Goal: Task Accomplishment & Management: Use online tool/utility

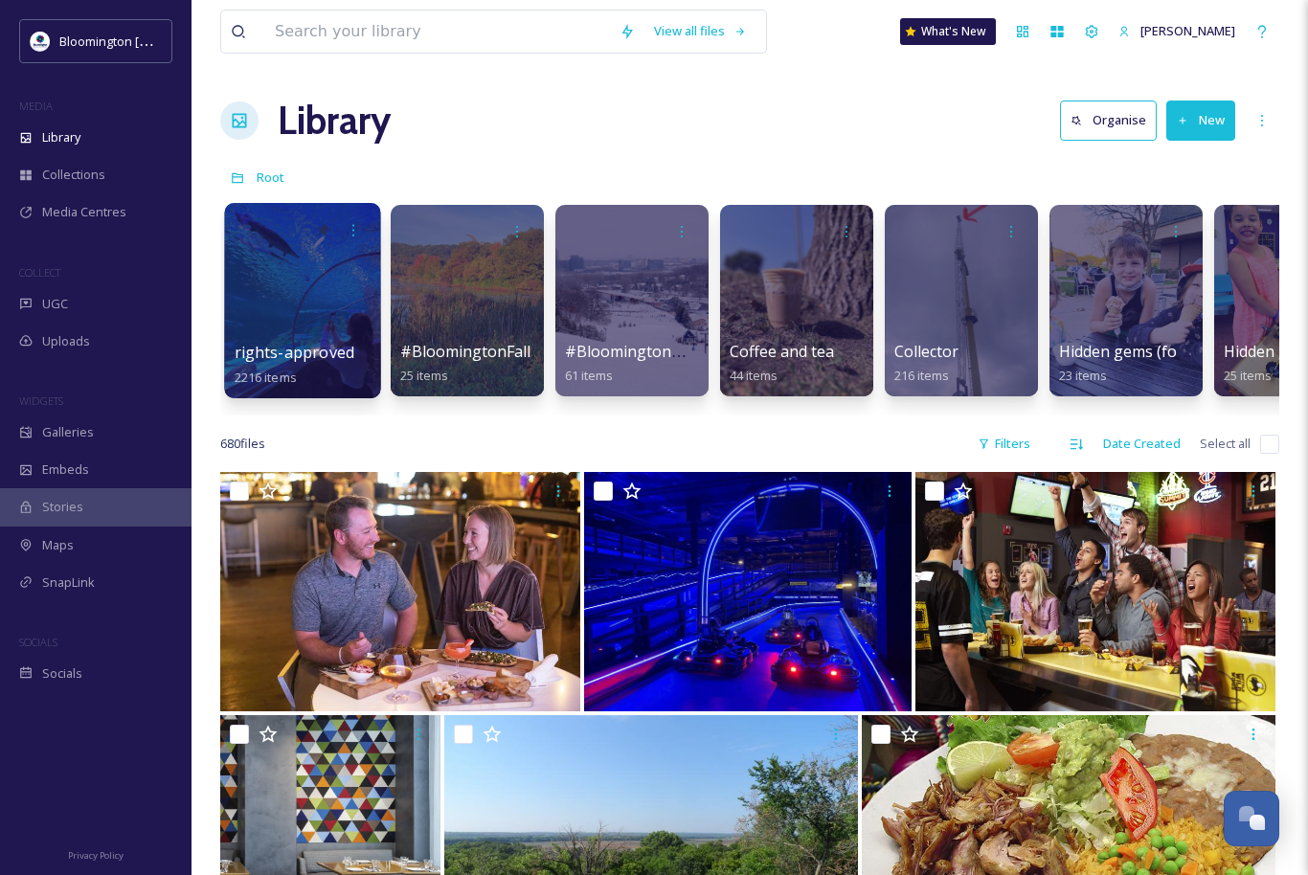
scroll to position [5032, 0]
click at [306, 294] on div at bounding box center [302, 300] width 156 height 195
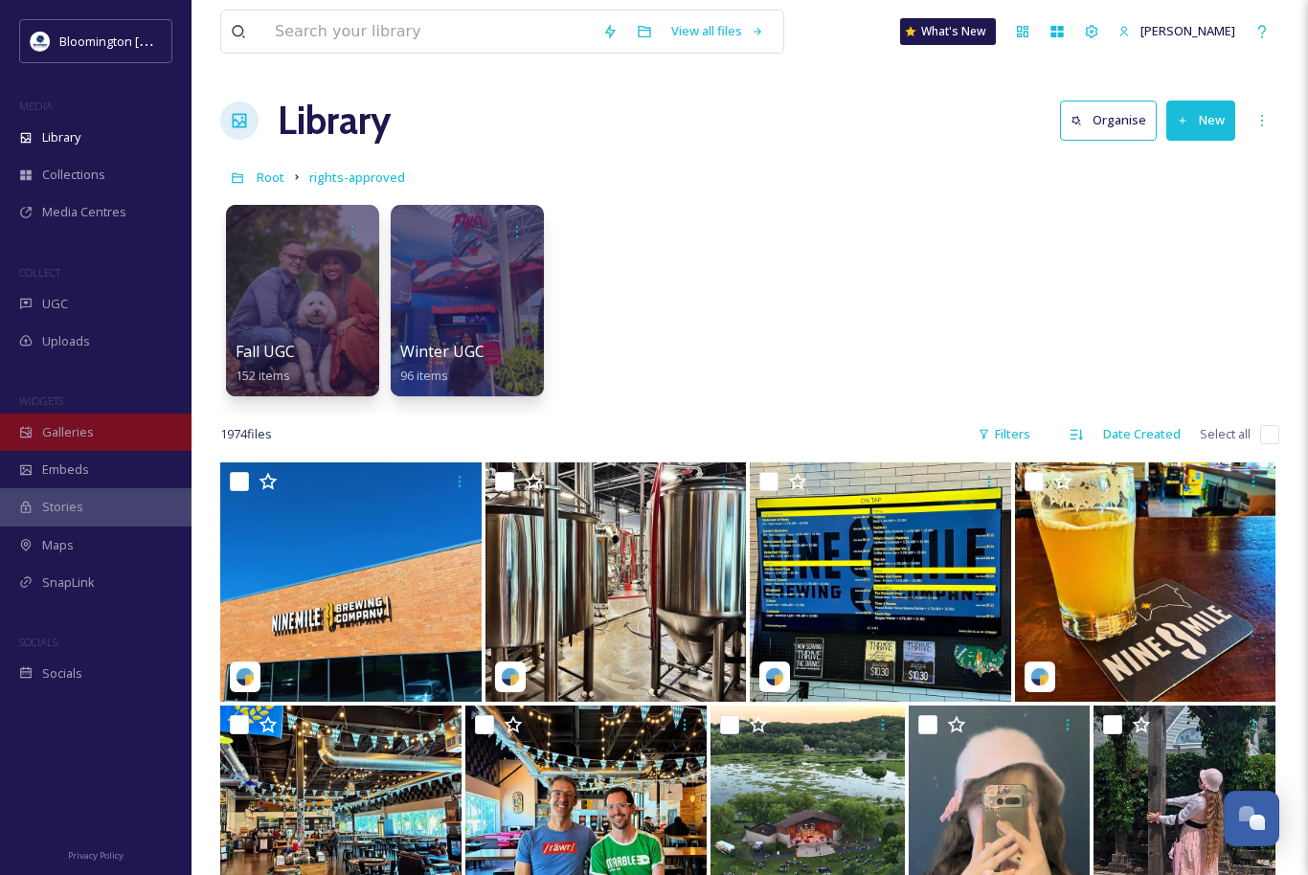
click at [110, 432] on div "Galleries" at bounding box center [96, 432] width 192 height 37
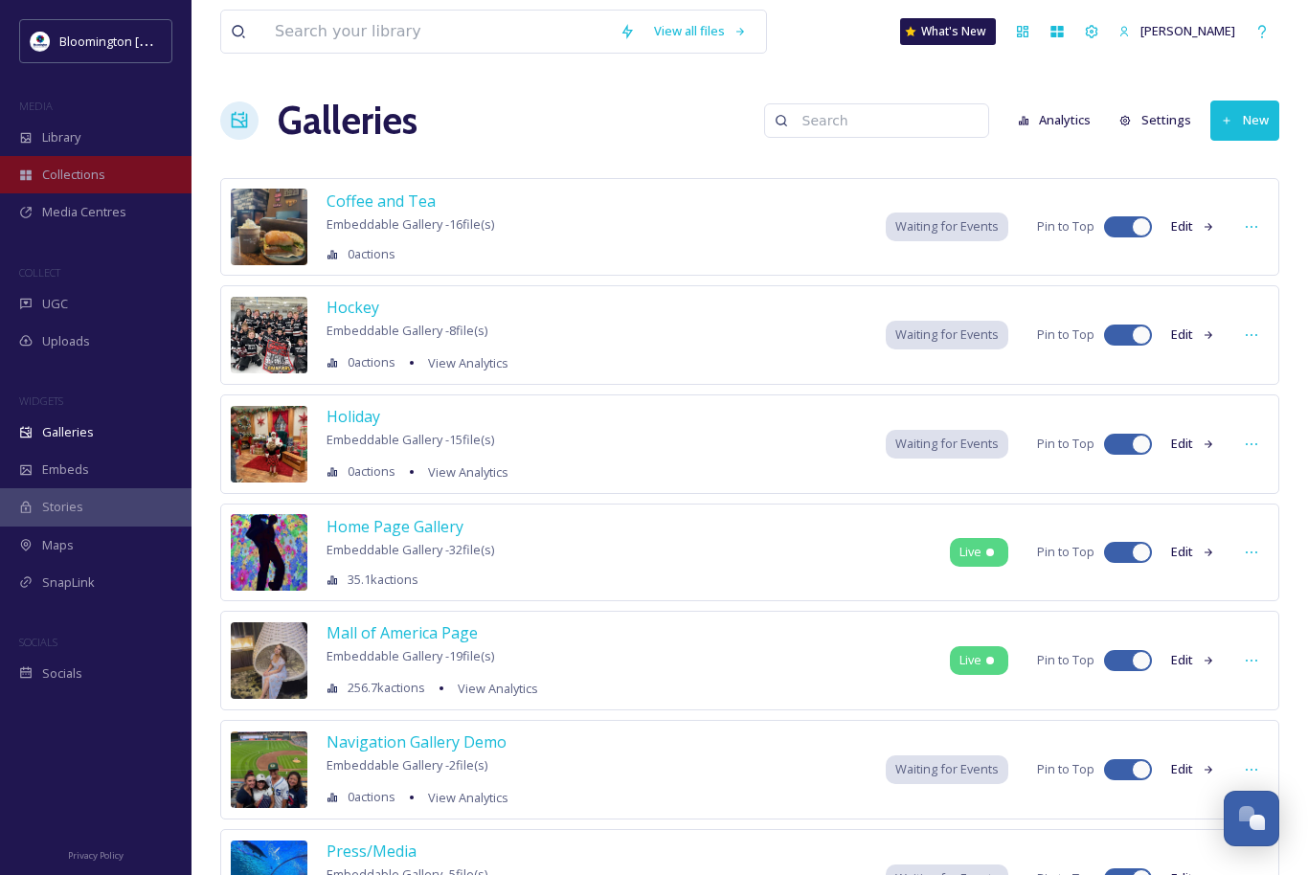
click at [44, 175] on span "Collections" at bounding box center [73, 175] width 63 height 18
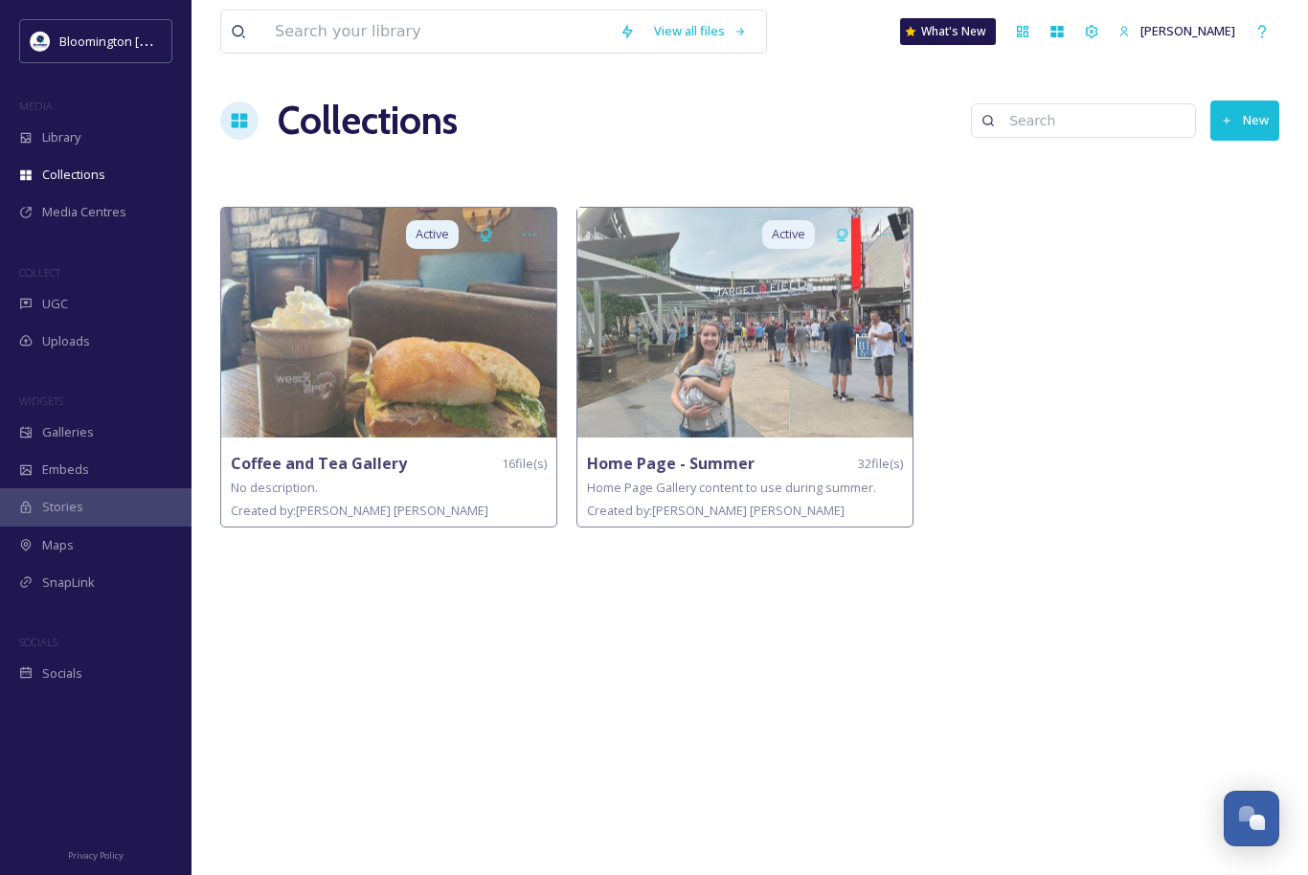
click at [1251, 117] on button "New" at bounding box center [1245, 120] width 69 height 39
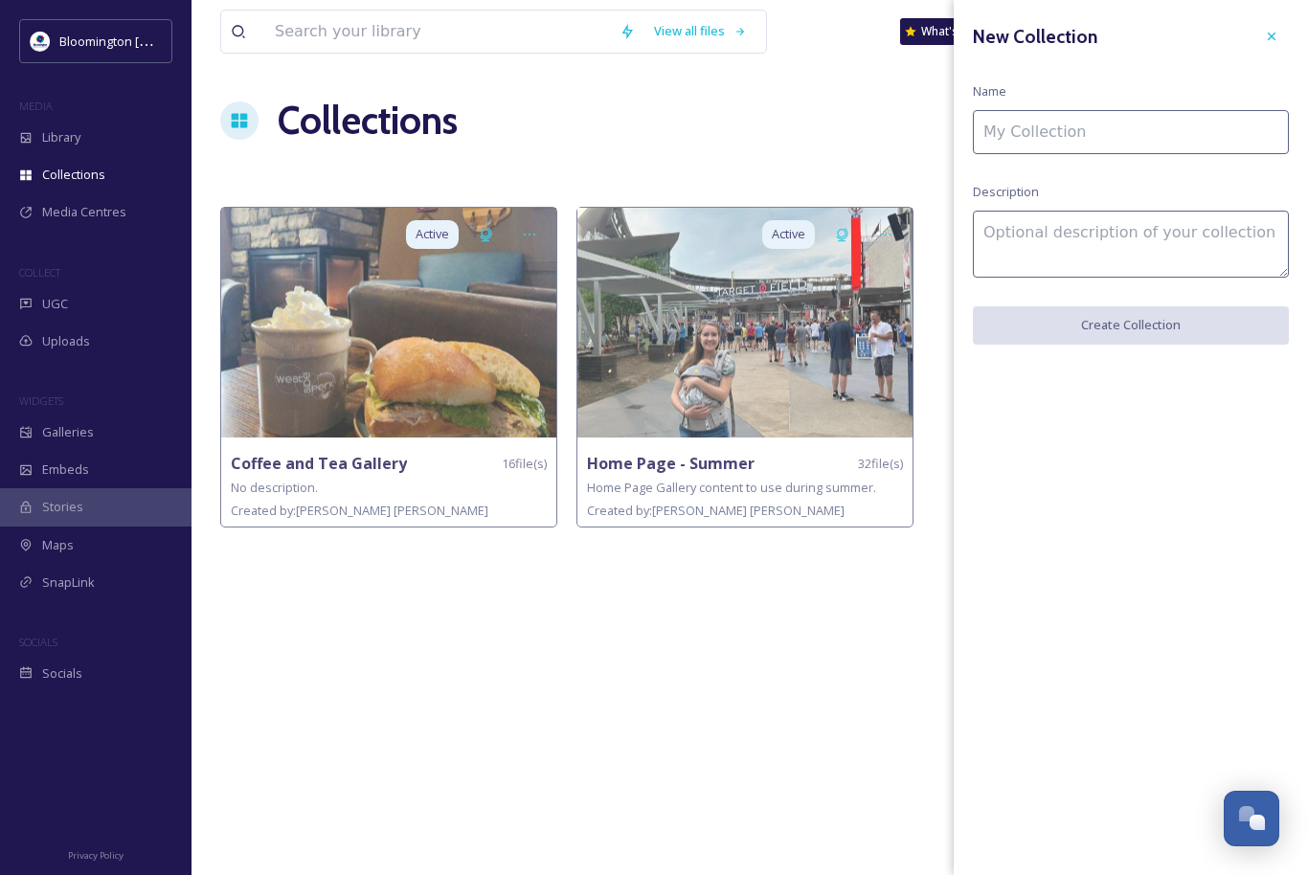
click at [1163, 133] on input at bounding box center [1131, 132] width 316 height 44
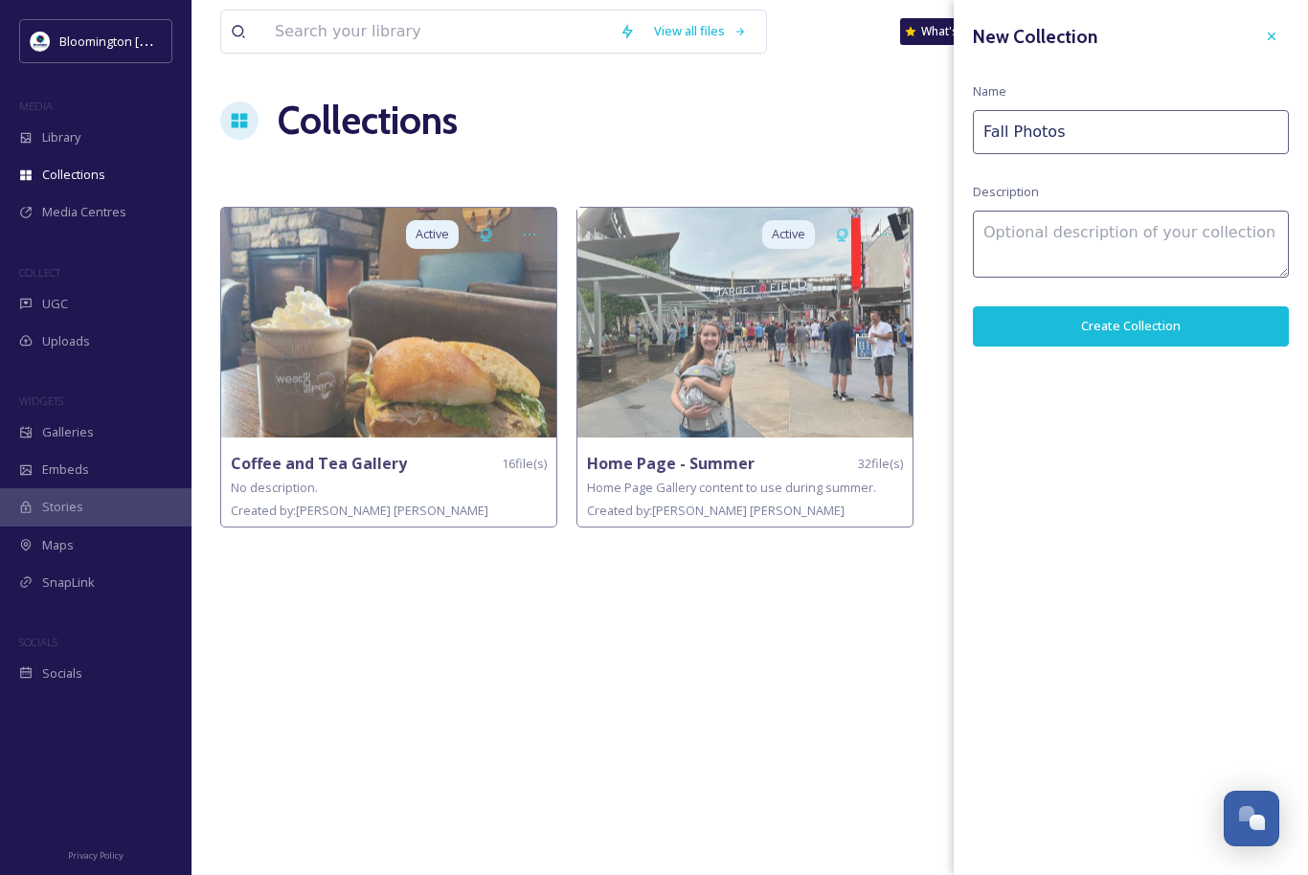
type input "Fall Photos"
click at [1142, 329] on button "Create Collection" at bounding box center [1131, 325] width 316 height 39
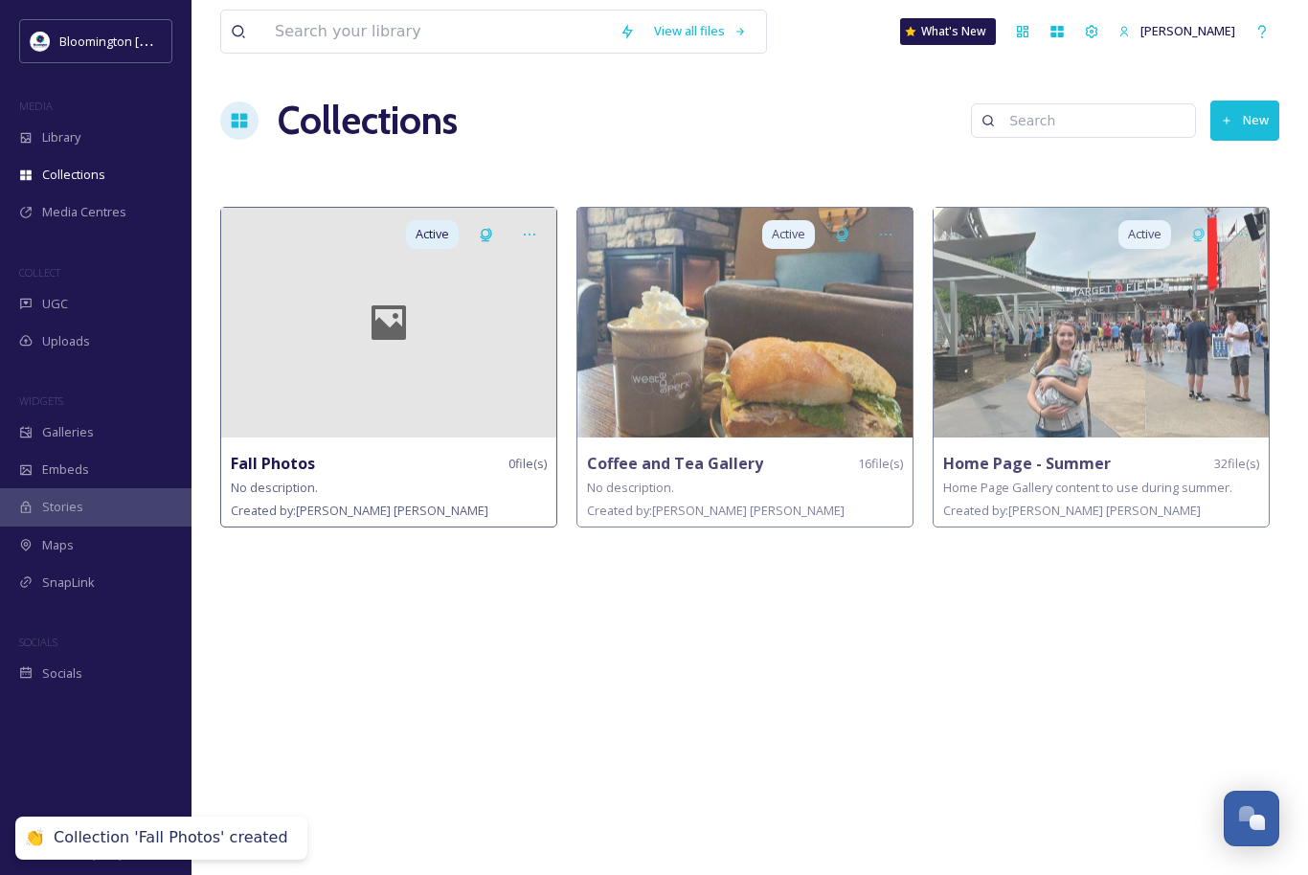
click at [406, 336] on icon at bounding box center [388, 323] width 67 height 46
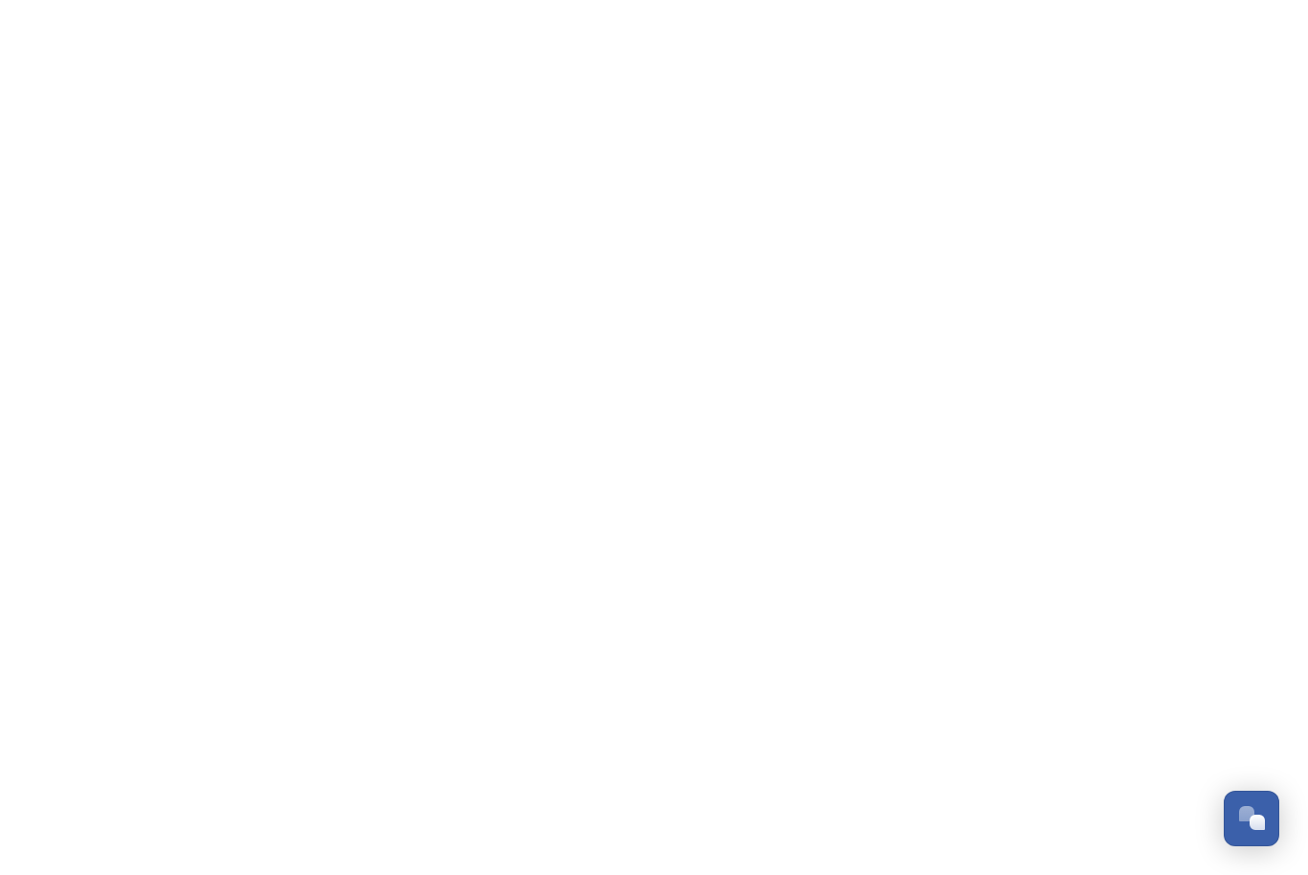
scroll to position [5068, 0]
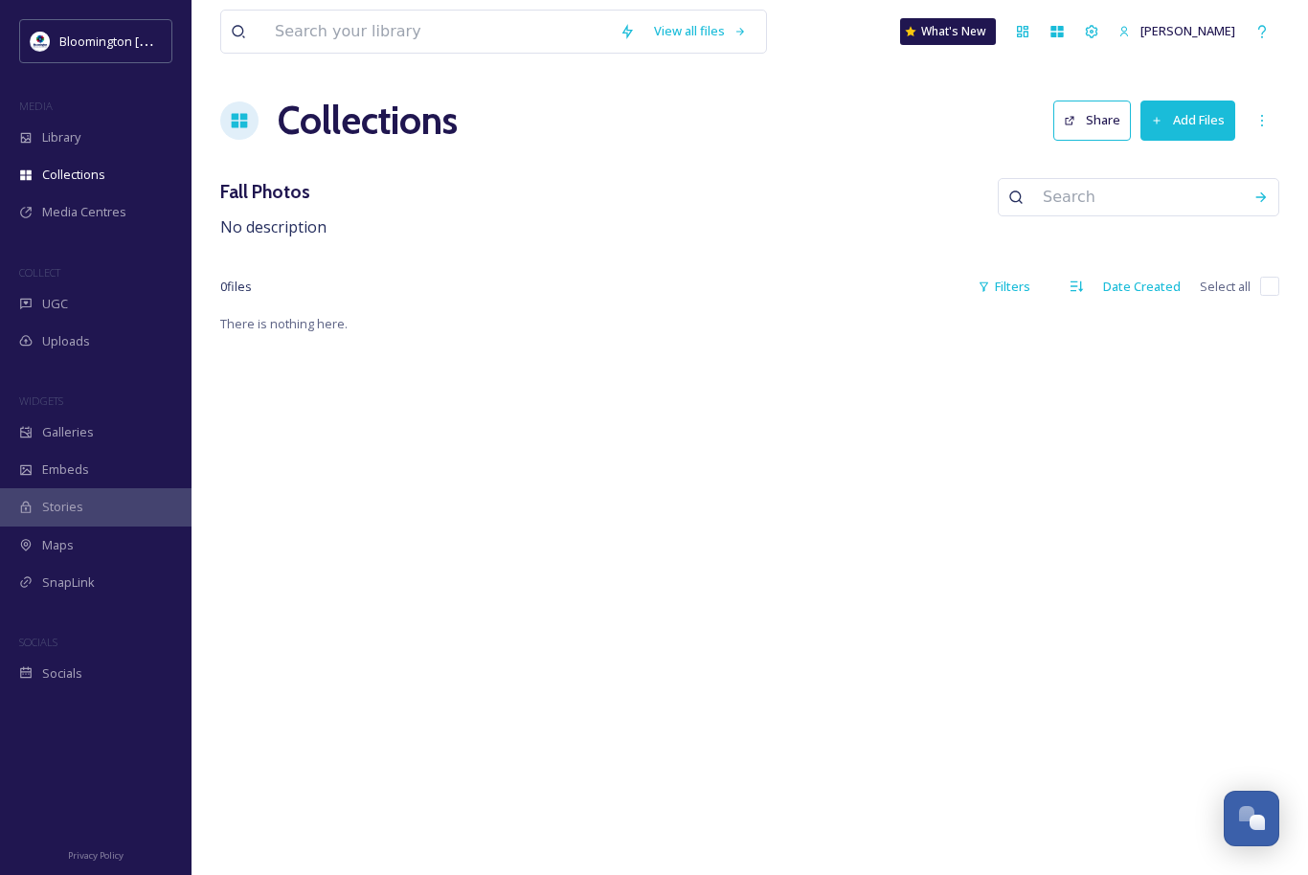
click at [1198, 119] on button "Add Files" at bounding box center [1188, 120] width 95 height 39
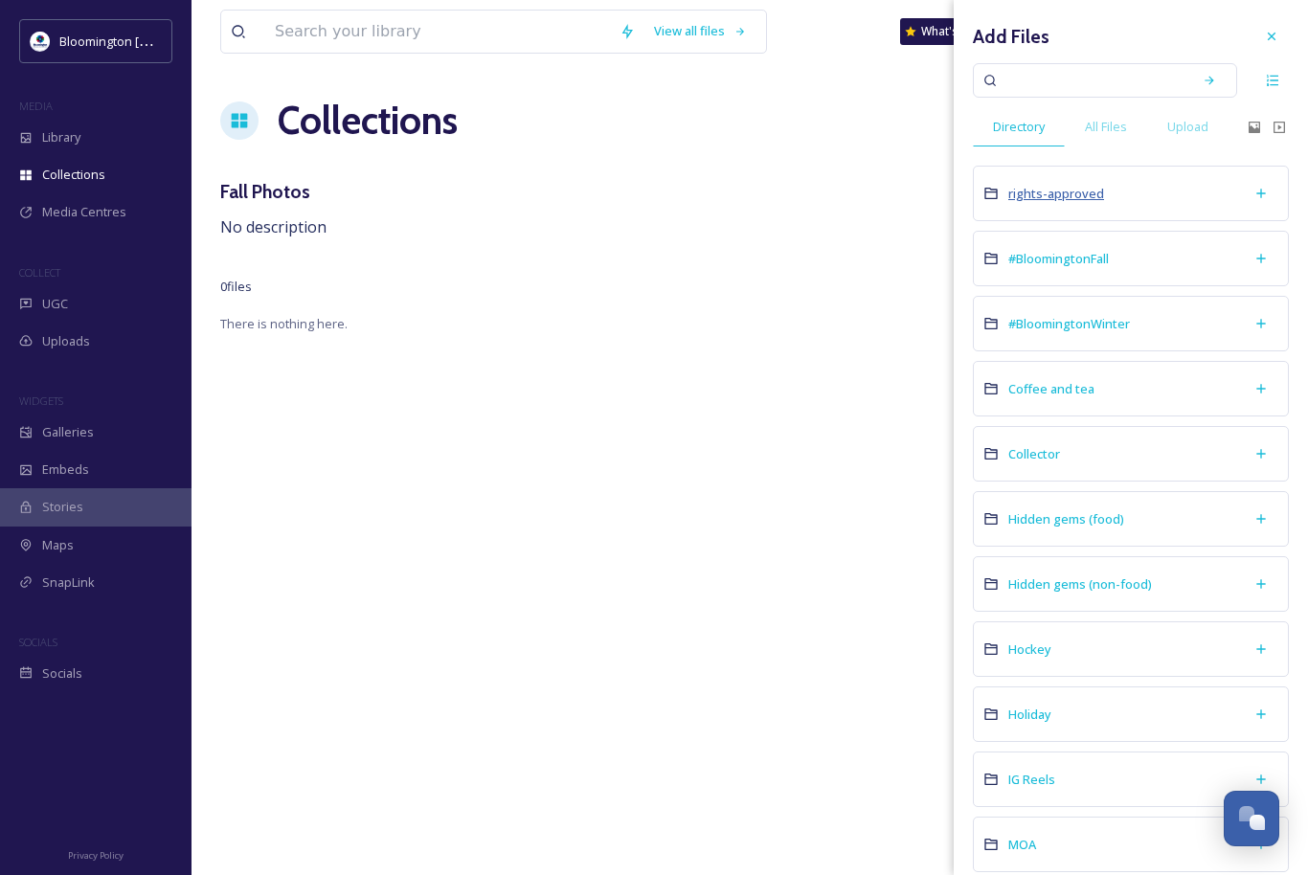
click at [1067, 190] on span "rights-approved" at bounding box center [1056, 193] width 96 height 17
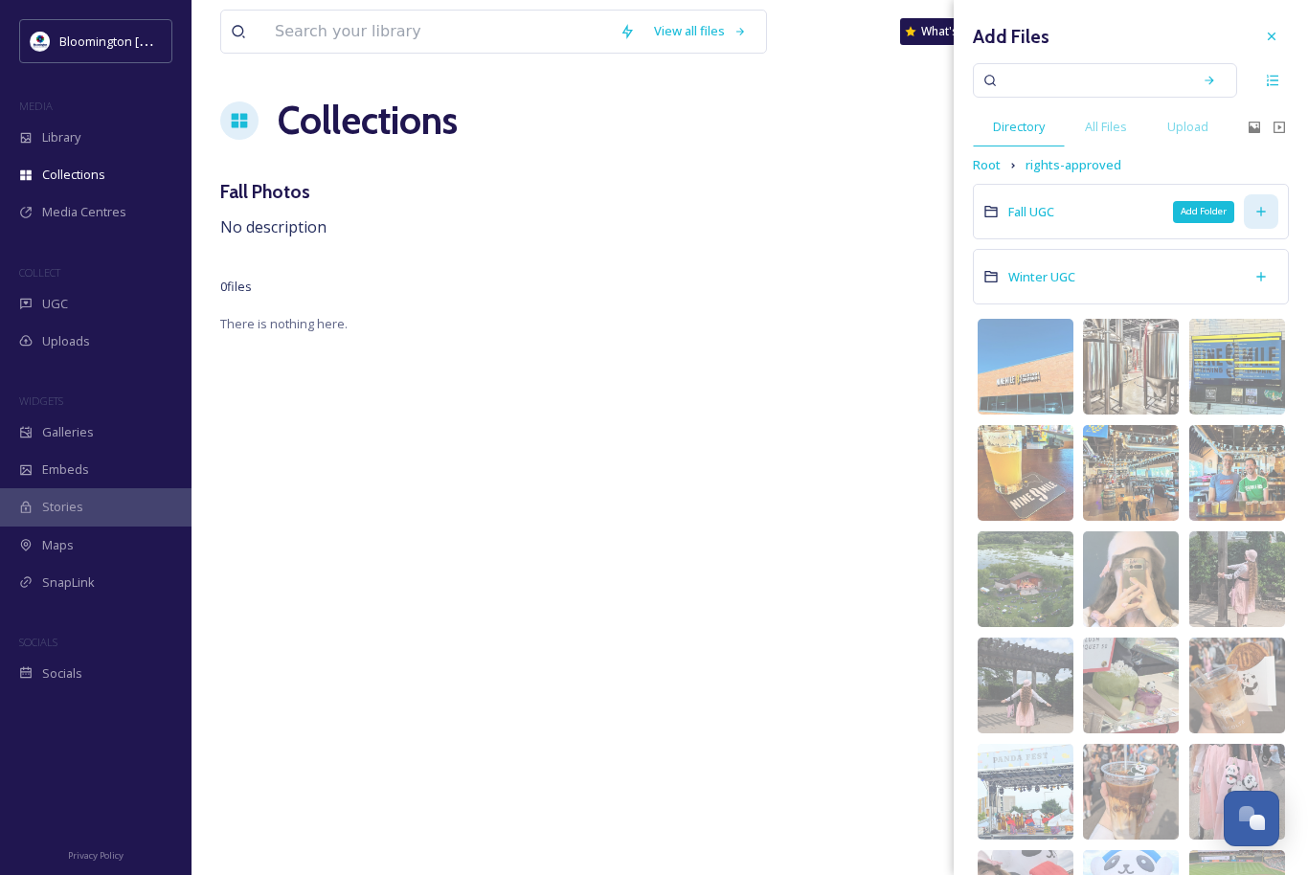
click at [1263, 213] on icon at bounding box center [1261, 211] width 15 height 15
click at [1266, 205] on icon at bounding box center [1261, 211] width 15 height 15
click at [1040, 211] on span "Fall UGC" at bounding box center [1031, 211] width 46 height 17
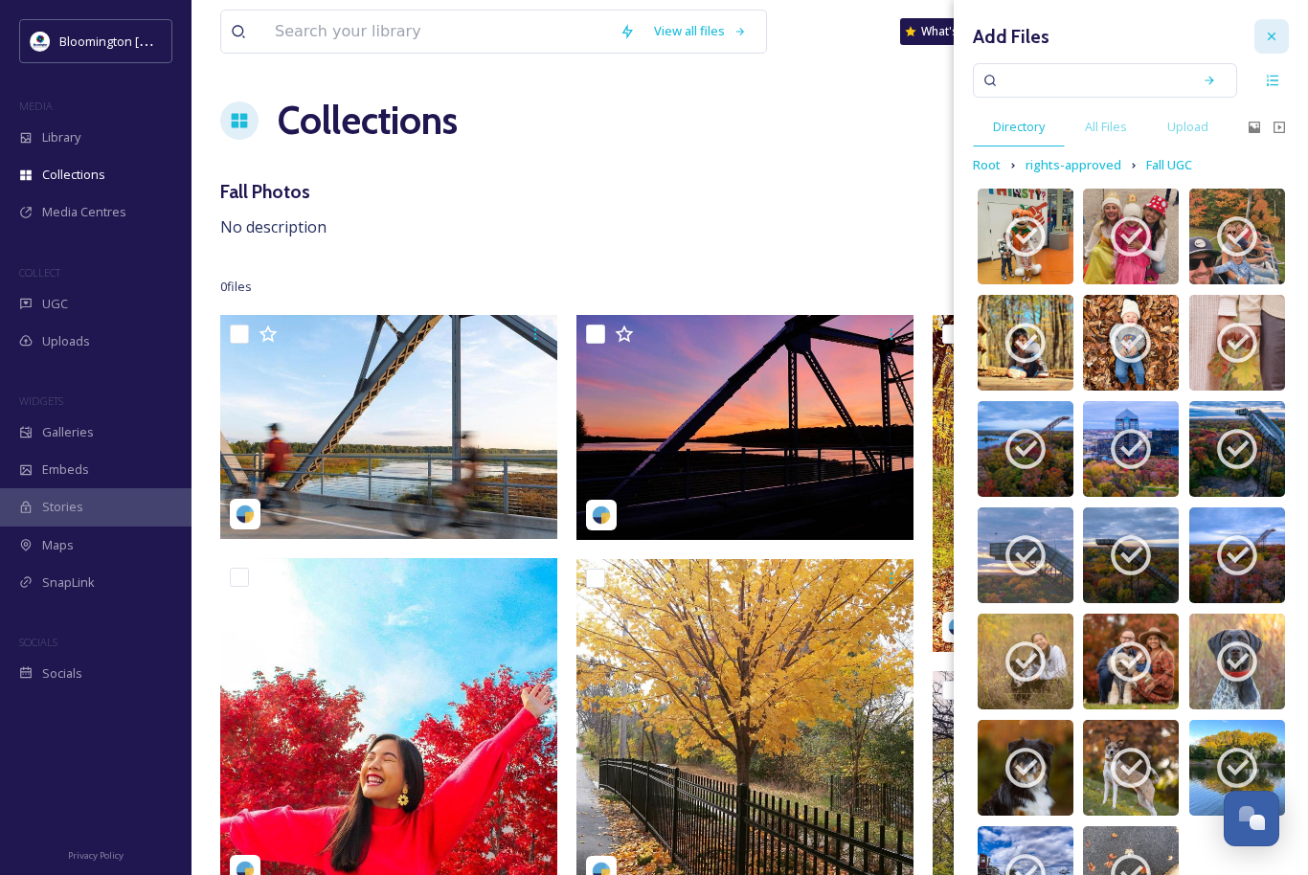
click at [1274, 36] on icon at bounding box center [1271, 36] width 15 height 15
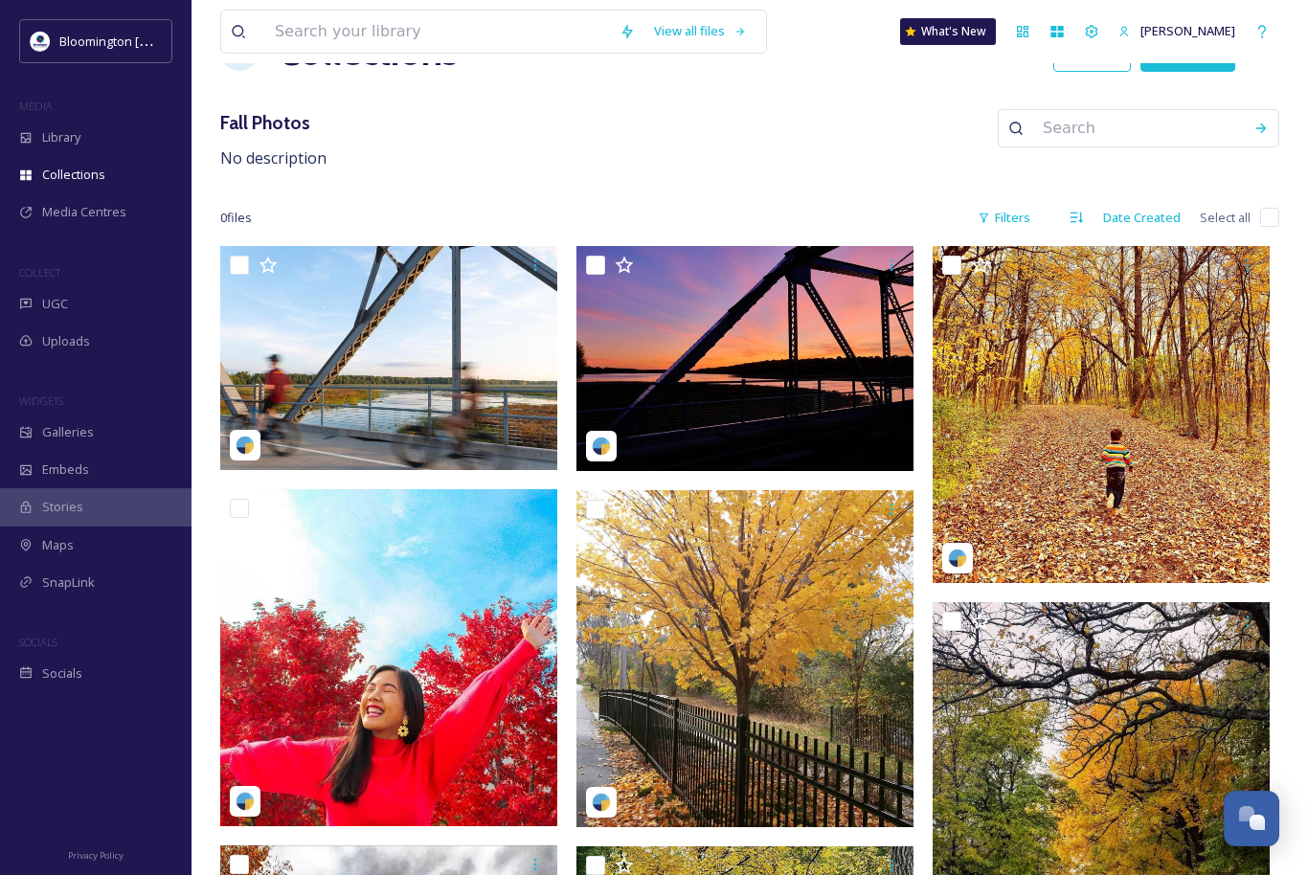
scroll to position [63, 0]
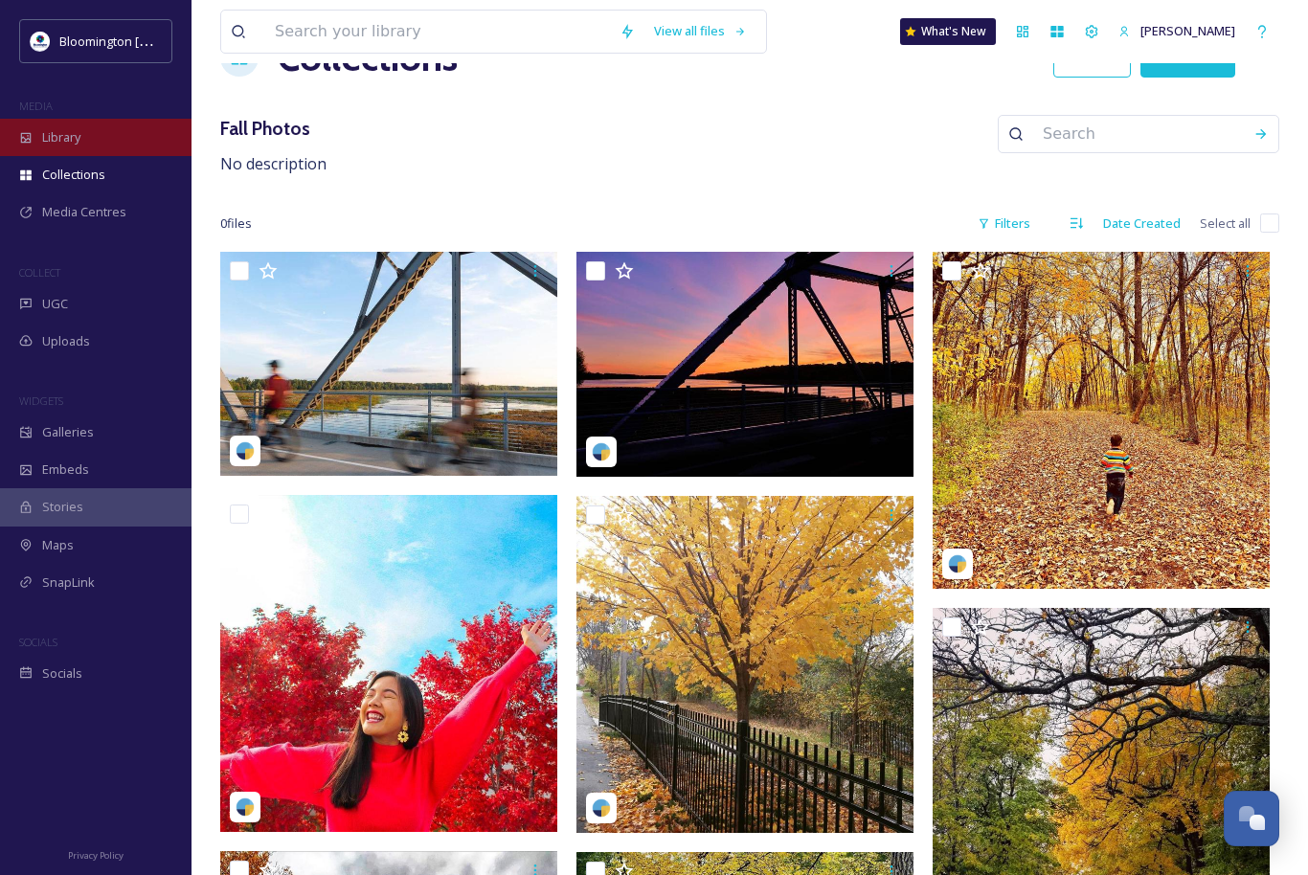
click at [106, 120] on div "Library" at bounding box center [96, 137] width 192 height 37
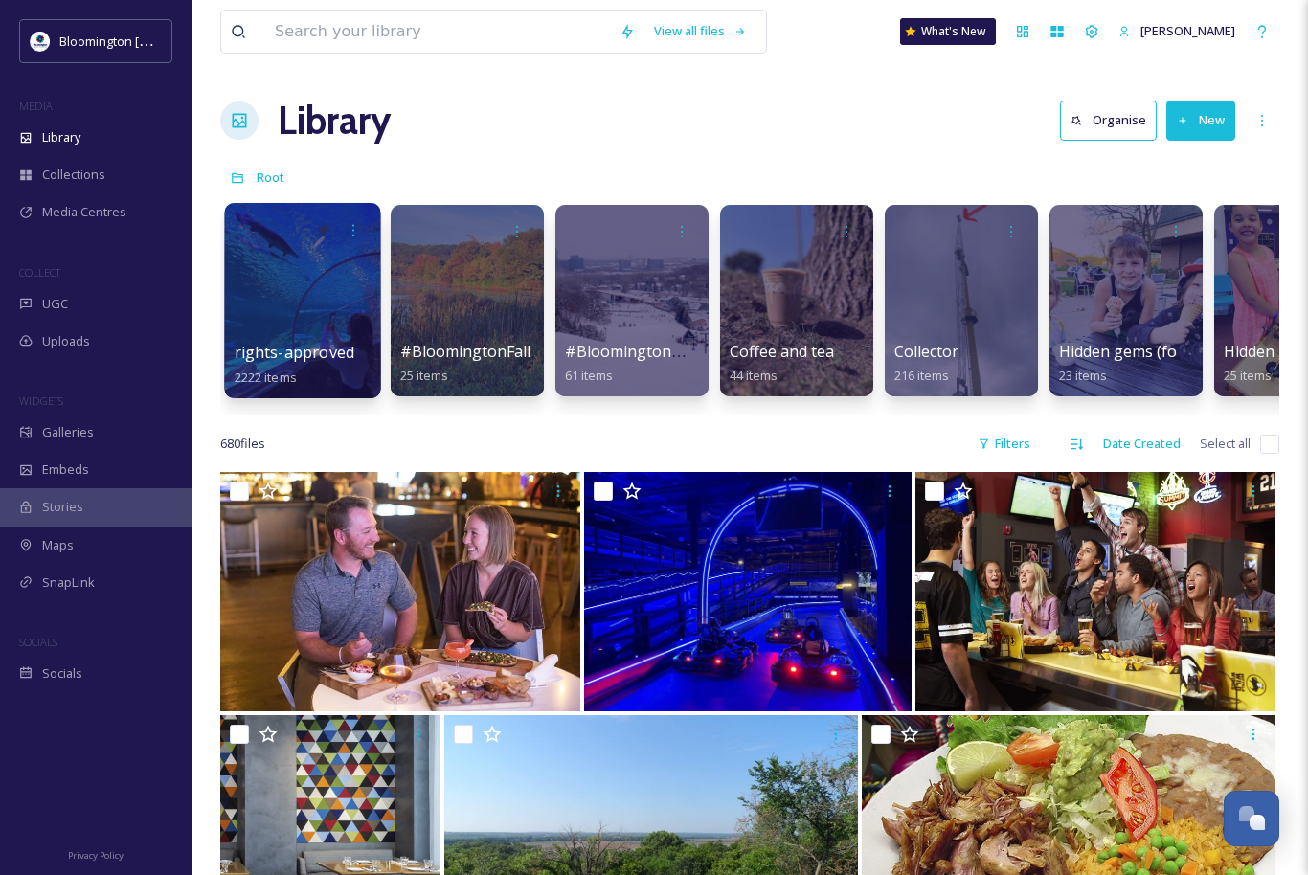
click at [339, 294] on div at bounding box center [302, 300] width 156 height 195
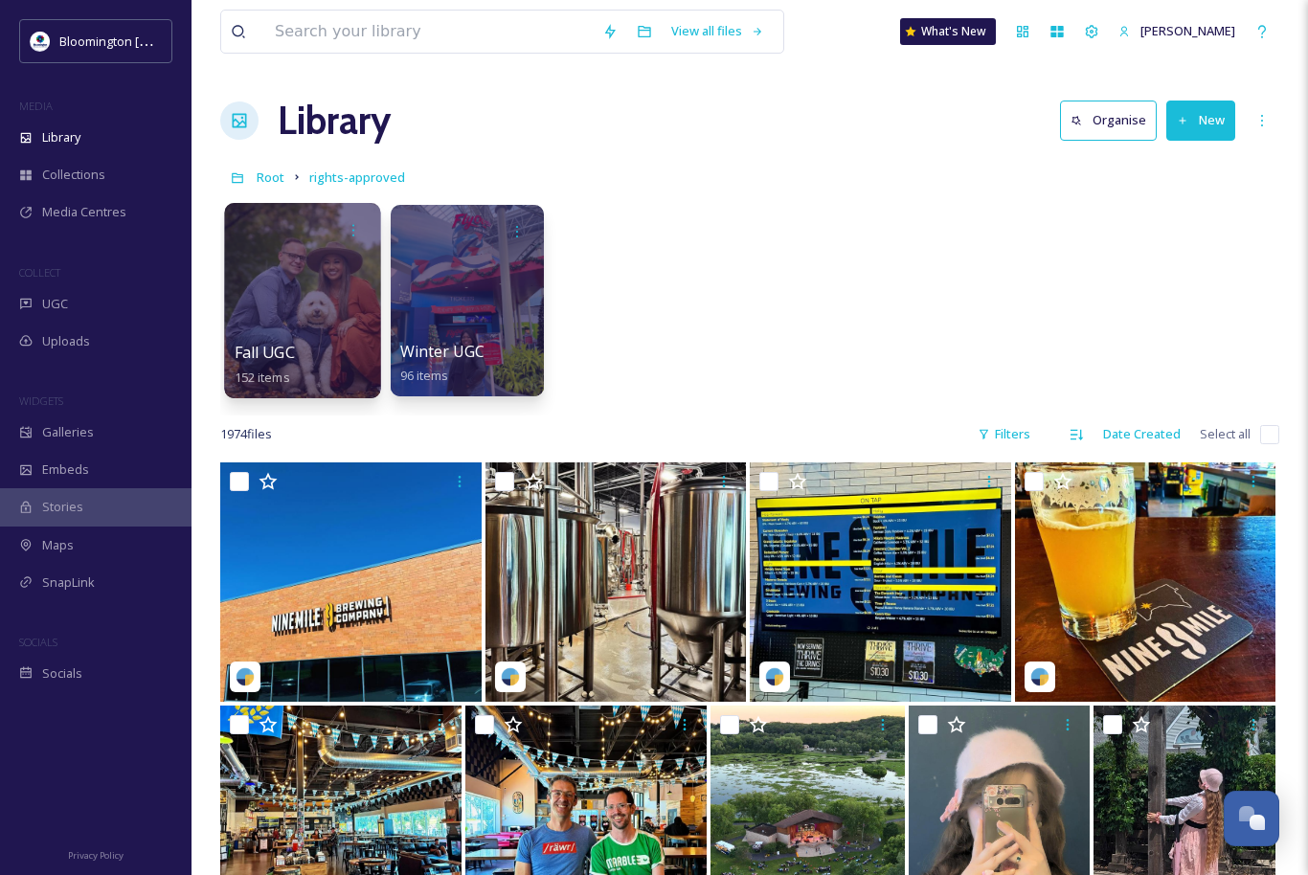
click at [342, 309] on div at bounding box center [302, 300] width 156 height 195
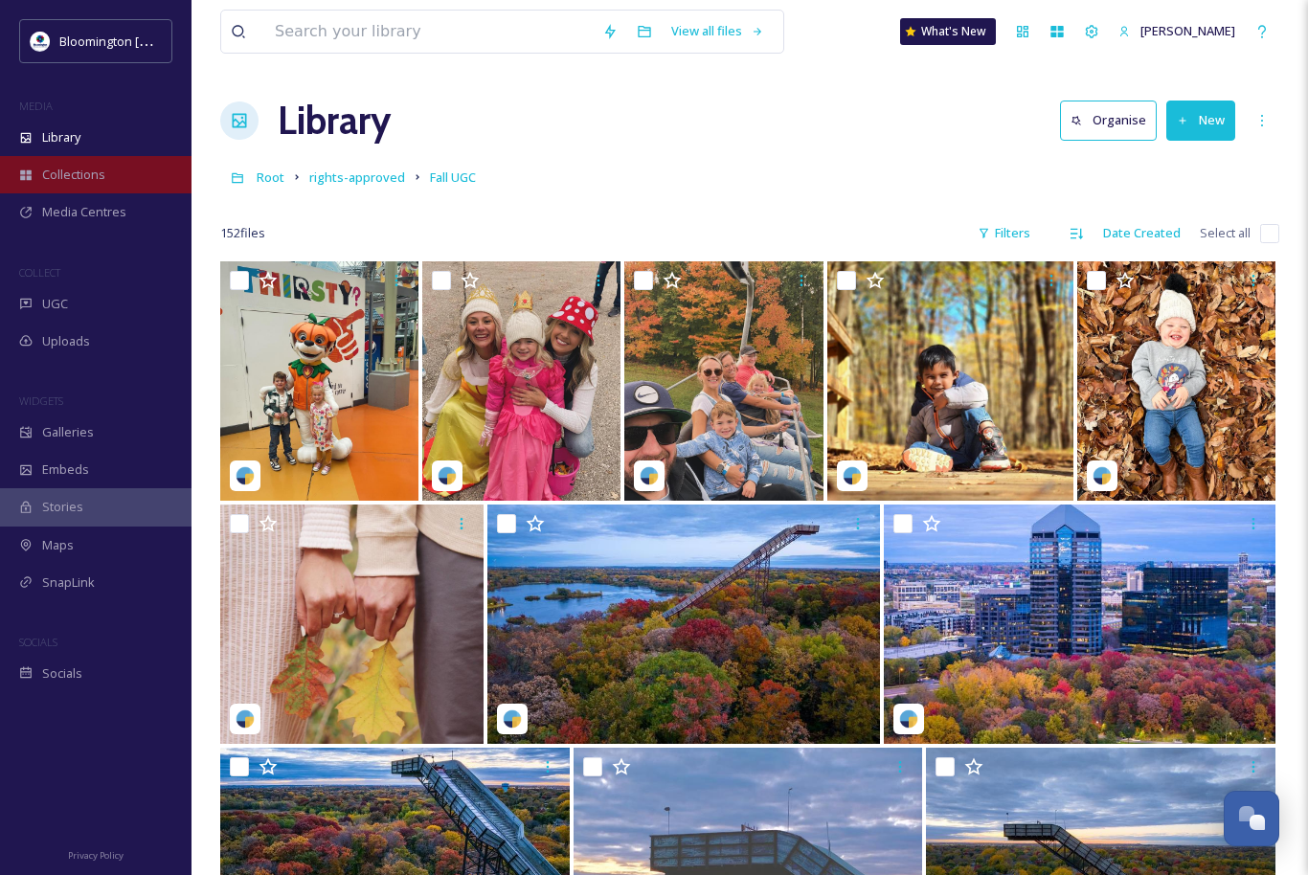
click at [116, 171] on div "Collections" at bounding box center [96, 174] width 192 height 37
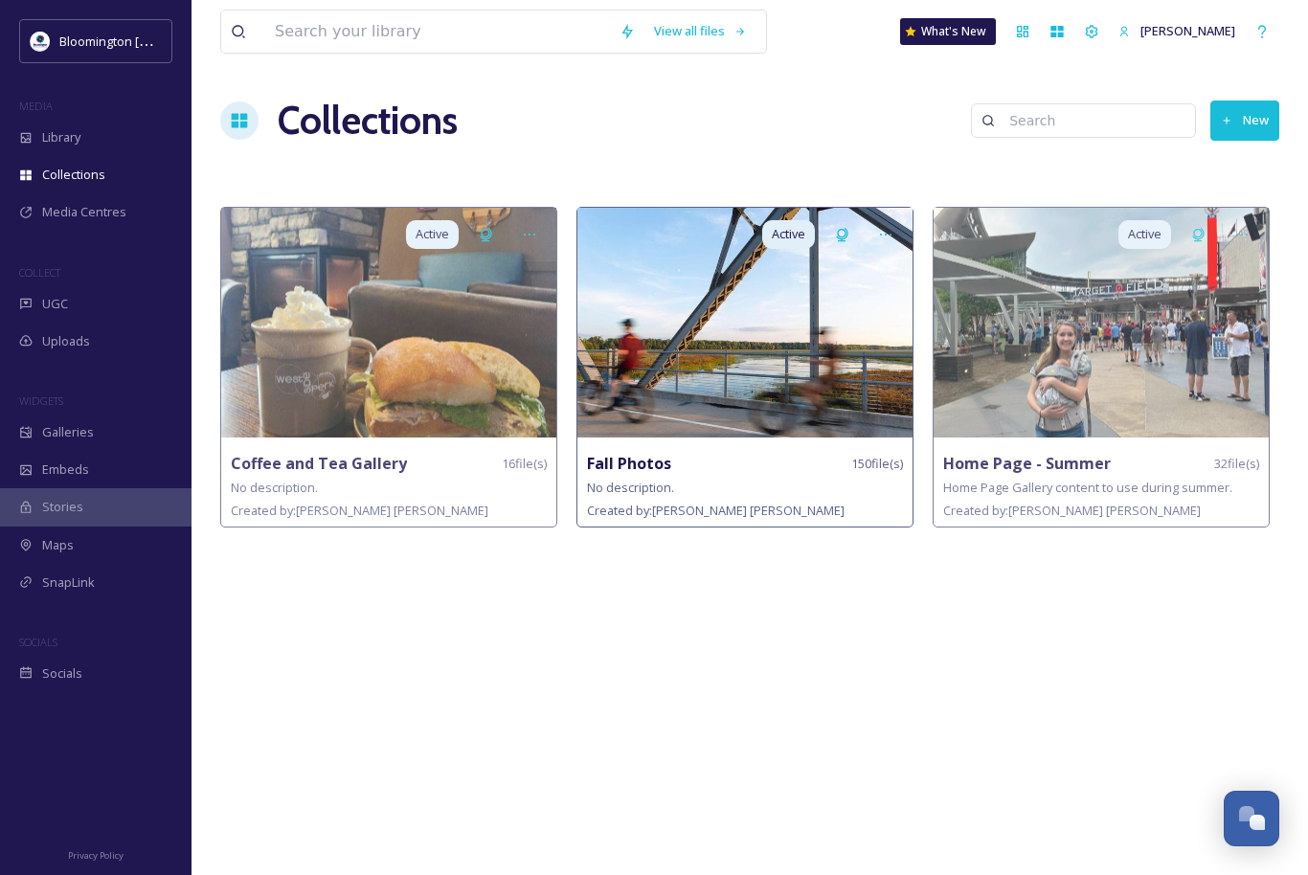
click at [754, 352] on img at bounding box center [744, 323] width 335 height 230
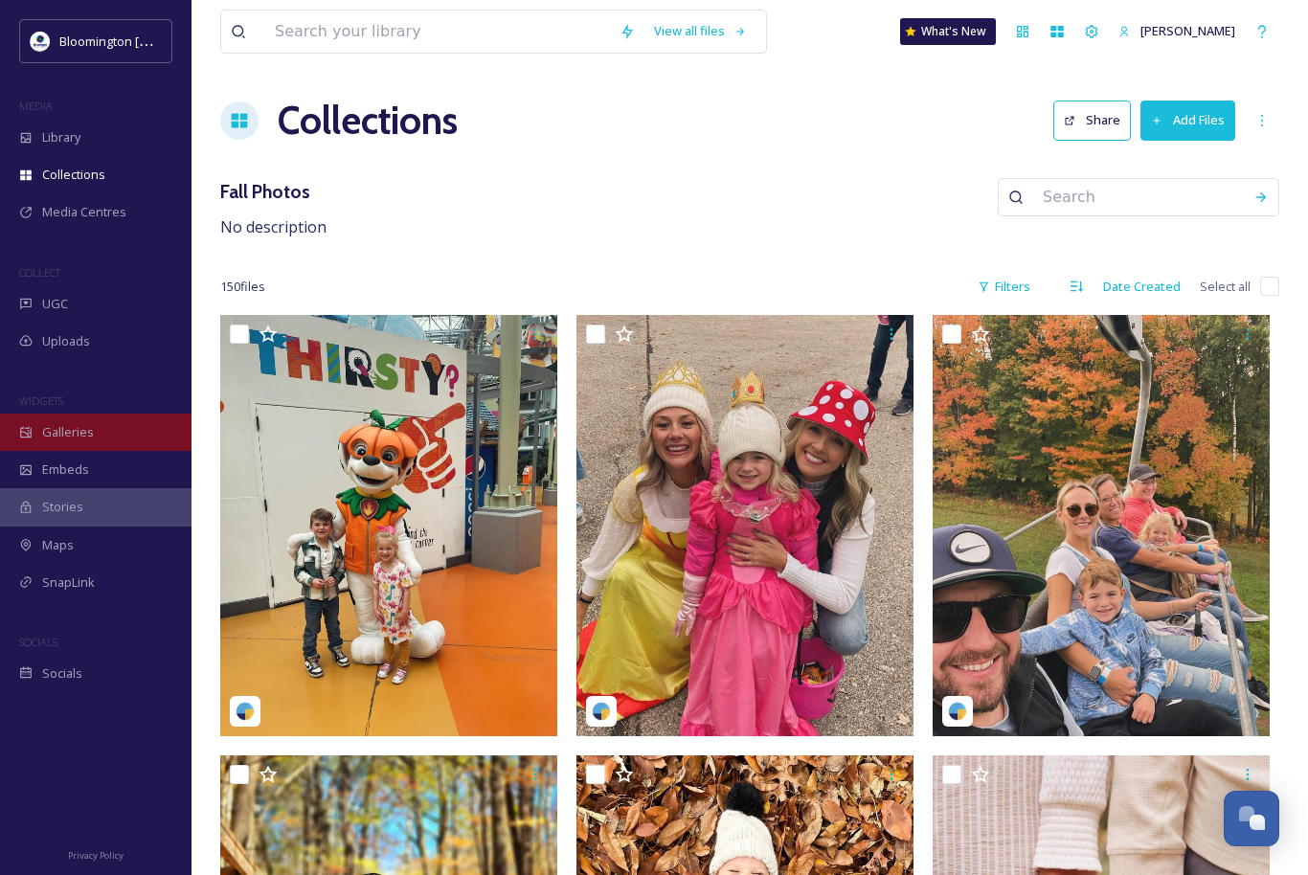
click at [86, 425] on span "Galleries" at bounding box center [68, 432] width 52 height 18
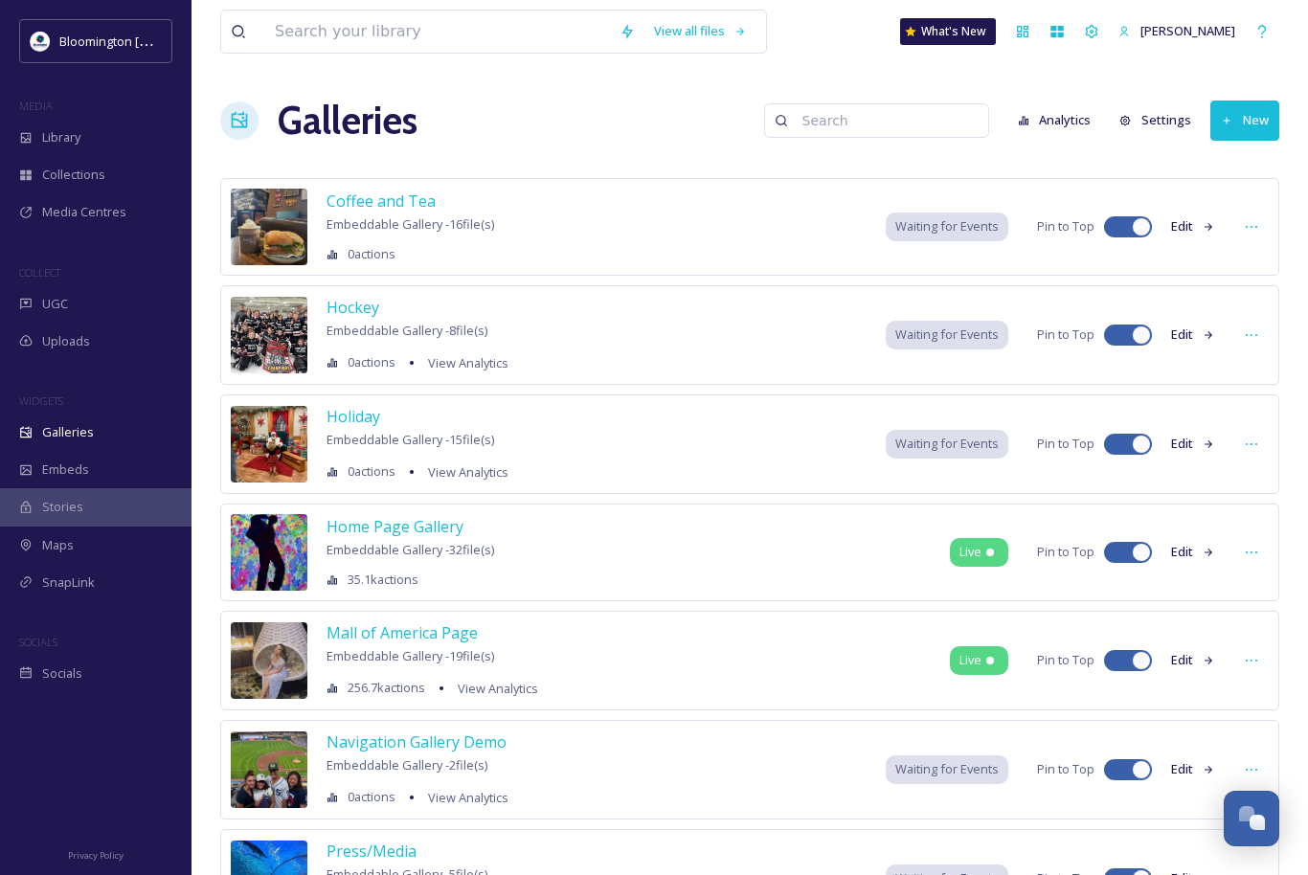
click at [1244, 119] on button "New" at bounding box center [1245, 120] width 69 height 39
click at [1258, 170] on span "Gallery" at bounding box center [1249, 165] width 40 height 18
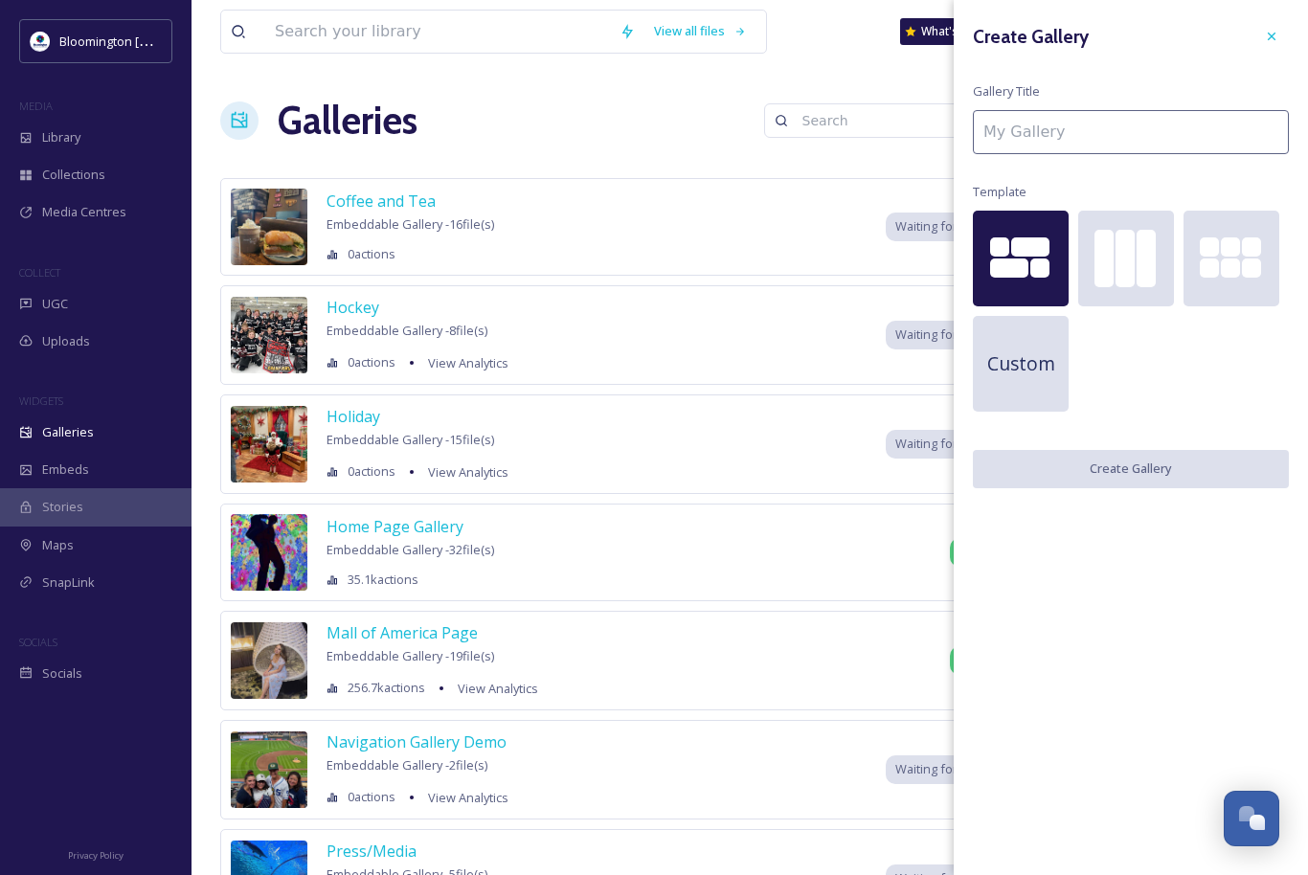
click at [1065, 131] on input at bounding box center [1131, 132] width 316 height 44
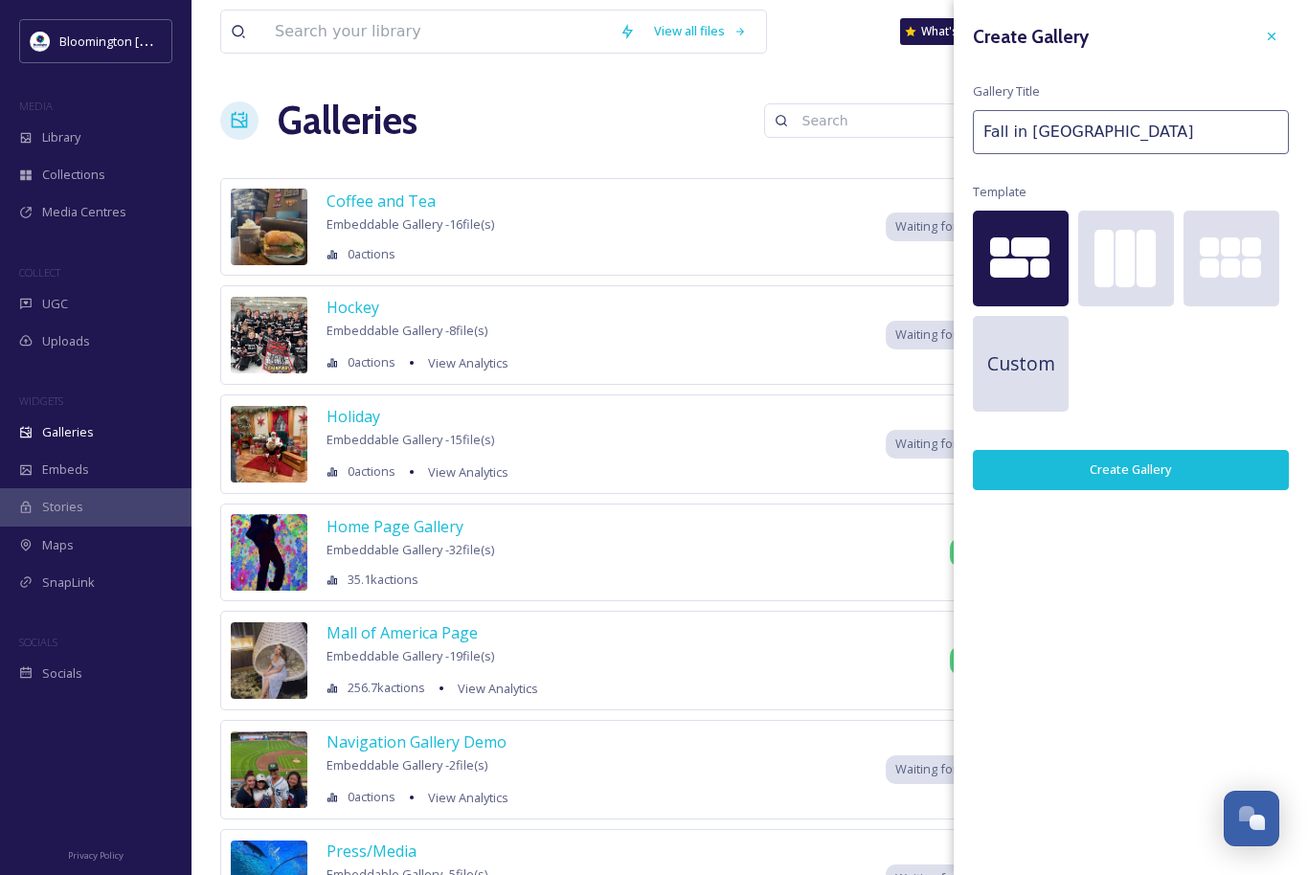
type input "Fall in [GEOGRAPHIC_DATA]"
click at [1127, 473] on button "Create Gallery" at bounding box center [1131, 469] width 316 height 39
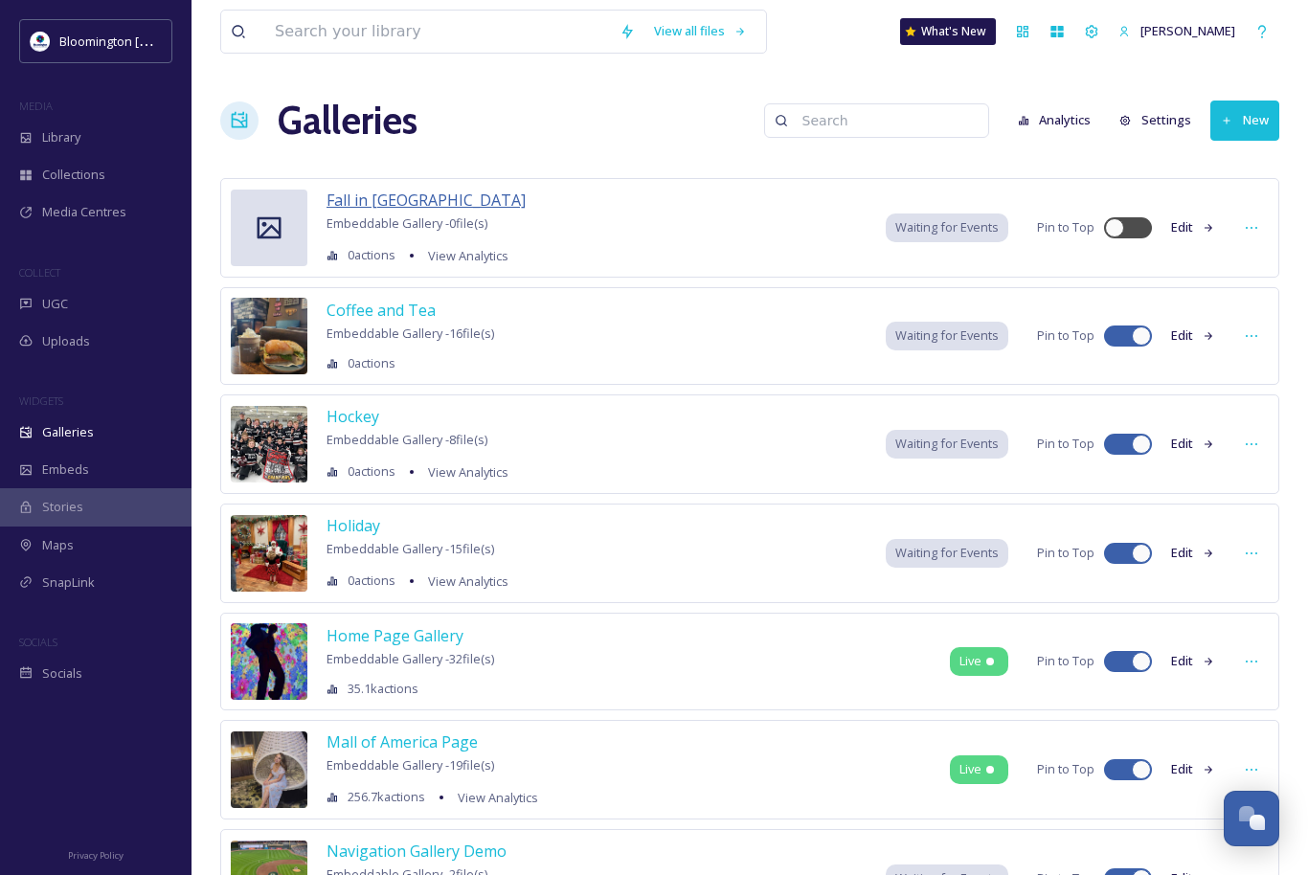
click at [416, 204] on span "Fall in [GEOGRAPHIC_DATA]" at bounding box center [426, 200] width 199 height 21
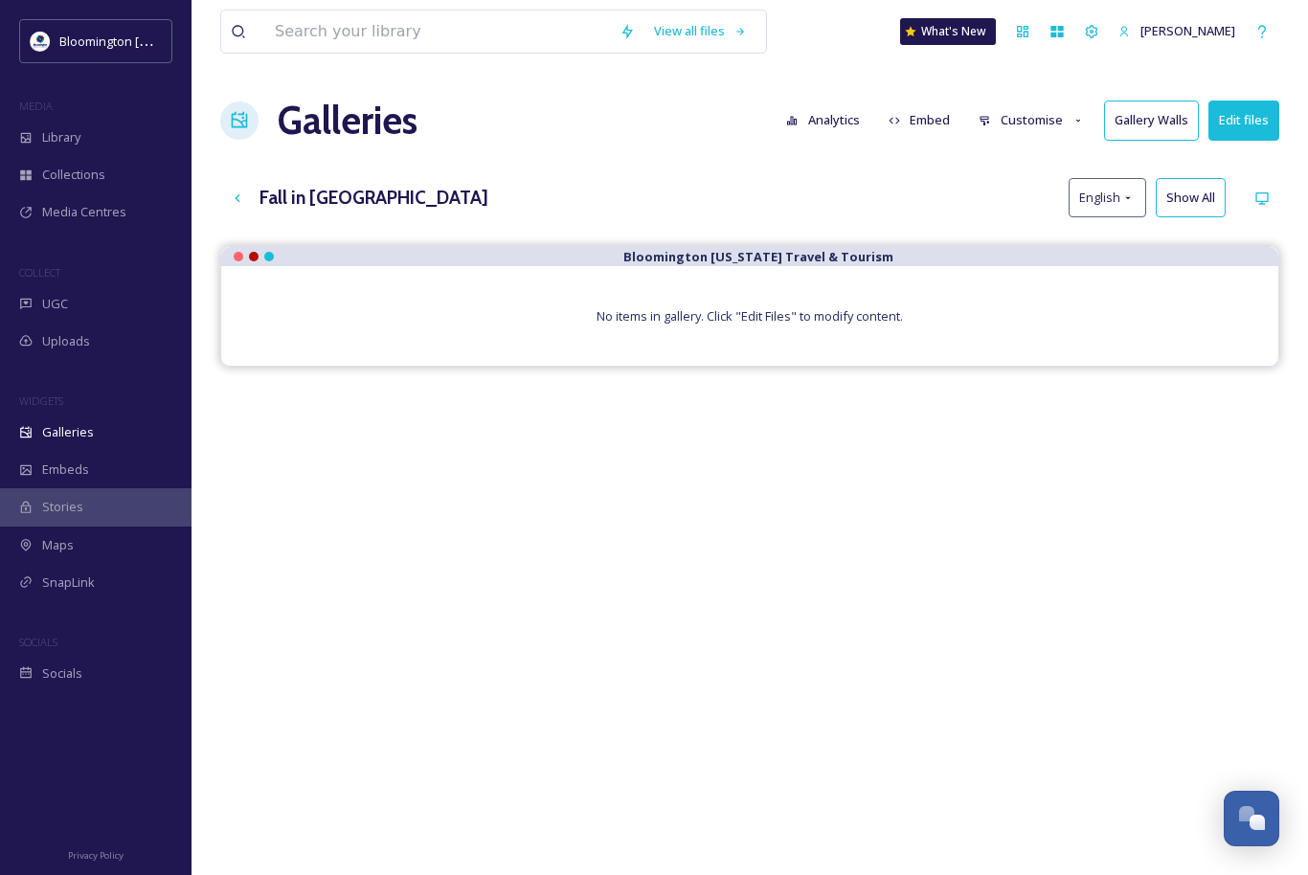
click at [1166, 120] on button "Gallery Walls" at bounding box center [1151, 120] width 95 height 39
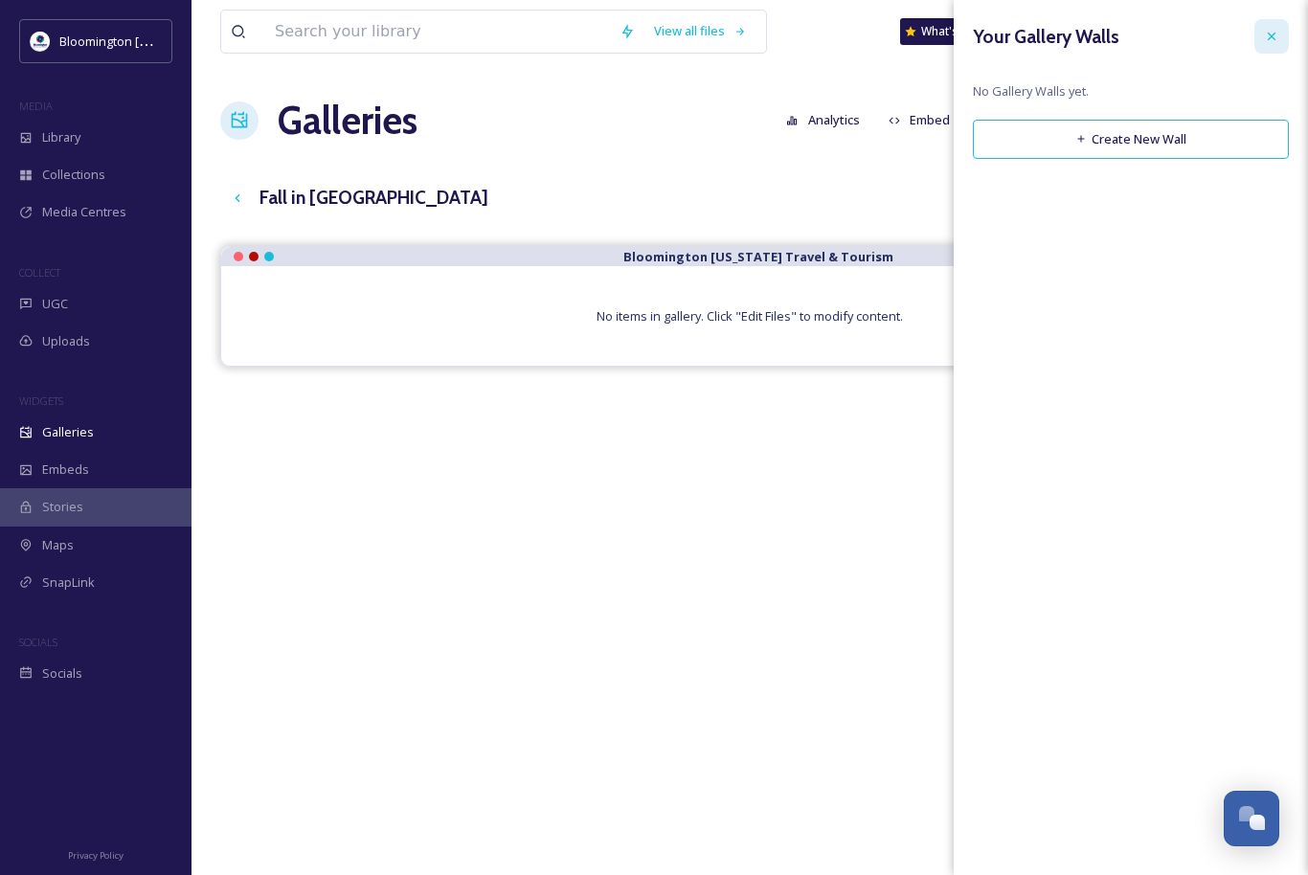
click at [1256, 34] on div at bounding box center [1272, 36] width 34 height 34
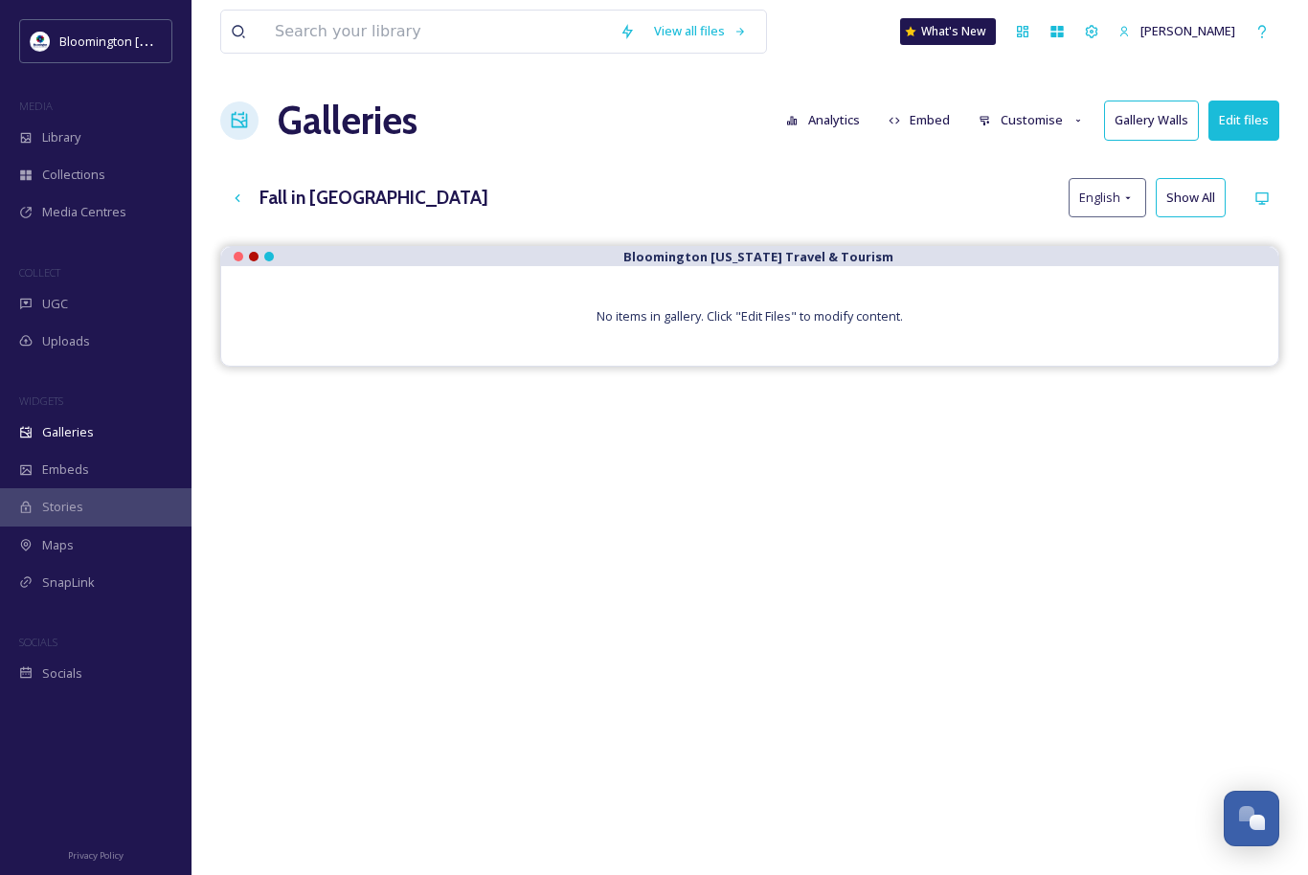
click at [1231, 121] on button "Edit files" at bounding box center [1244, 120] width 71 height 39
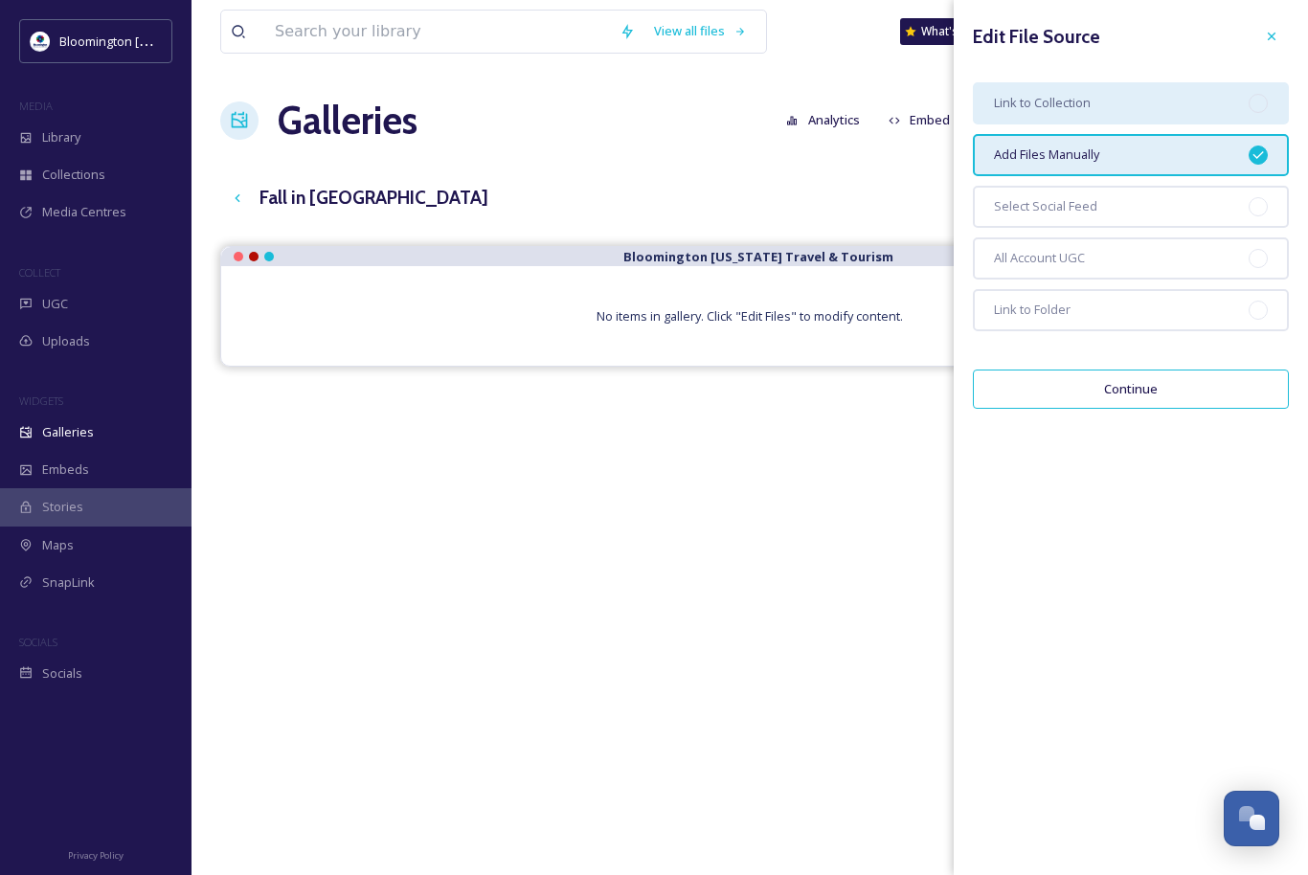
click at [1134, 100] on div "Link to Collection" at bounding box center [1131, 103] width 316 height 42
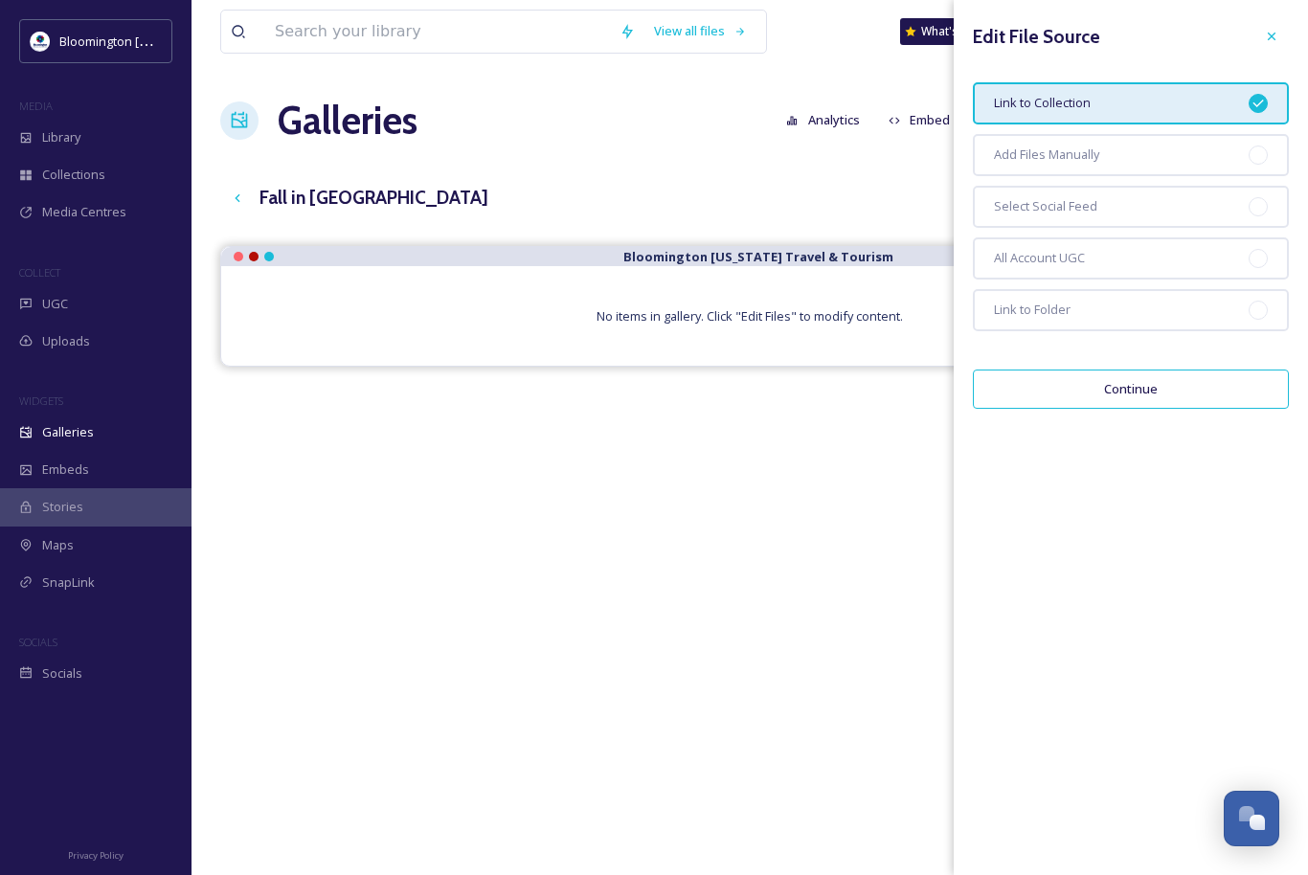
click at [1184, 392] on button "Continue" at bounding box center [1131, 389] width 316 height 39
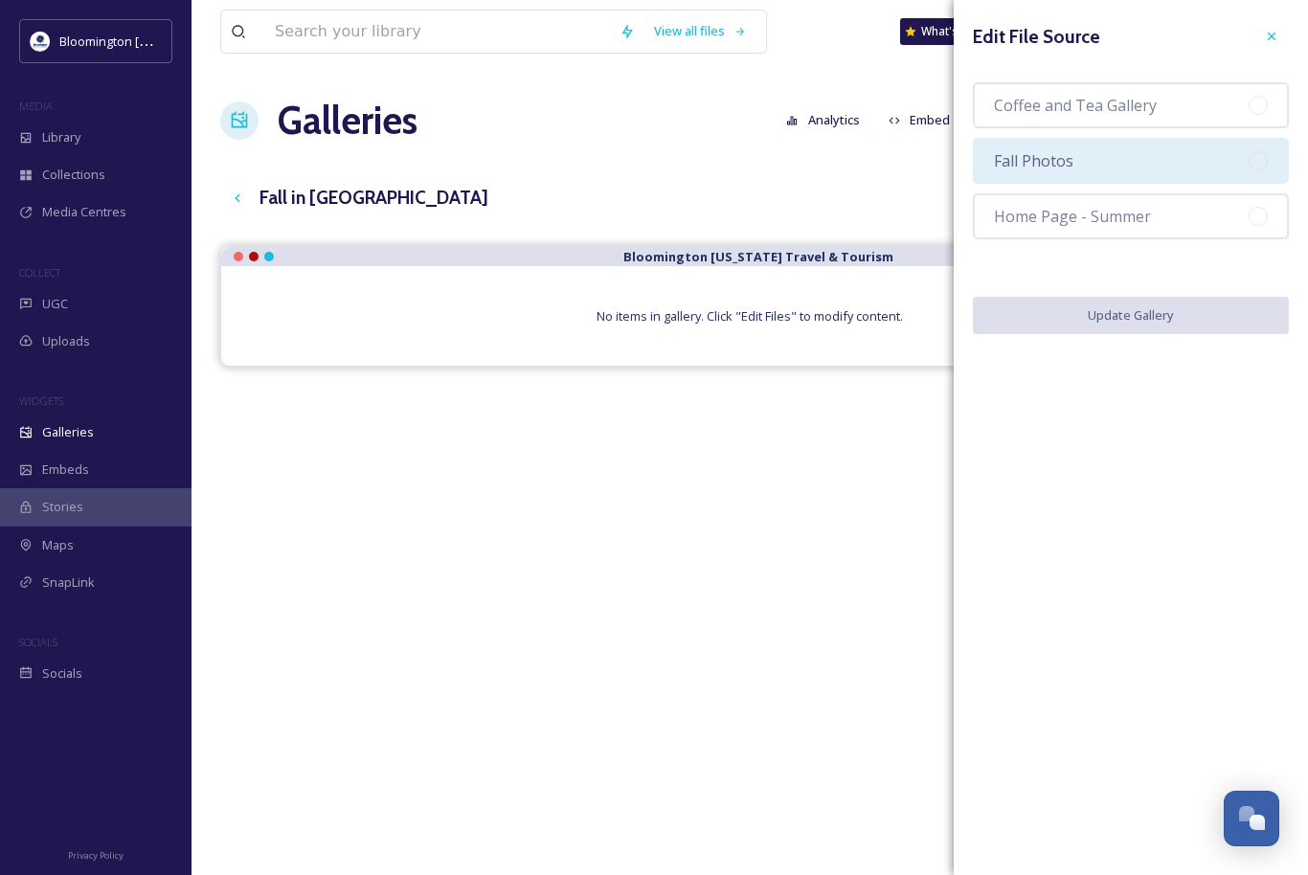
click at [1121, 173] on div "Fall Photos" at bounding box center [1131, 161] width 316 height 46
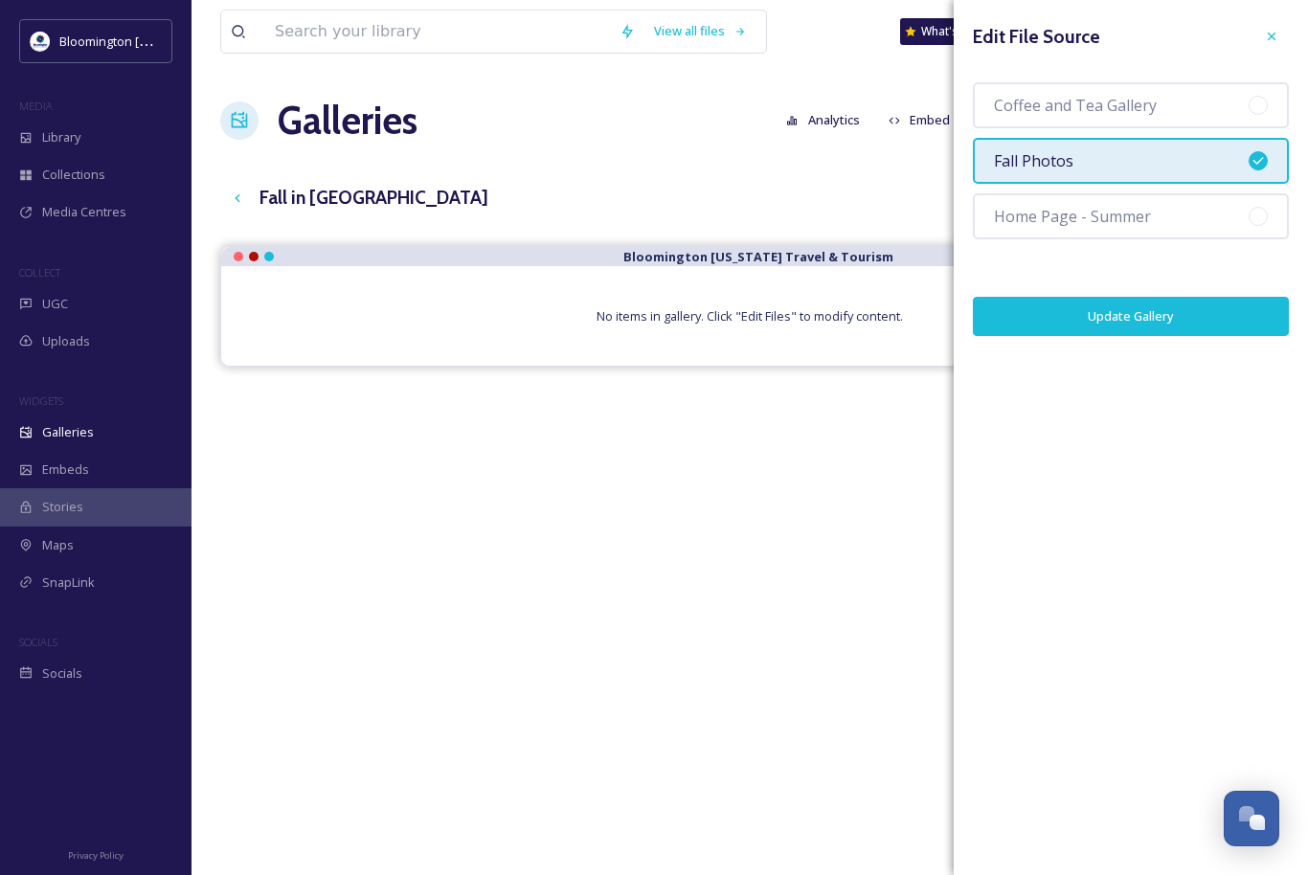
click at [1169, 315] on button "Update Gallery" at bounding box center [1131, 316] width 316 height 39
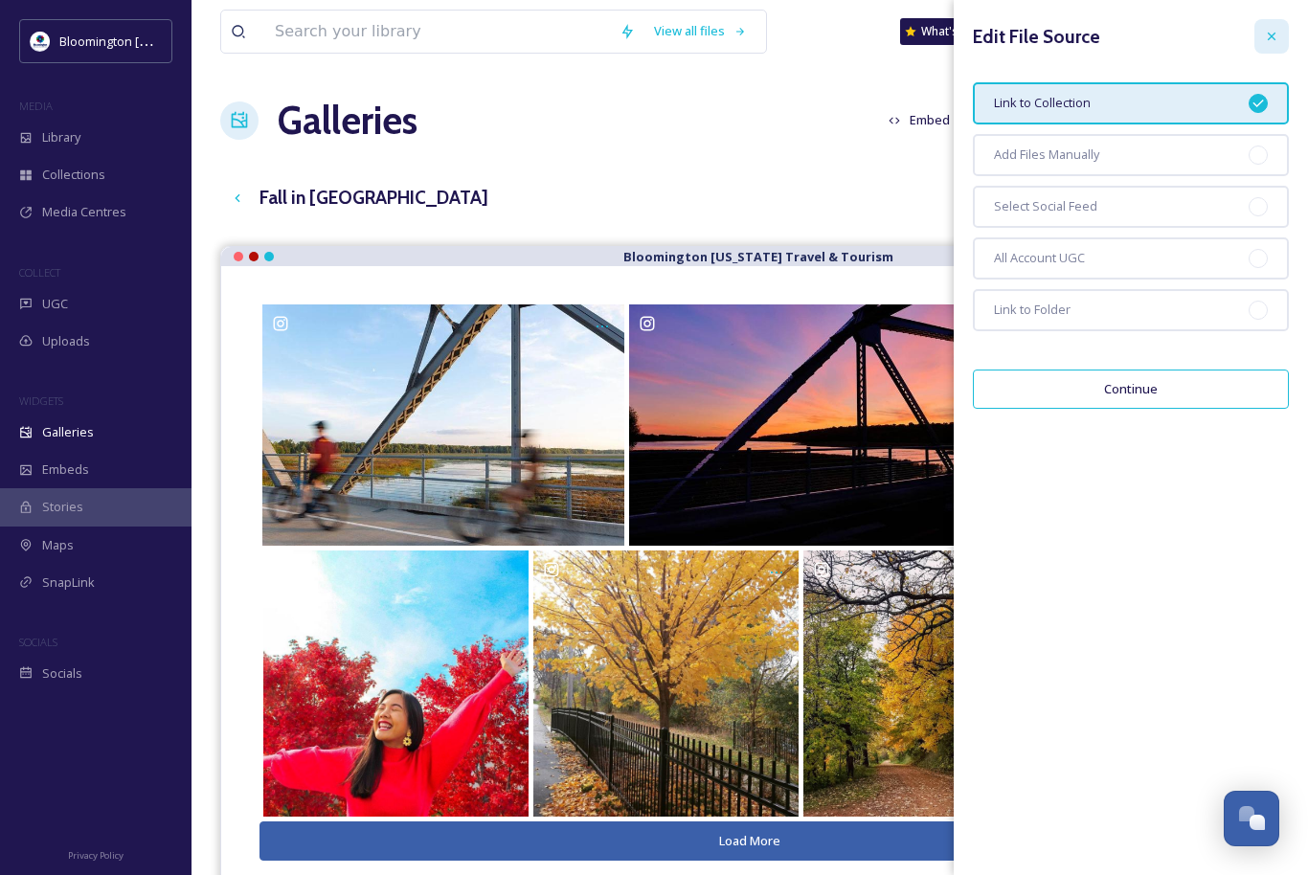
click at [1264, 30] on icon at bounding box center [1271, 36] width 15 height 15
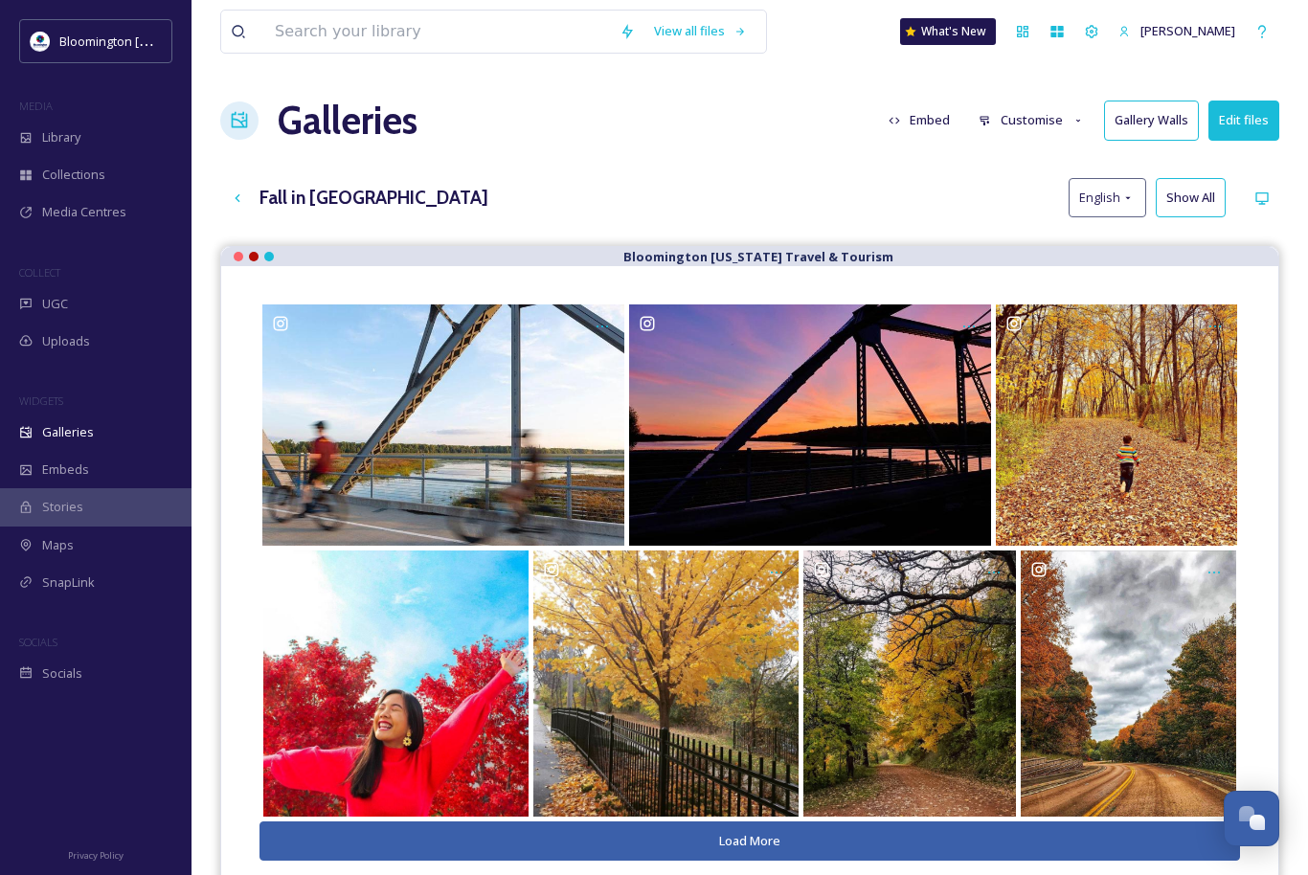
click at [1054, 120] on button "Customise" at bounding box center [1031, 120] width 125 height 37
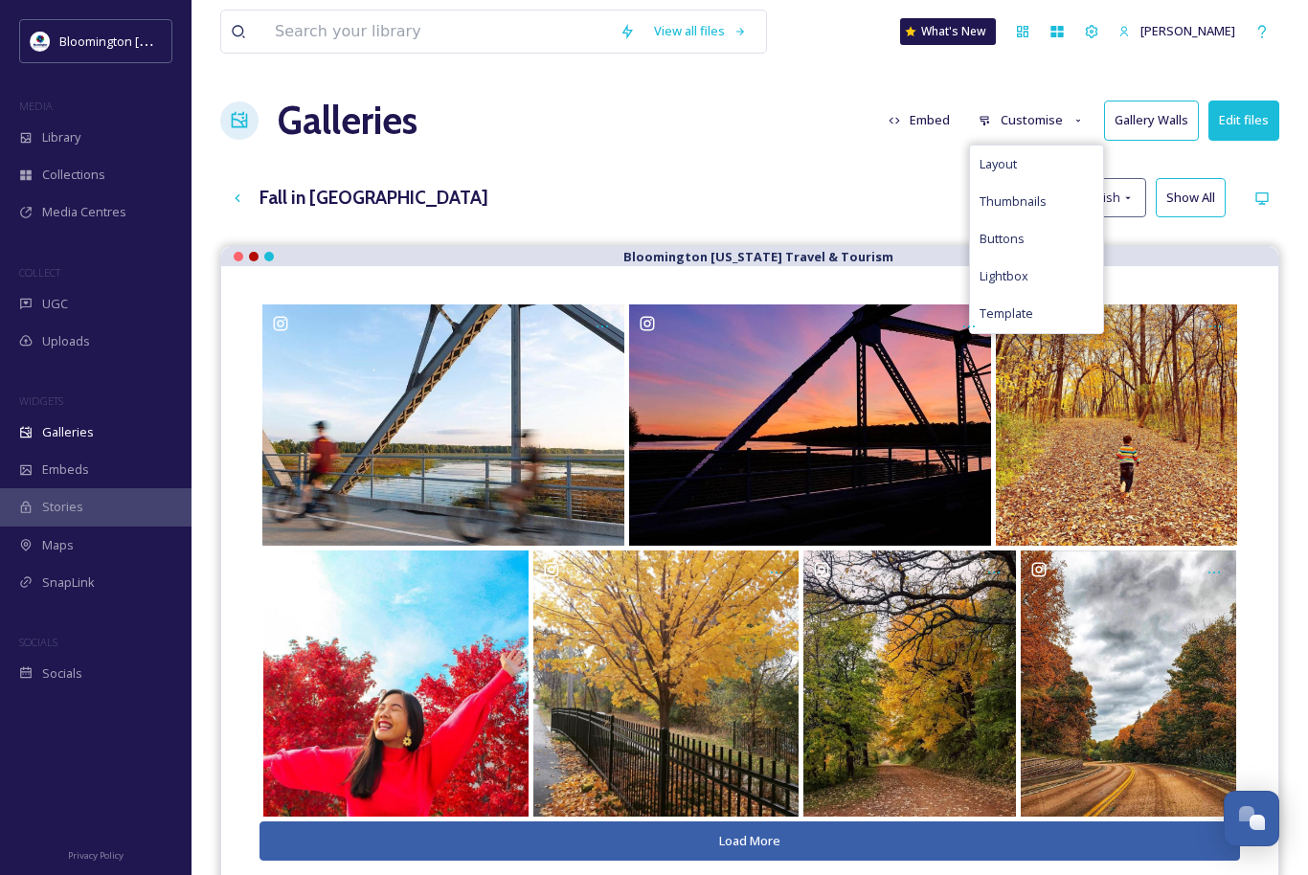
click at [927, 169] on div "View all files What's New [PERSON_NAME] Galleries Embed Customise Layout Thumbn…" at bounding box center [750, 575] width 1117 height 1150
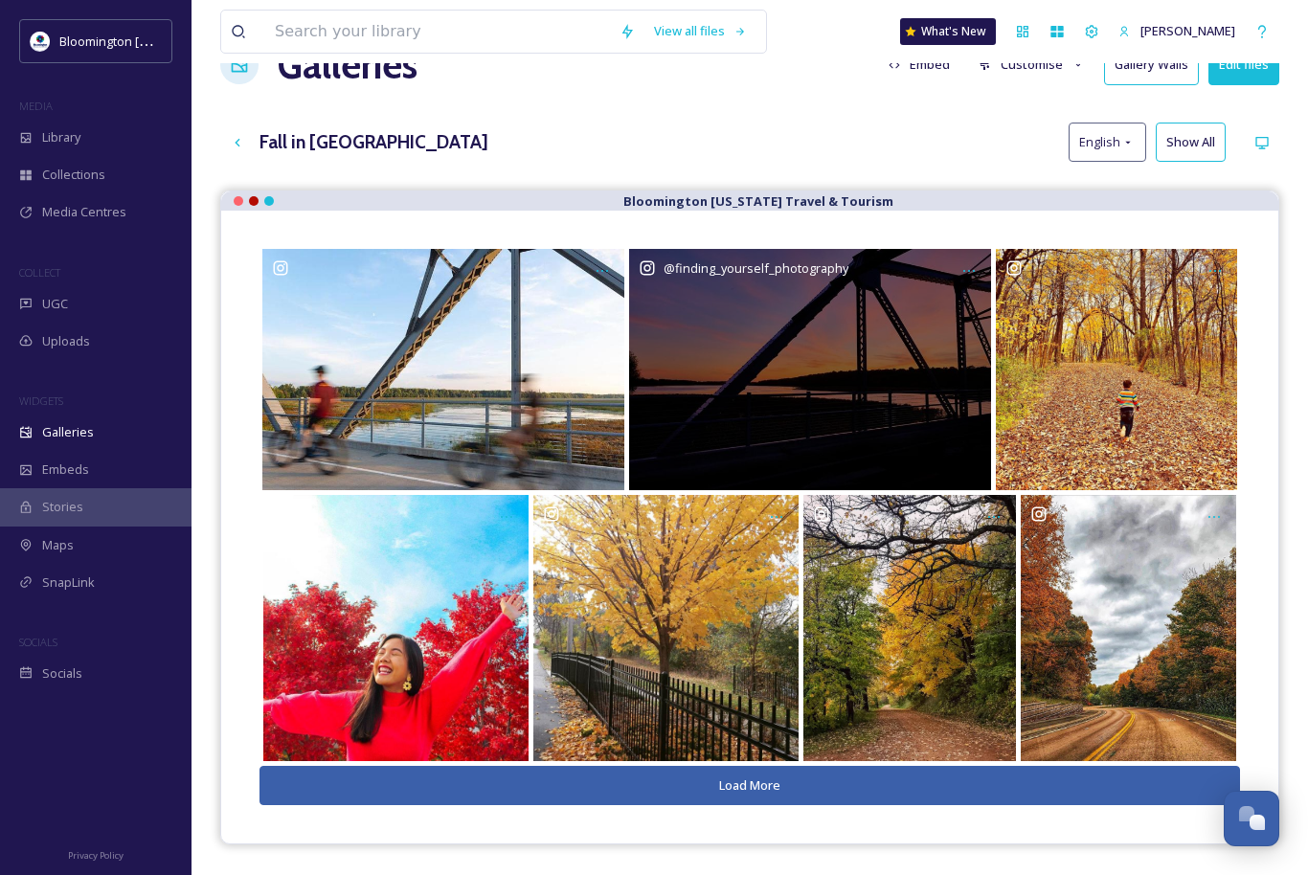
scroll to position [38, 0]
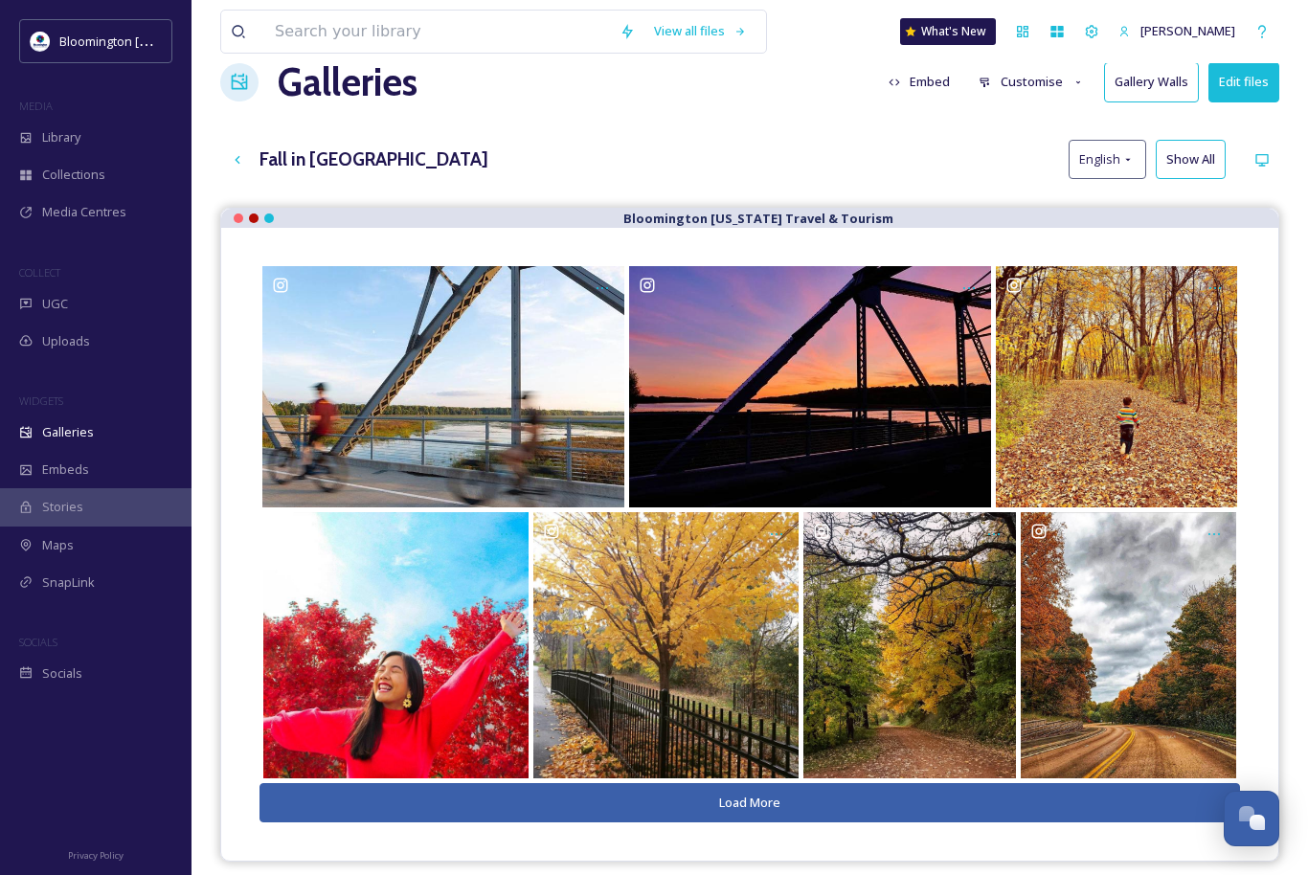
click at [1239, 82] on button "Edit files" at bounding box center [1244, 81] width 71 height 39
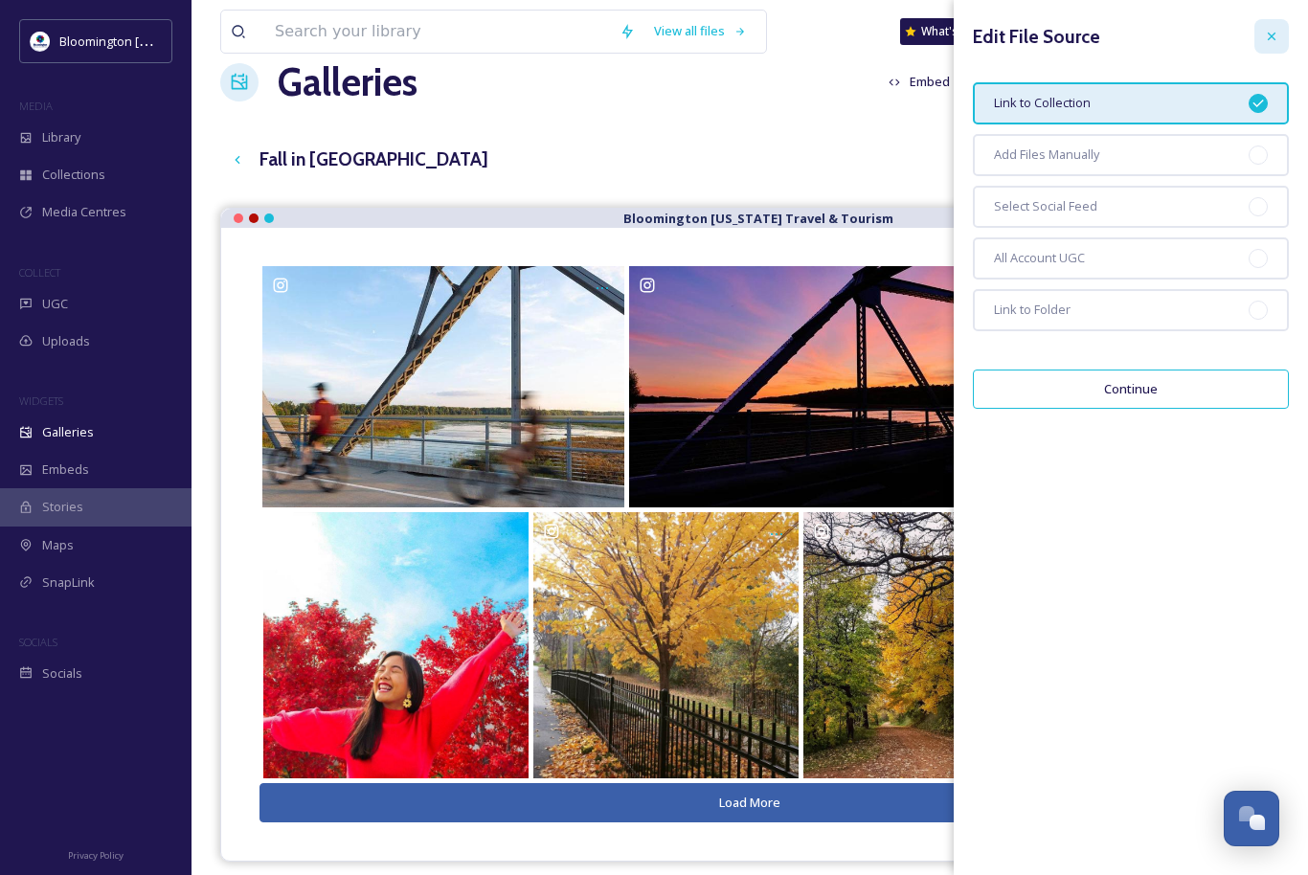
click at [1274, 37] on icon at bounding box center [1271, 36] width 15 height 15
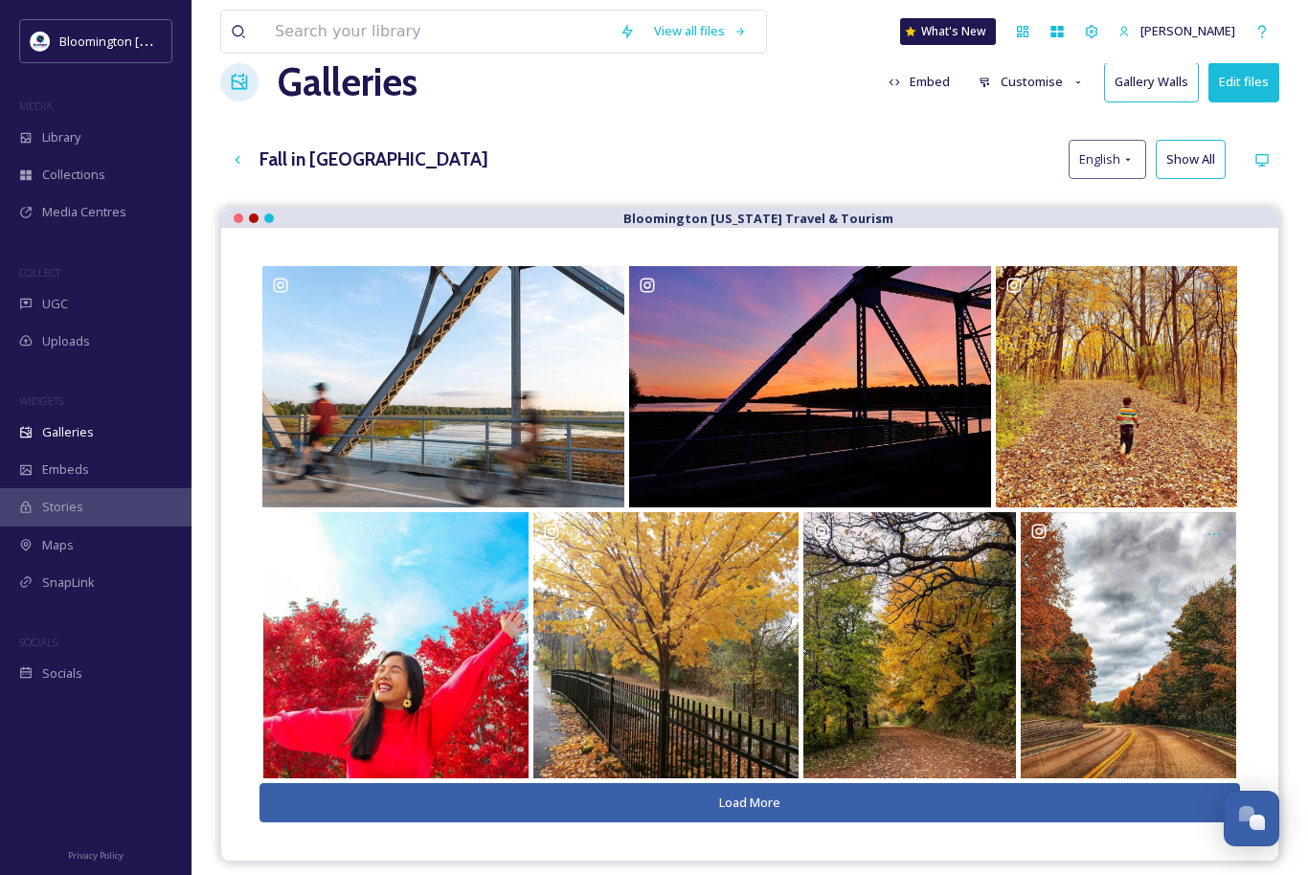
scroll to position [0, 0]
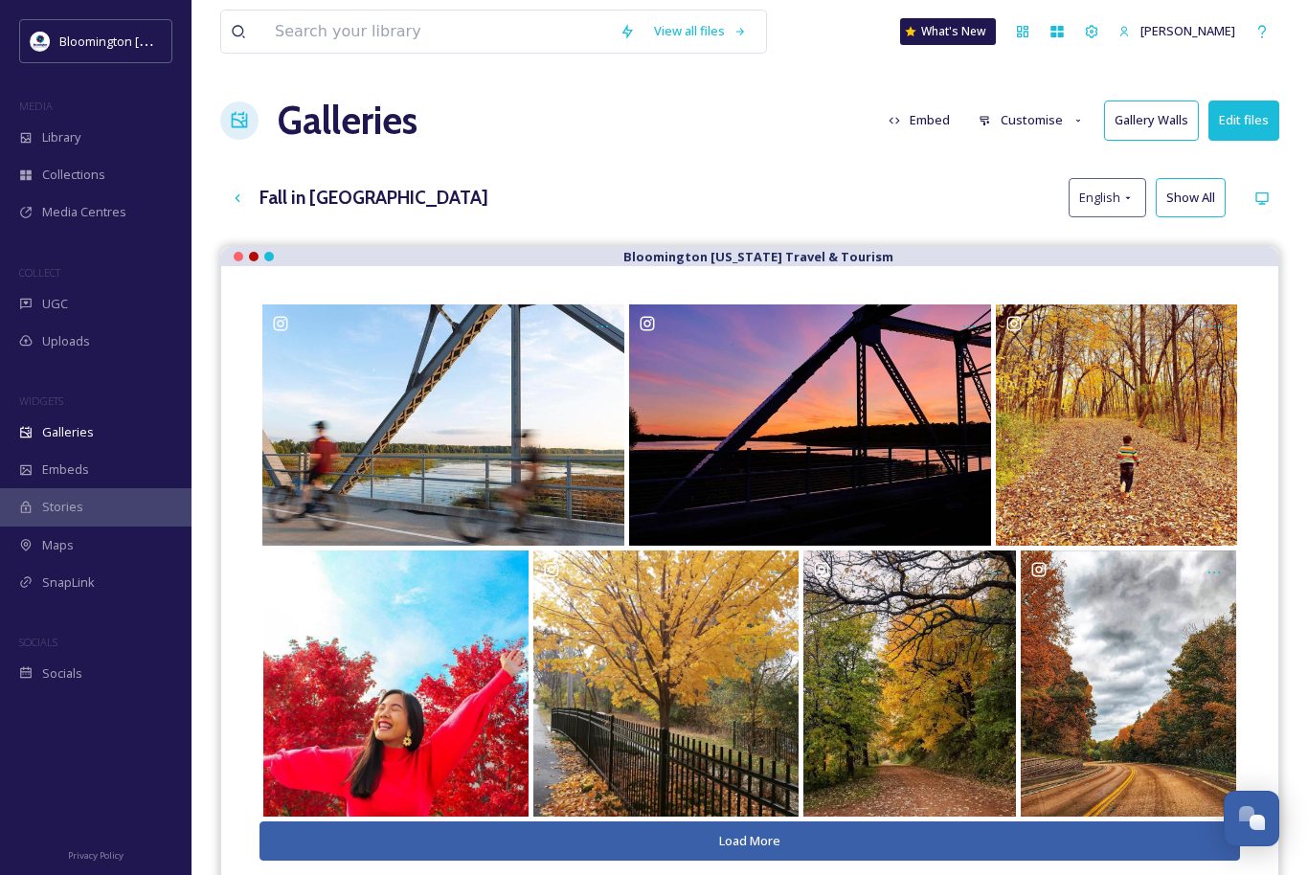
click at [1041, 116] on button "Customise" at bounding box center [1031, 120] width 125 height 37
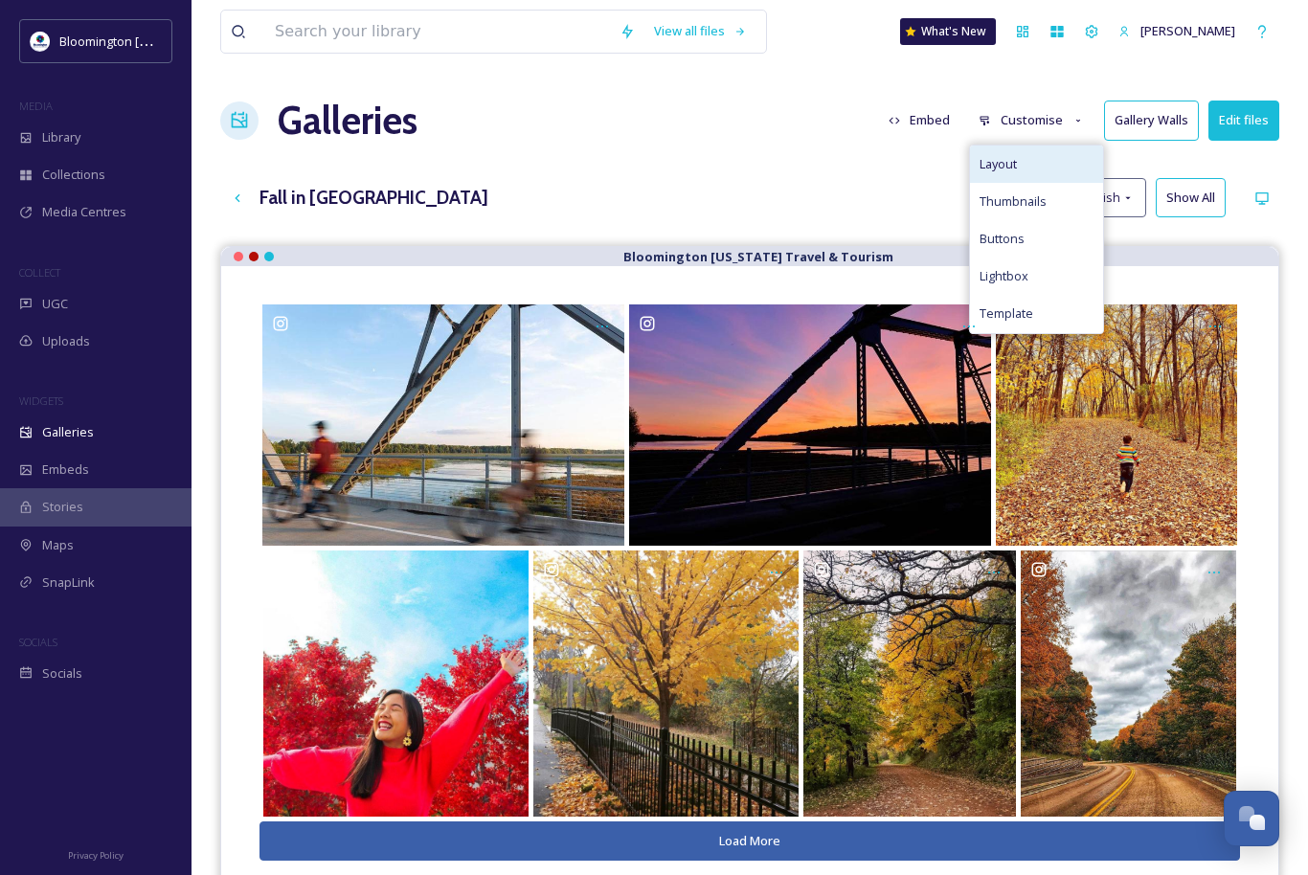
click at [1042, 156] on div "Layout" at bounding box center [1036, 164] width 133 height 37
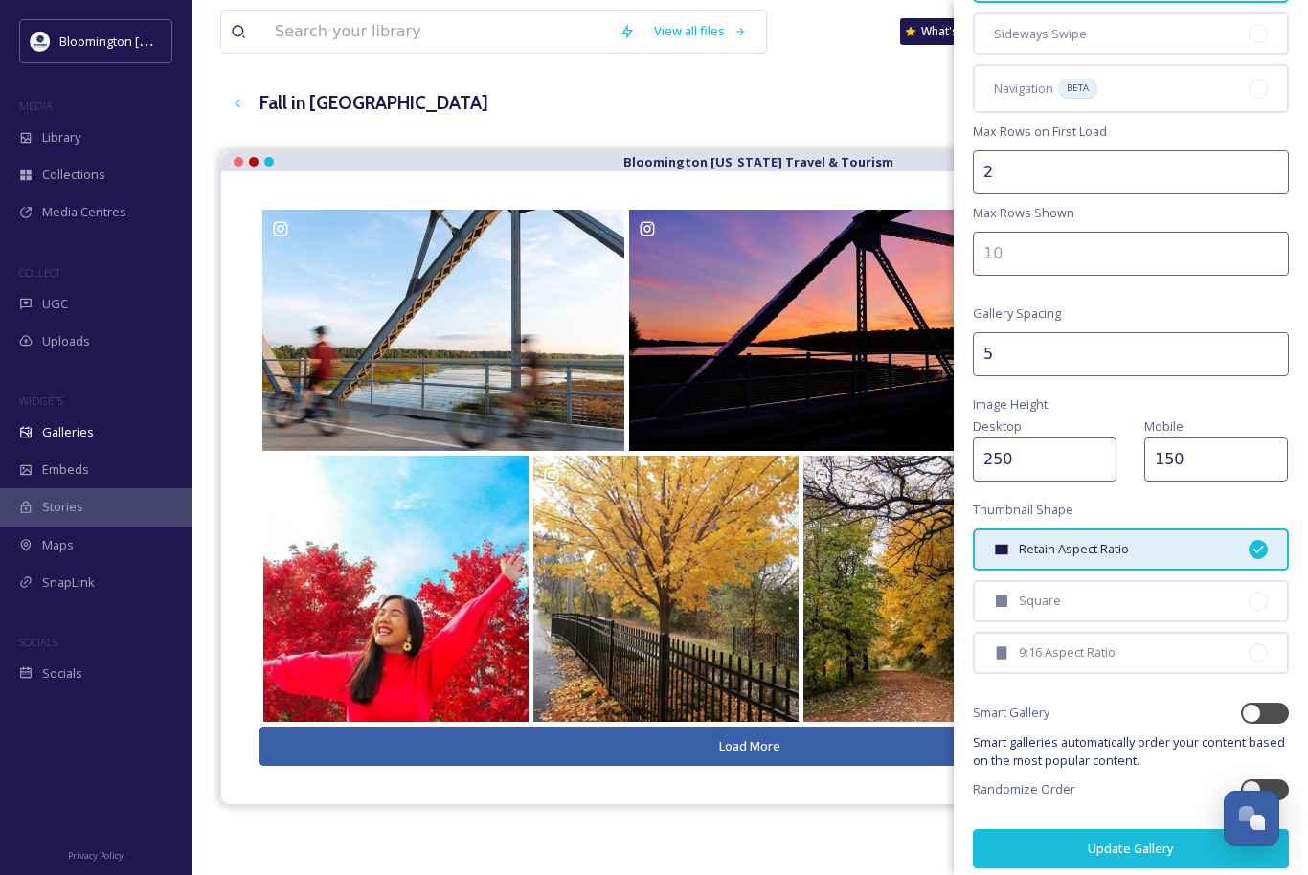
scroll to position [234, 0]
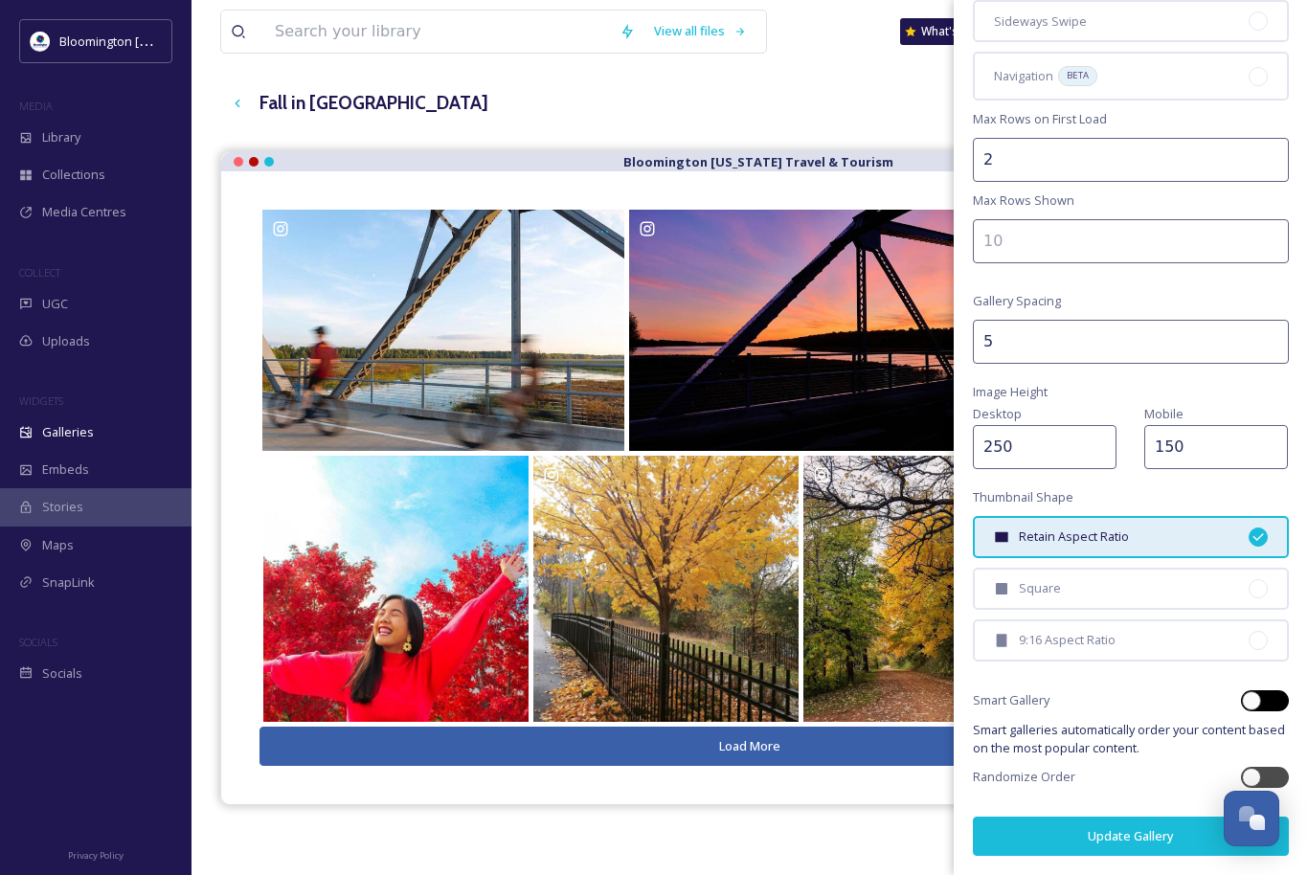
click at [1256, 700] on div at bounding box center [1251, 700] width 19 height 19
checkbox input "true"
click at [1150, 839] on button "Update Gallery" at bounding box center [1131, 836] width 316 height 39
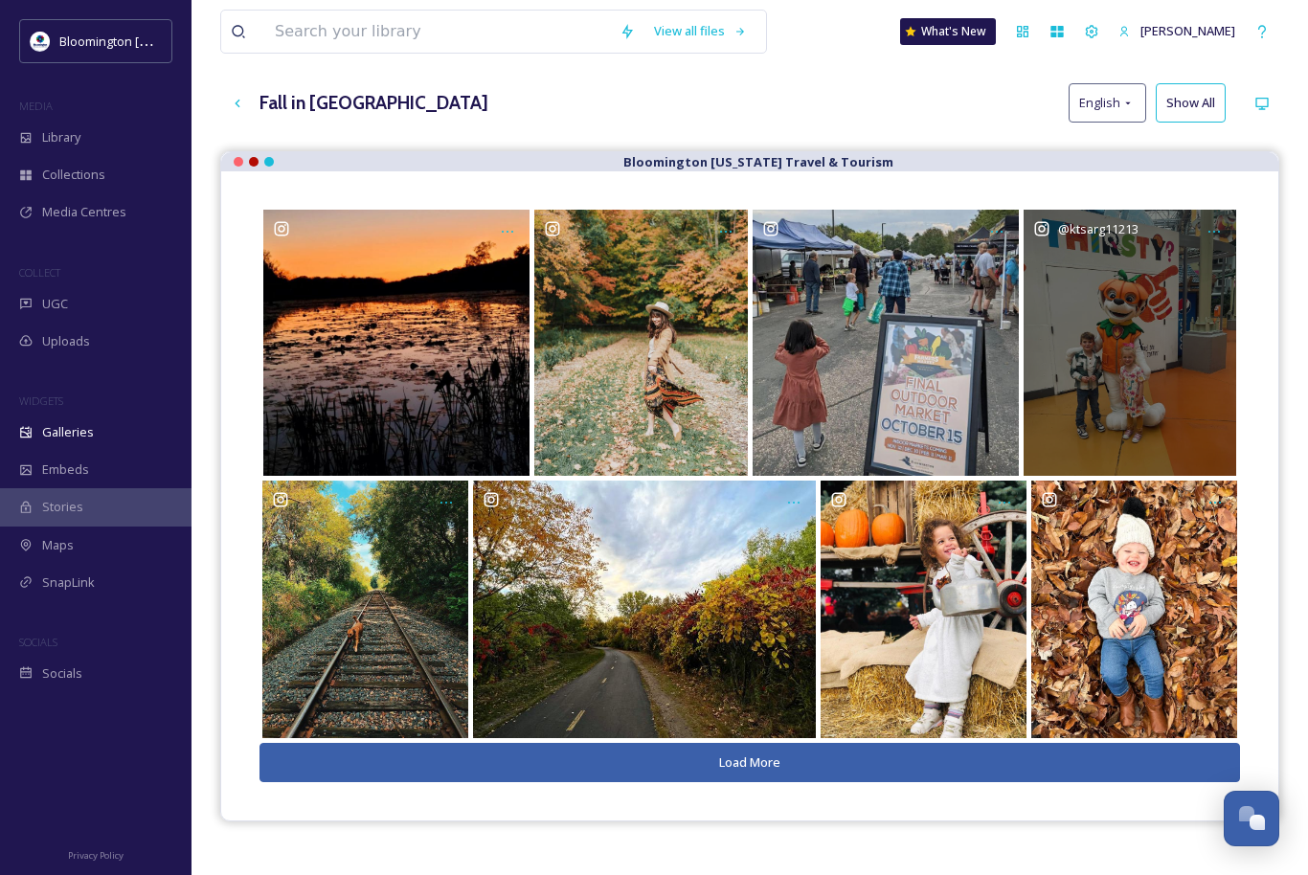
scroll to position [0, 0]
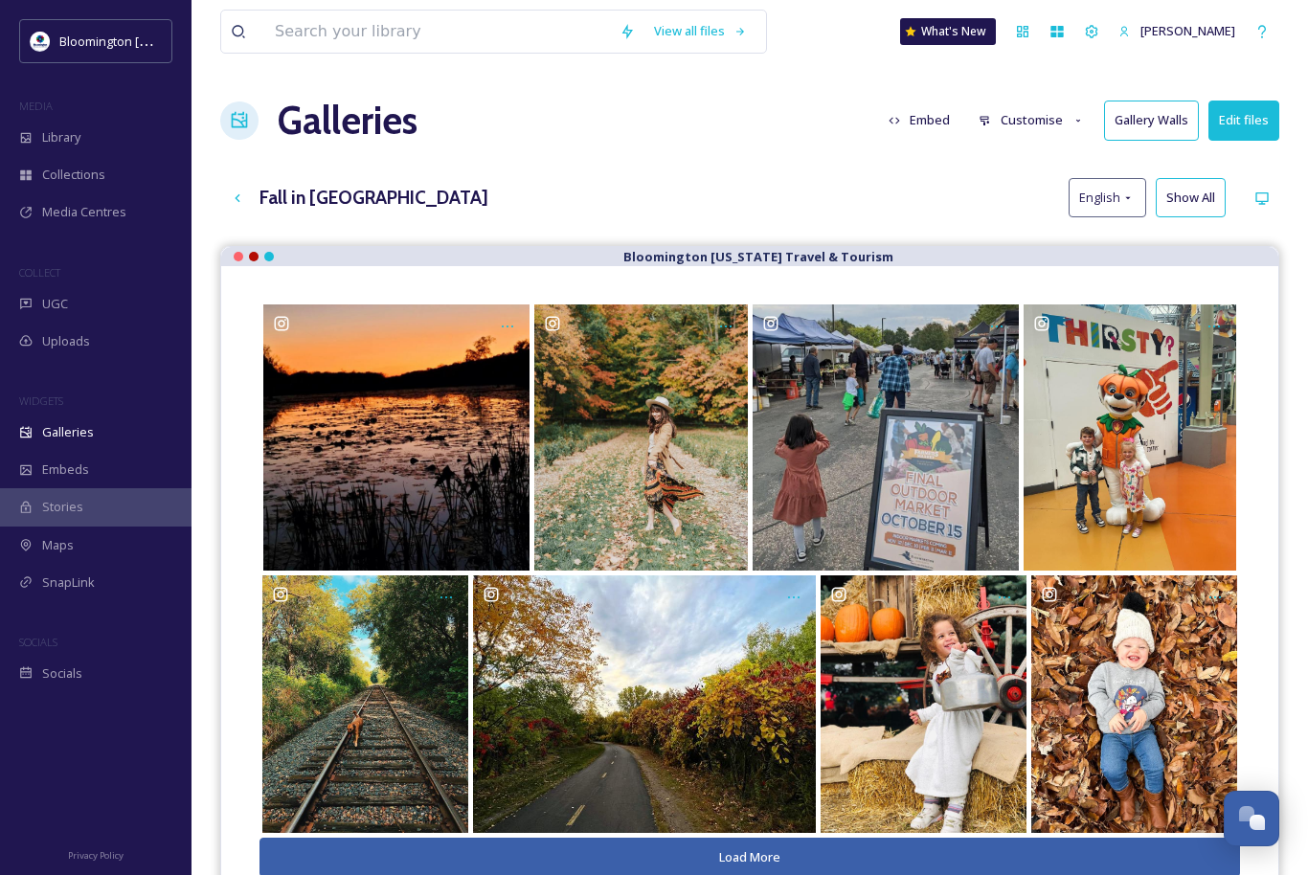
click at [1044, 117] on button "Customise" at bounding box center [1031, 120] width 125 height 37
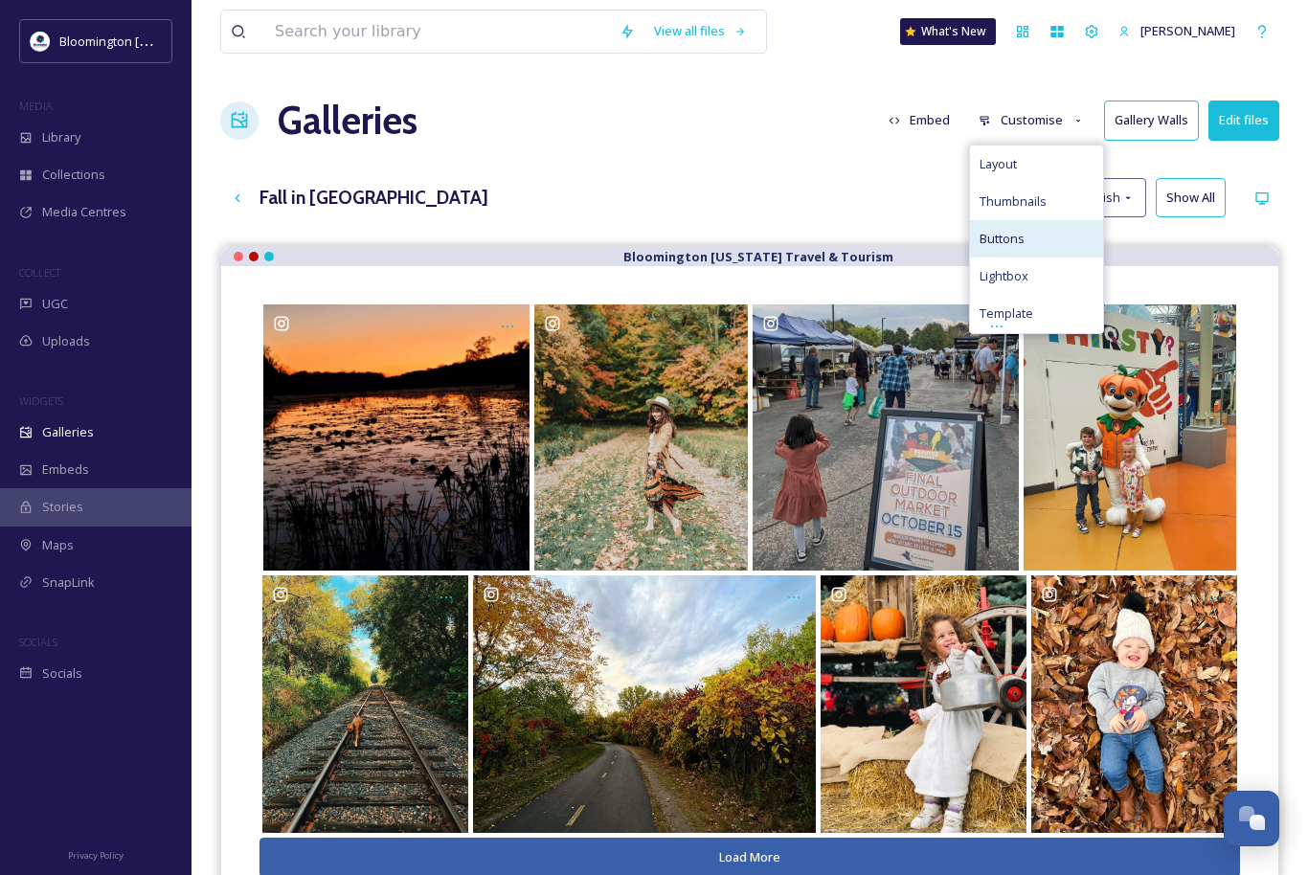
click at [1073, 228] on div "Buttons" at bounding box center [1036, 238] width 133 height 37
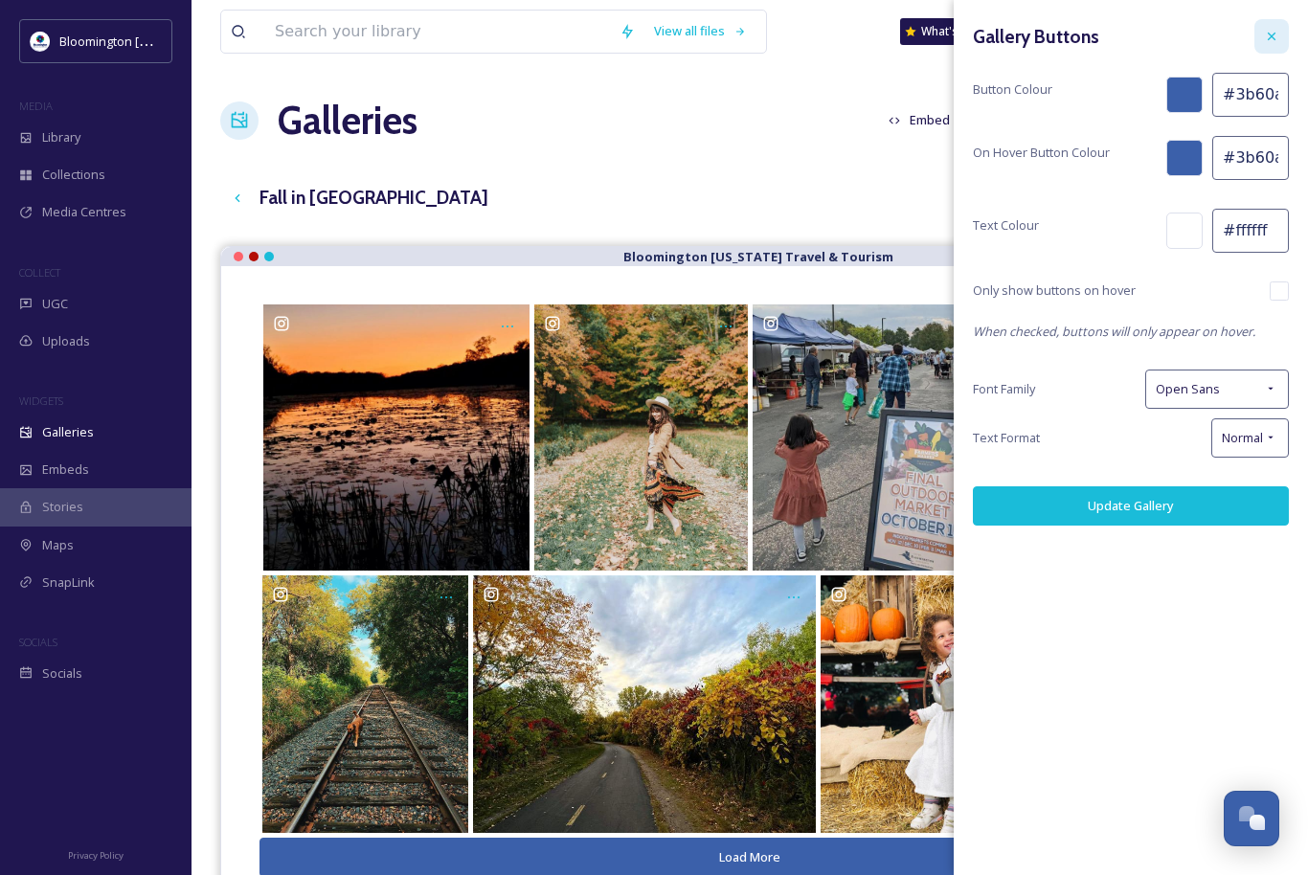
click at [1264, 34] on icon at bounding box center [1271, 36] width 15 height 15
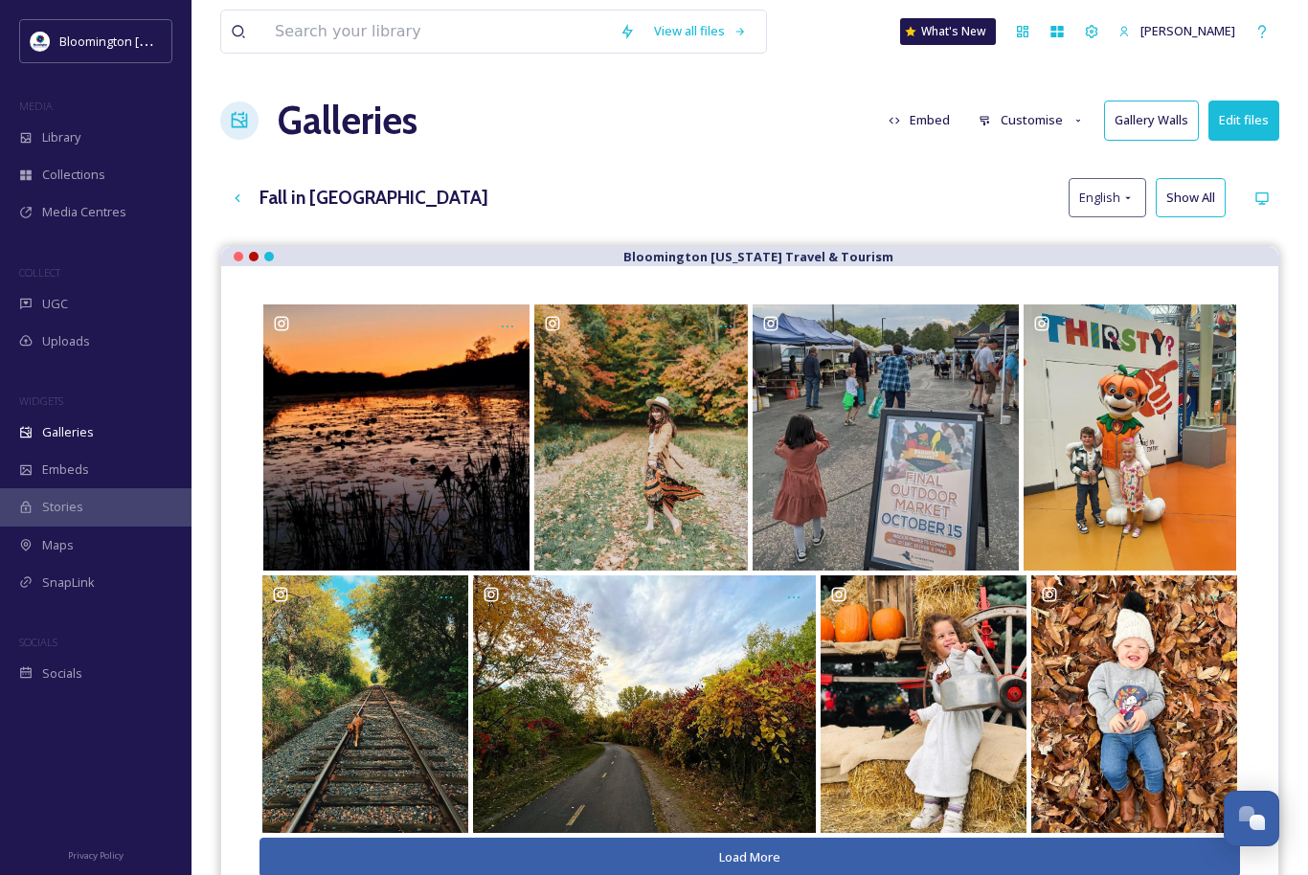
drag, startPoint x: 1086, startPoint y: 117, endPoint x: 1056, endPoint y: 118, distance: 29.7
click at [1064, 118] on button "Customise" at bounding box center [1031, 120] width 125 height 37
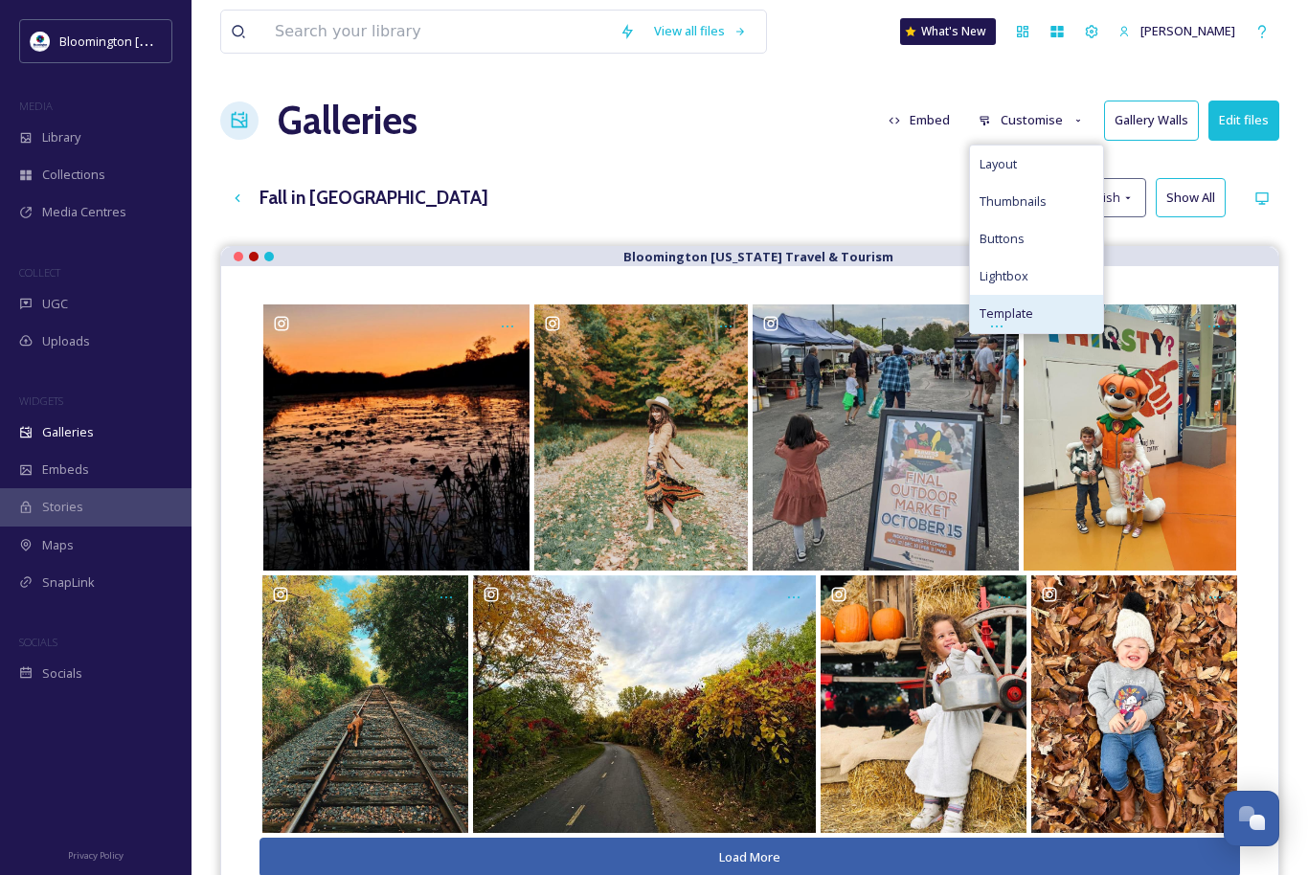
click at [1023, 316] on span "Template" at bounding box center [1007, 314] width 54 height 18
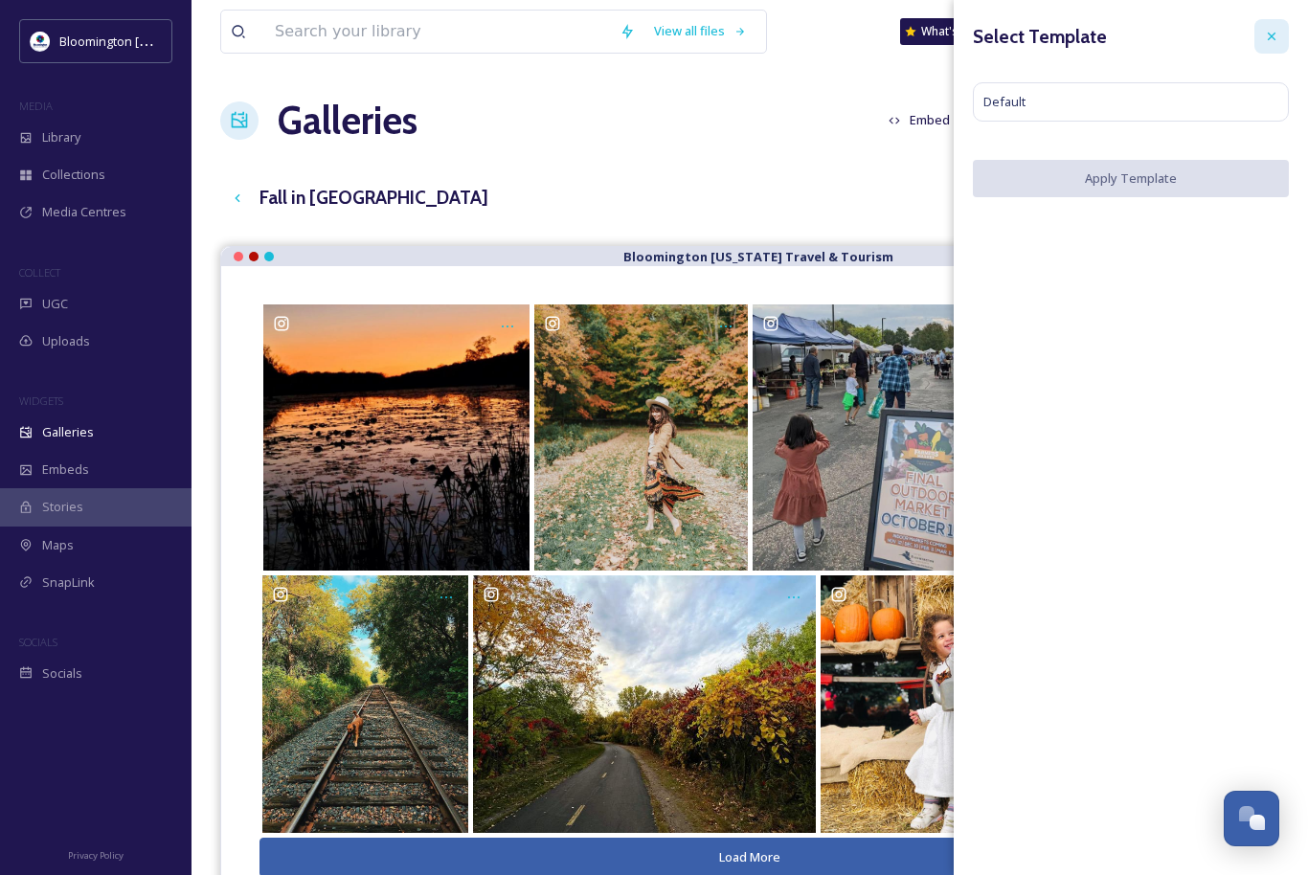
click at [1266, 35] on icon at bounding box center [1271, 36] width 15 height 15
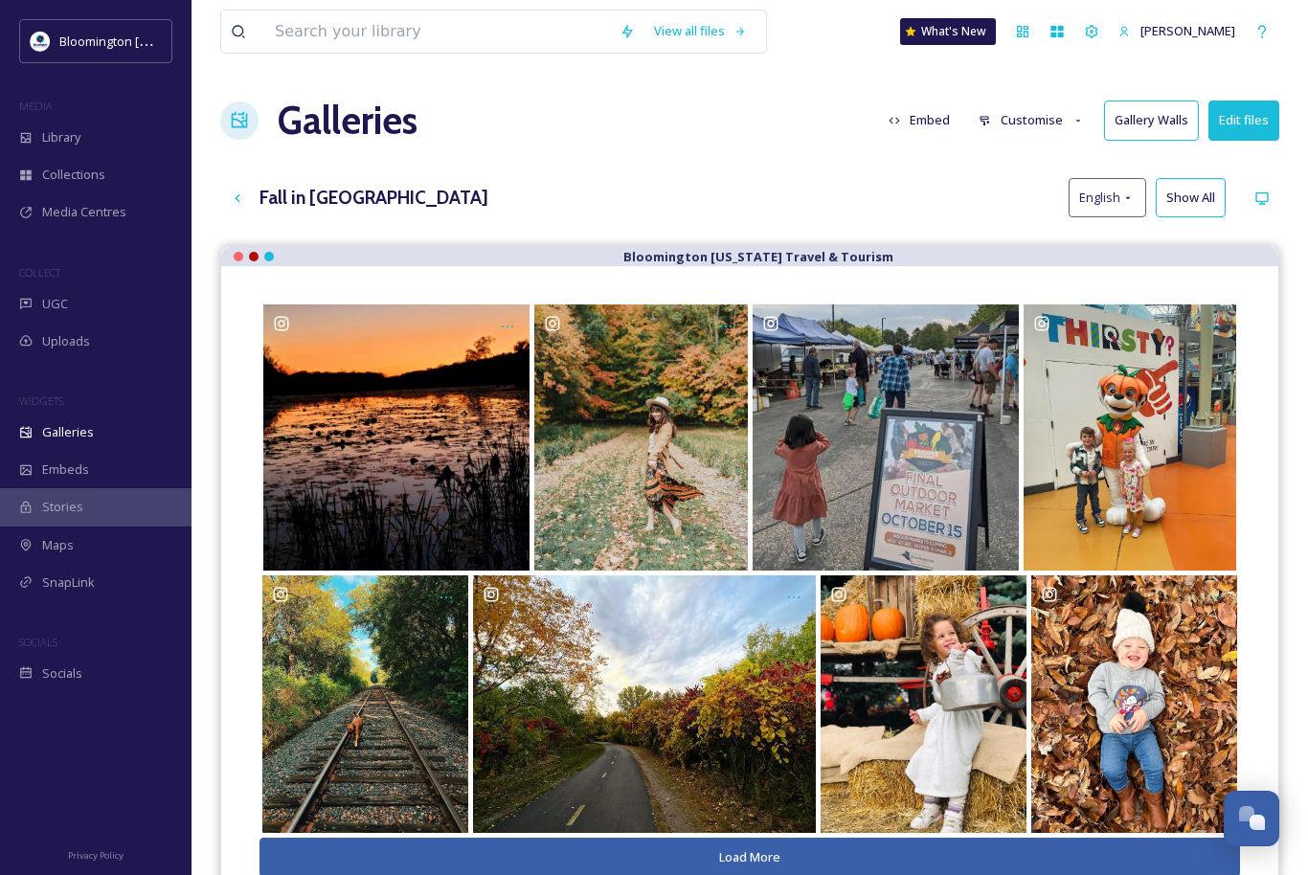
click at [1049, 119] on button "Customise" at bounding box center [1031, 120] width 125 height 37
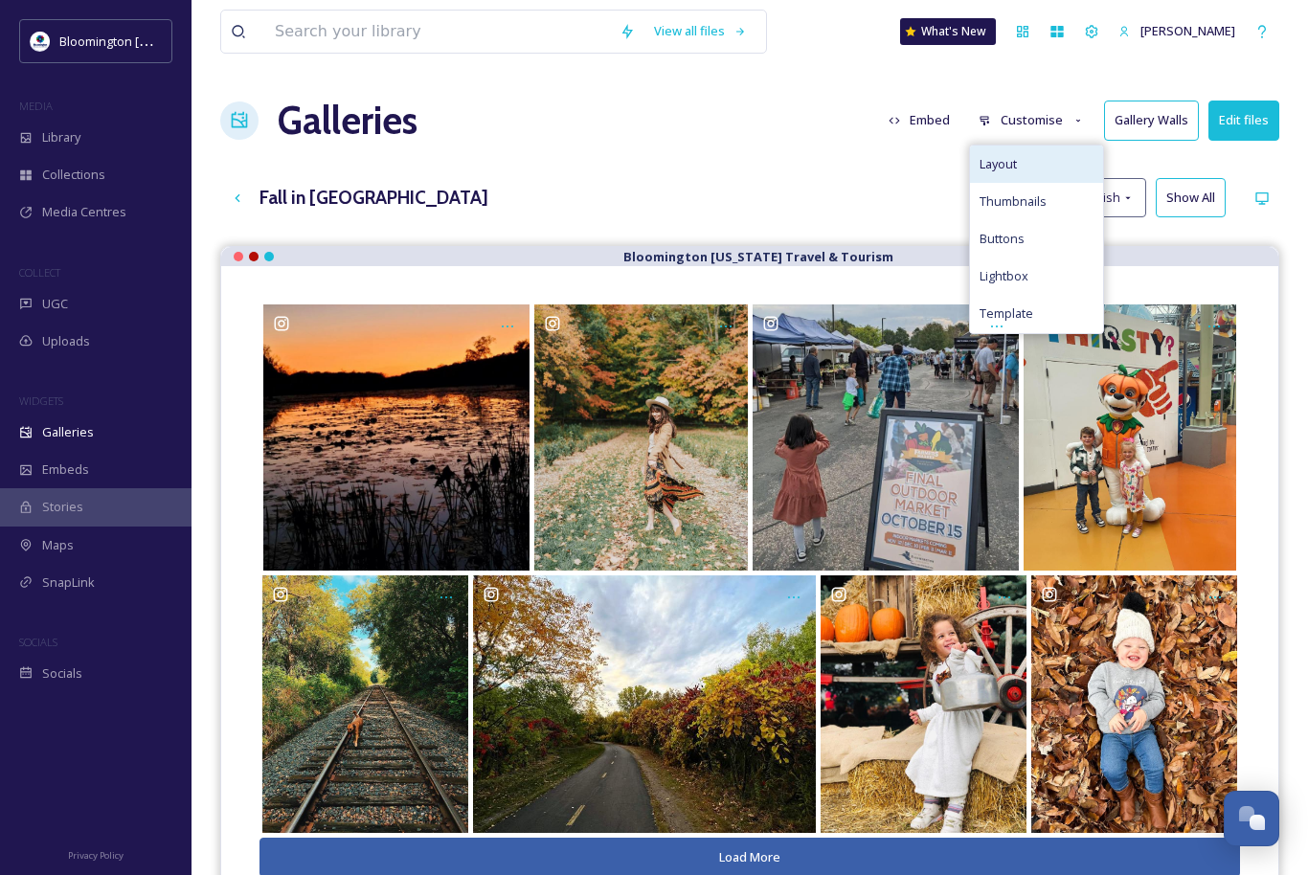
click at [1036, 163] on div "Layout" at bounding box center [1036, 164] width 133 height 37
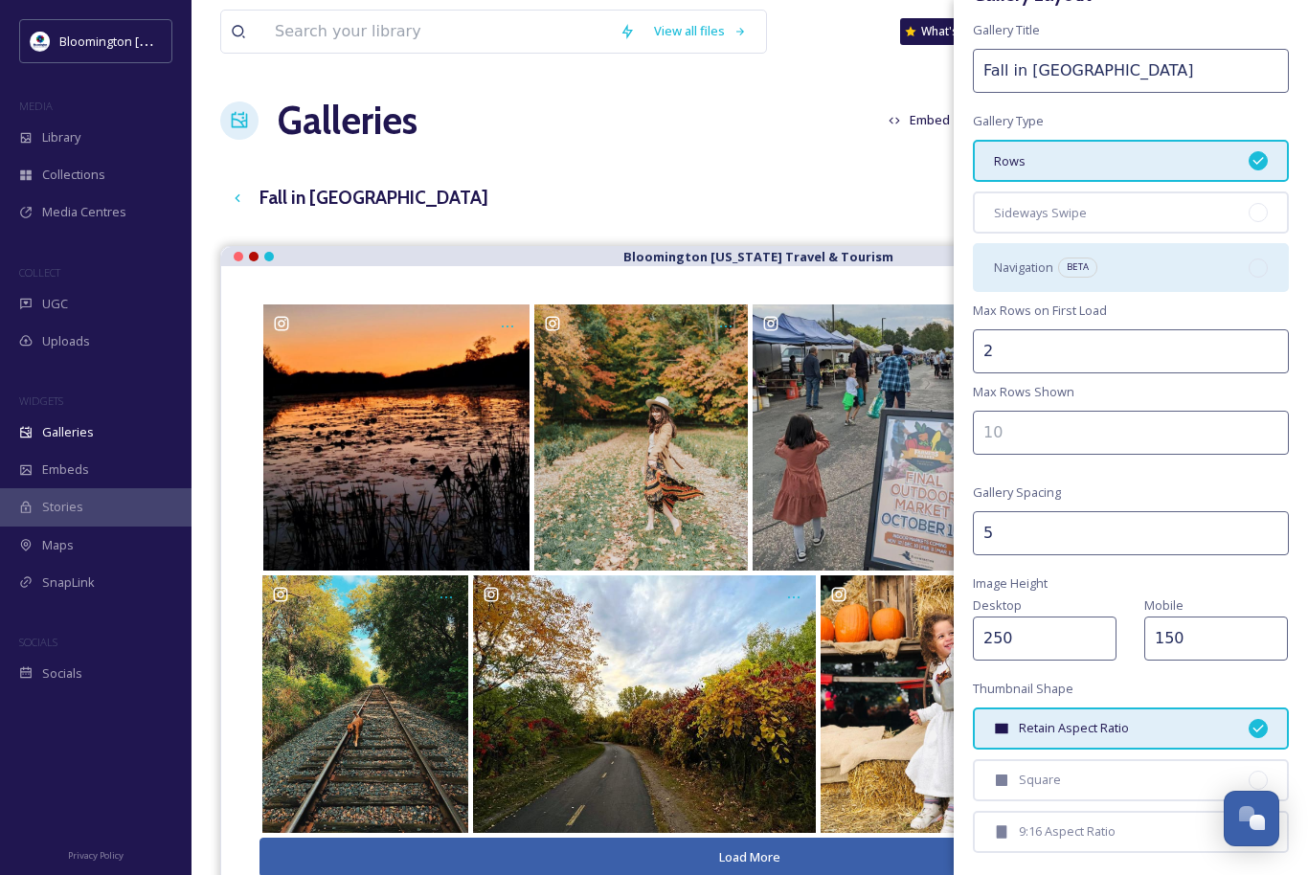
scroll to position [45, 0]
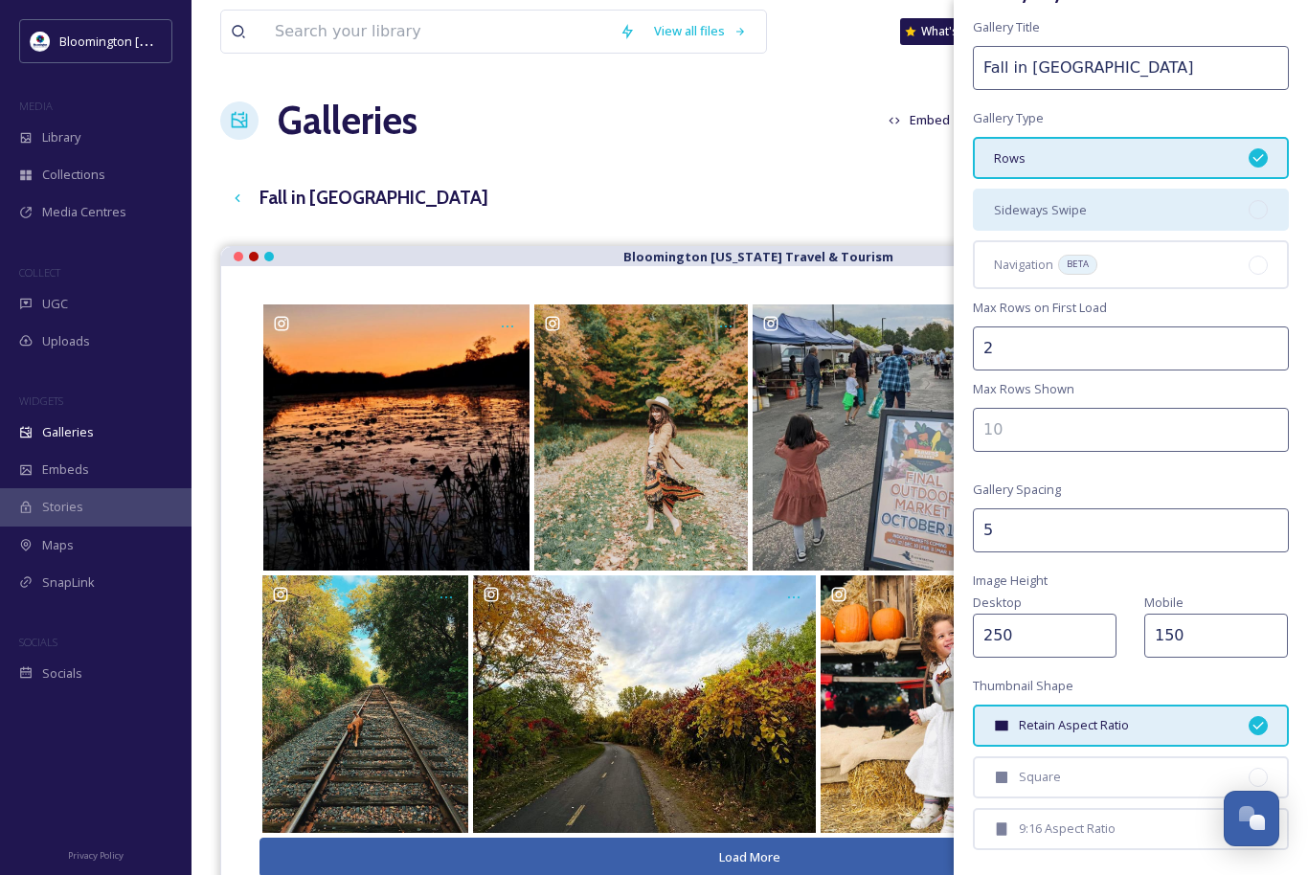
click at [1159, 199] on div "Sideways Swipe" at bounding box center [1131, 210] width 316 height 42
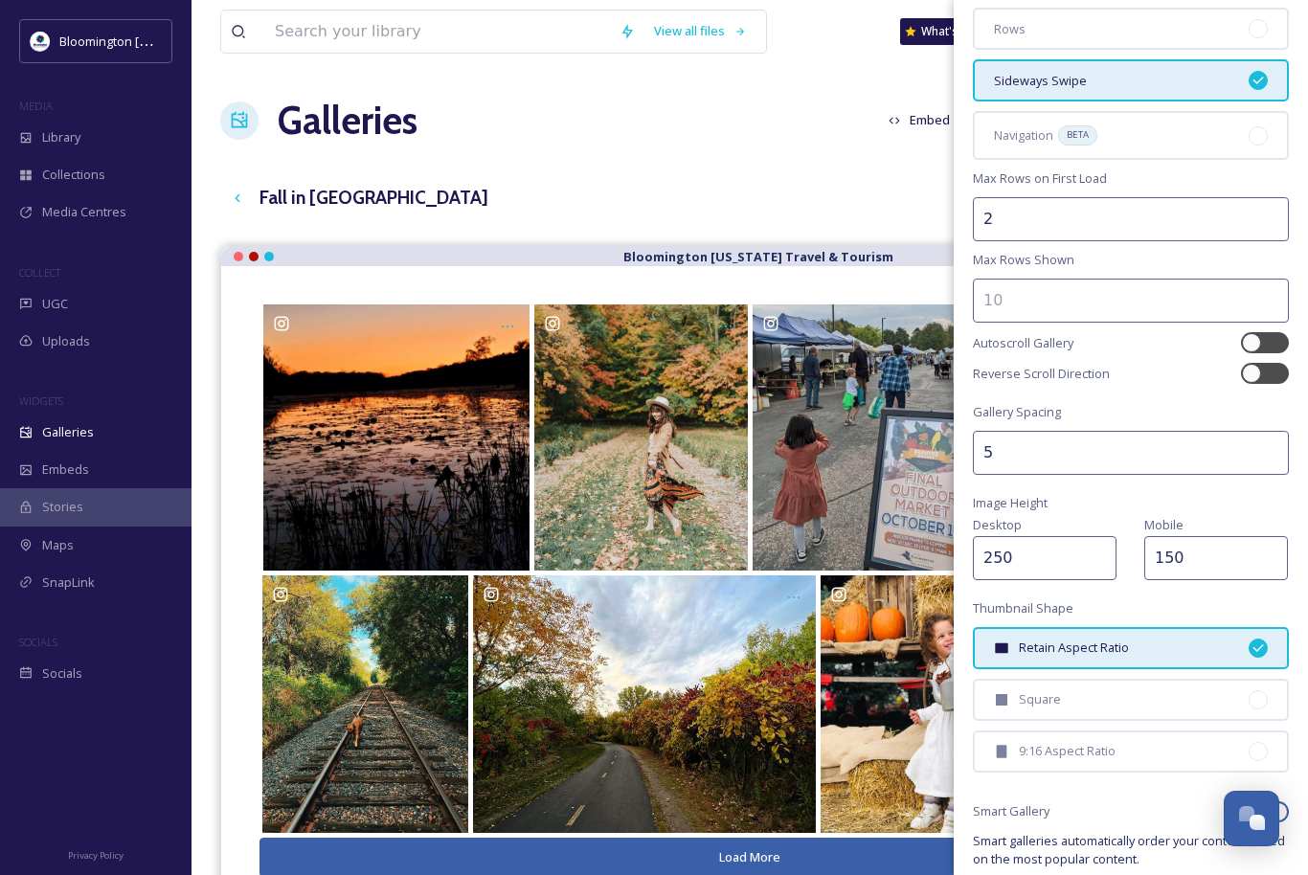
scroll to position [178, 0]
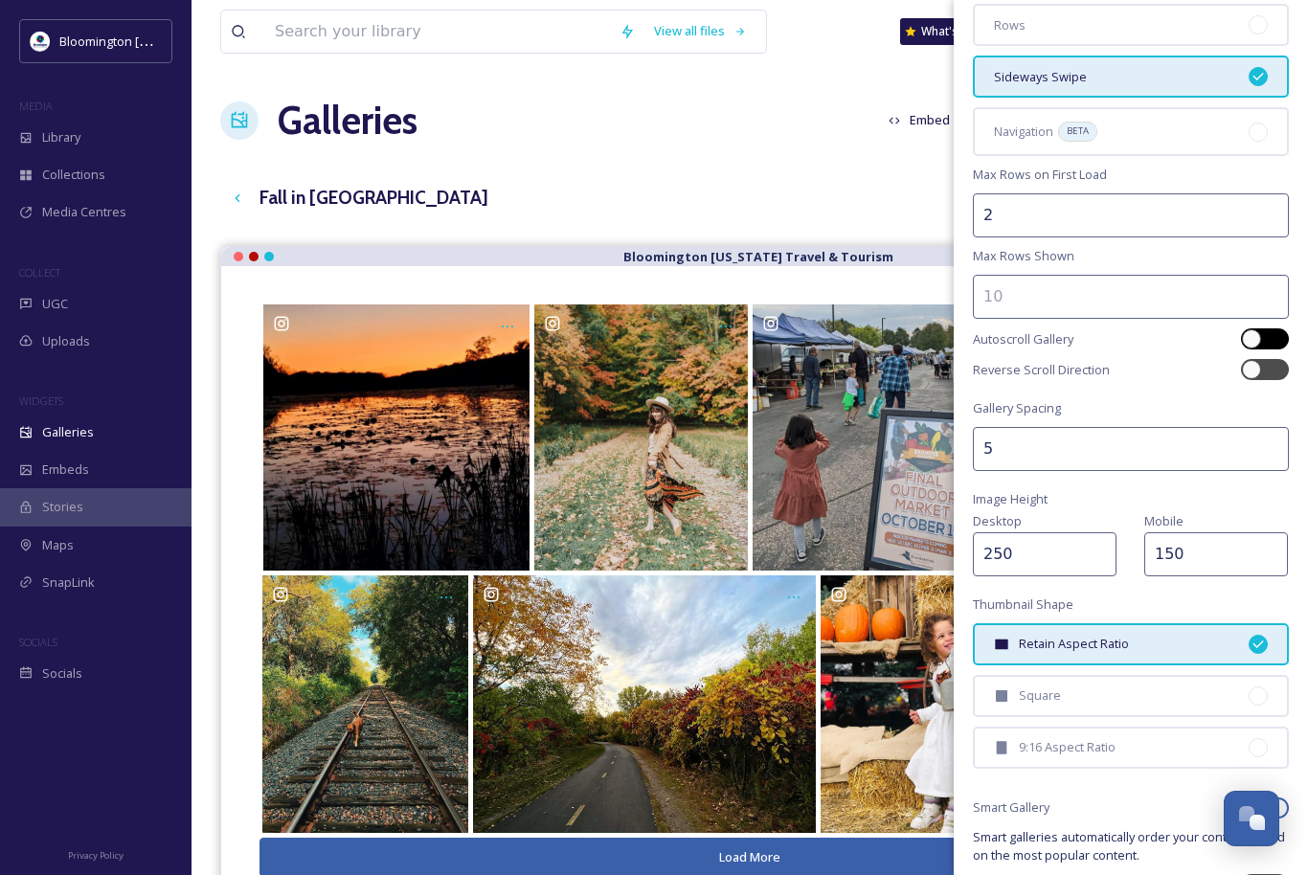
click at [1249, 338] on div at bounding box center [1251, 338] width 19 height 19
checkbox input "true"
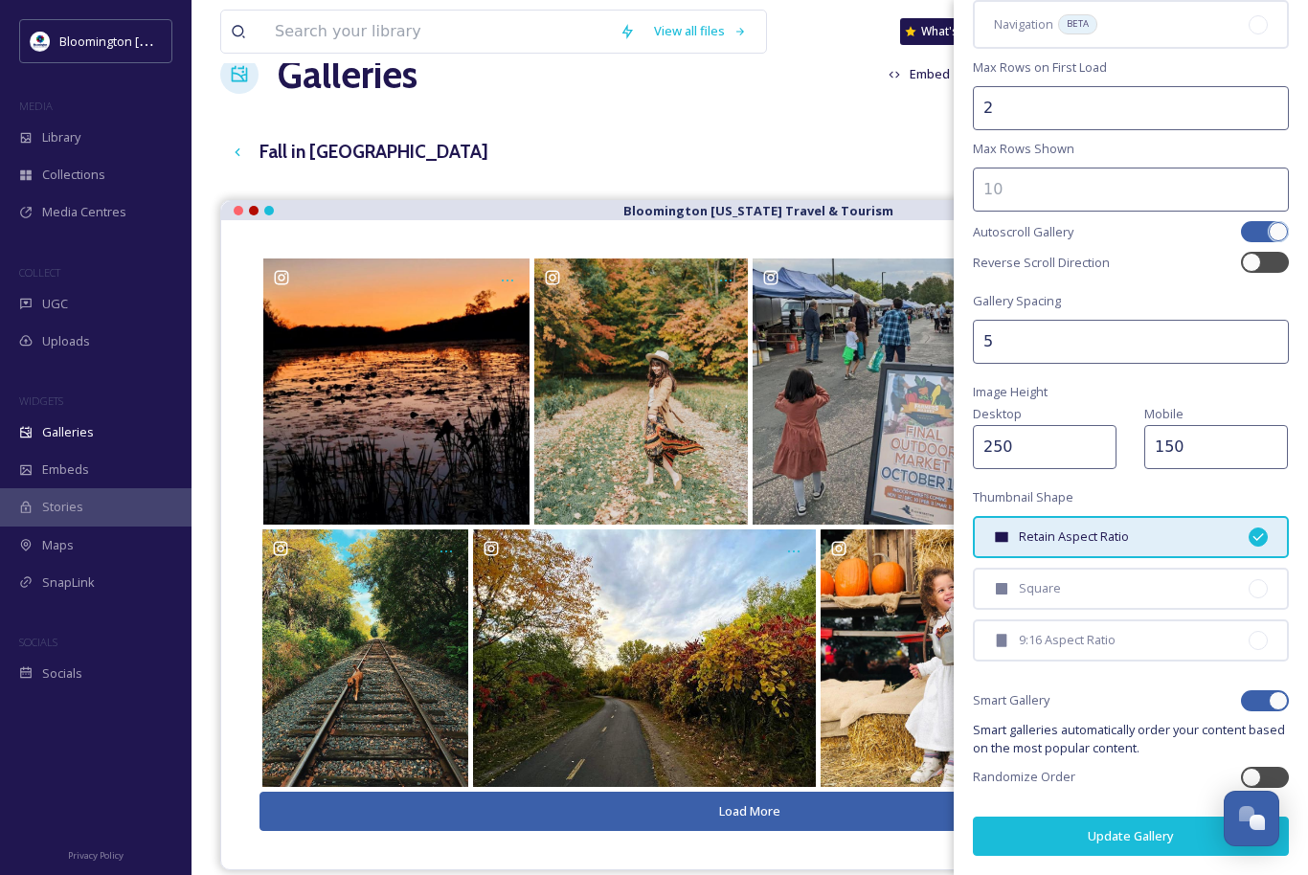
scroll to position [43, 0]
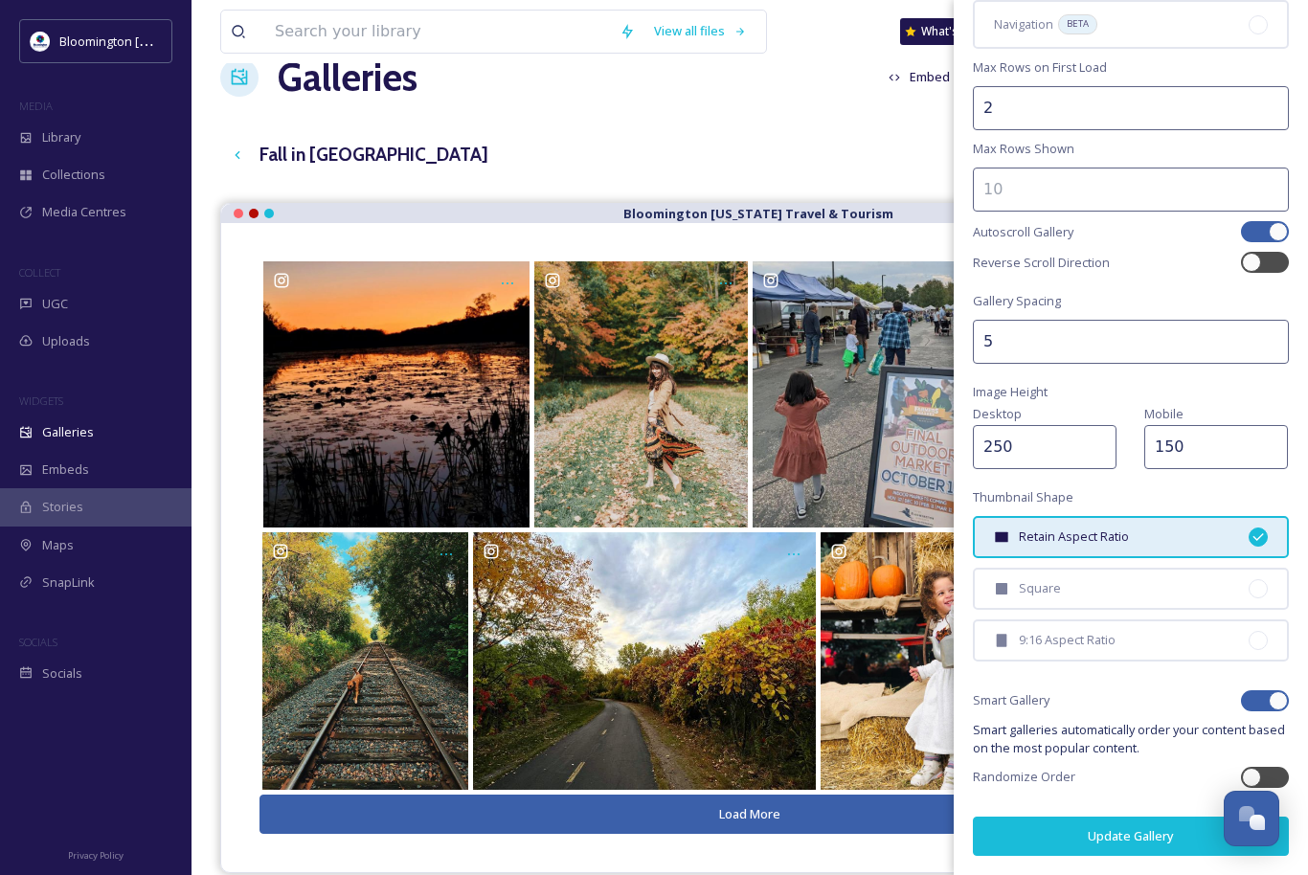
click at [1122, 837] on button "Update Gallery" at bounding box center [1131, 836] width 316 height 39
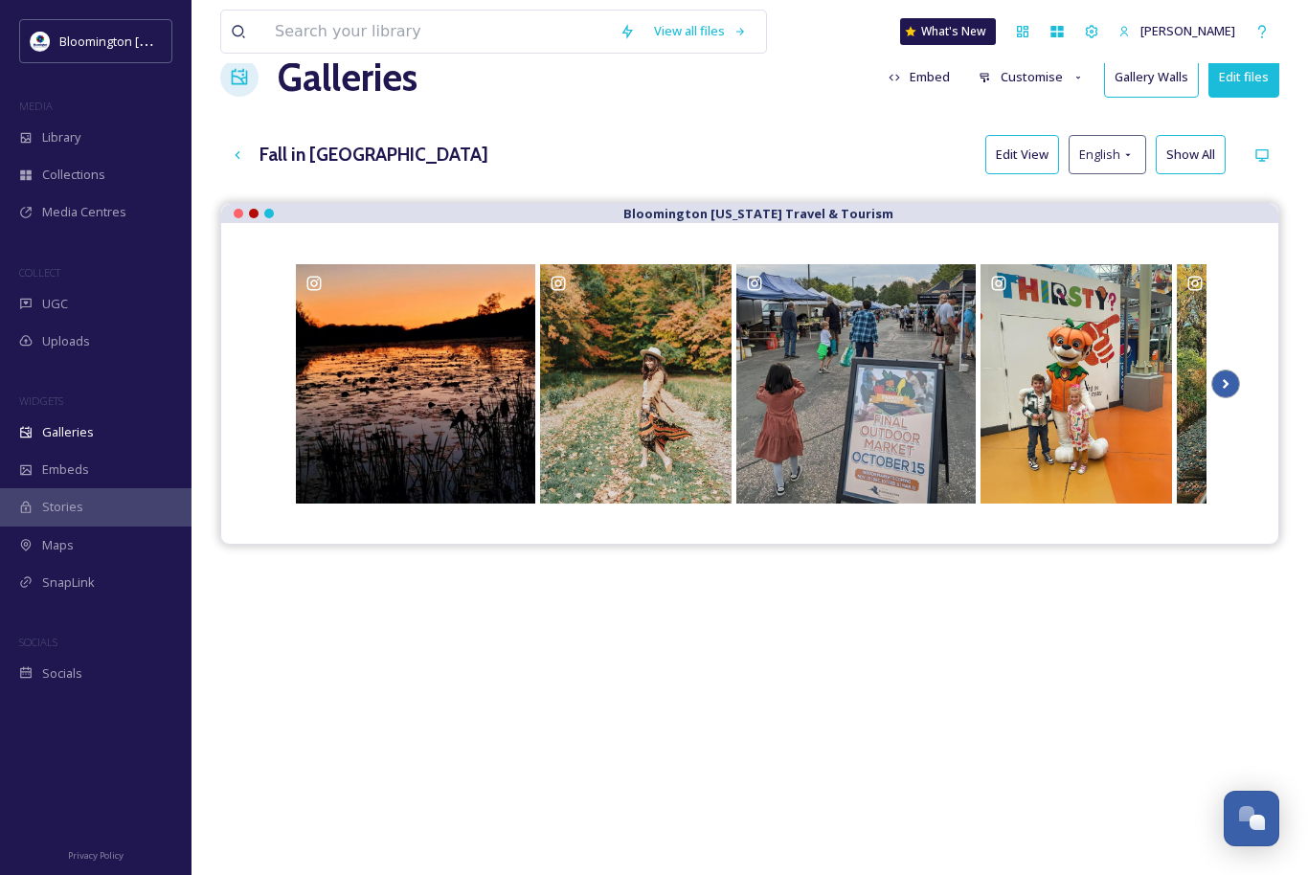
click at [1231, 382] on icon "Scroll Right" at bounding box center [1225, 384] width 27 height 29
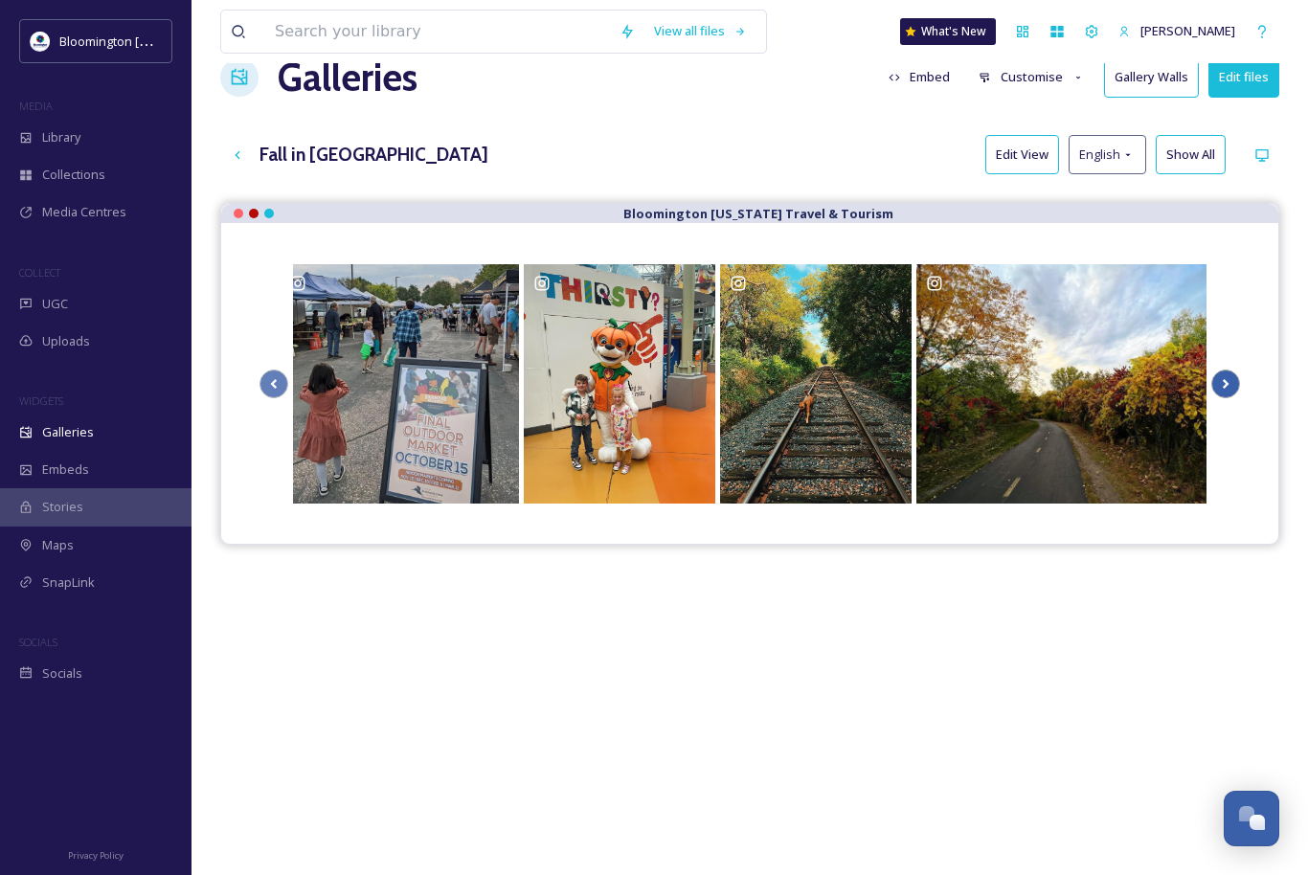
click at [1231, 382] on icon "Scroll Right" at bounding box center [1225, 384] width 27 height 29
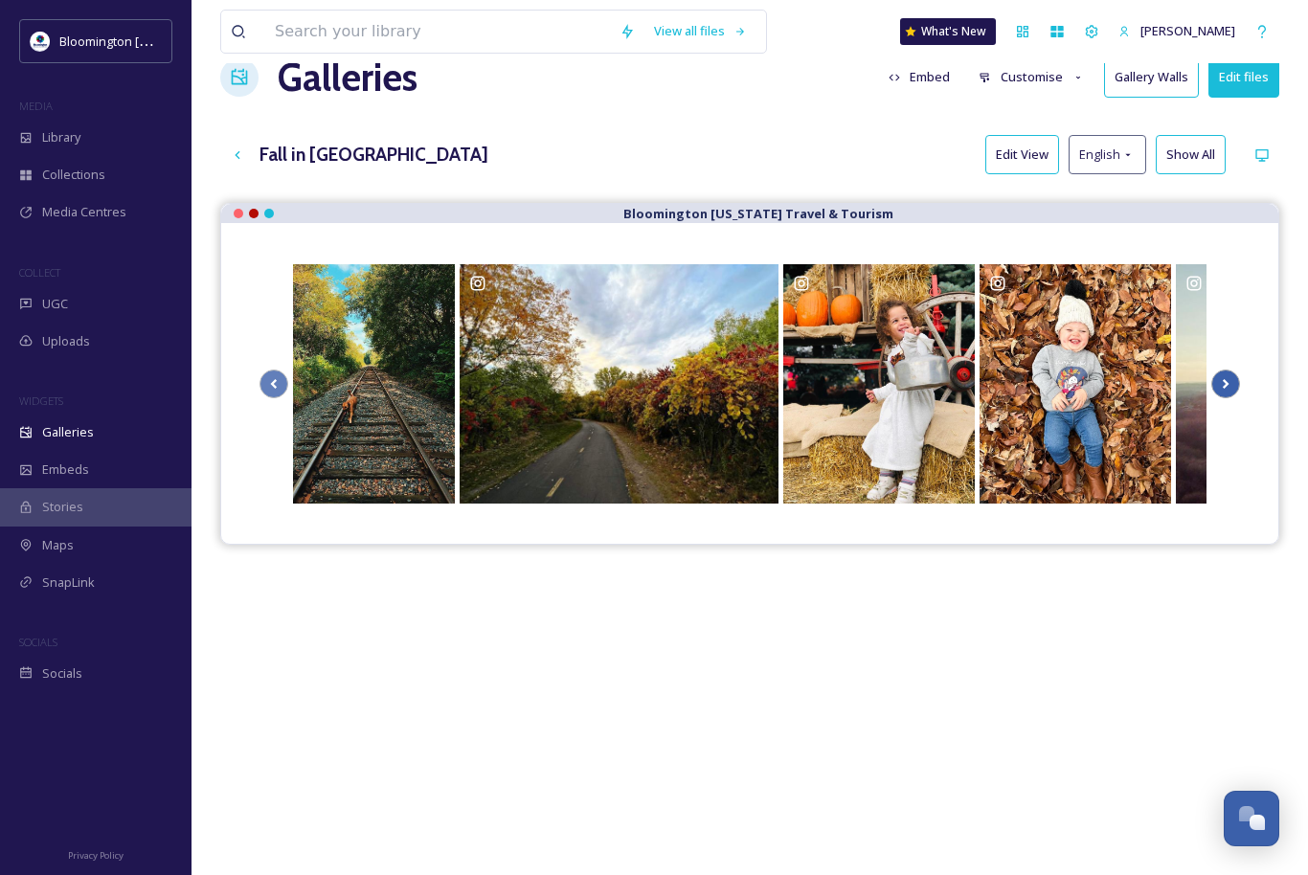
click at [1231, 382] on icon "Scroll Right" at bounding box center [1225, 384] width 27 height 29
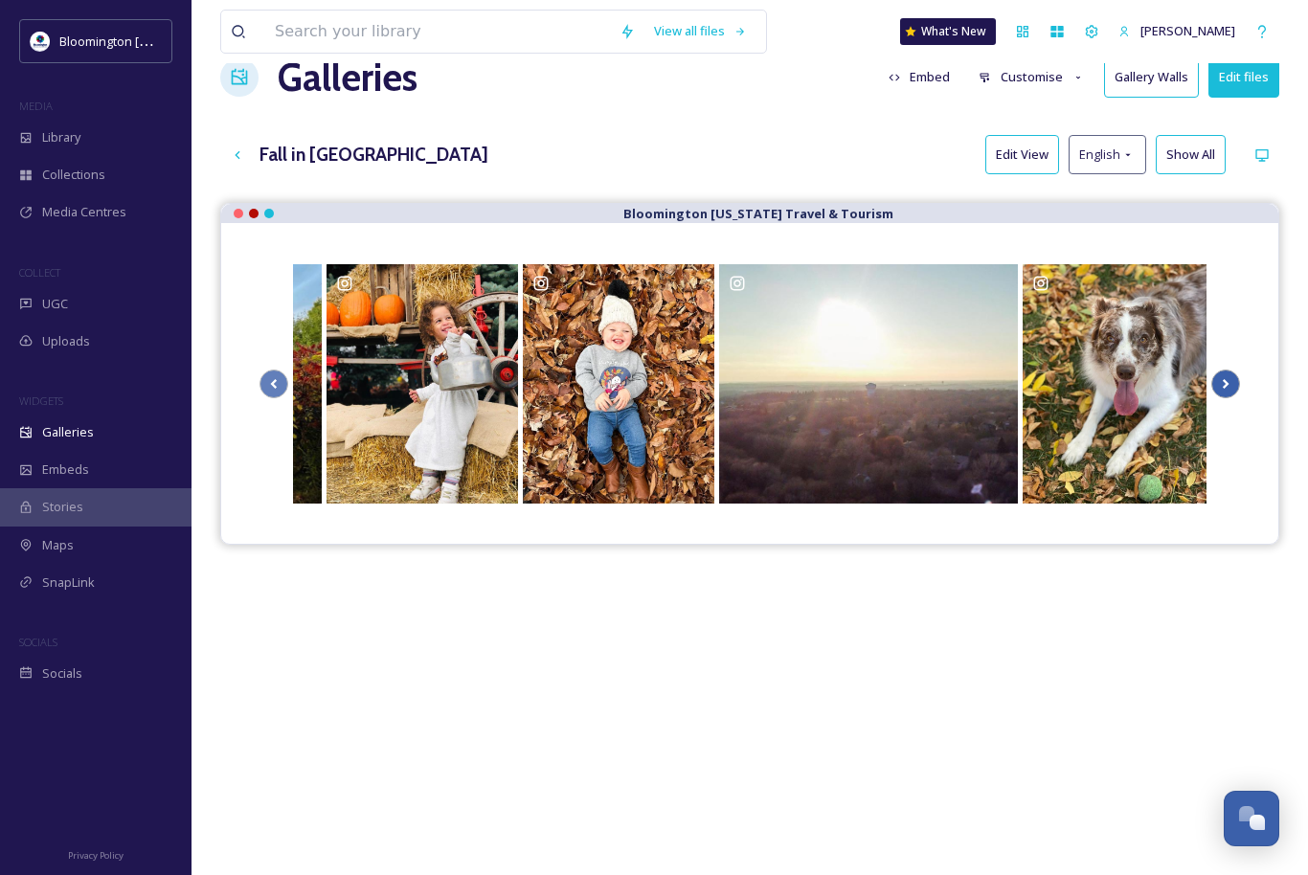
click at [1231, 382] on icon "Scroll Right" at bounding box center [1225, 384] width 27 height 29
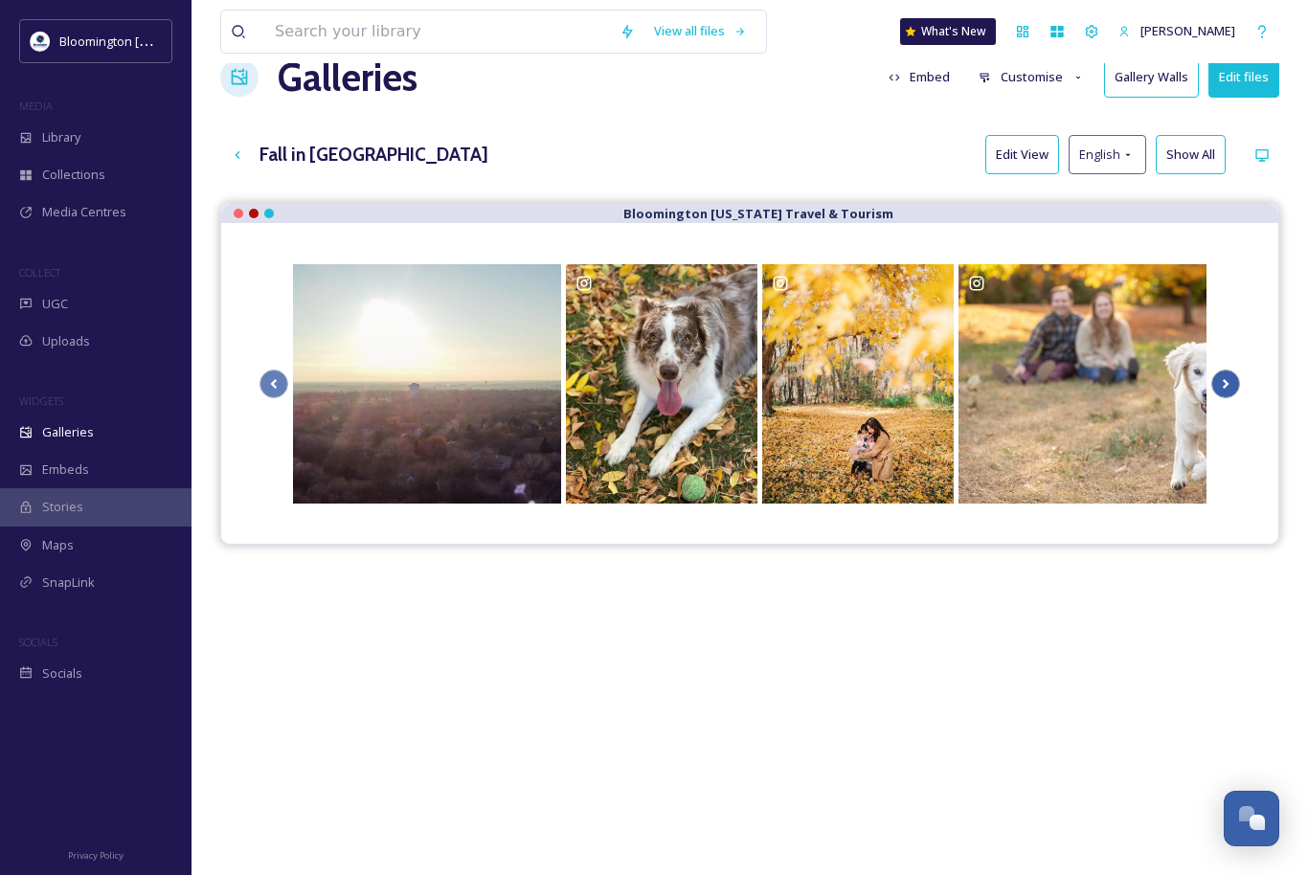
click at [1231, 382] on icon "Scroll Right" at bounding box center [1225, 384] width 27 height 29
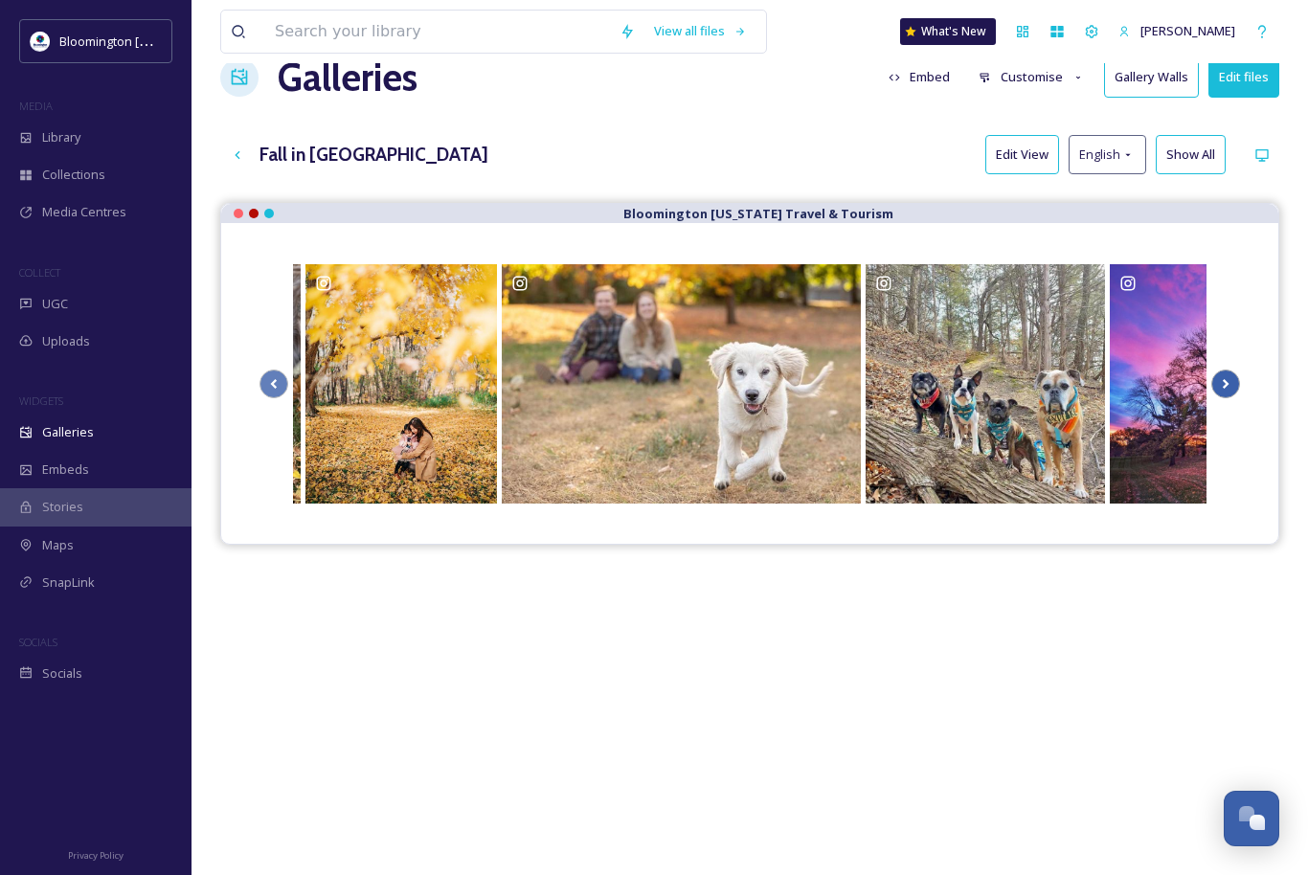
click at [1231, 382] on icon "Scroll Right" at bounding box center [1225, 384] width 27 height 29
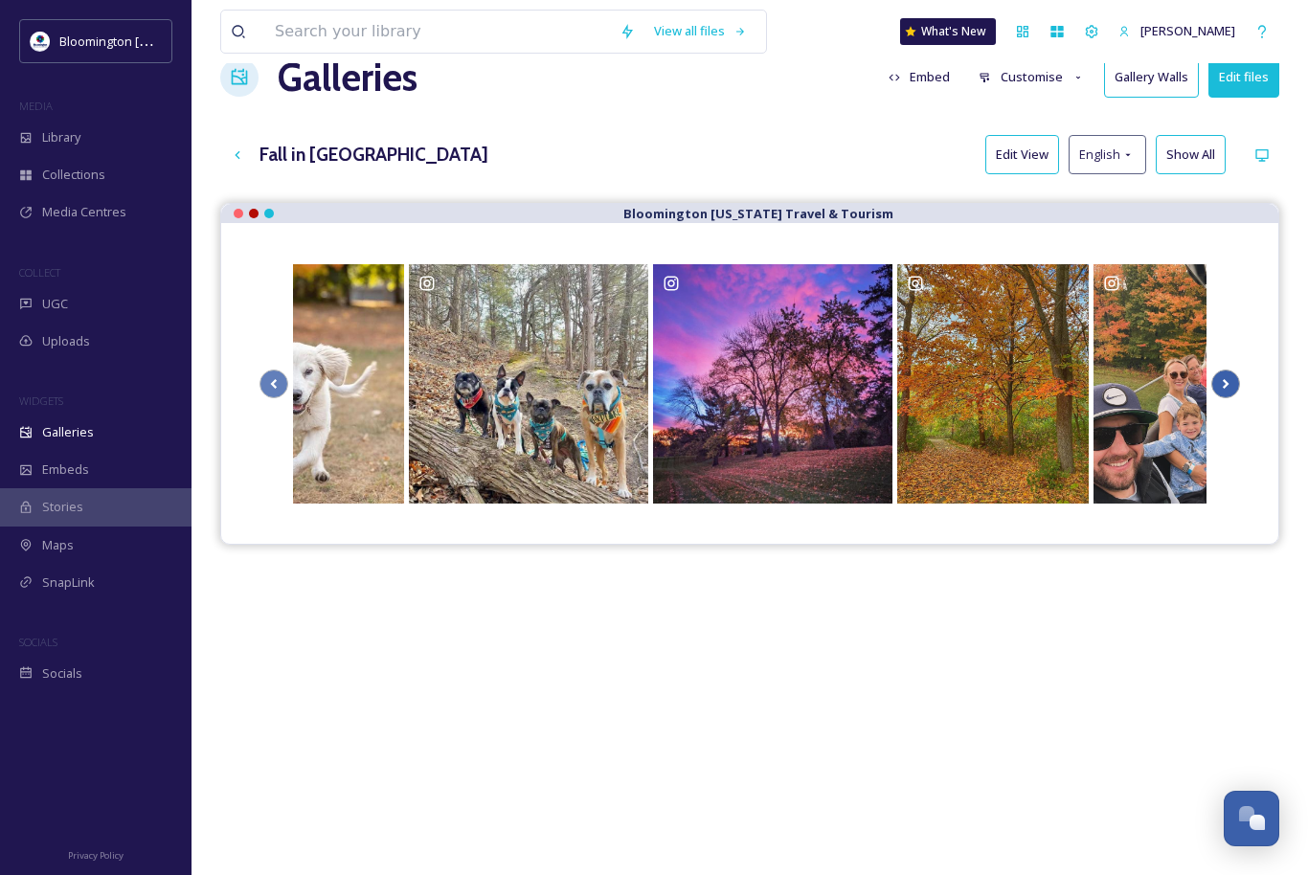
click at [1231, 382] on icon "Scroll Right" at bounding box center [1225, 384] width 27 height 29
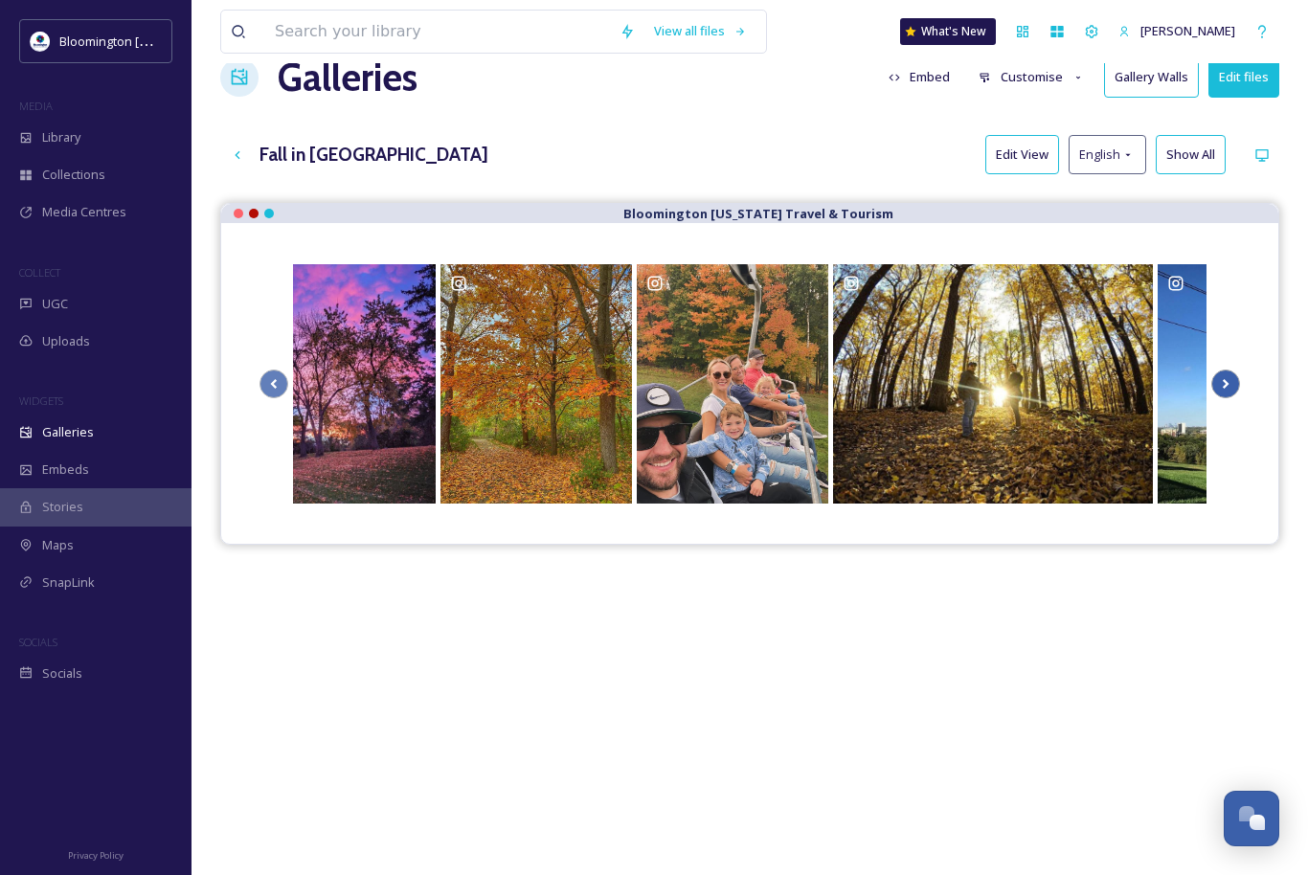
click at [1231, 382] on icon "Scroll Right" at bounding box center [1225, 384] width 27 height 29
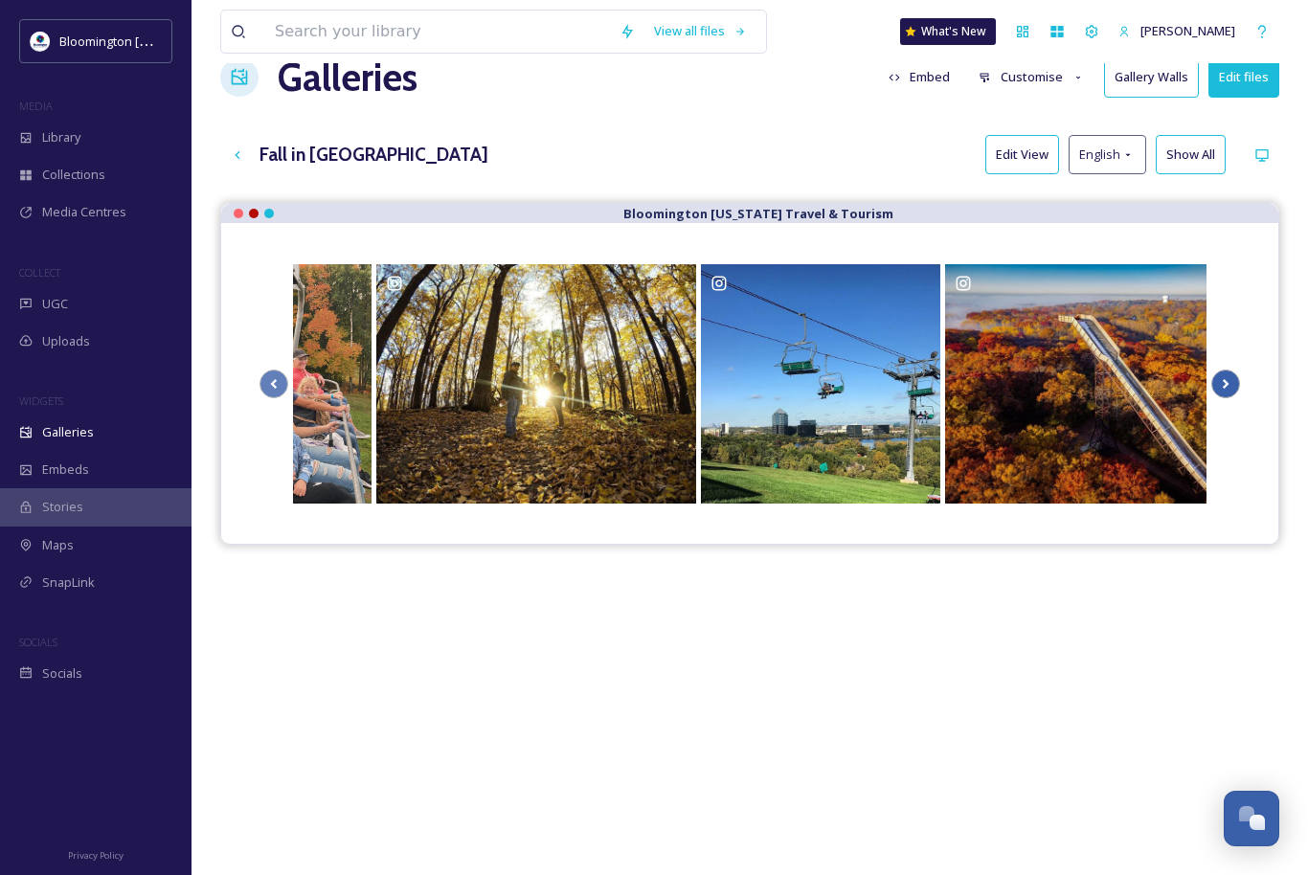
click at [1231, 382] on icon "Scroll Right" at bounding box center [1225, 384] width 27 height 29
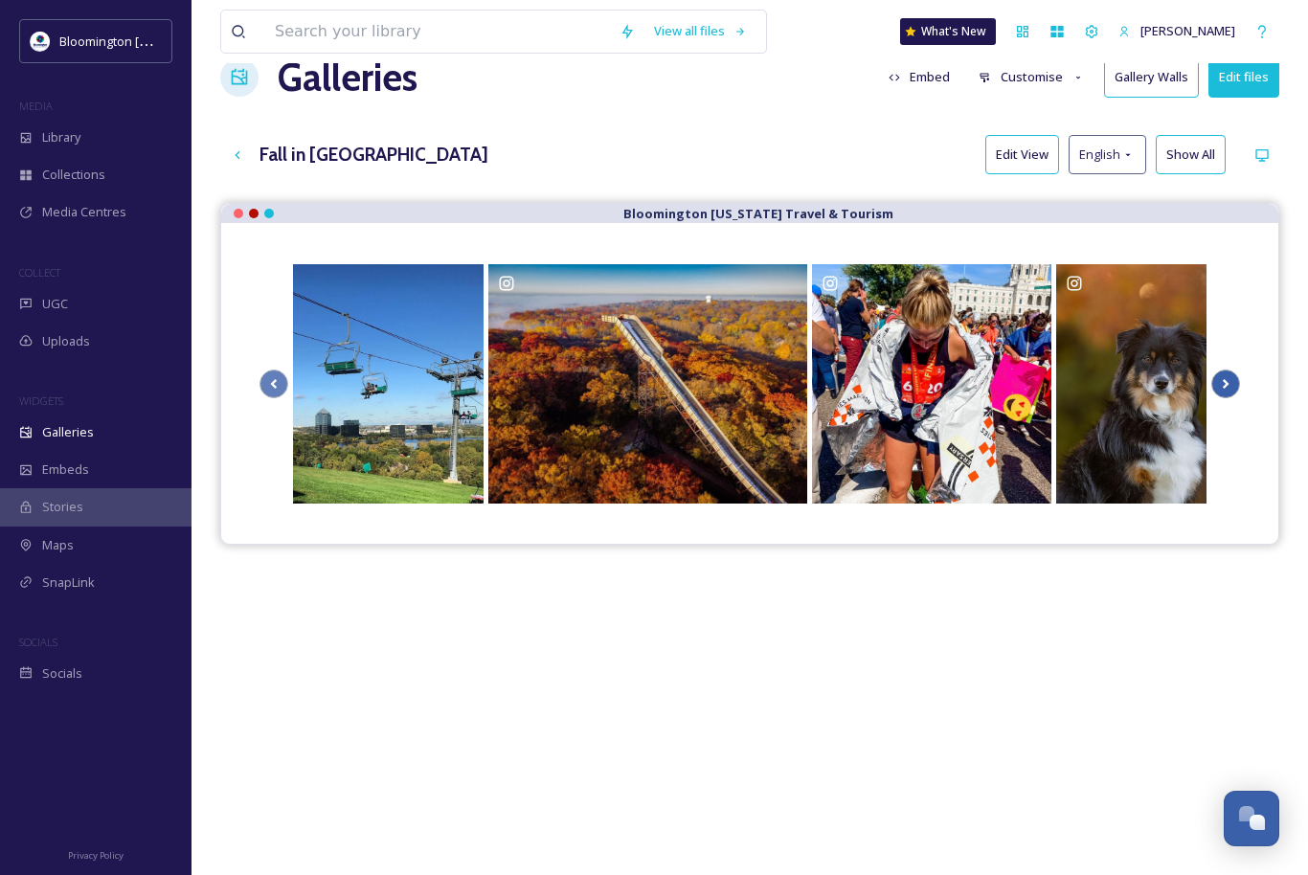
click at [1231, 382] on icon "Scroll Right" at bounding box center [1225, 384] width 27 height 29
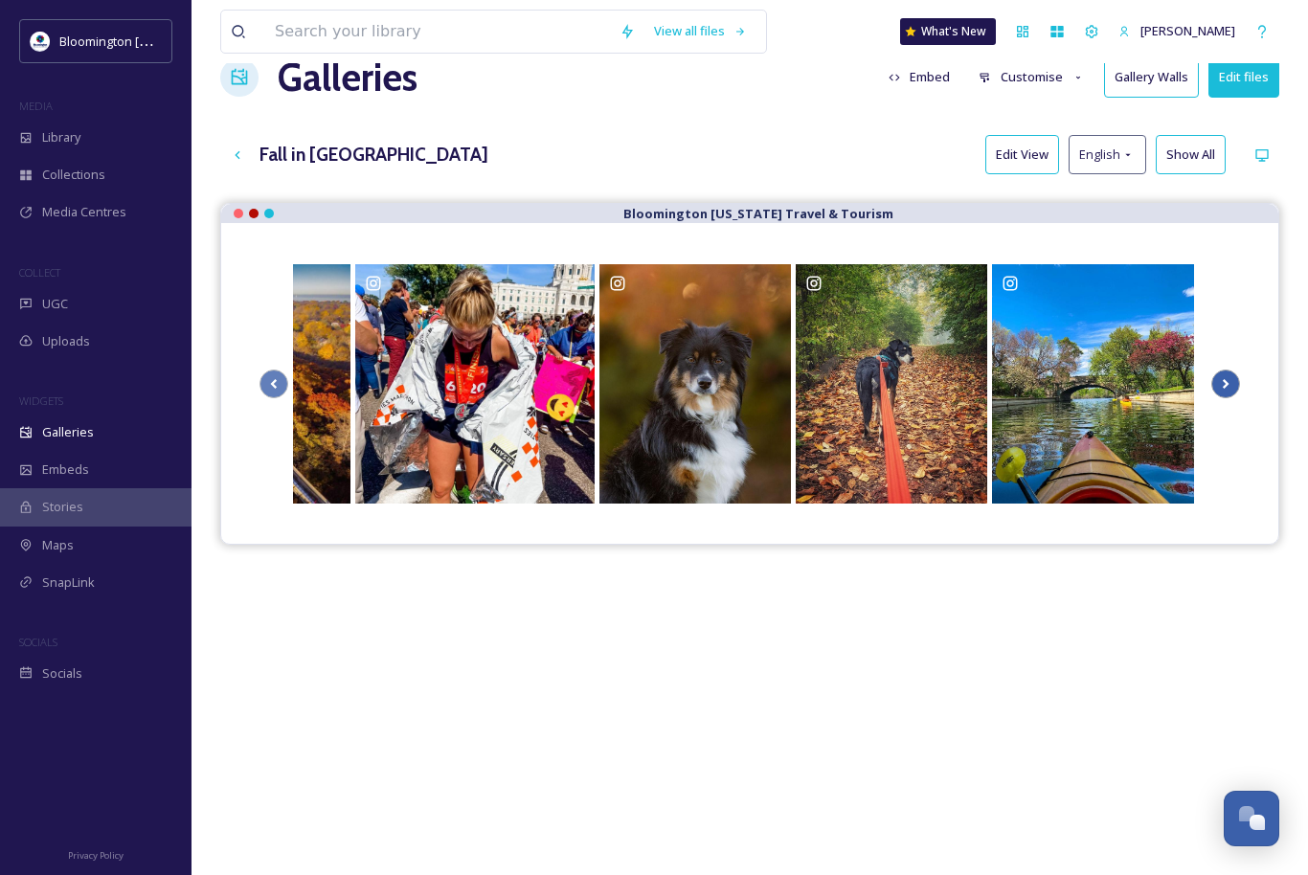
click at [1231, 382] on icon "Scroll Right" at bounding box center [1225, 384] width 27 height 29
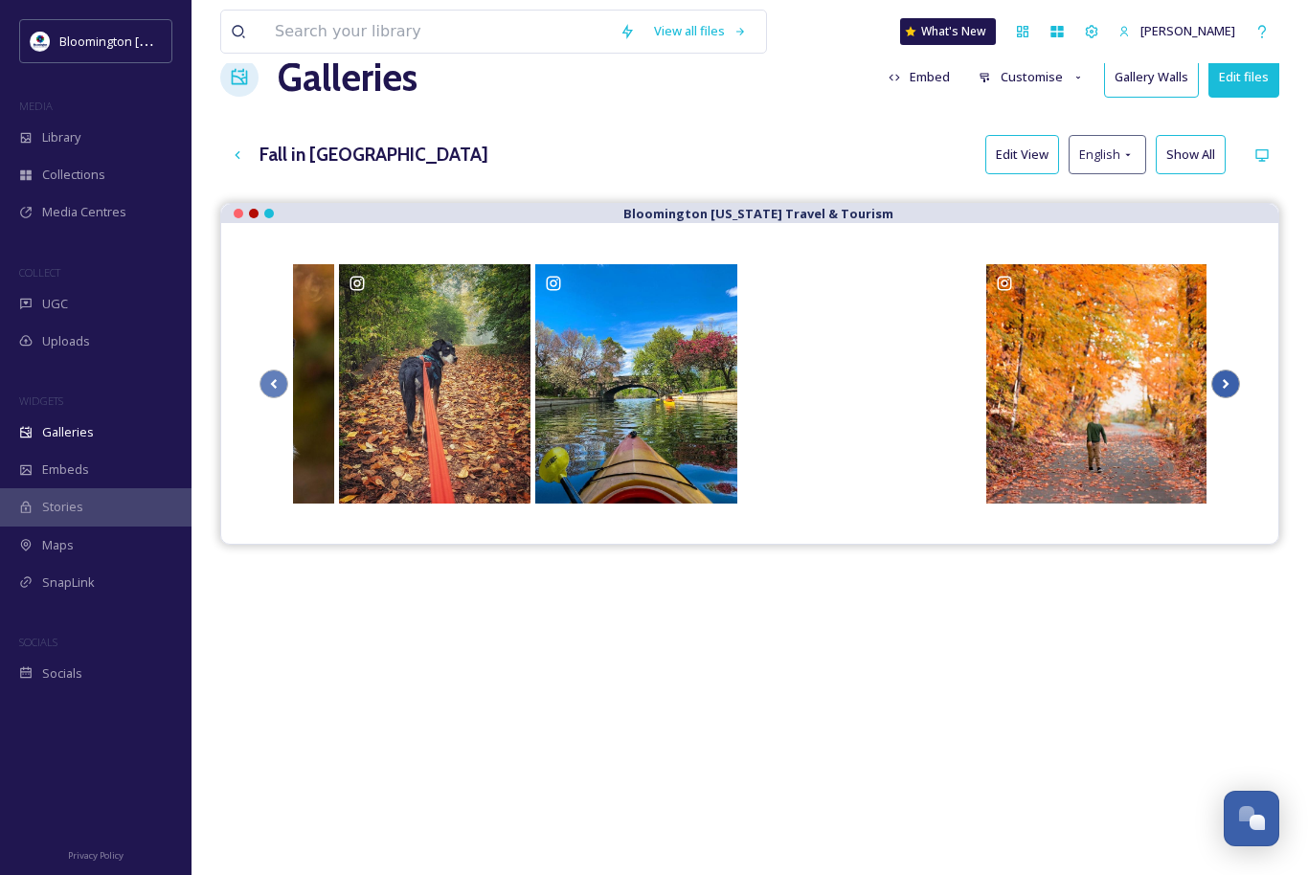
click at [1231, 382] on icon "Scroll Right" at bounding box center [1225, 384] width 27 height 29
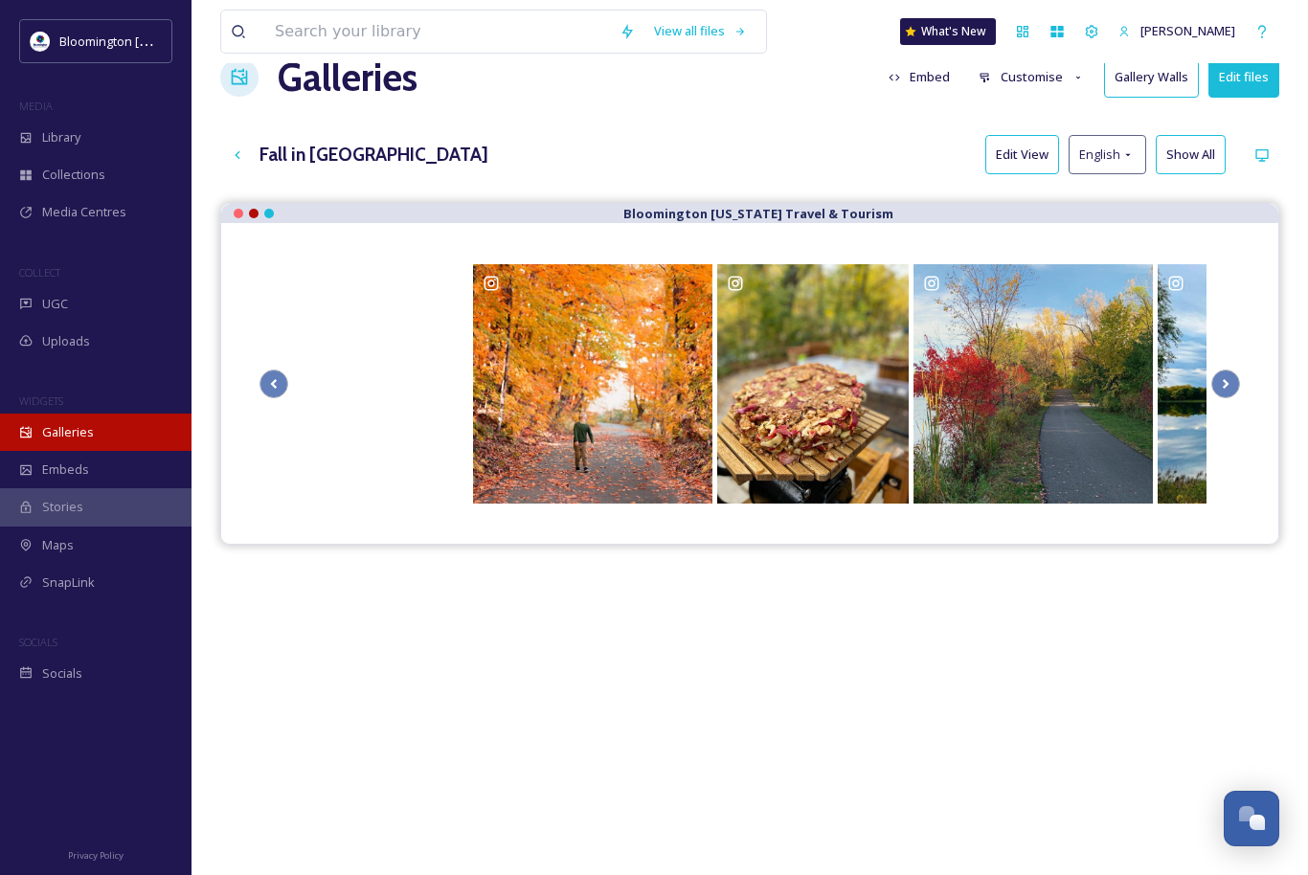
click at [137, 427] on div "Galleries" at bounding box center [96, 432] width 192 height 37
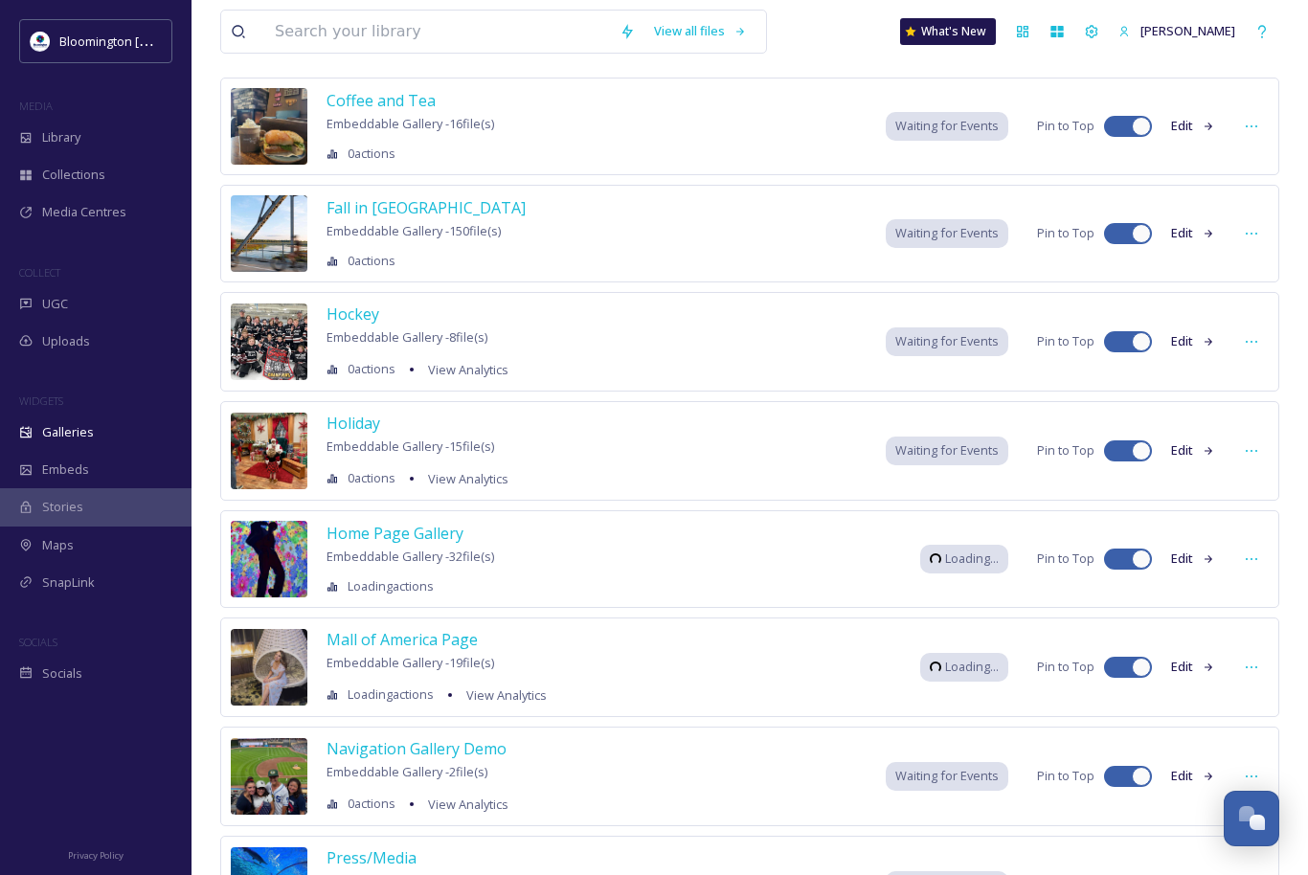
scroll to position [159, 0]
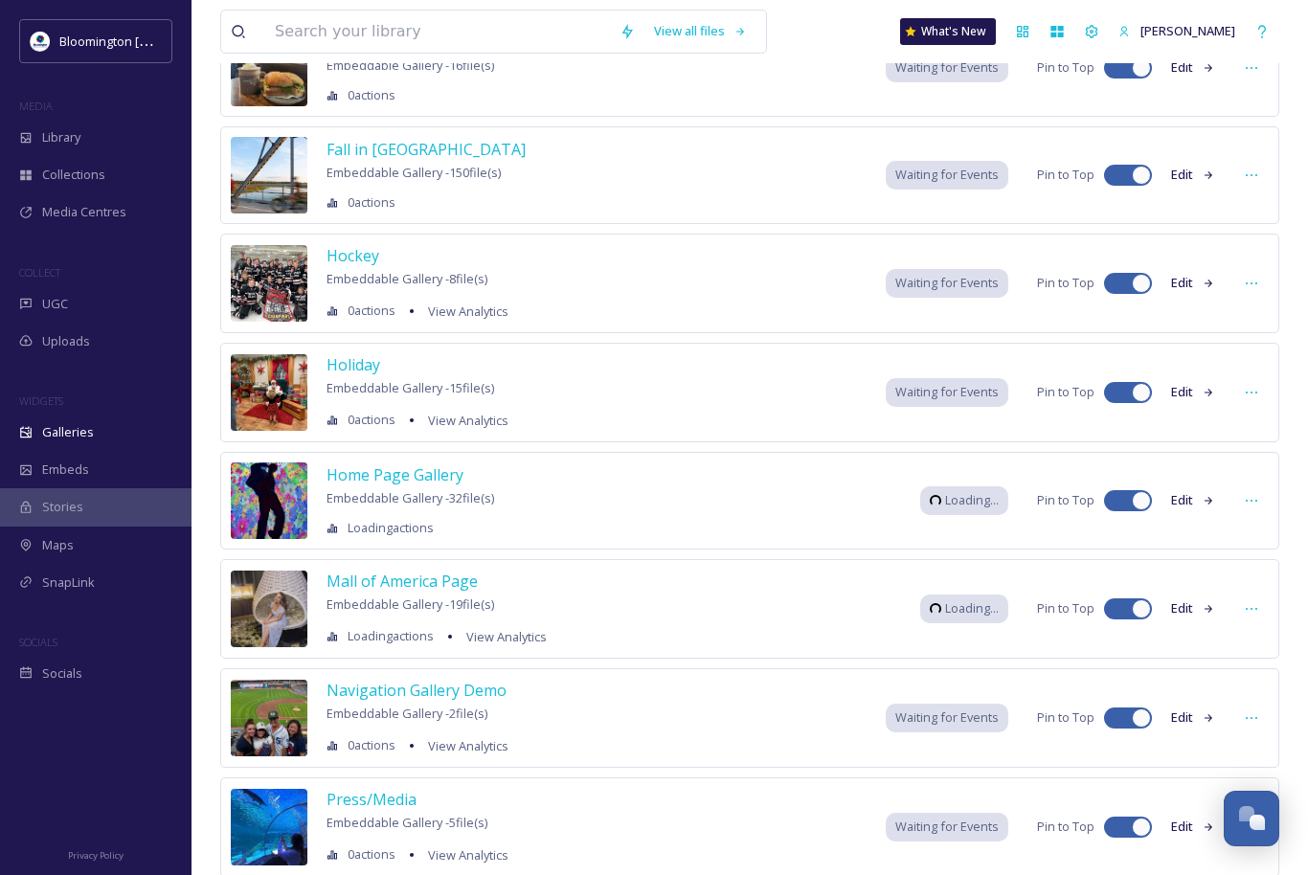
click at [1181, 500] on button "Edit" at bounding box center [1193, 500] width 63 height 37
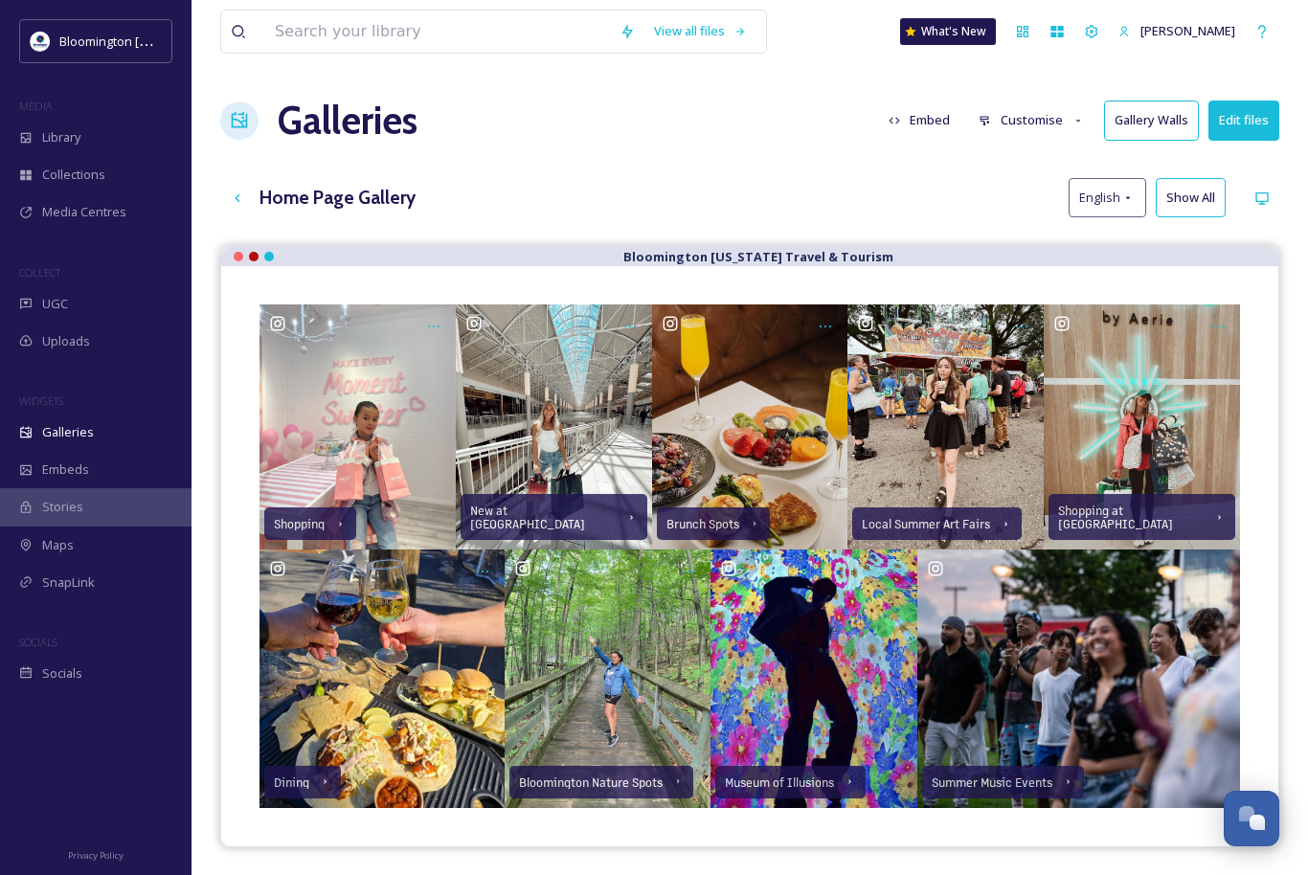
click at [1022, 127] on button "Customise" at bounding box center [1031, 120] width 125 height 37
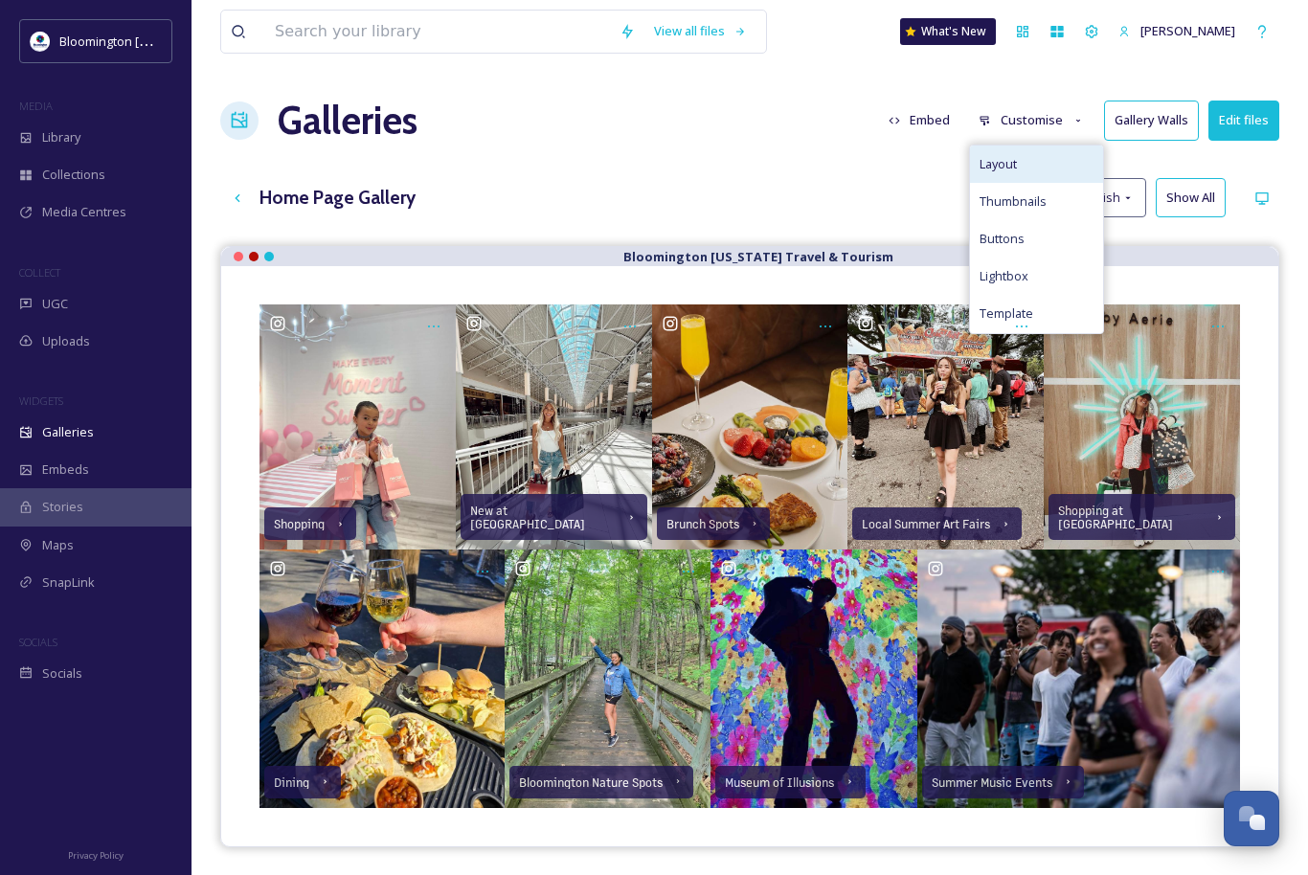
click at [1023, 163] on div "Layout" at bounding box center [1036, 164] width 133 height 37
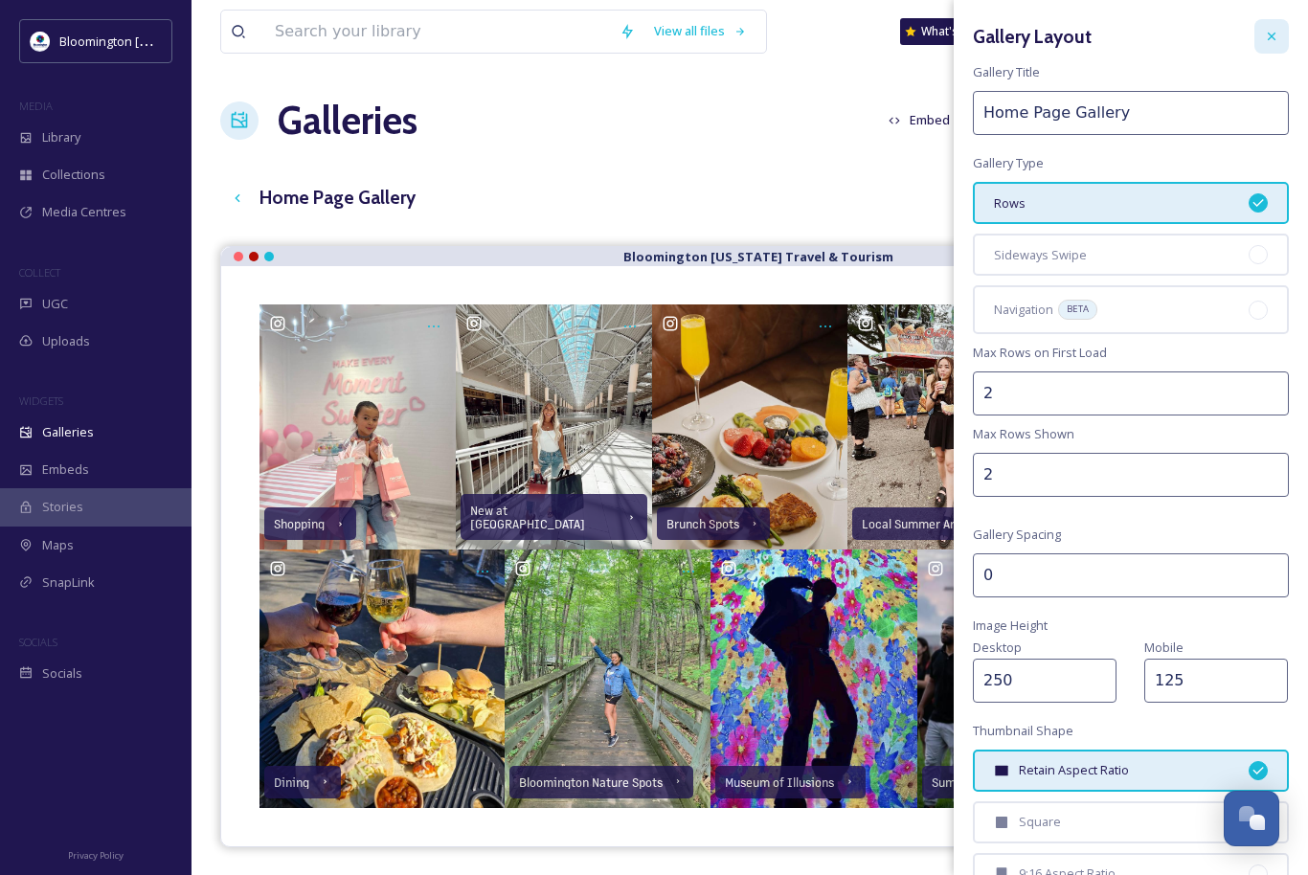
click at [1264, 42] on icon at bounding box center [1271, 36] width 15 height 15
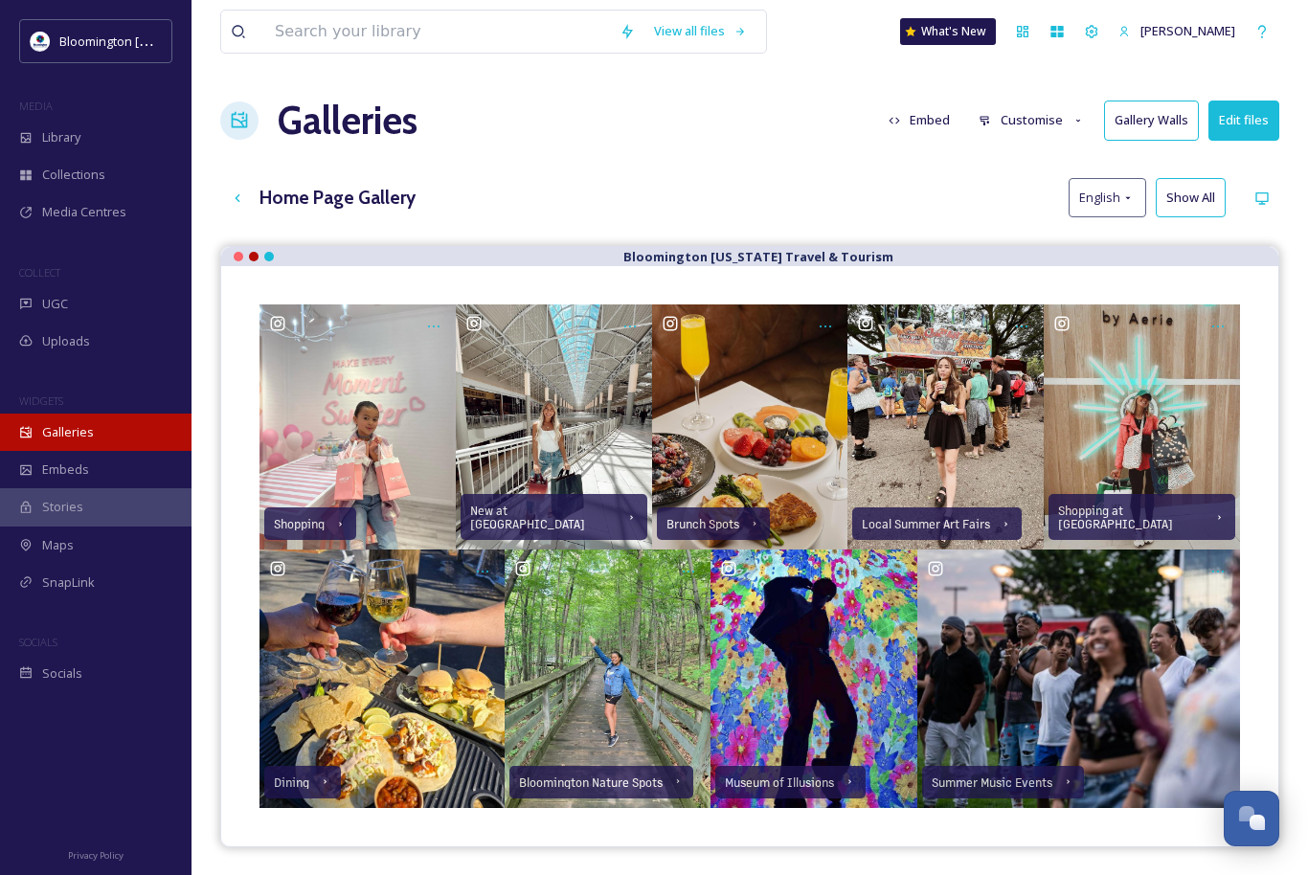
click at [116, 430] on div "Galleries" at bounding box center [96, 432] width 192 height 37
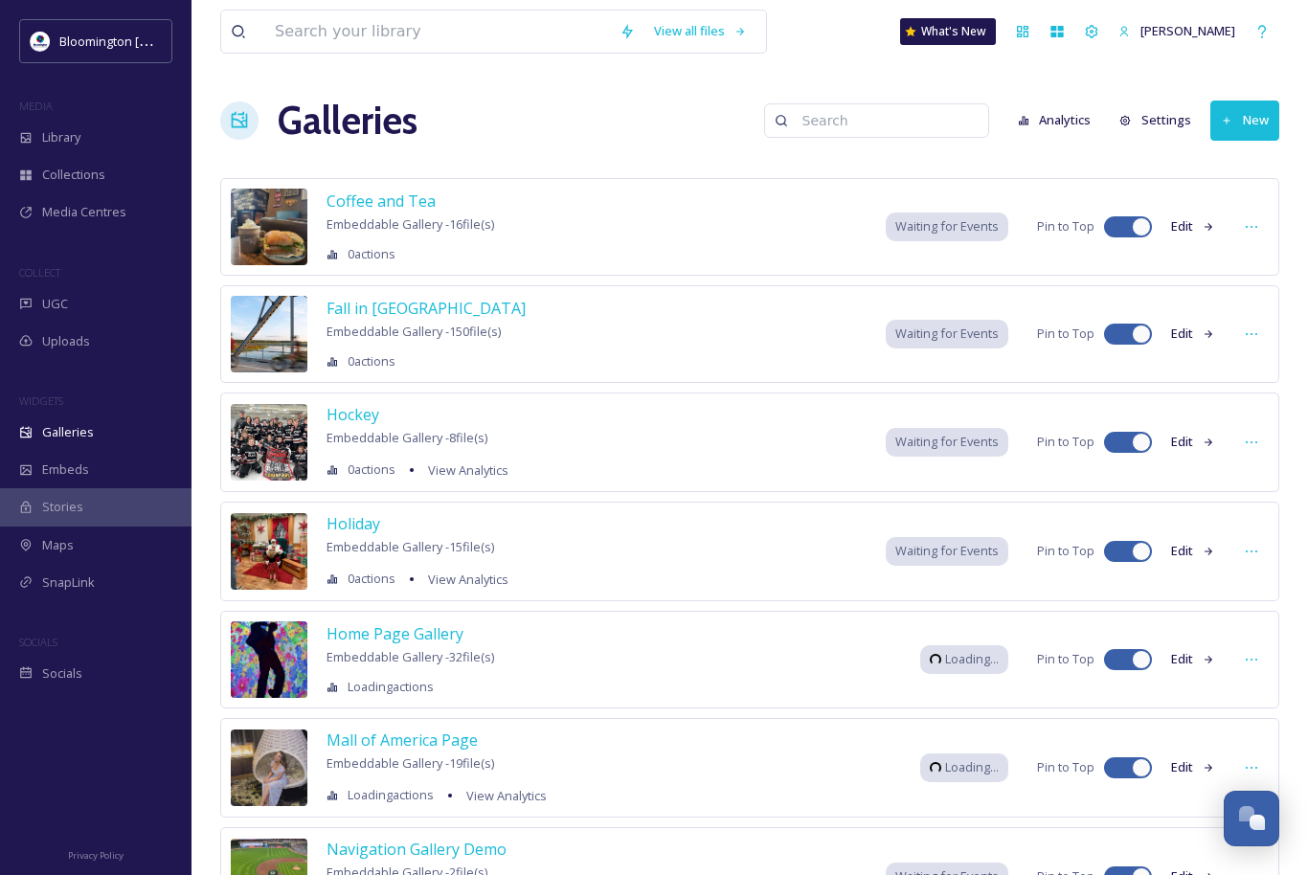
click at [1183, 330] on button "Edit" at bounding box center [1193, 333] width 63 height 37
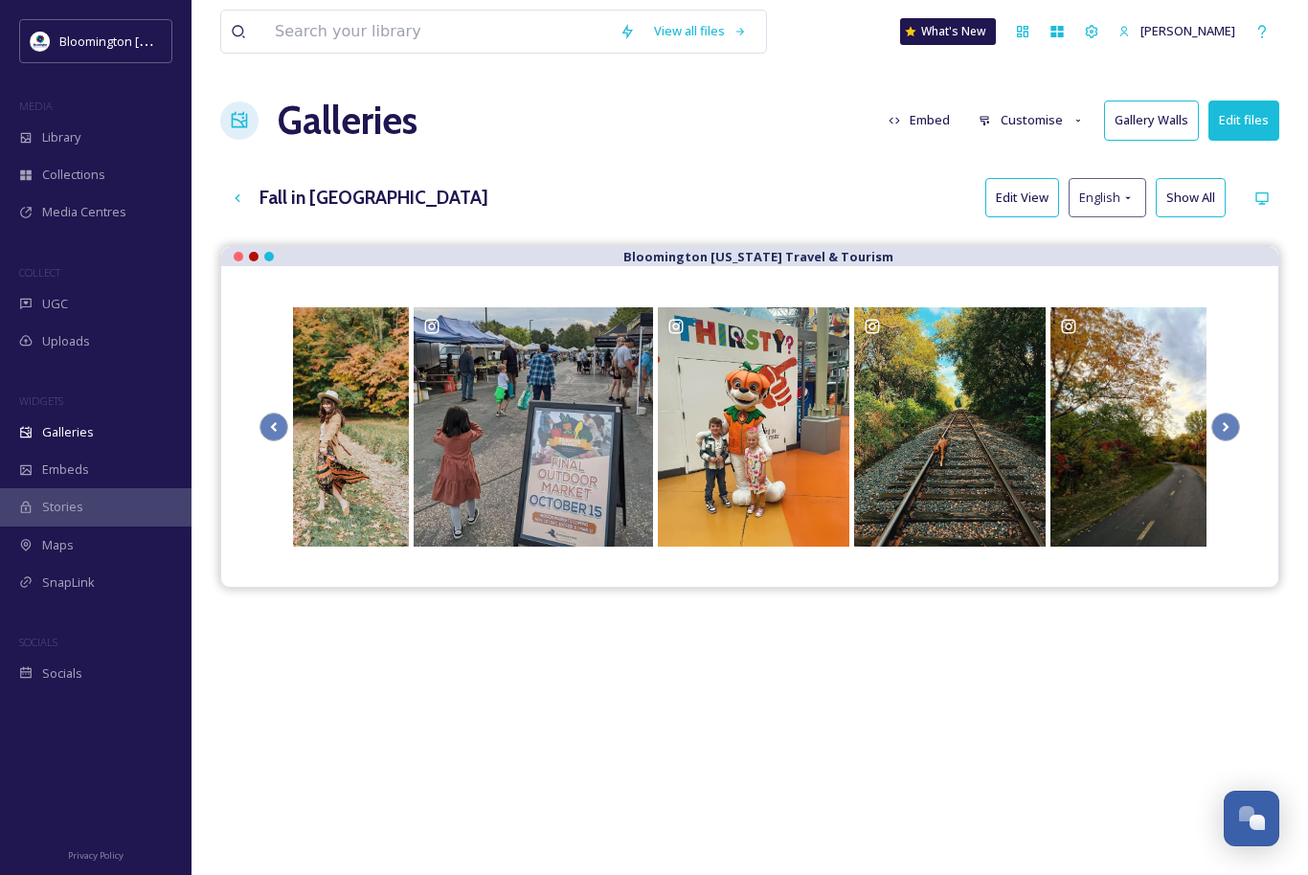
click at [1041, 119] on button "Customise" at bounding box center [1031, 120] width 125 height 37
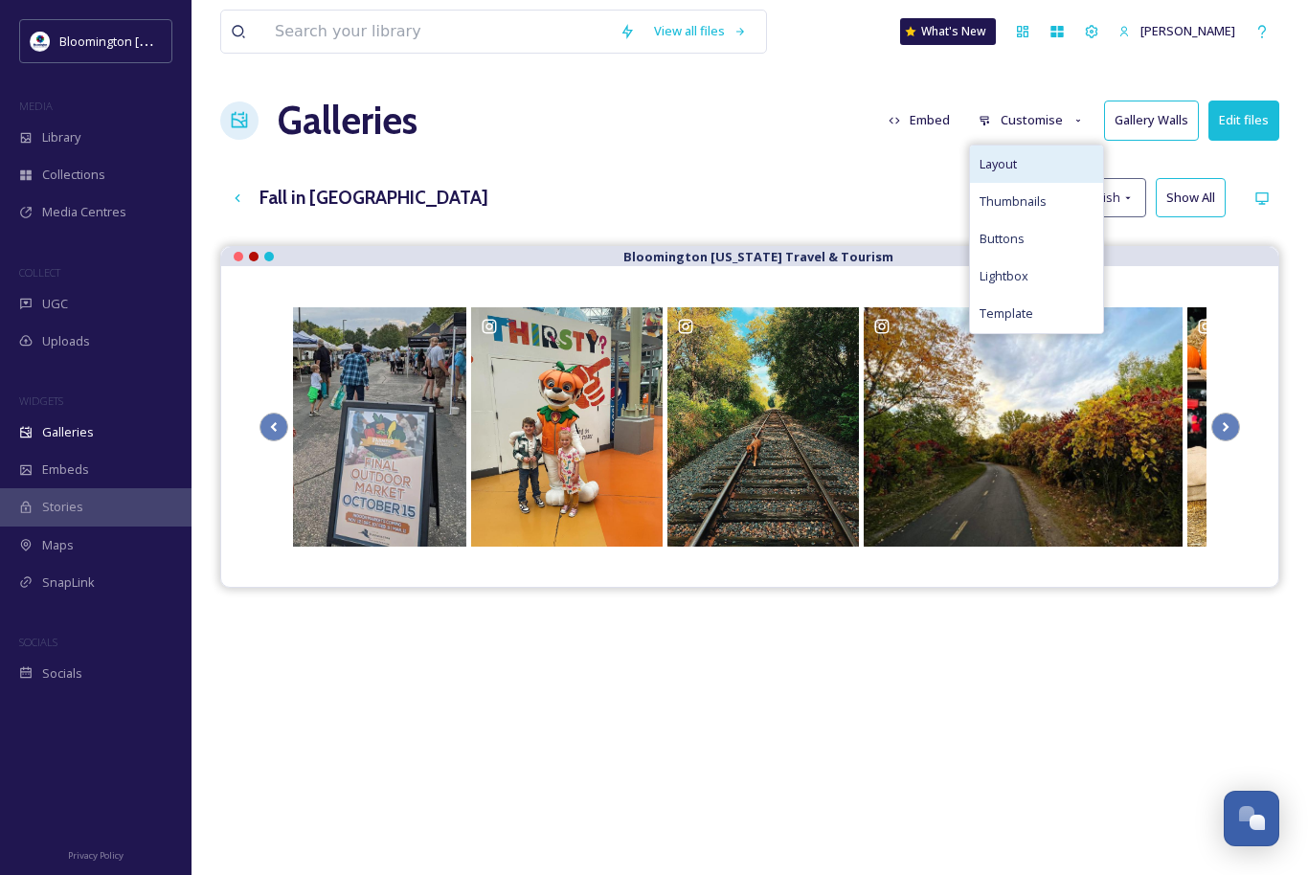
click at [1032, 165] on div "Layout" at bounding box center [1036, 164] width 133 height 37
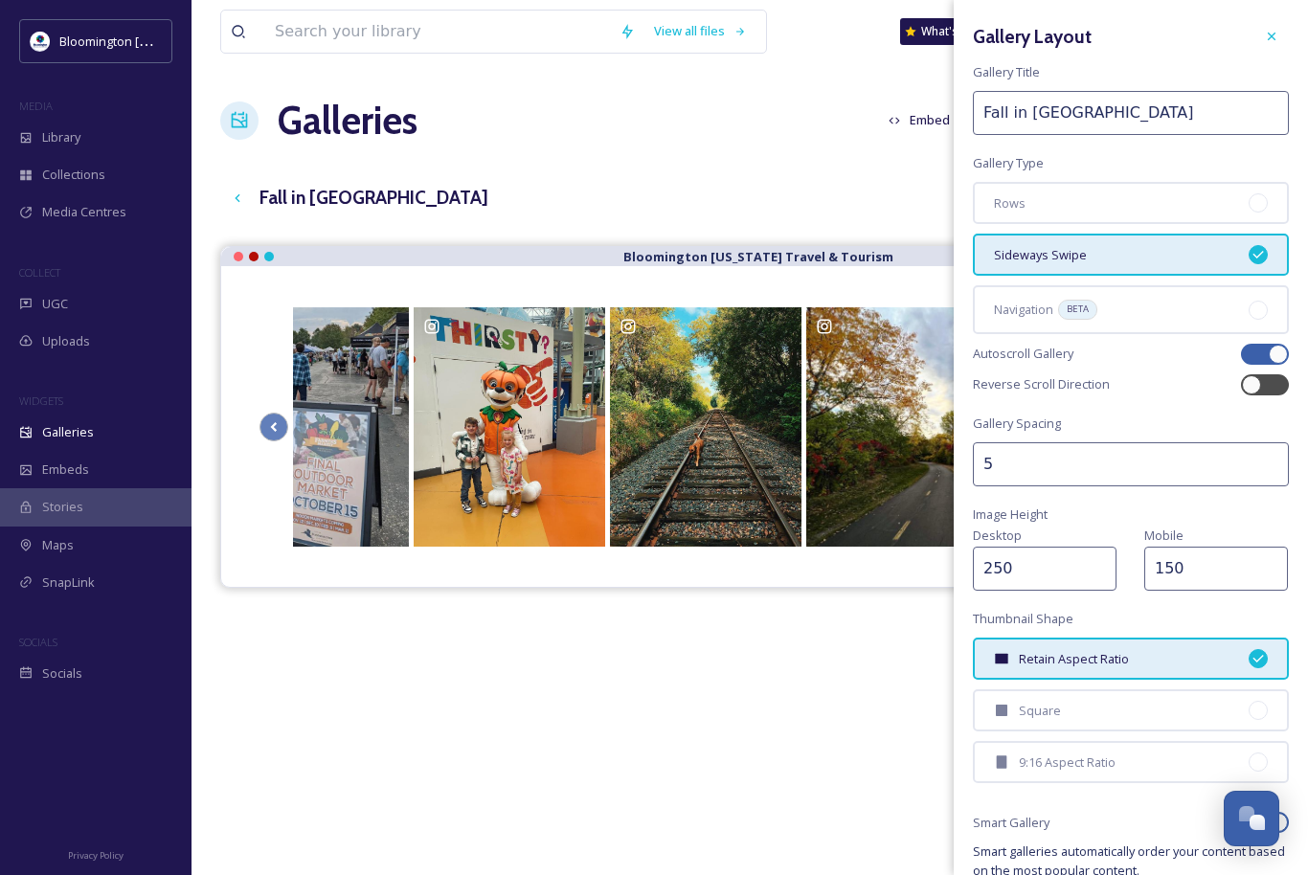
click at [1235, 565] on input "150" at bounding box center [1216, 569] width 144 height 44
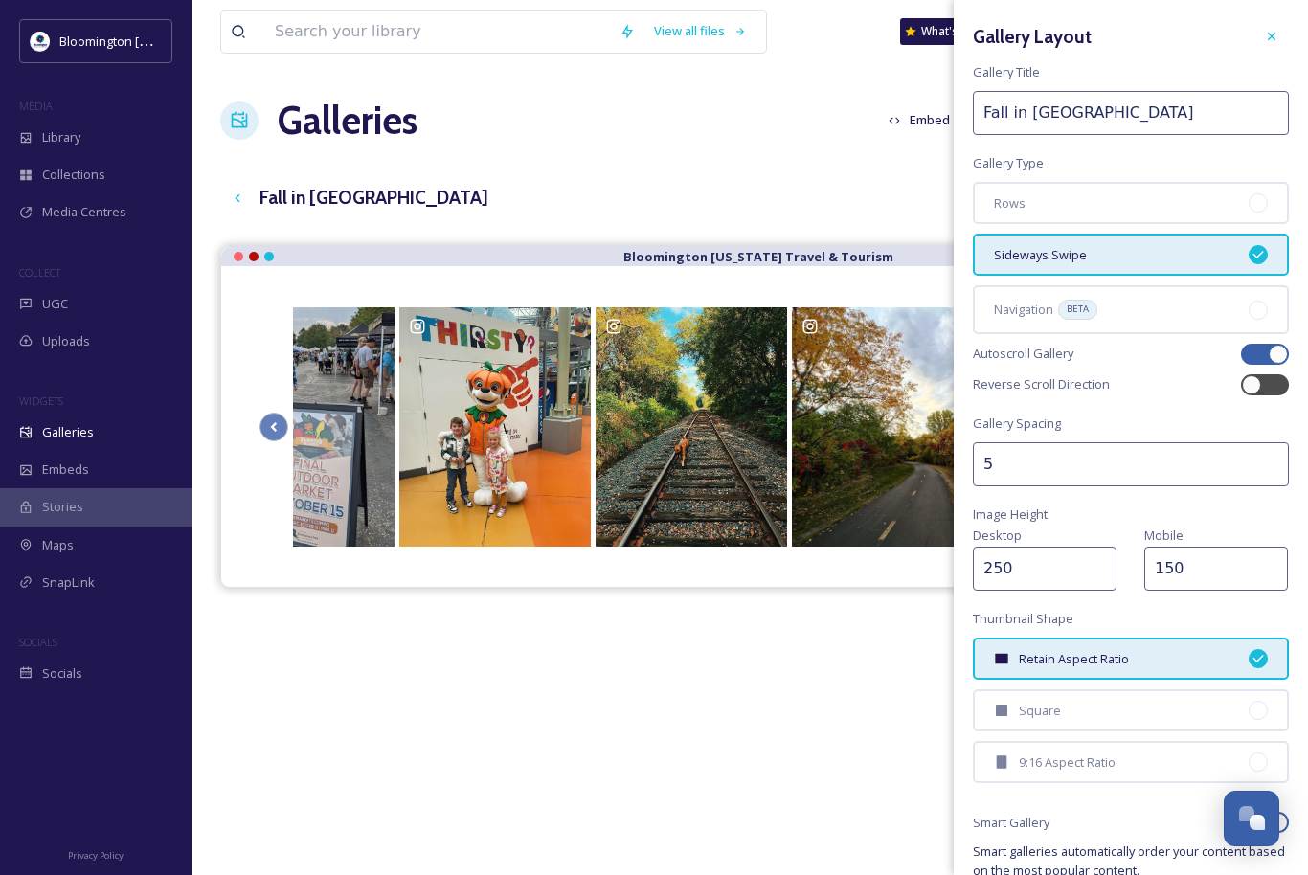
click at [1235, 565] on input "150" at bounding box center [1216, 569] width 144 height 44
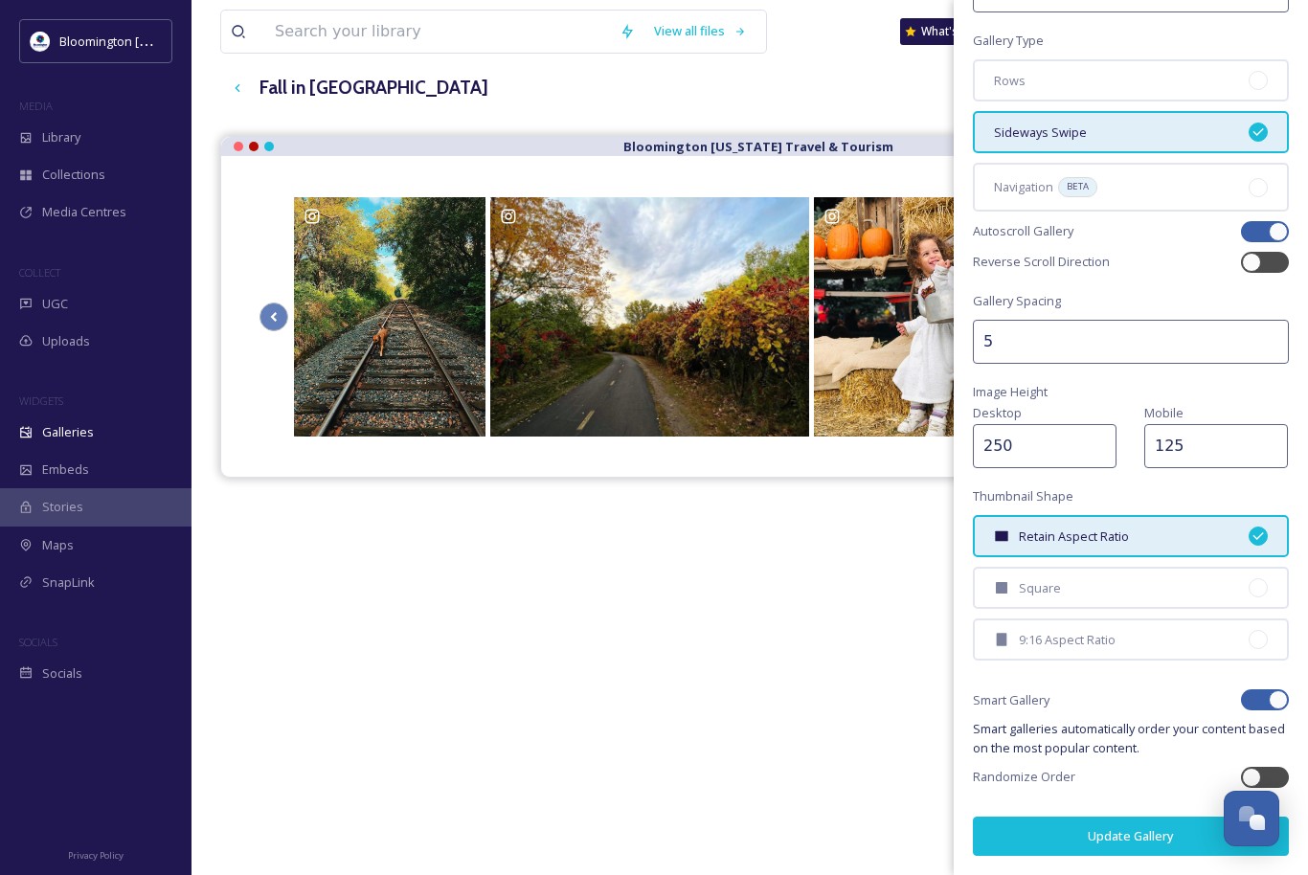
scroll to position [124, 0]
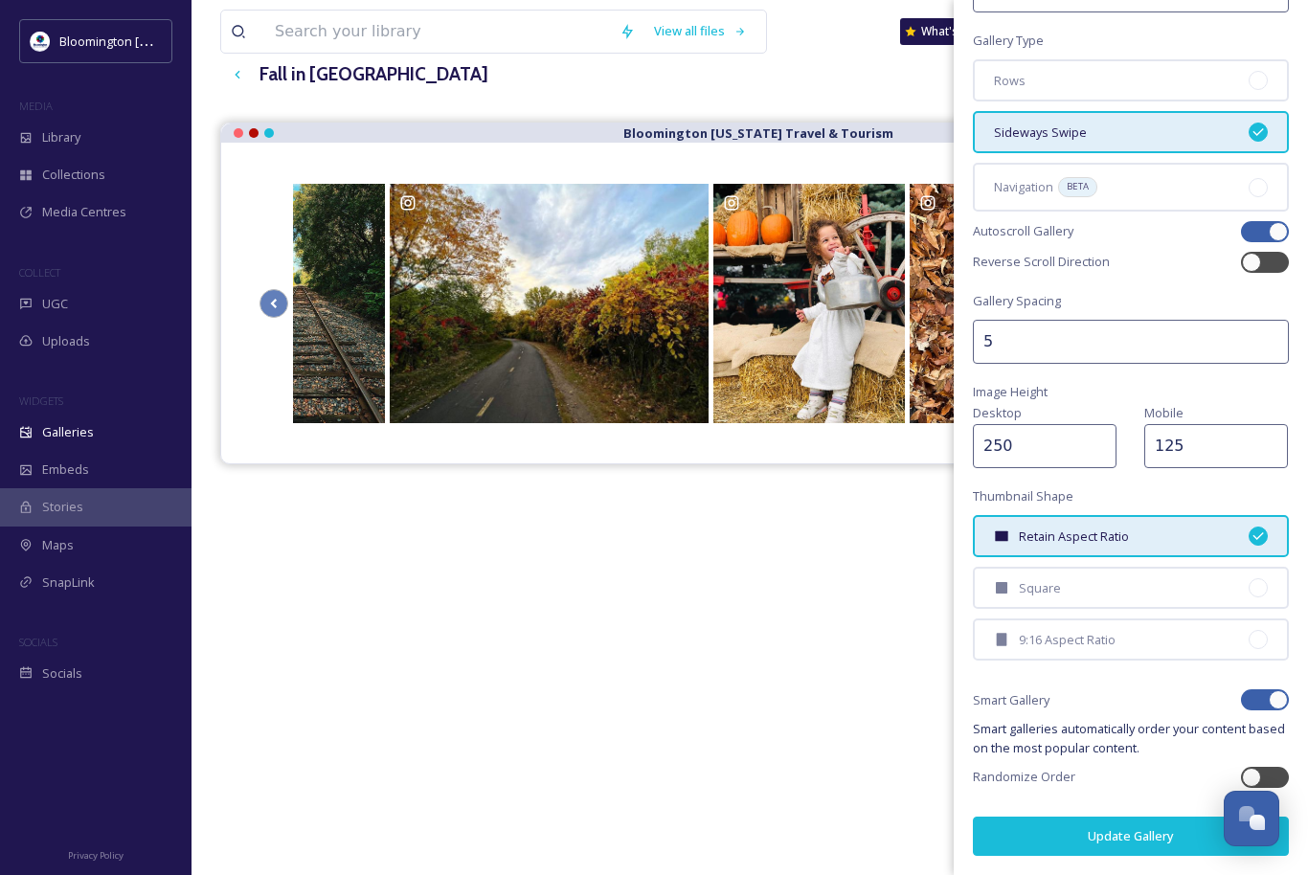
type input "125"
click at [1150, 837] on button "Update Gallery" at bounding box center [1131, 836] width 316 height 39
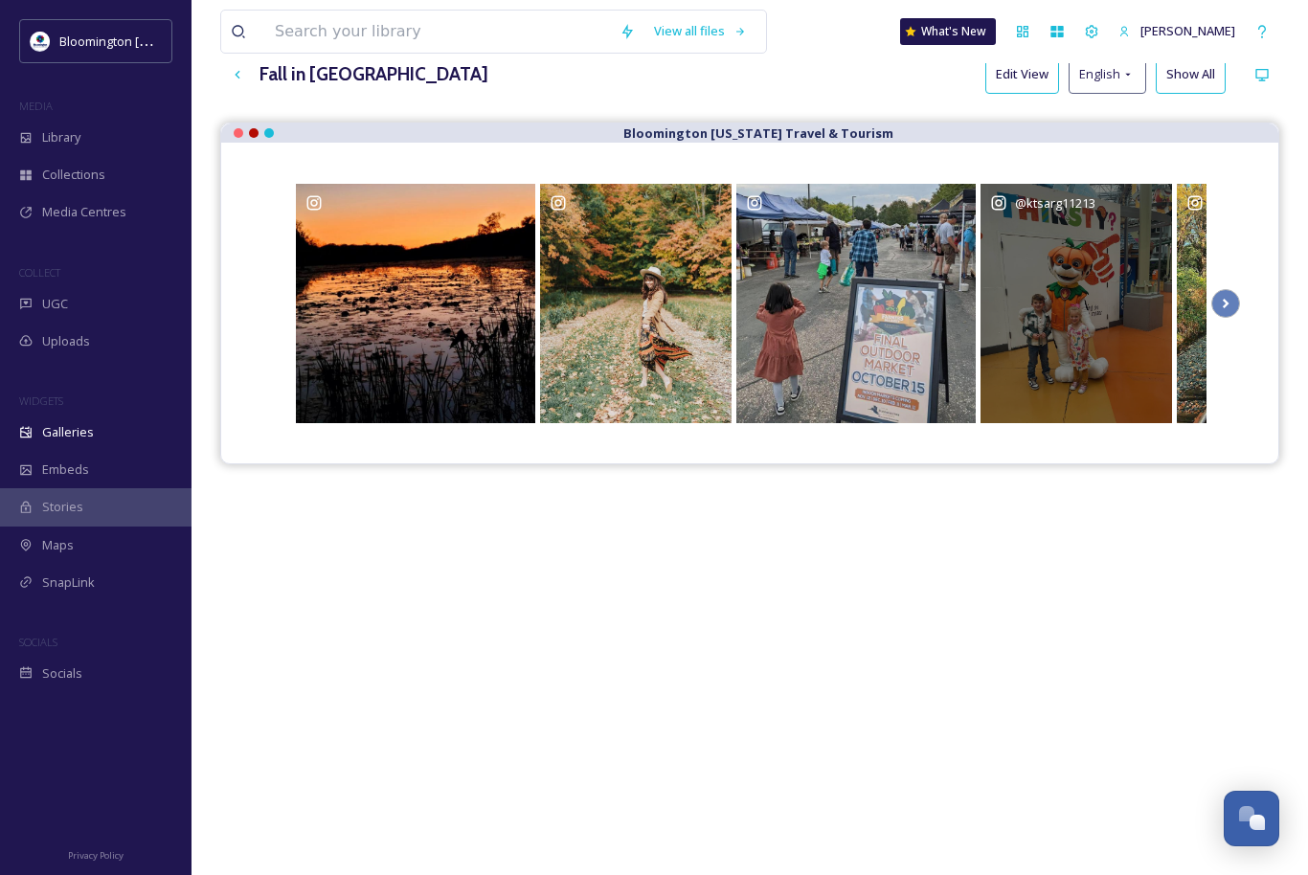
scroll to position [0, 0]
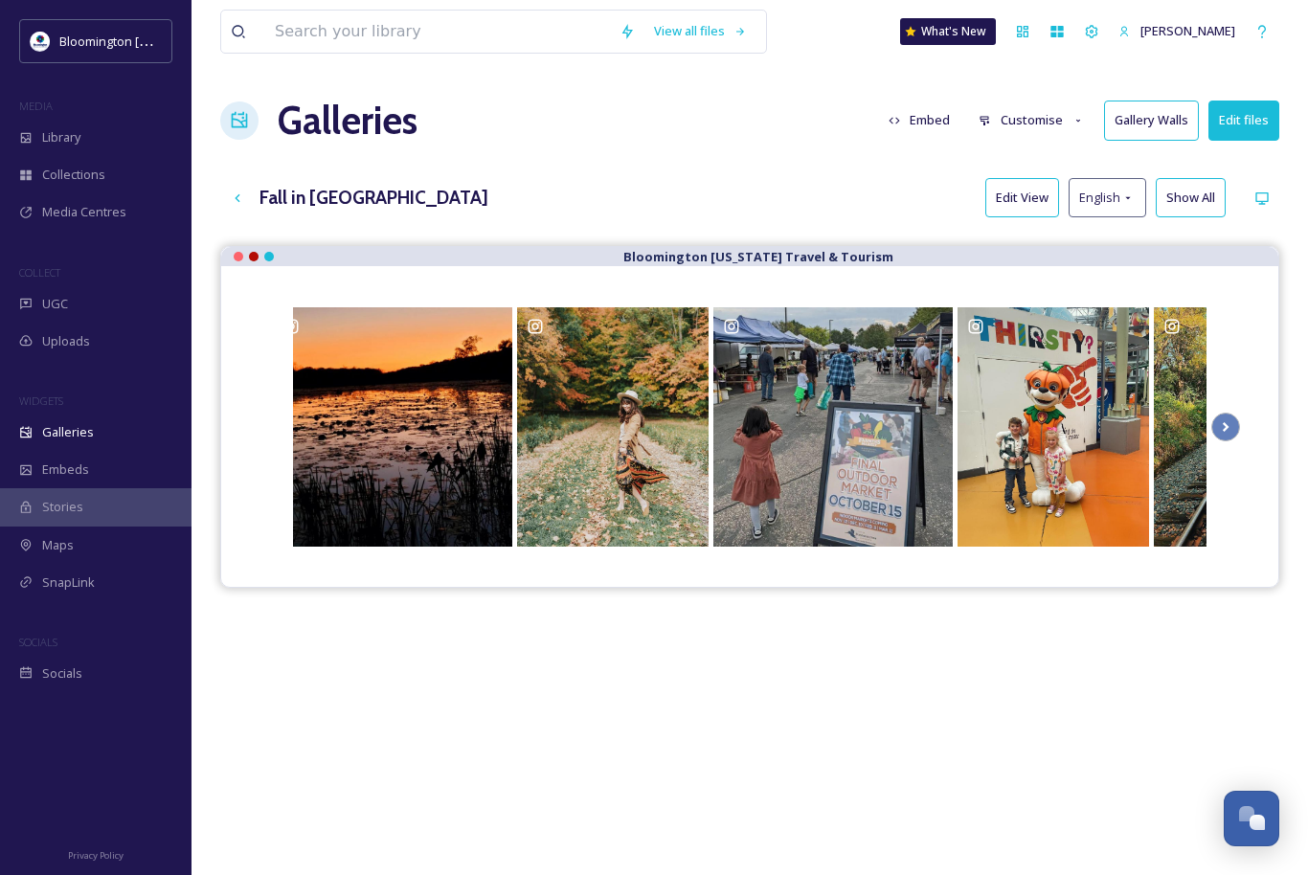
click at [1030, 119] on button "Customise" at bounding box center [1031, 120] width 125 height 37
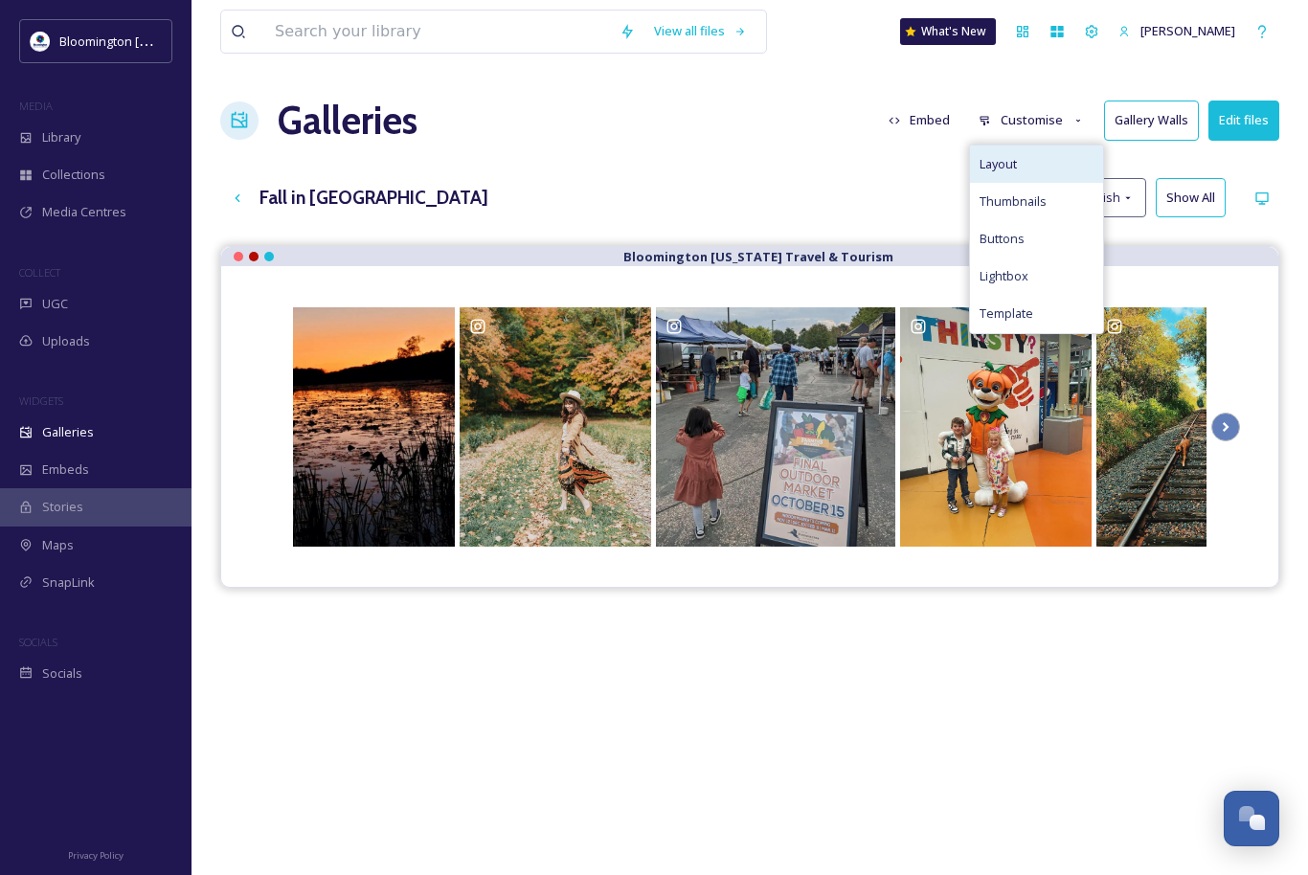
click at [1054, 166] on div "Layout" at bounding box center [1036, 164] width 133 height 37
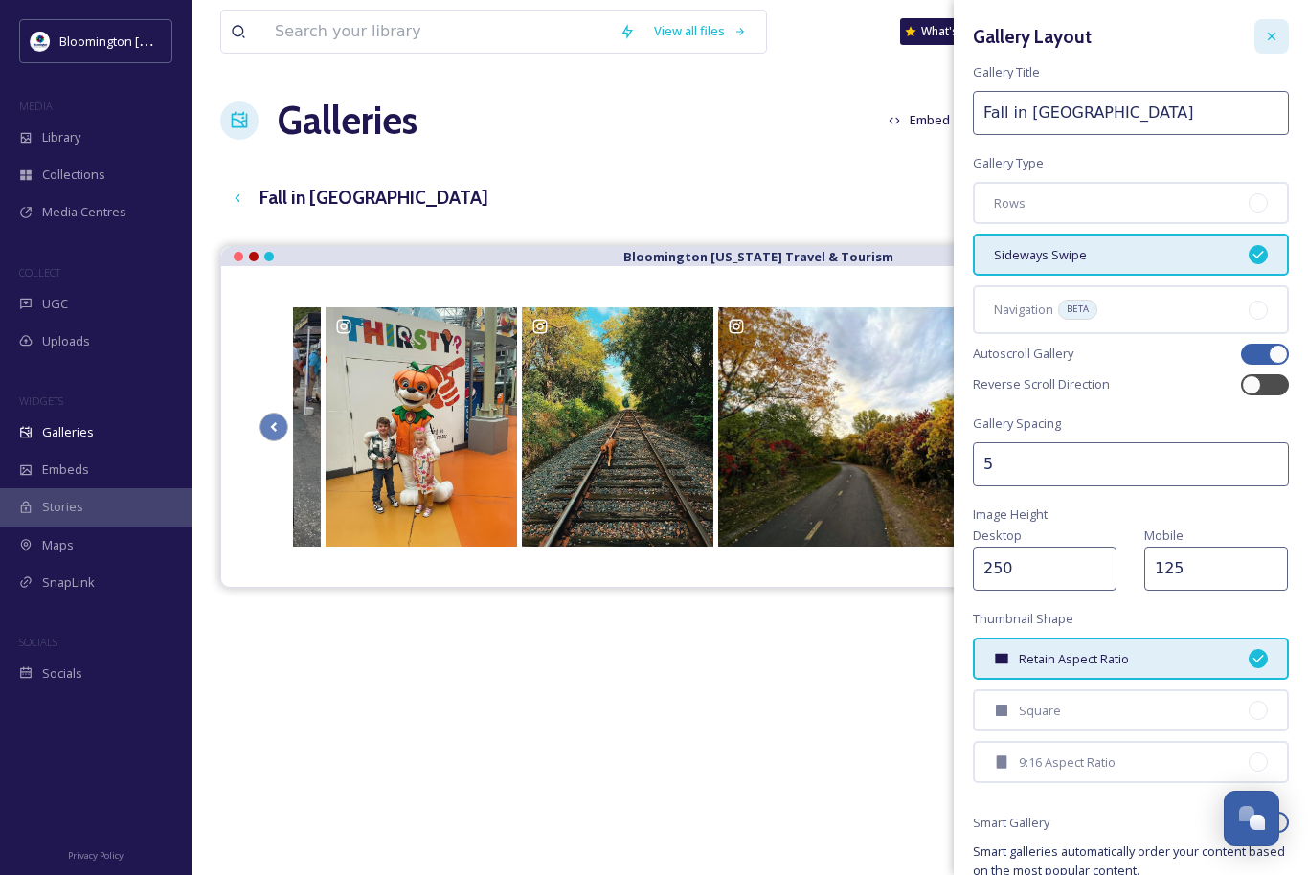
click at [1274, 33] on icon at bounding box center [1272, 37] width 8 height 8
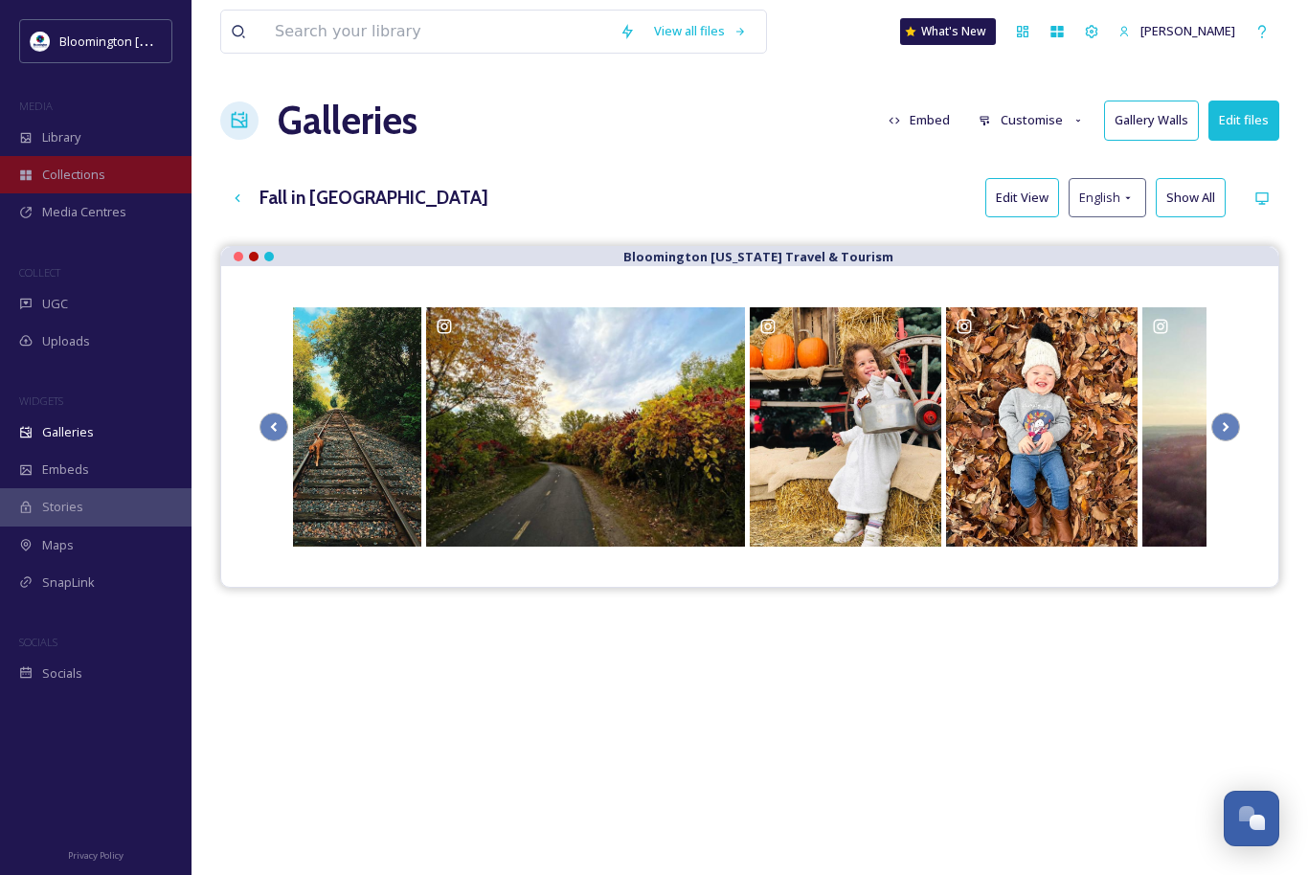
click at [103, 173] on span "Collections" at bounding box center [73, 175] width 63 height 18
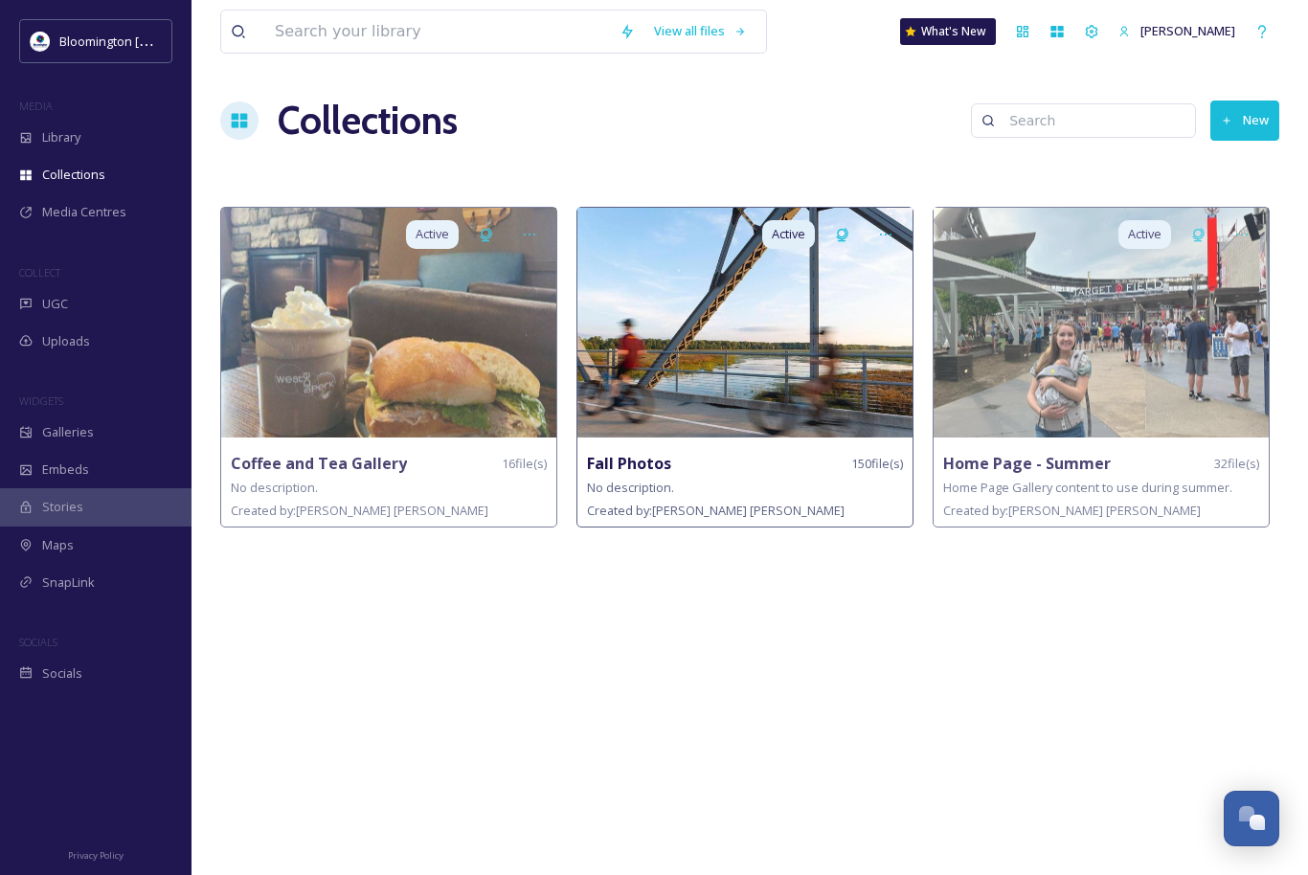
click at [753, 381] on img at bounding box center [744, 323] width 335 height 230
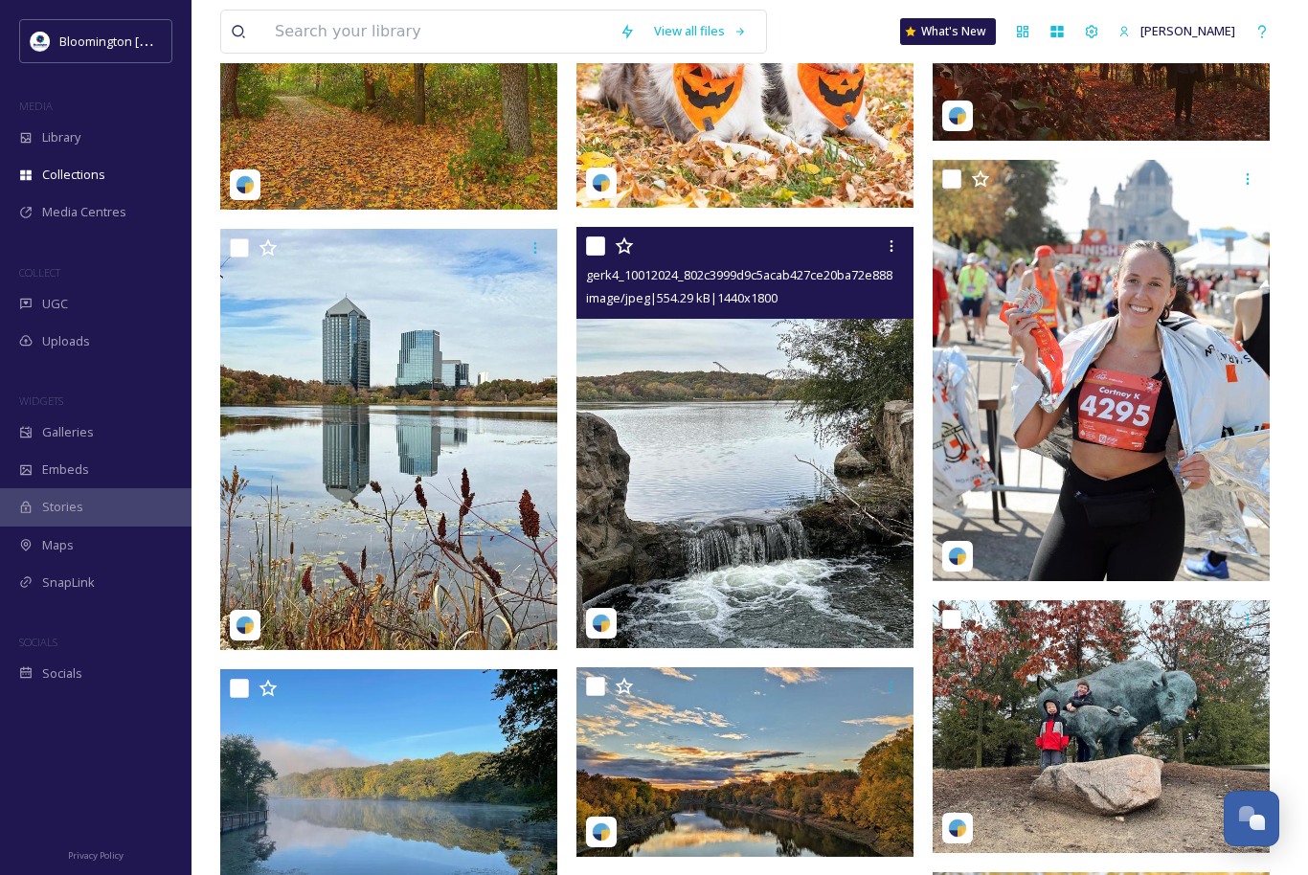
scroll to position [2902, 0]
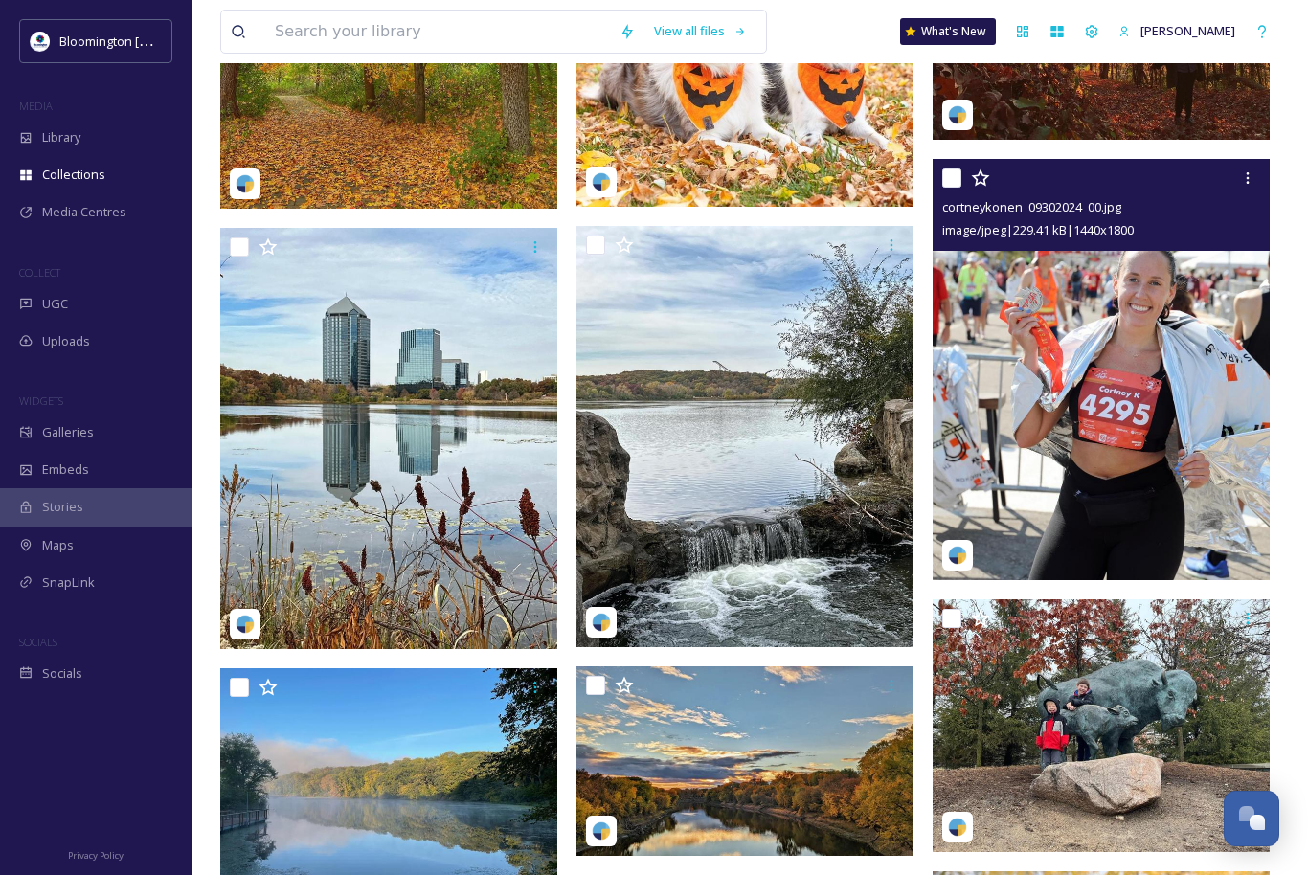
click at [951, 180] on input "checkbox" at bounding box center [951, 178] width 19 height 19
checkbox input "true"
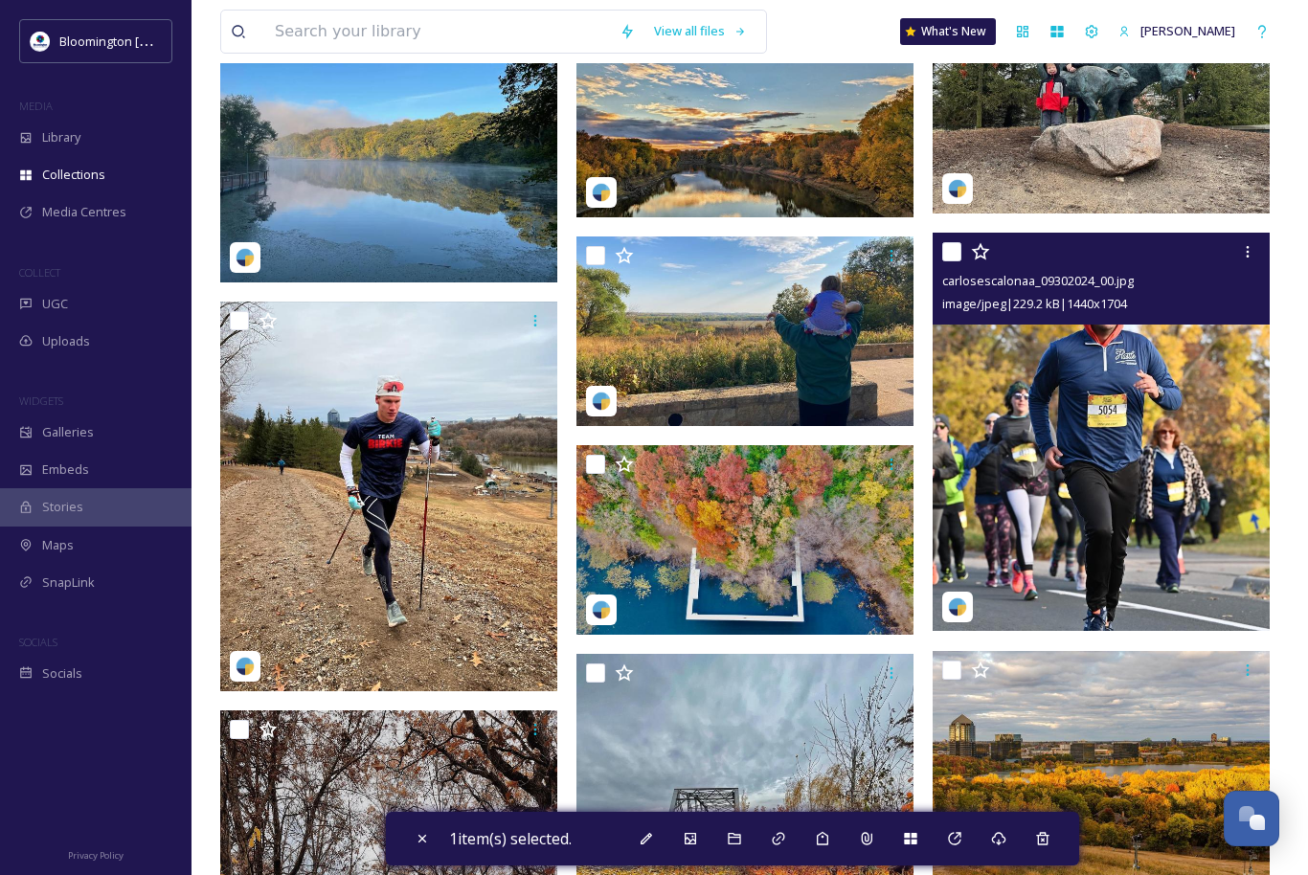
scroll to position [3544, 0]
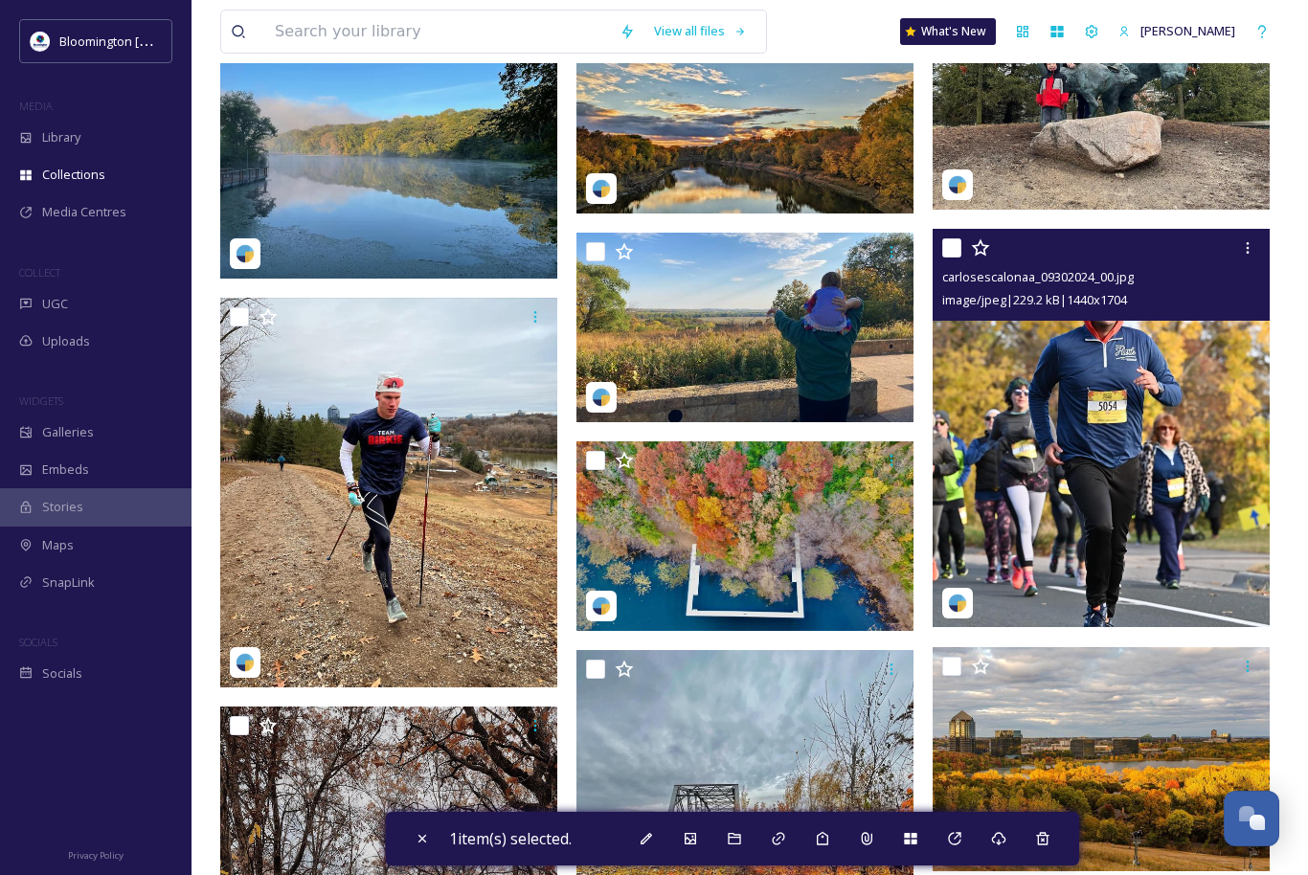
click at [951, 248] on input "checkbox" at bounding box center [951, 247] width 19 height 19
checkbox input "true"
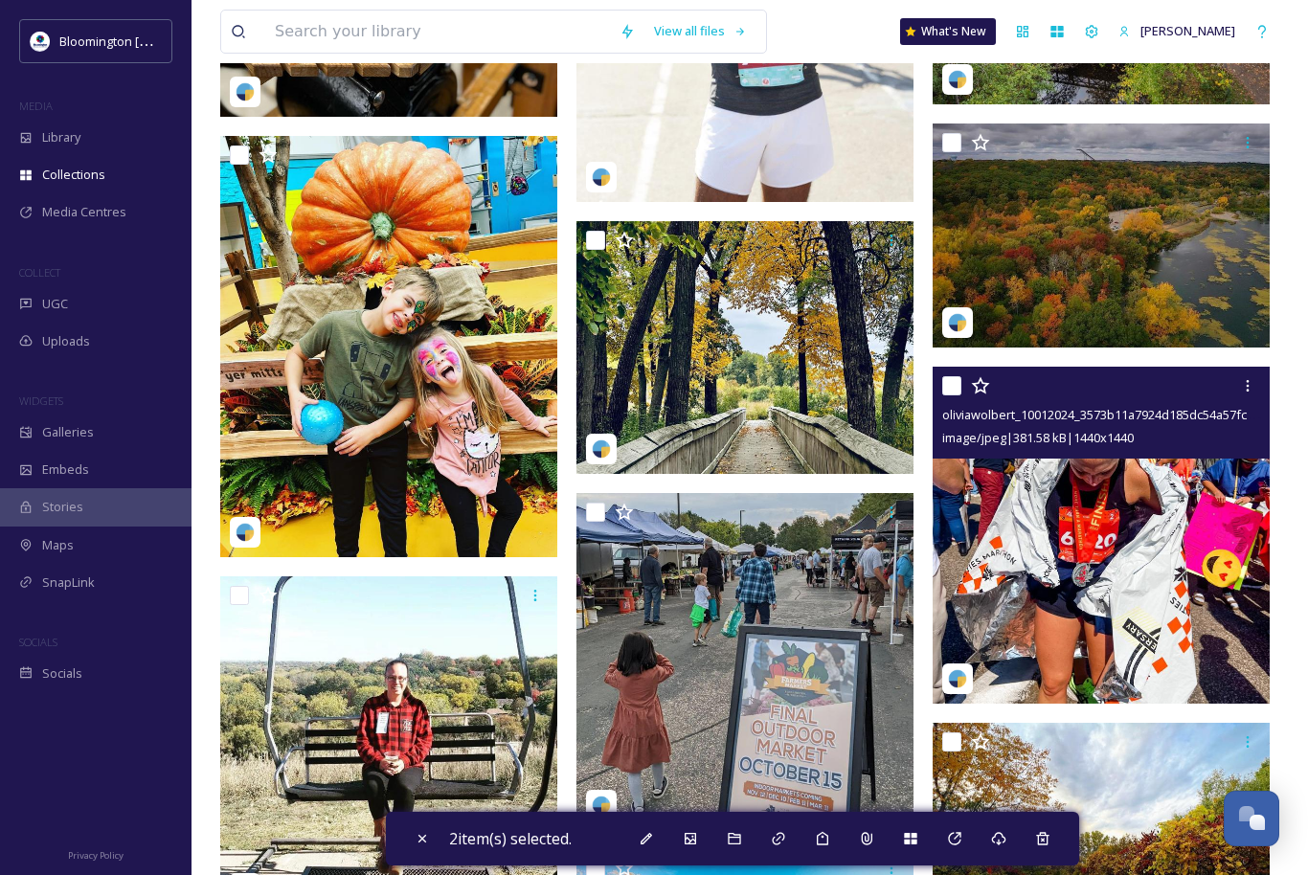
scroll to position [6069, 0]
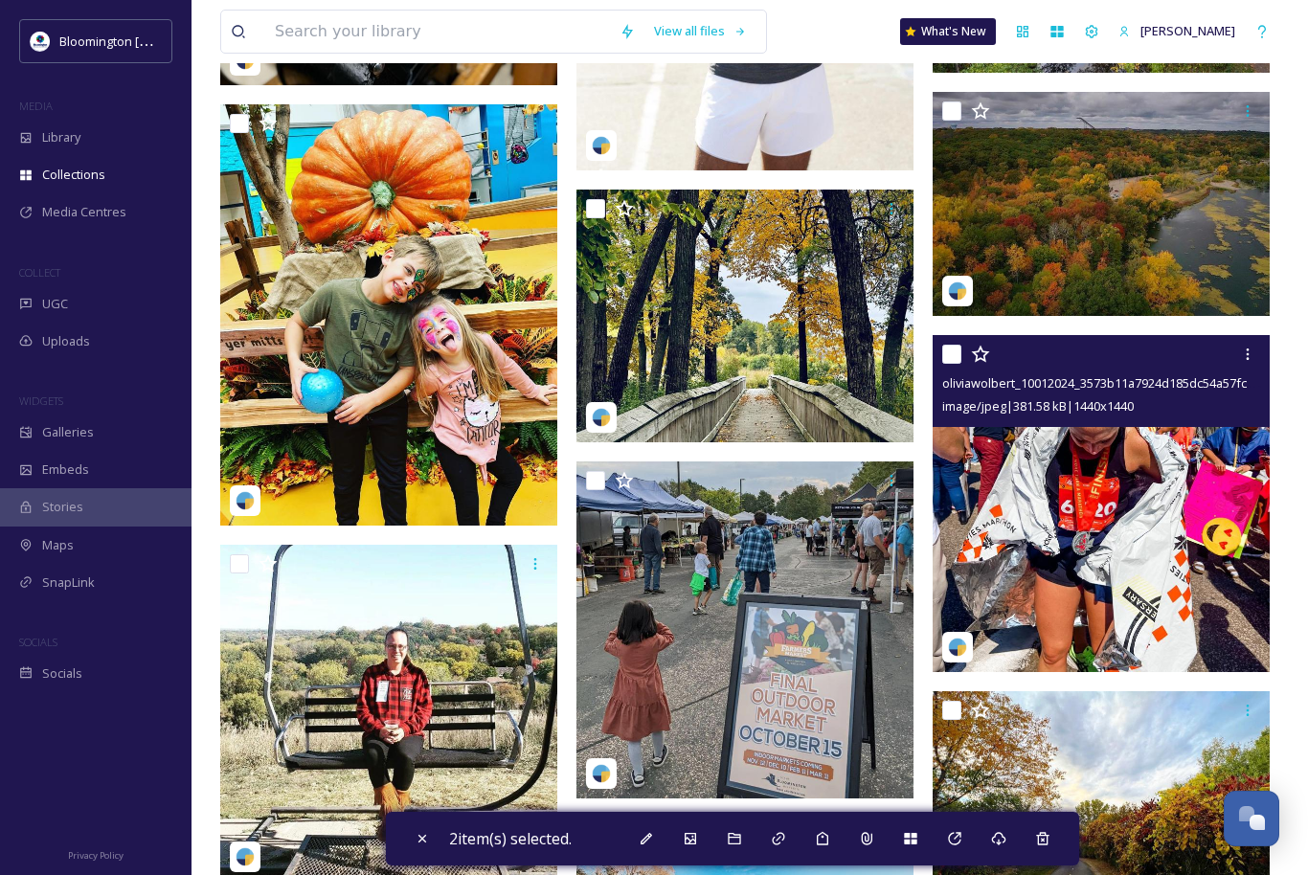
click at [947, 355] on input "checkbox" at bounding box center [951, 354] width 19 height 19
checkbox input "true"
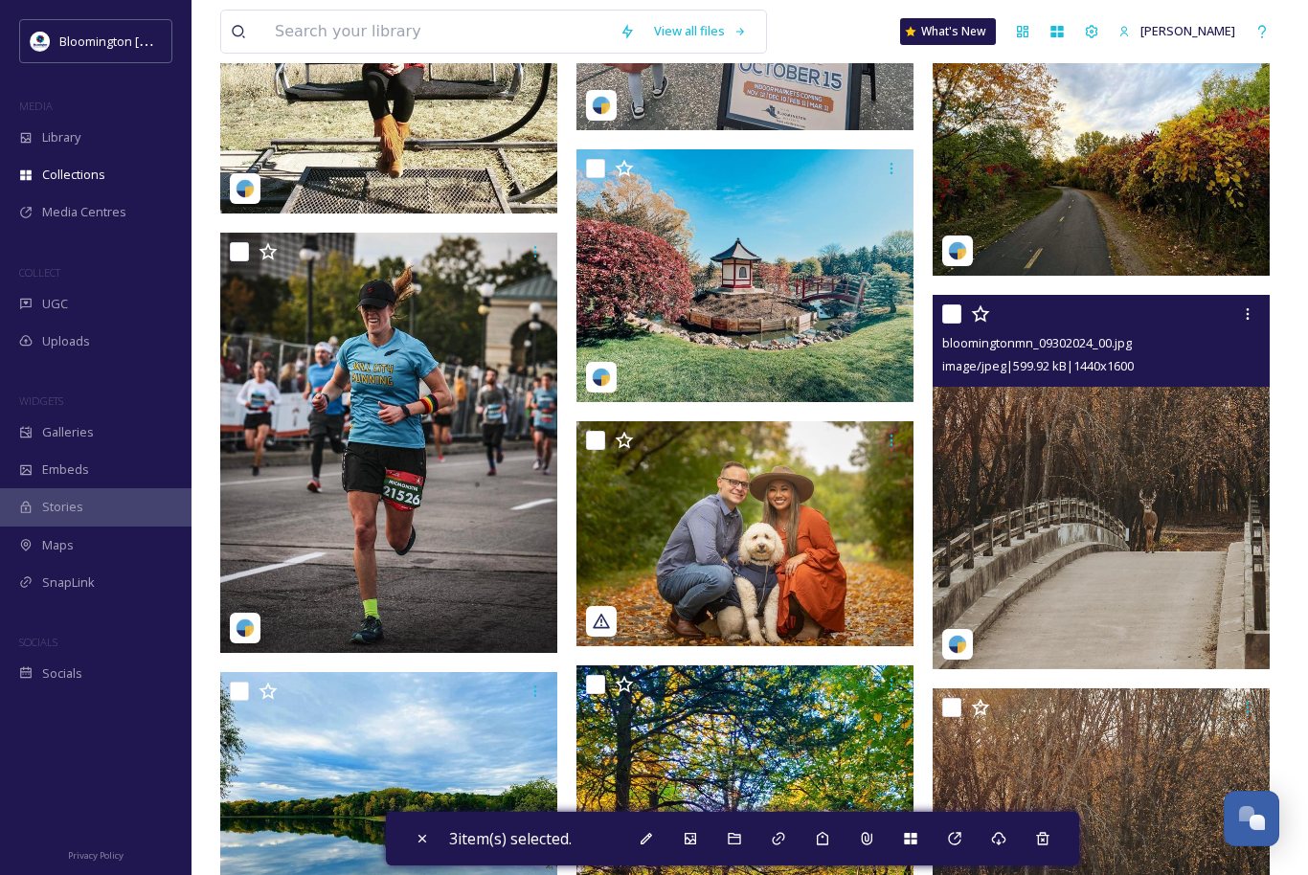
scroll to position [6742, 0]
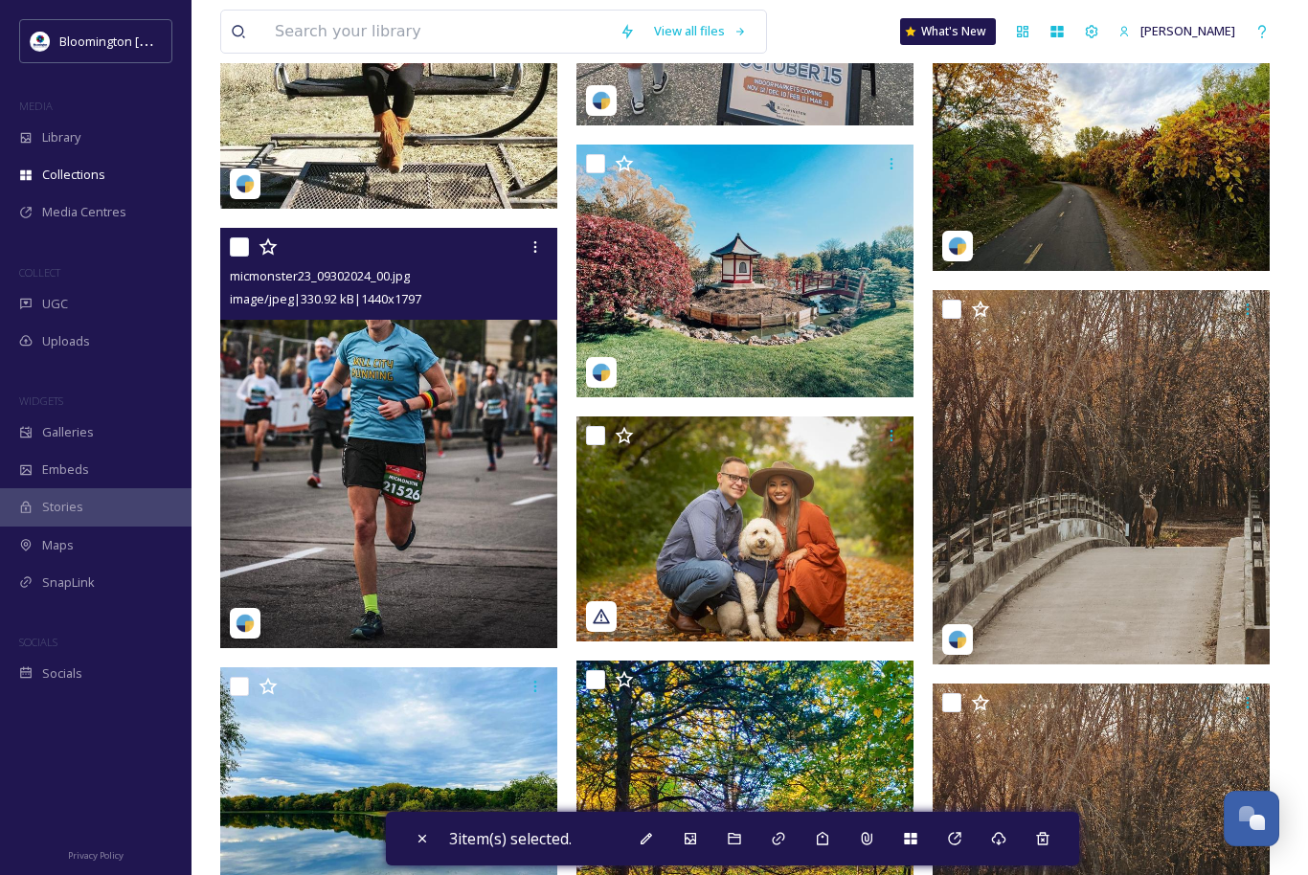
click at [245, 249] on input "checkbox" at bounding box center [239, 247] width 19 height 19
checkbox input "true"
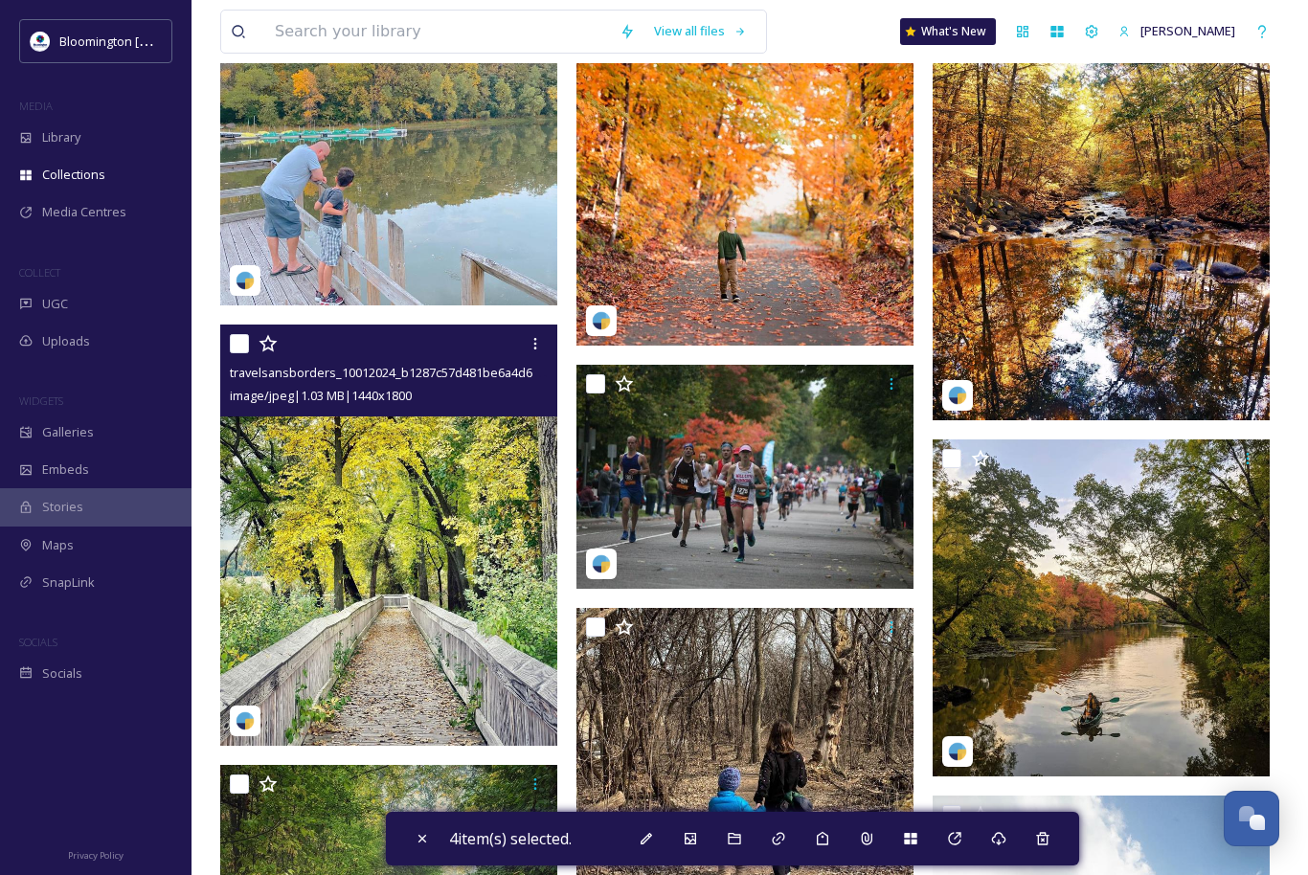
scroll to position [9865, 0]
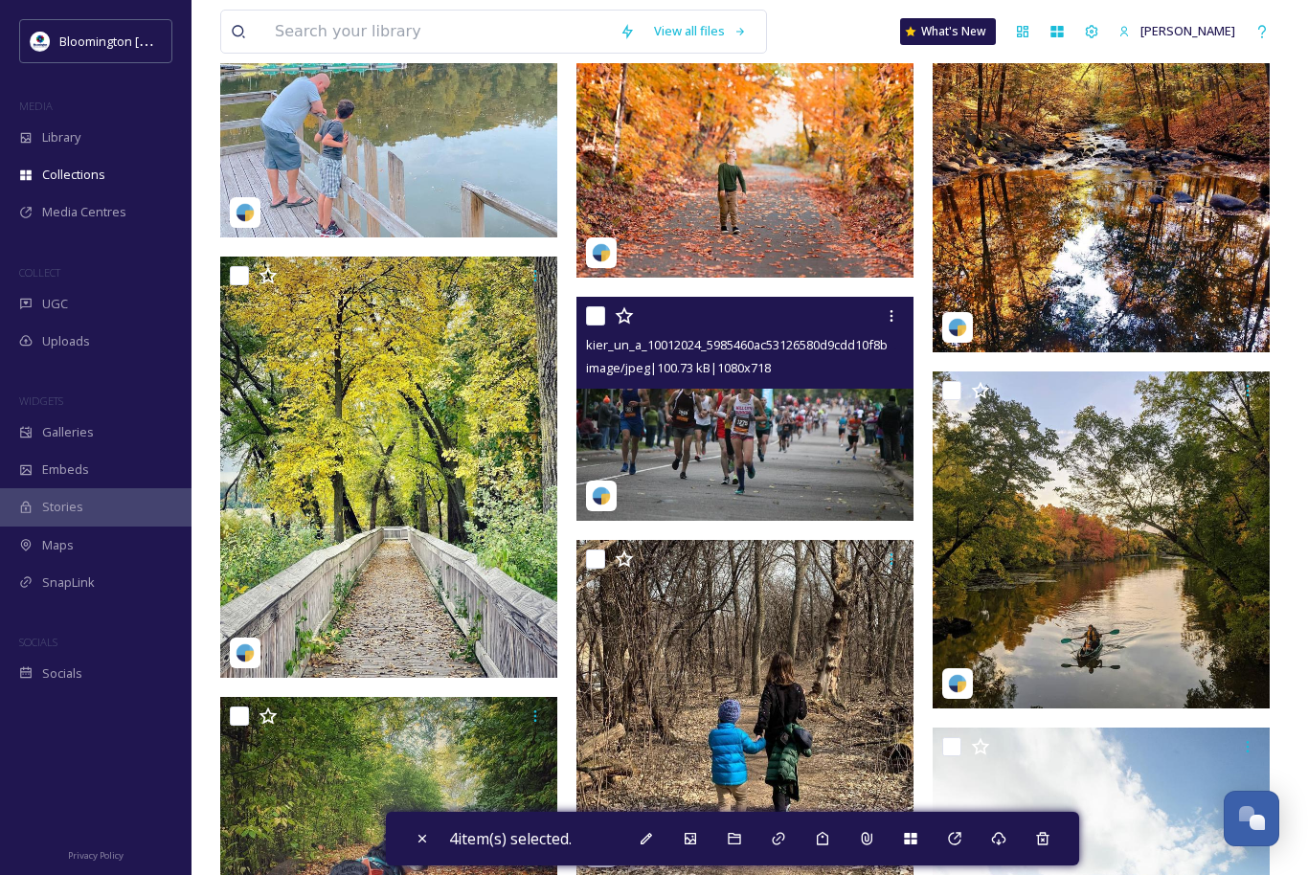
click at [602, 314] on input "checkbox" at bounding box center [595, 315] width 19 height 19
checkbox input "true"
click at [891, 316] on icon at bounding box center [891, 315] width 15 height 15
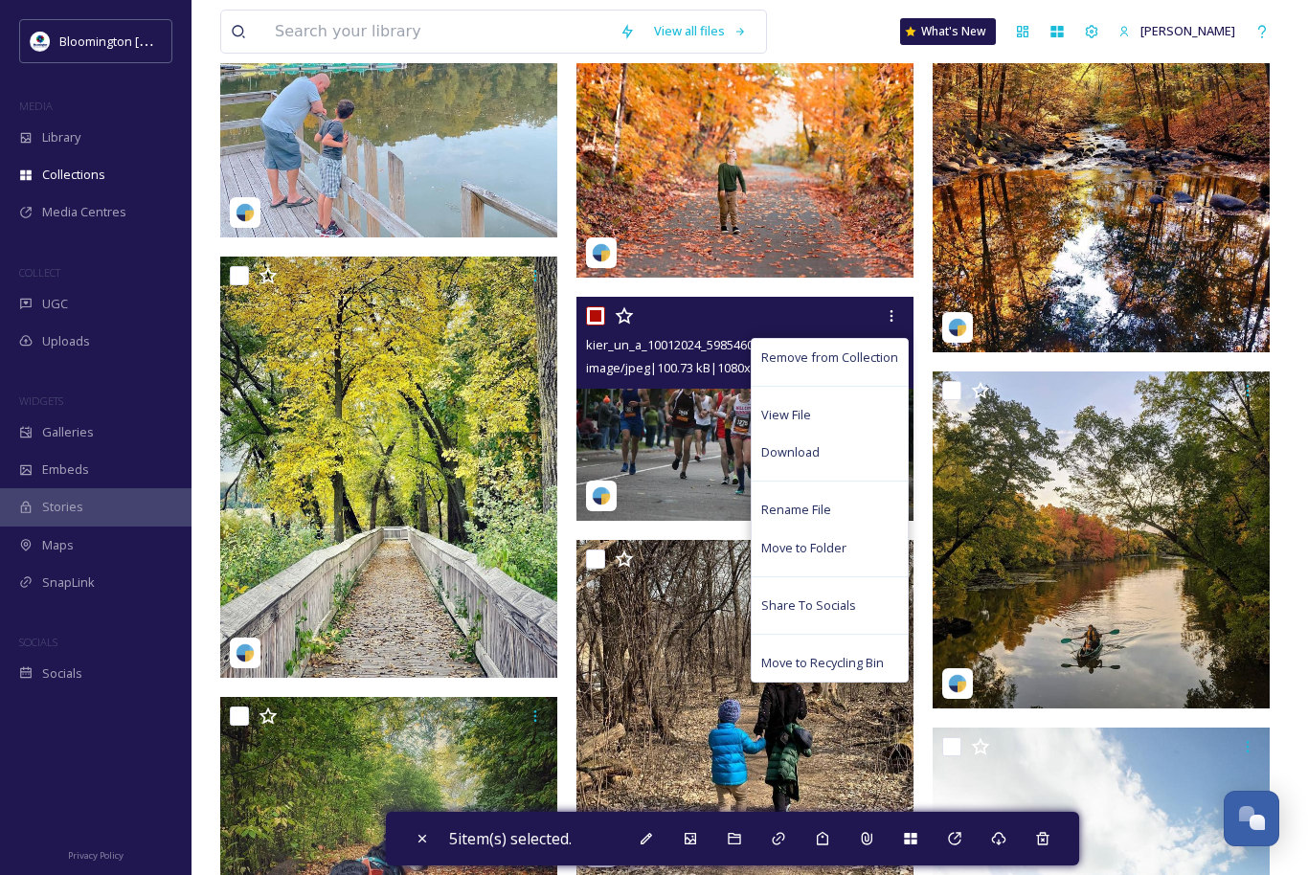
click at [690, 403] on img at bounding box center [745, 409] width 337 height 224
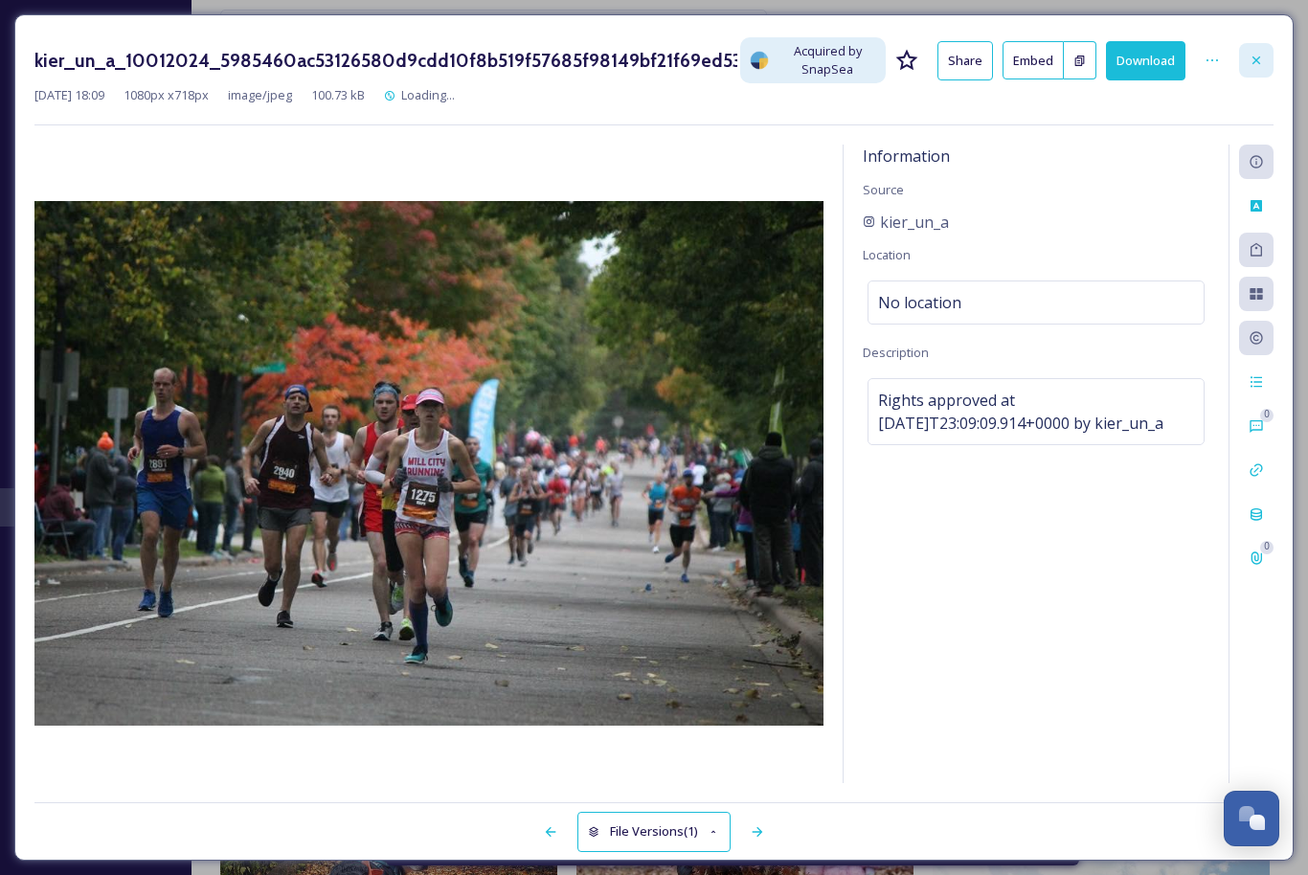
click at [1243, 59] on div at bounding box center [1256, 60] width 34 height 34
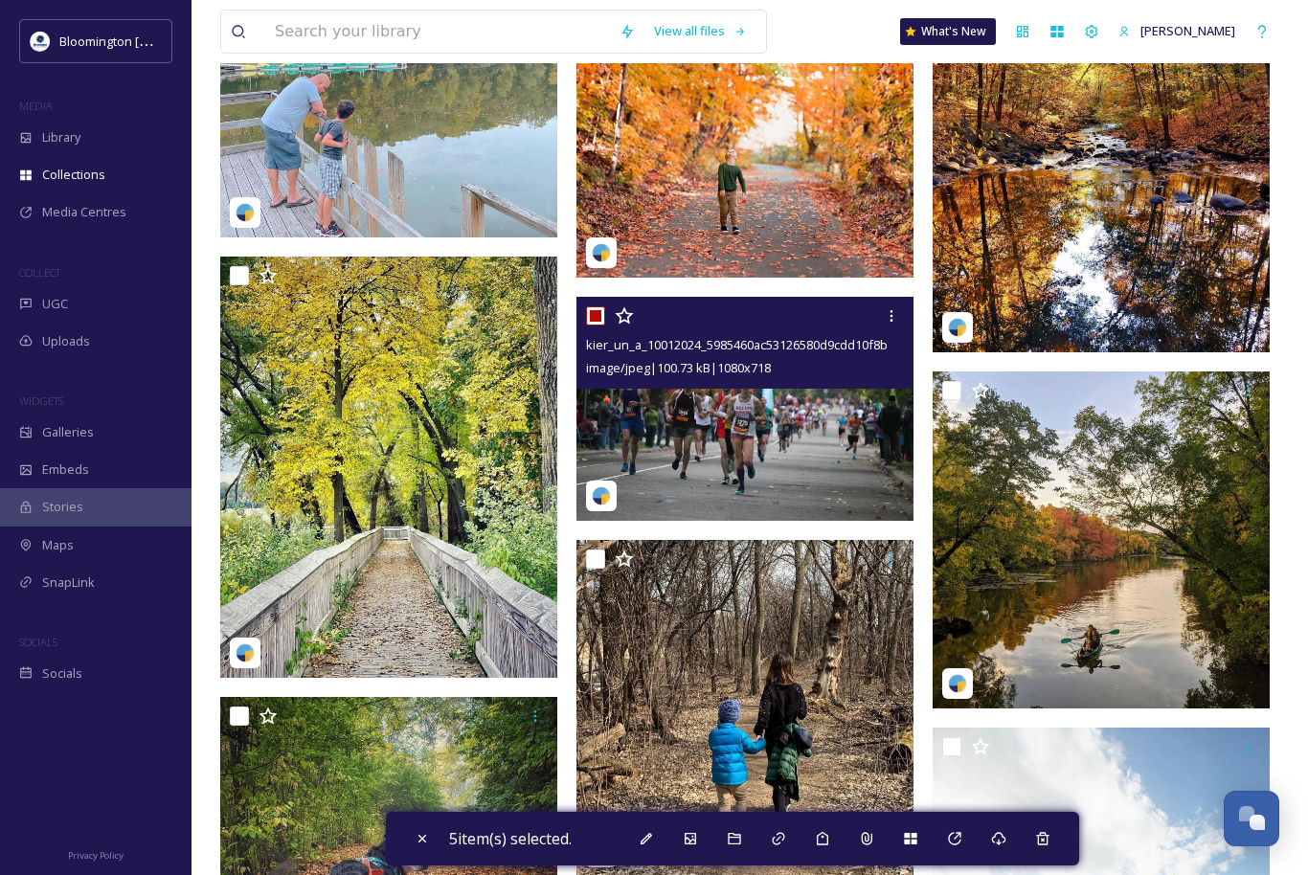
click at [601, 309] on input "checkbox" at bounding box center [595, 315] width 19 height 19
checkbox input "false"
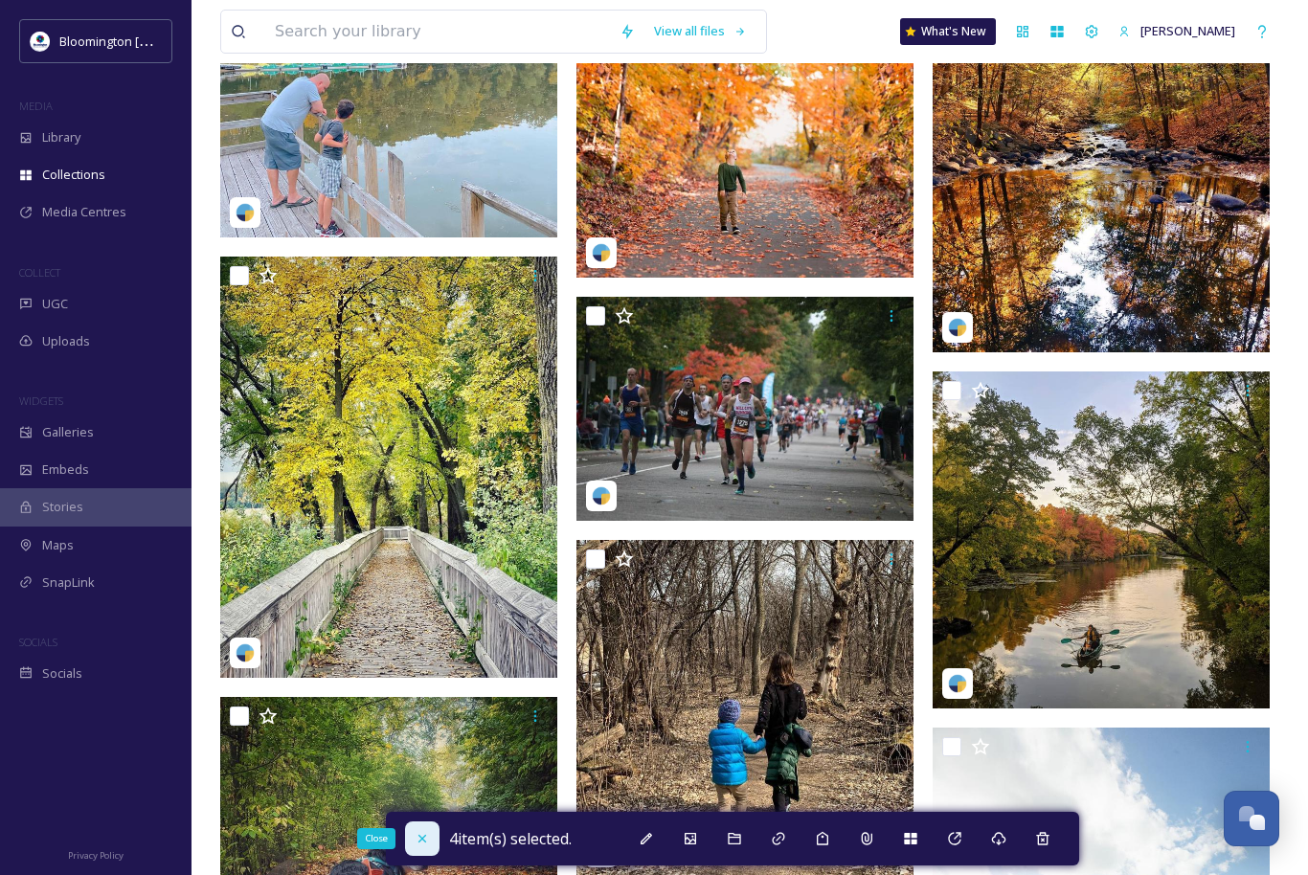
click at [419, 839] on icon at bounding box center [422, 838] width 15 height 15
checkbox input "false"
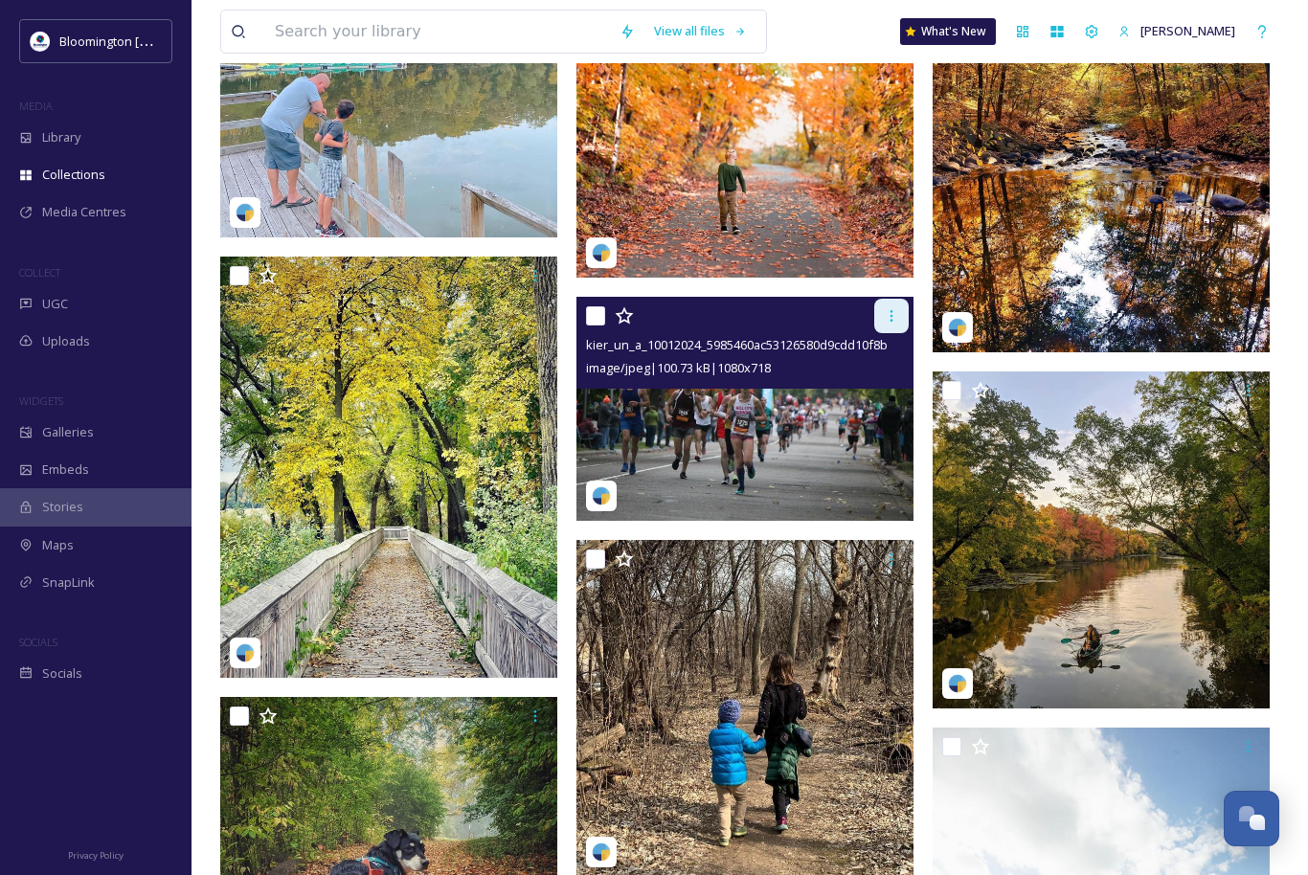
click at [901, 309] on div at bounding box center [891, 316] width 34 height 34
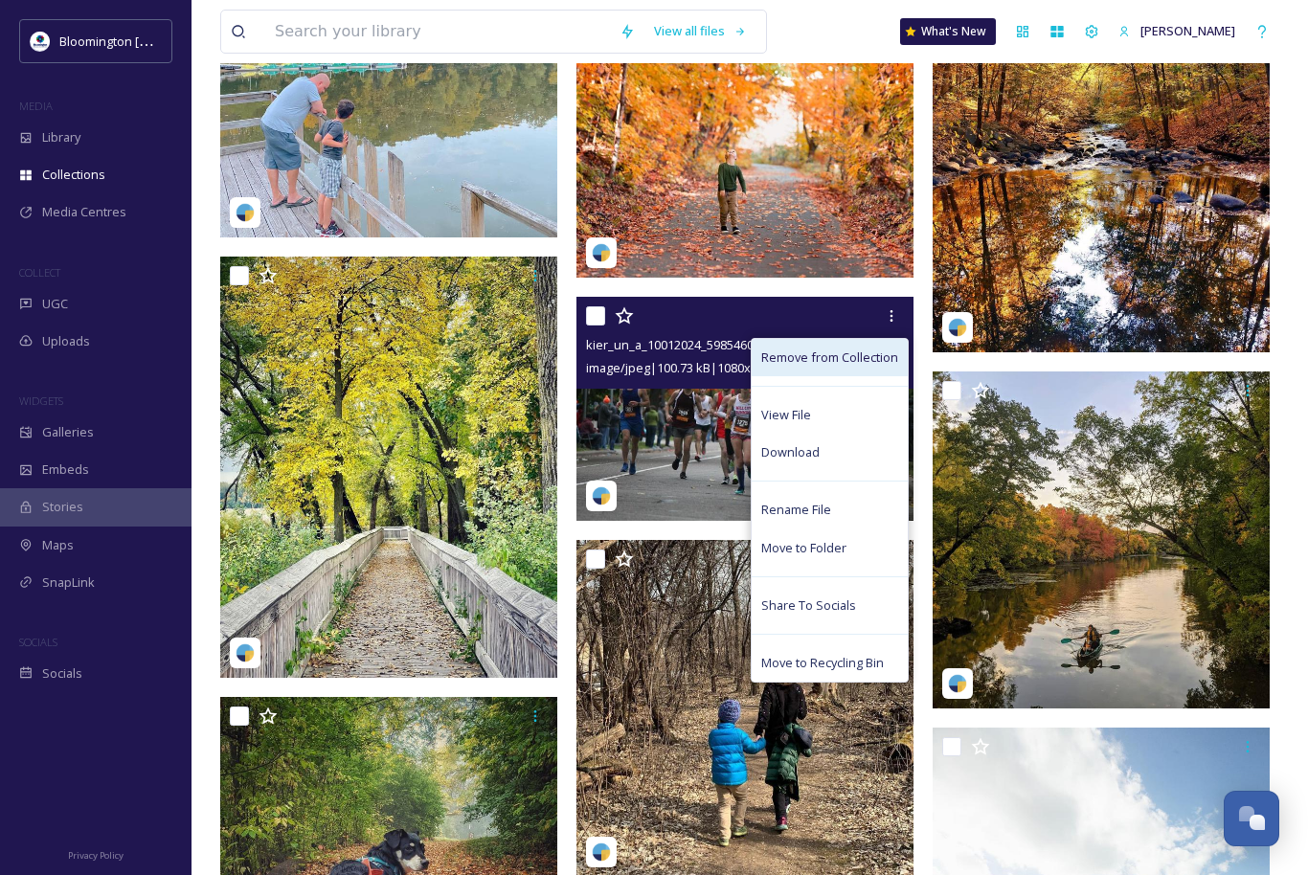
click at [879, 361] on span "Remove from Collection" at bounding box center [829, 358] width 137 height 18
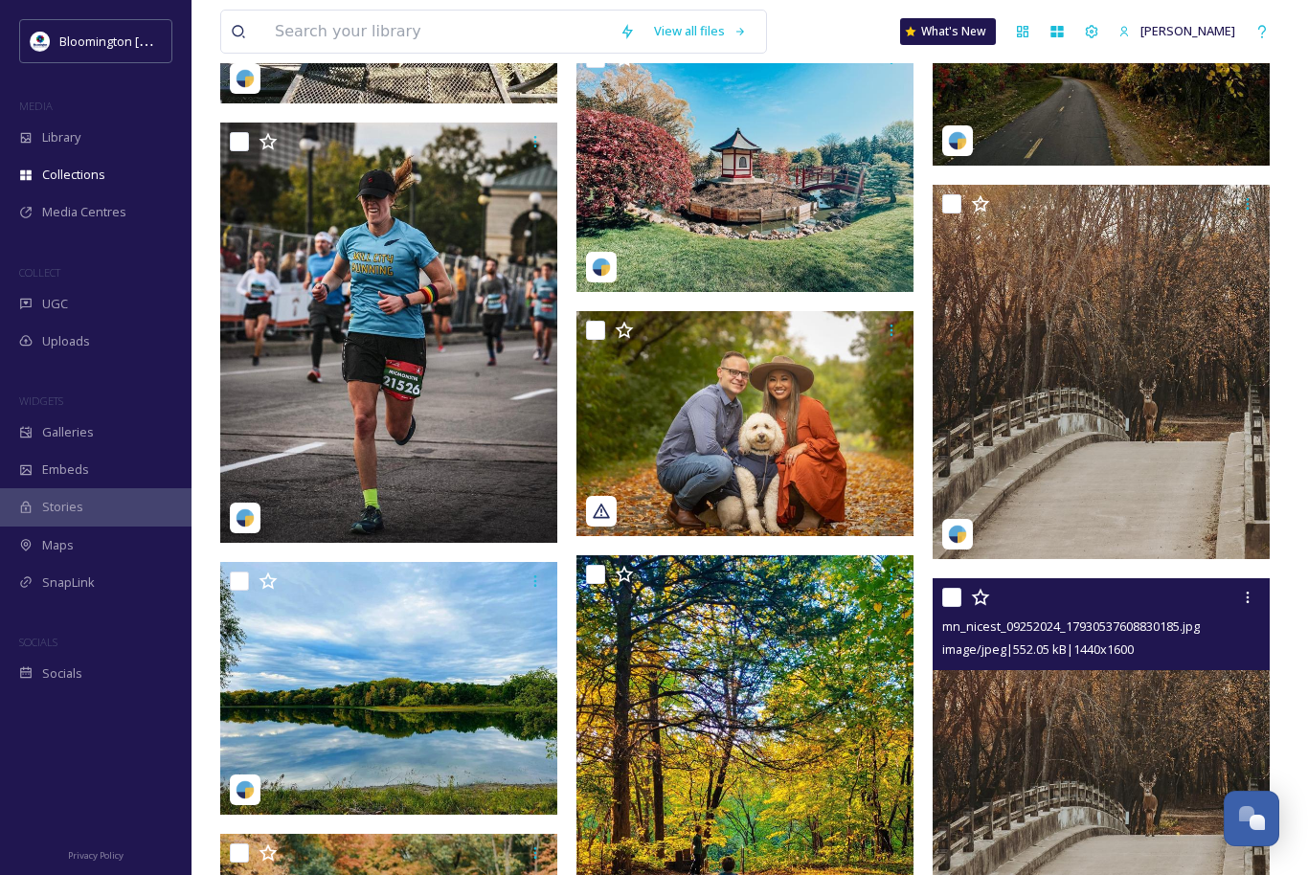
scroll to position [6815, 0]
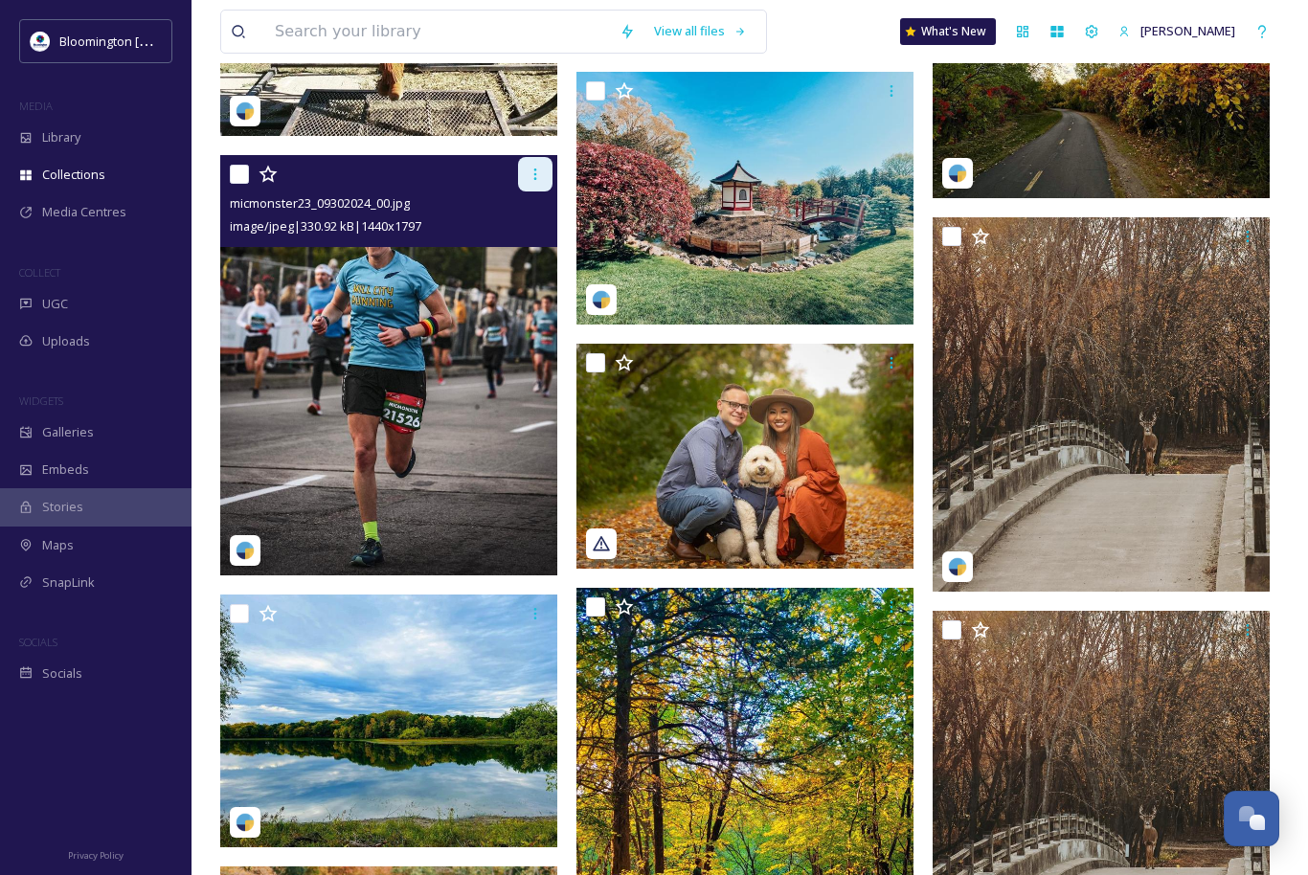
click at [537, 174] on icon at bounding box center [535, 174] width 15 height 15
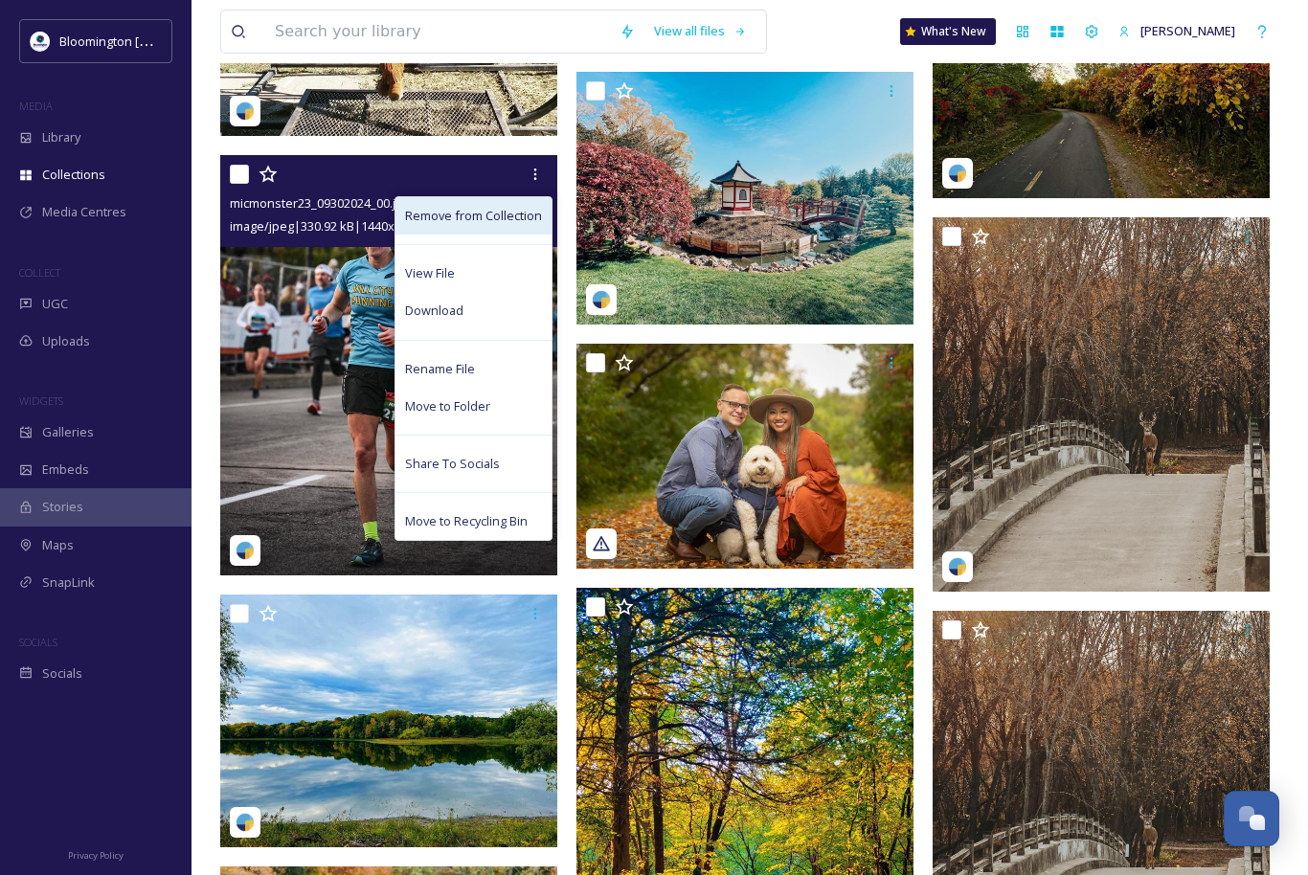
click at [523, 208] on span "Remove from Collection" at bounding box center [473, 216] width 137 height 18
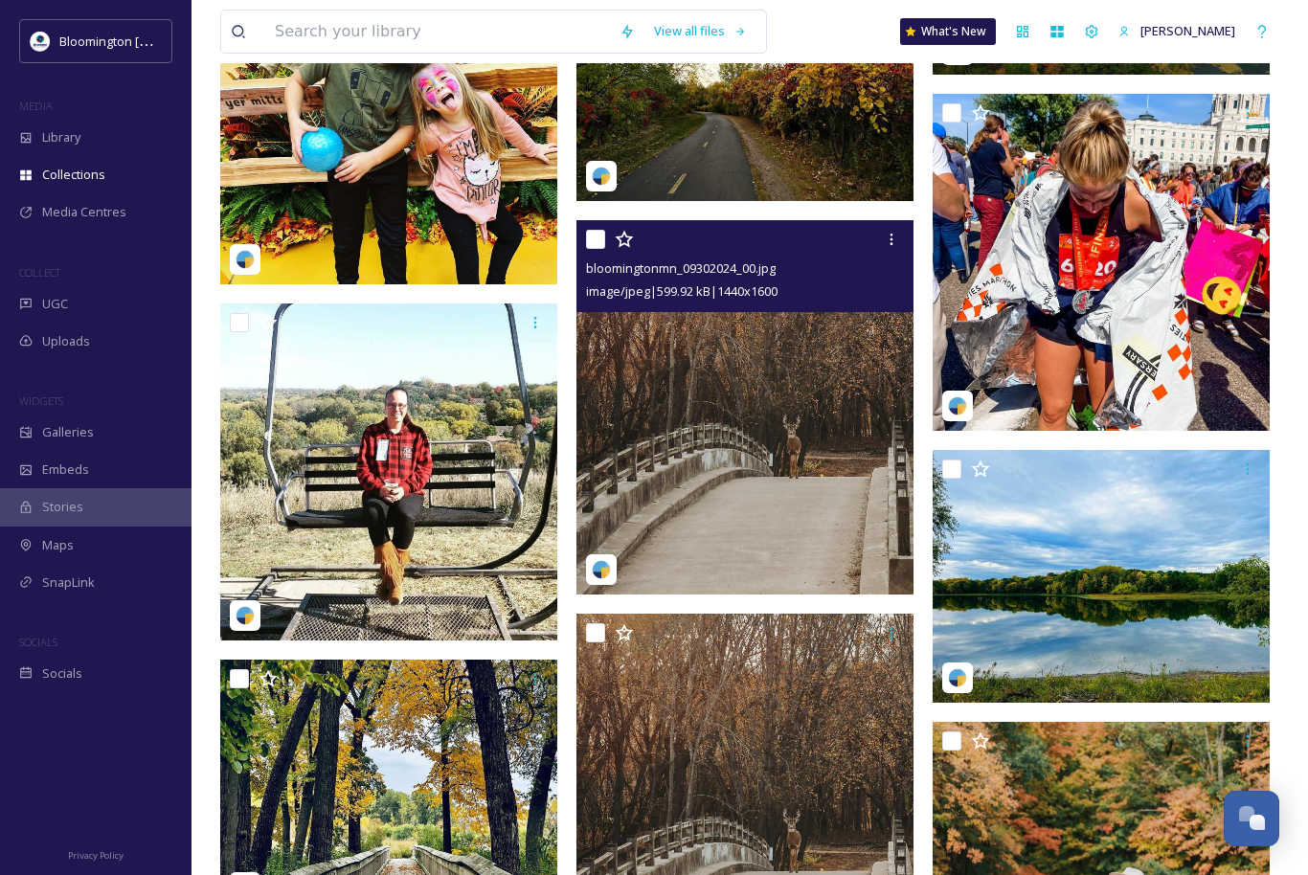
scroll to position [6130, 0]
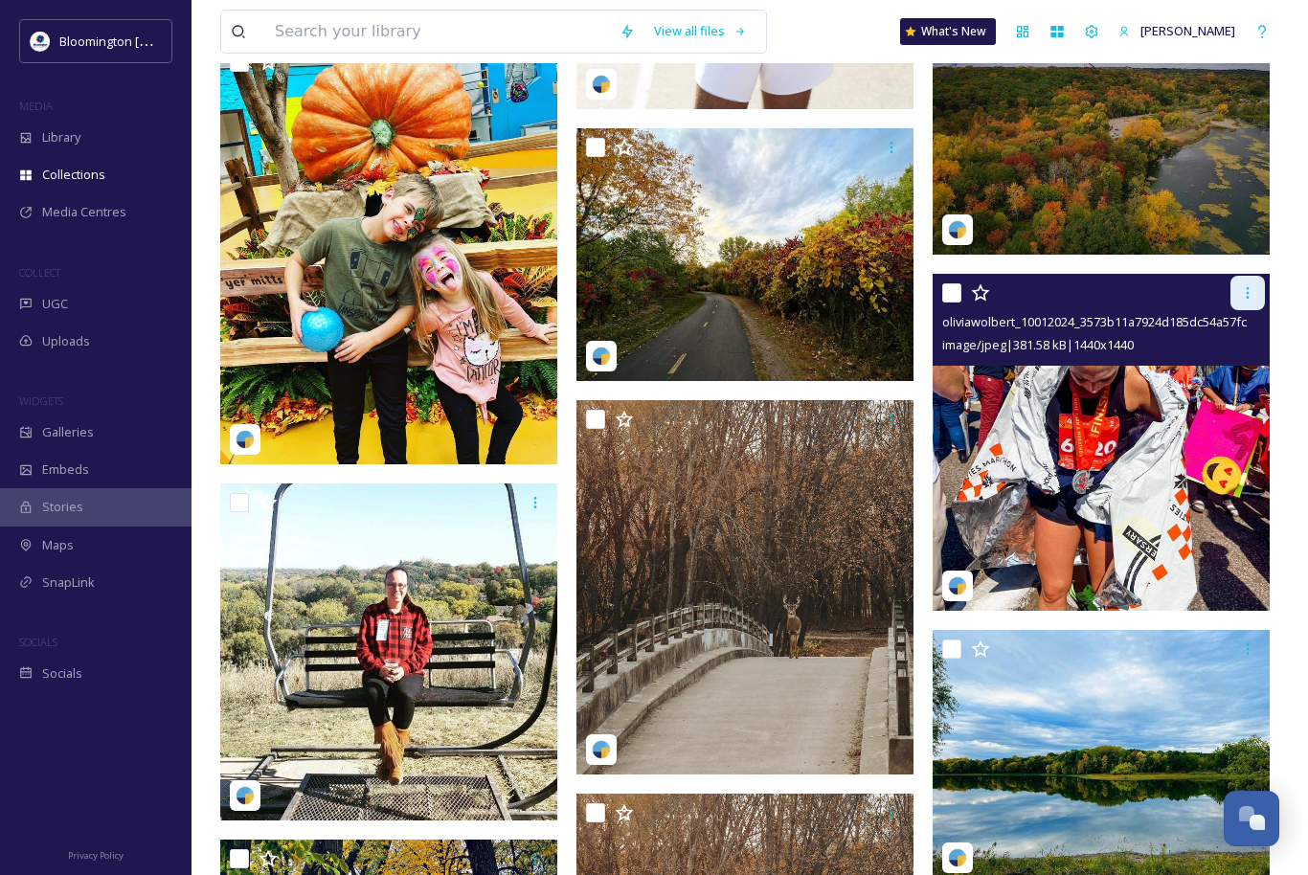
click at [1236, 292] on div at bounding box center [1248, 293] width 34 height 34
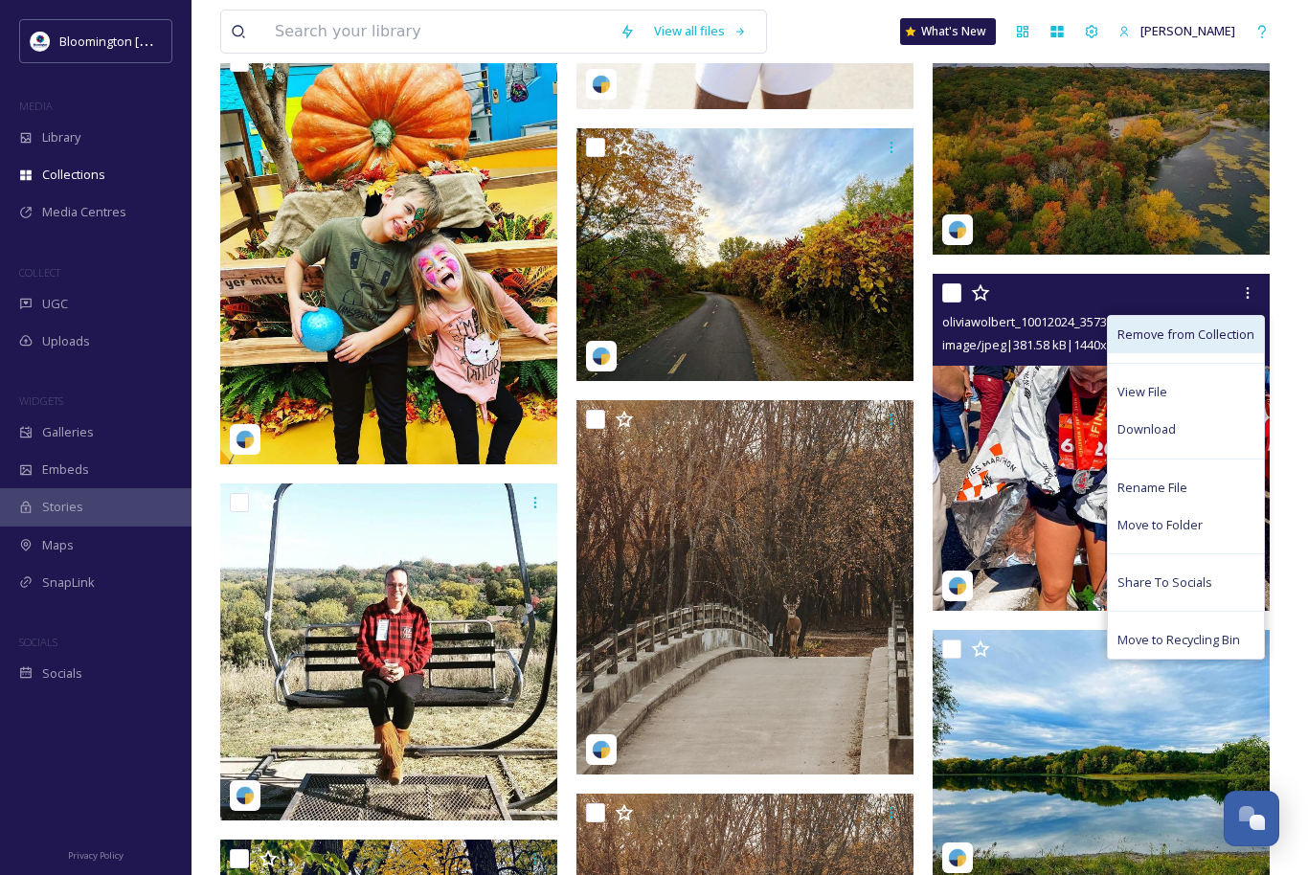
click at [1209, 327] on span "Remove from Collection" at bounding box center [1186, 335] width 137 height 18
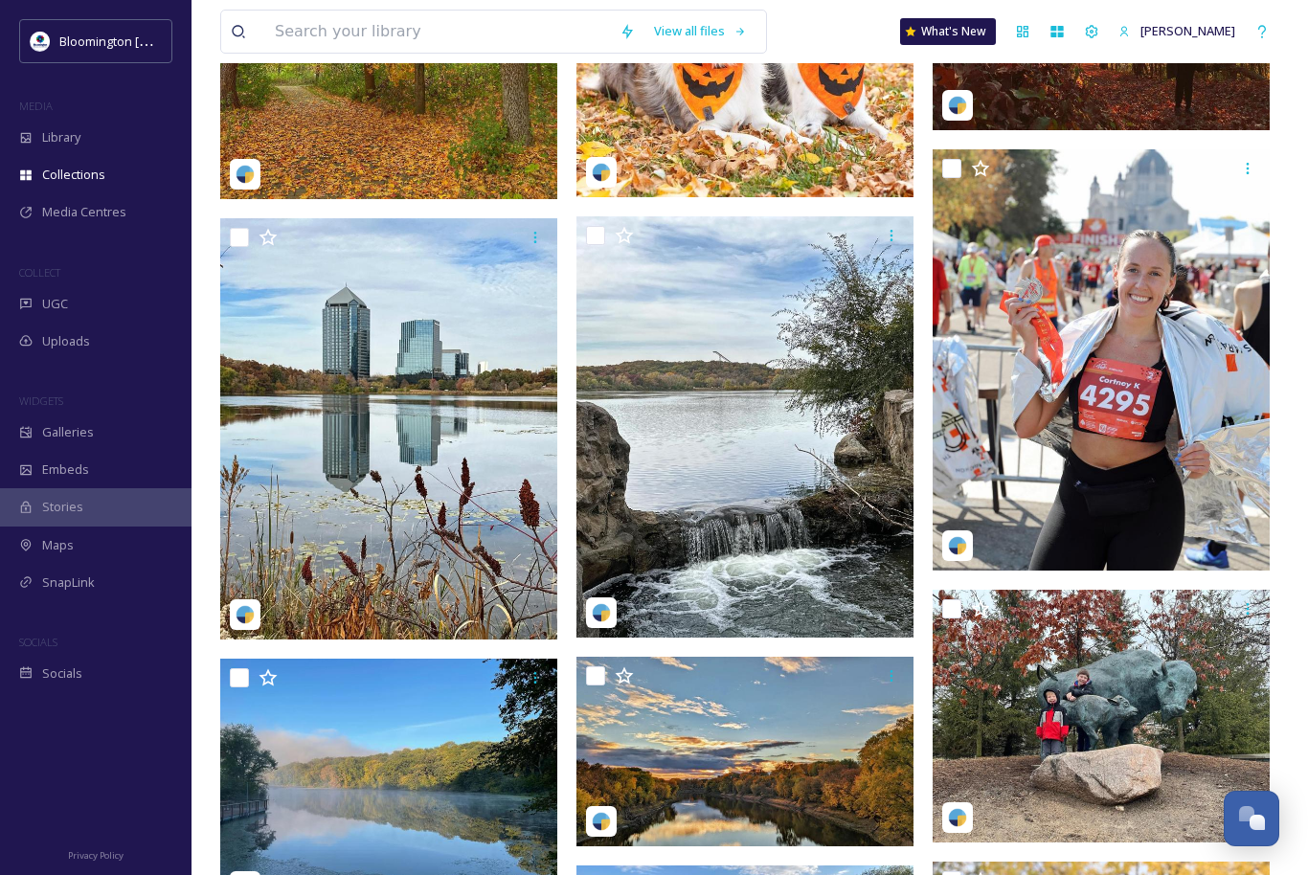
scroll to position [2885, 0]
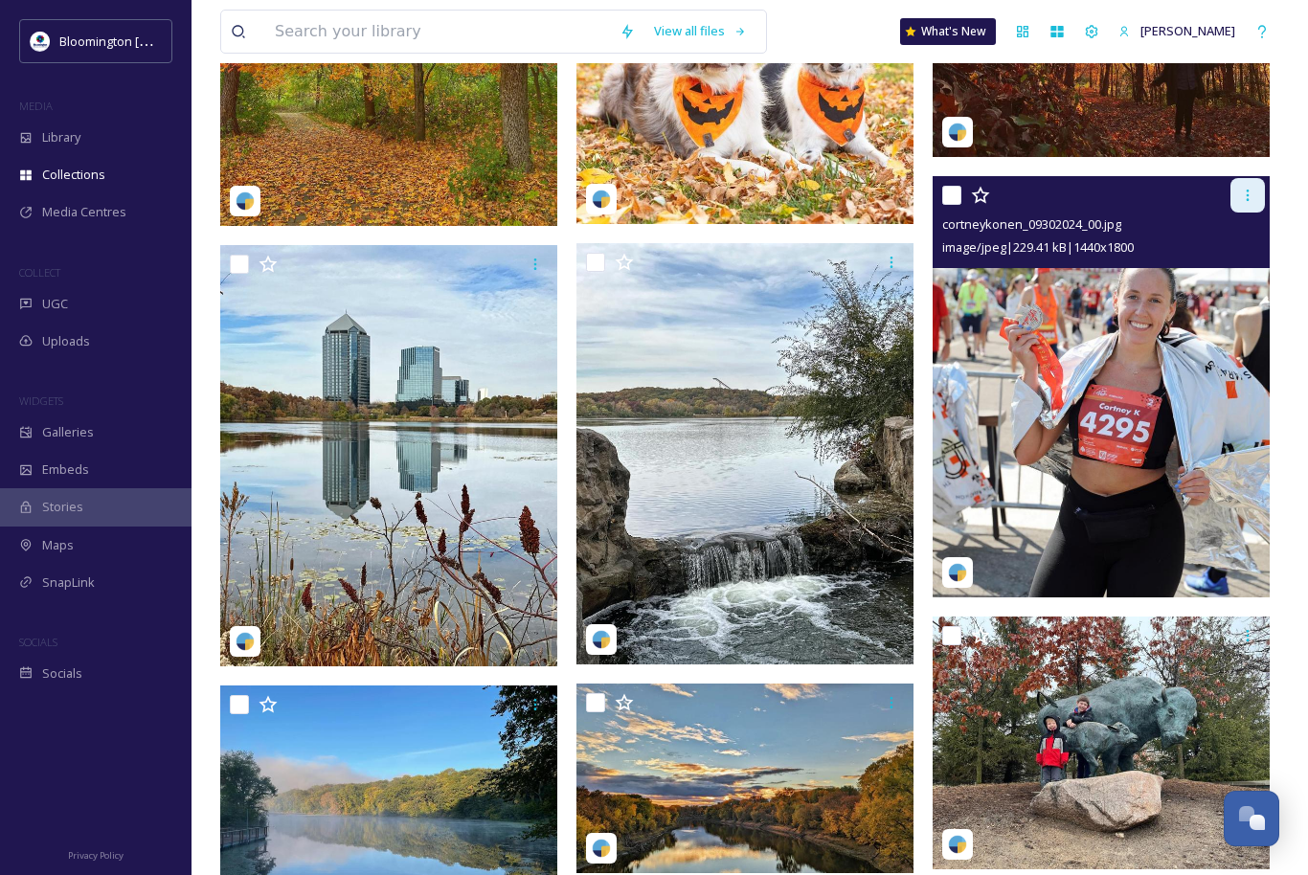
click at [1236, 196] on div at bounding box center [1248, 195] width 34 height 34
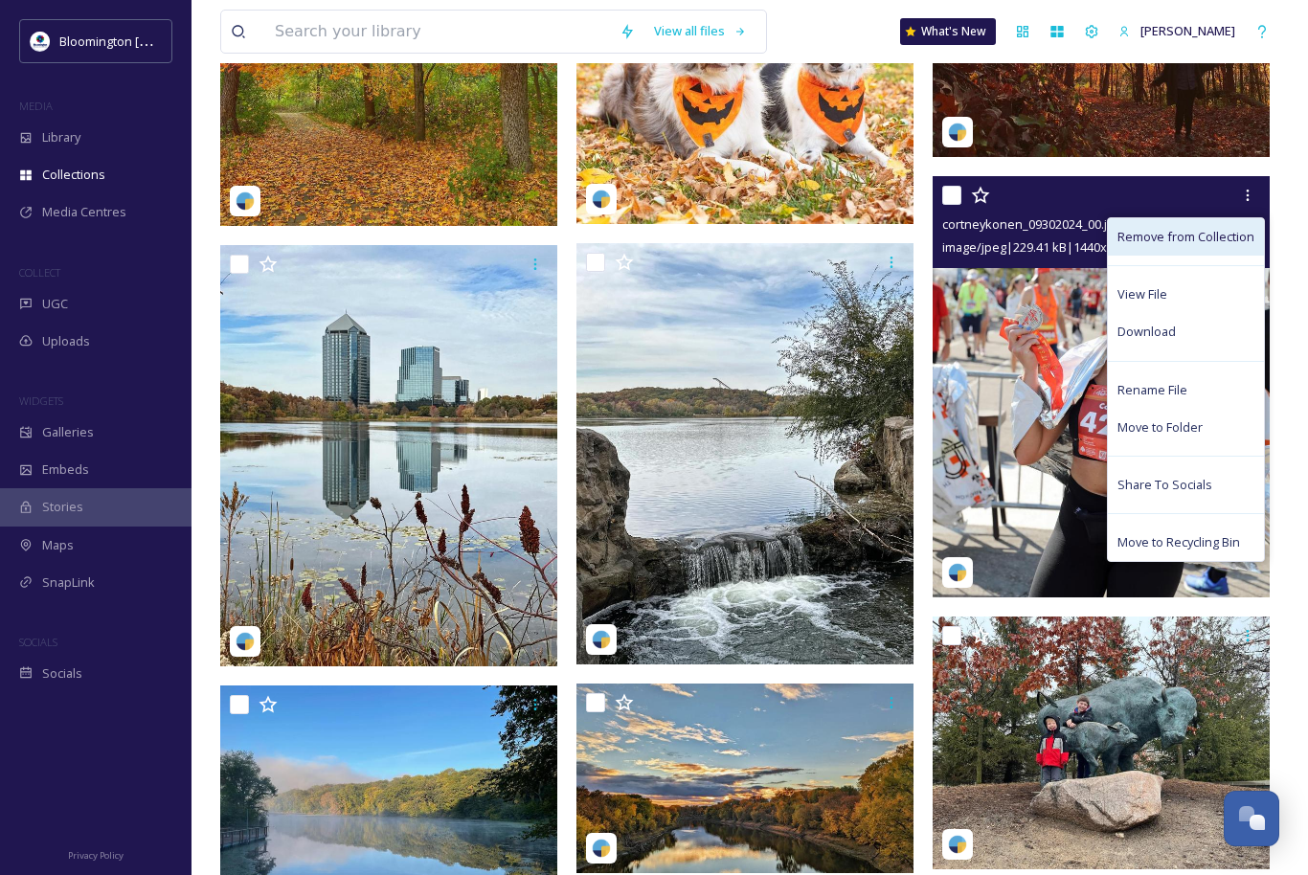
click at [1183, 245] on div "Remove from Collection" at bounding box center [1186, 236] width 156 height 37
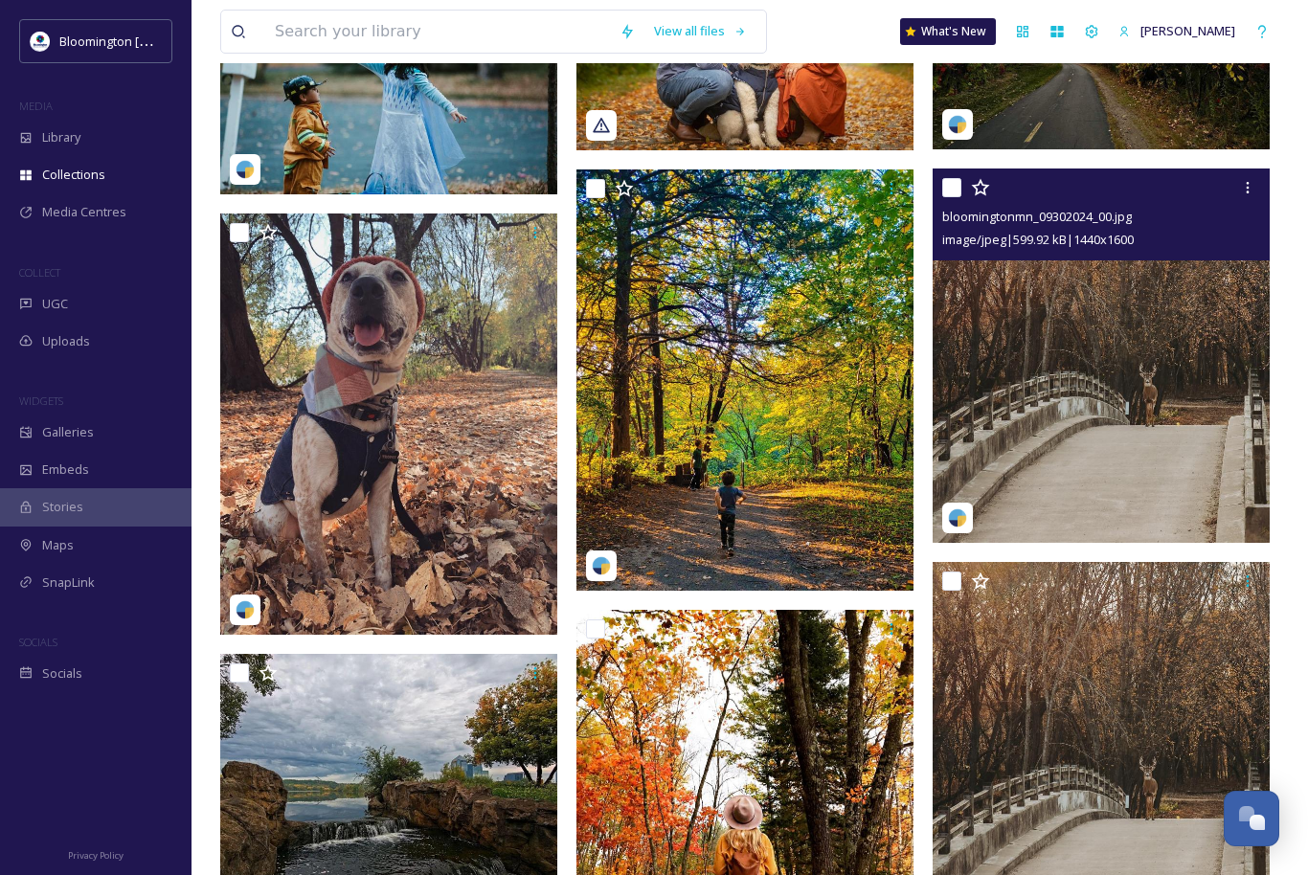
scroll to position [7003, 0]
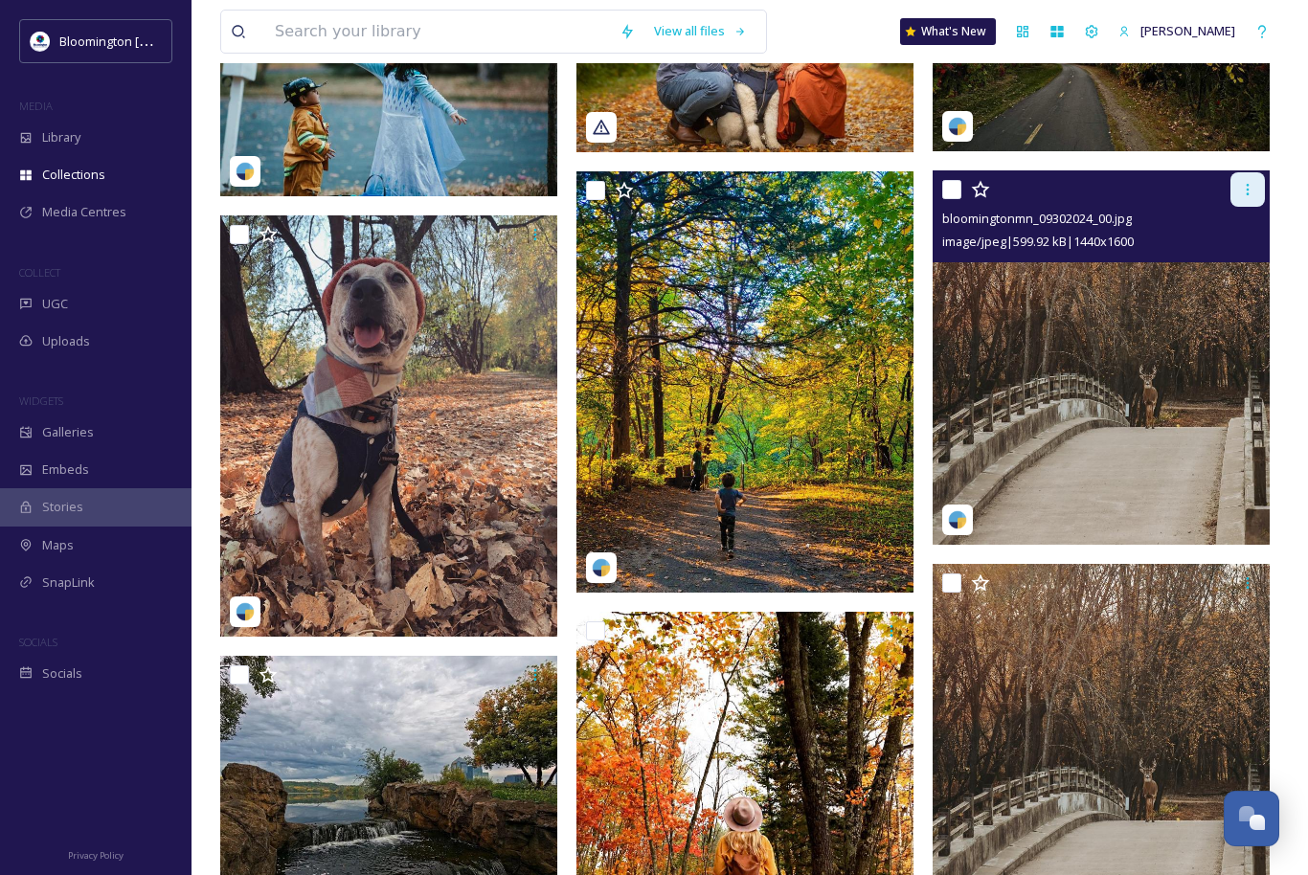
click at [1247, 192] on icon at bounding box center [1248, 189] width 3 height 11
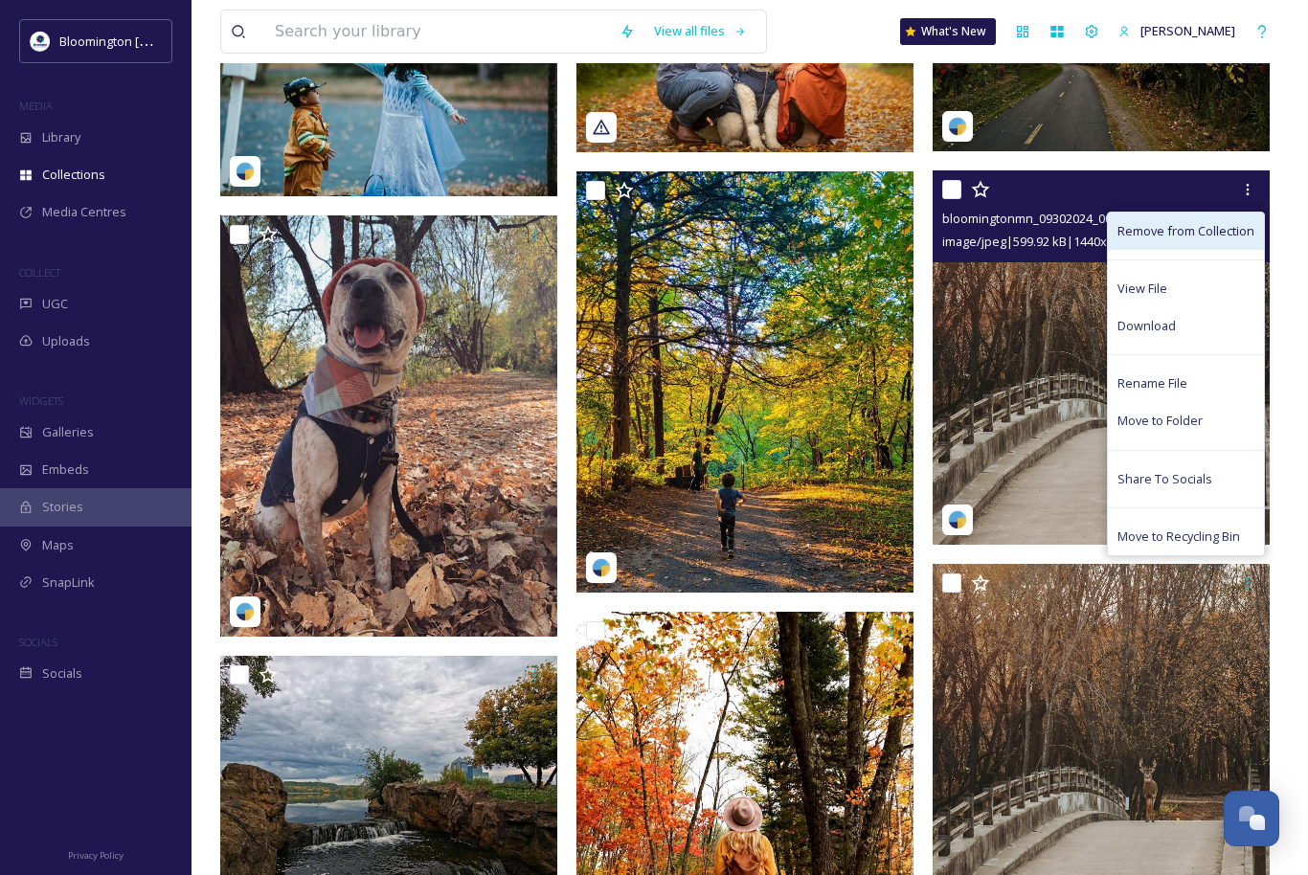
drag, startPoint x: 1231, startPoint y: 231, endPoint x: 1208, endPoint y: 241, distance: 25.3
click at [1231, 231] on span "Remove from Collection" at bounding box center [1186, 231] width 137 height 18
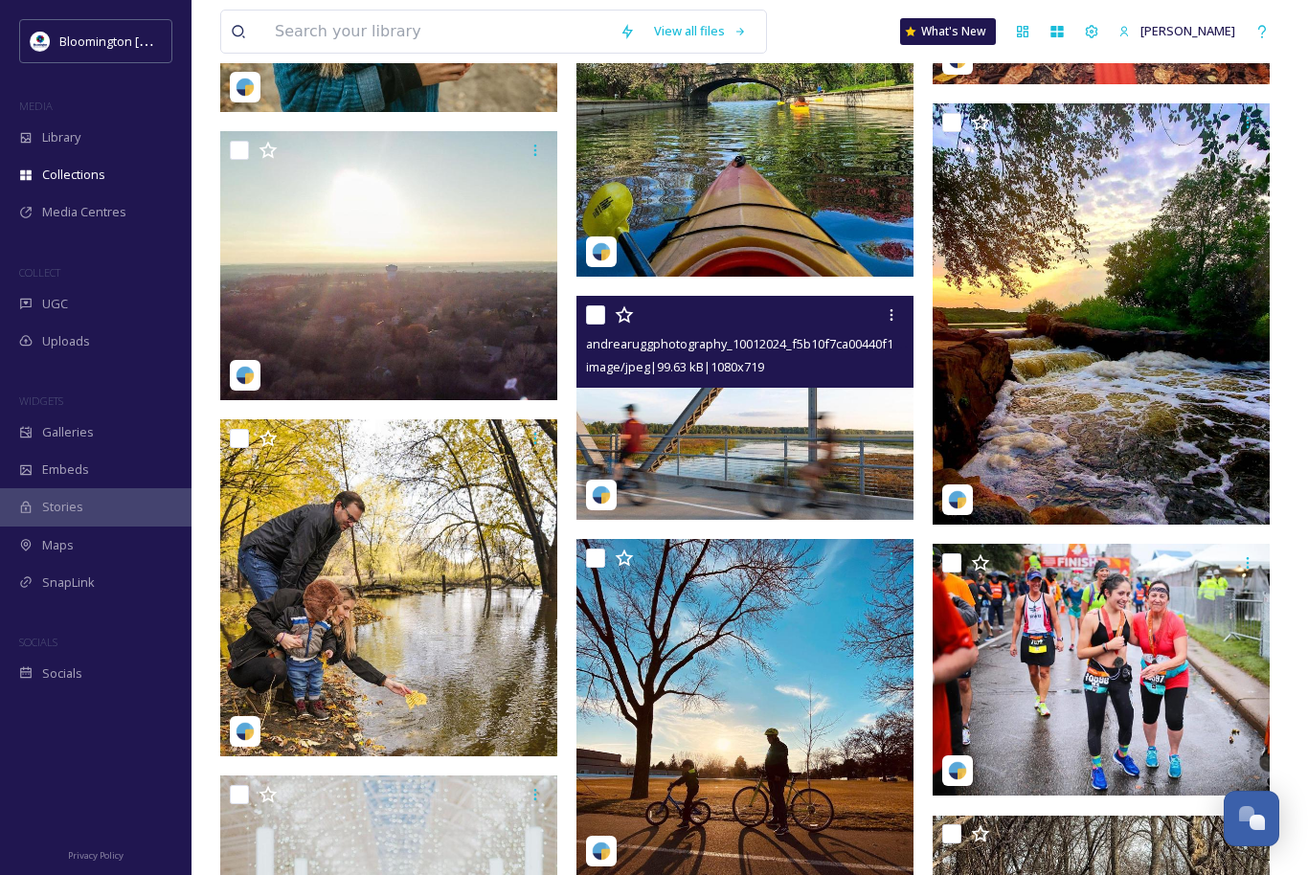
scroll to position [10397, 0]
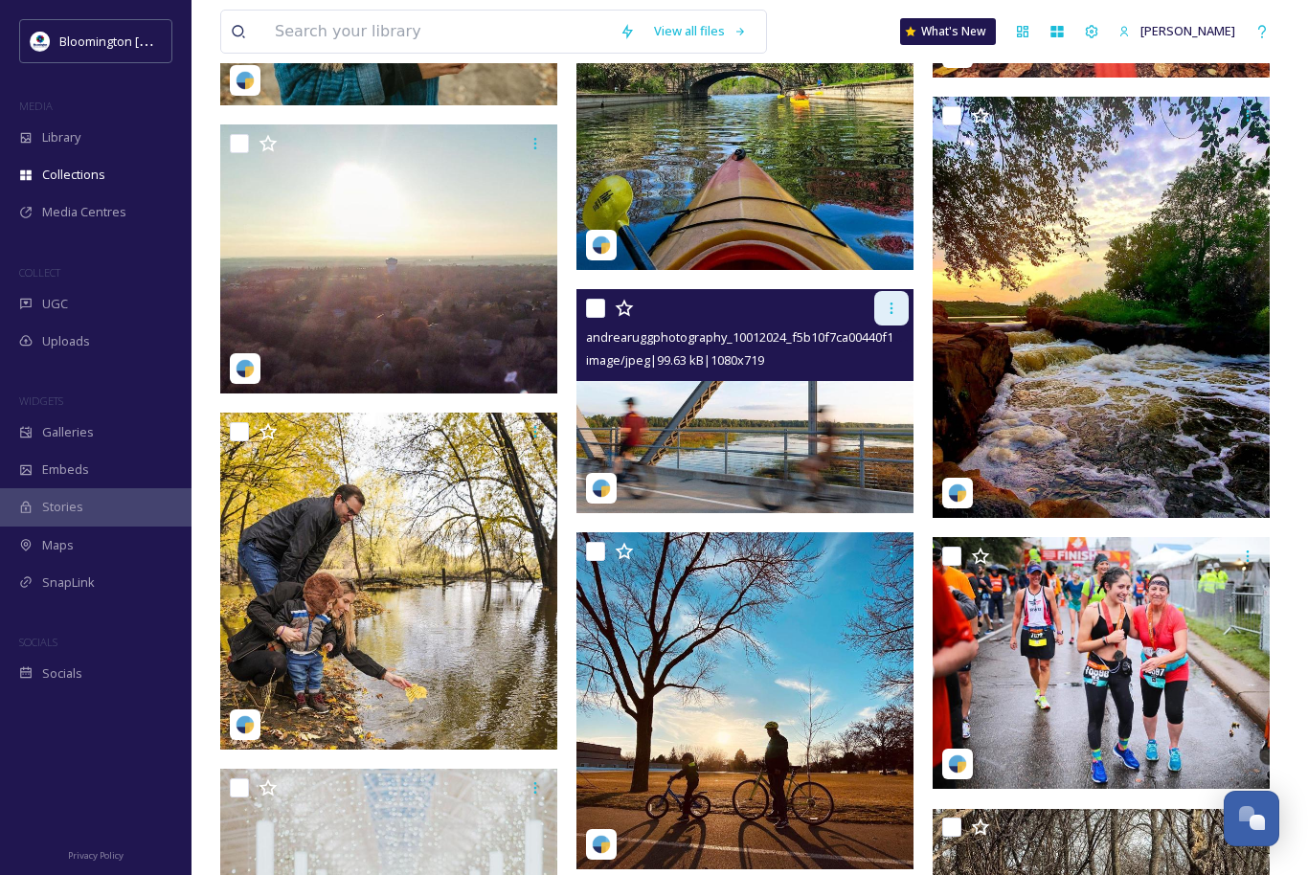
click at [893, 306] on icon at bounding box center [891, 308] width 15 height 15
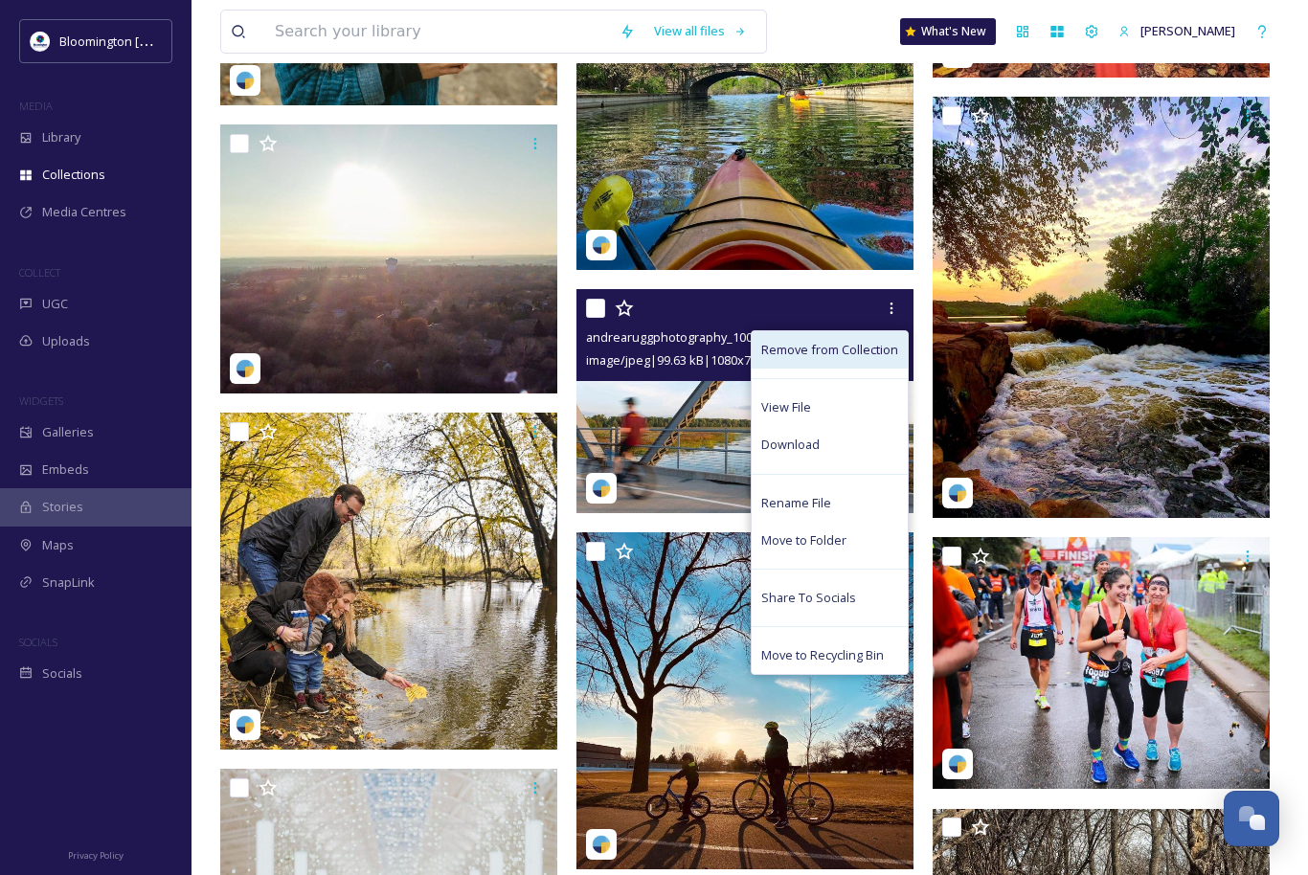
click at [865, 350] on span "Remove from Collection" at bounding box center [829, 350] width 137 height 18
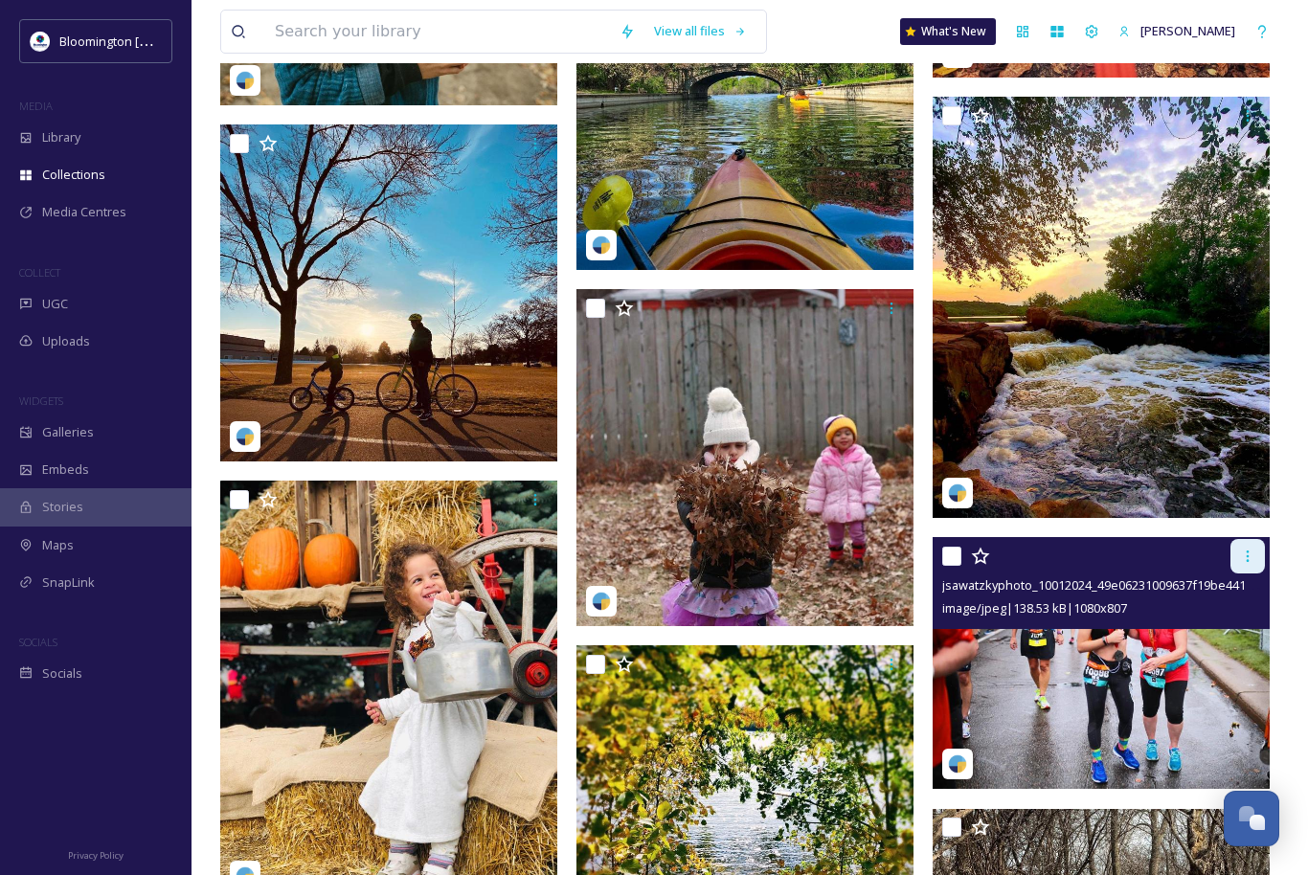
click at [1249, 560] on icon at bounding box center [1247, 556] width 15 height 15
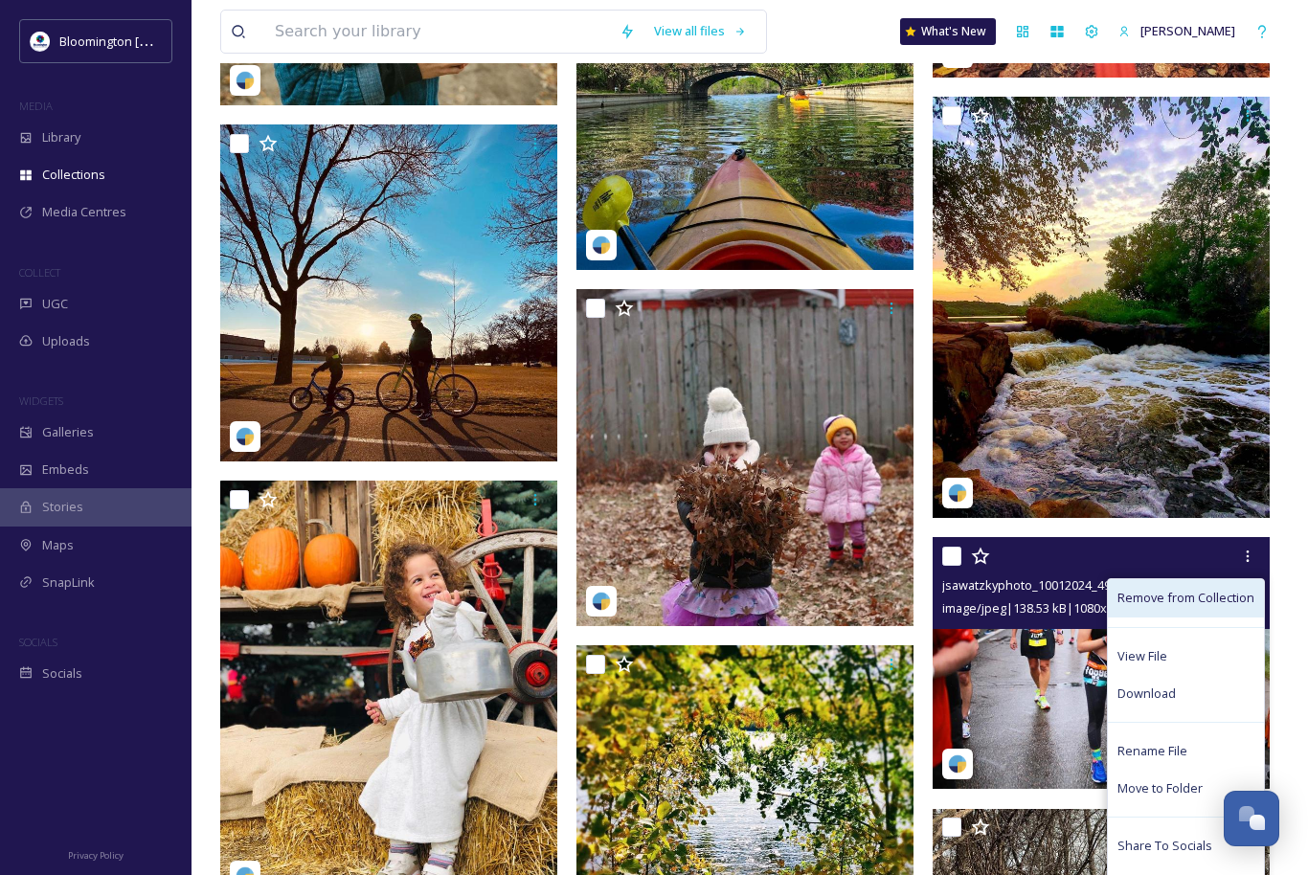
click at [1210, 595] on span "Remove from Collection" at bounding box center [1186, 598] width 137 height 18
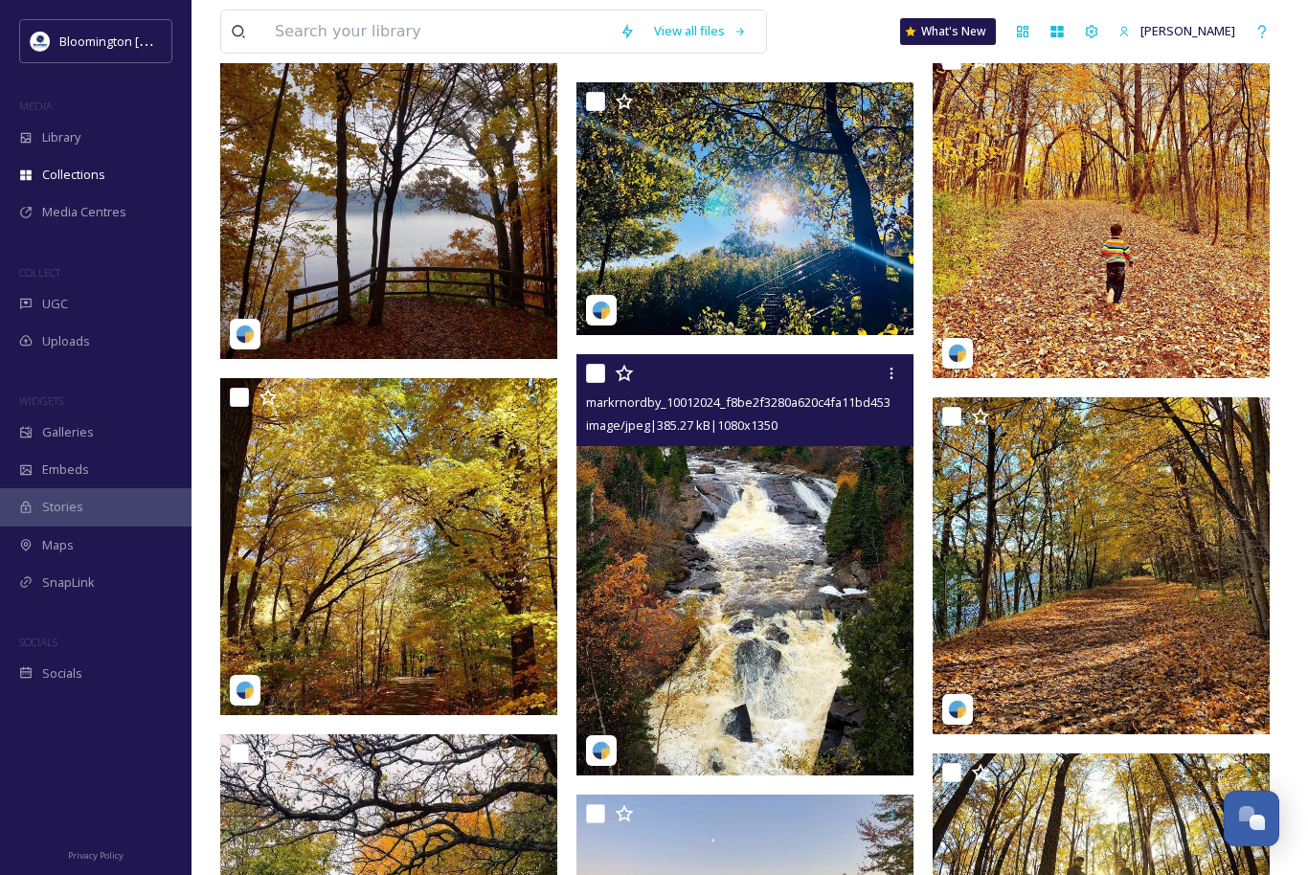
scroll to position [14096, 0]
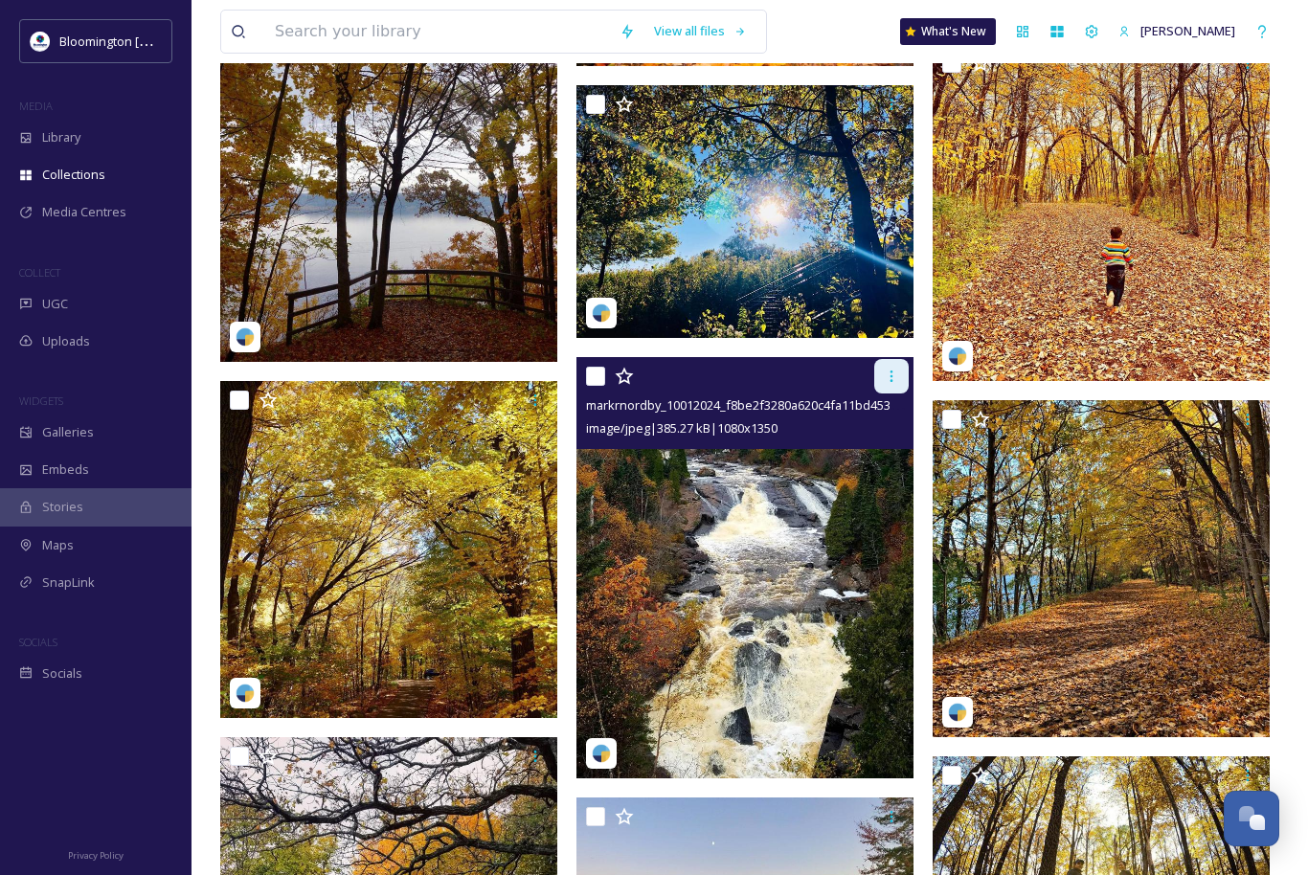
click at [890, 373] on icon at bounding box center [891, 376] width 15 height 15
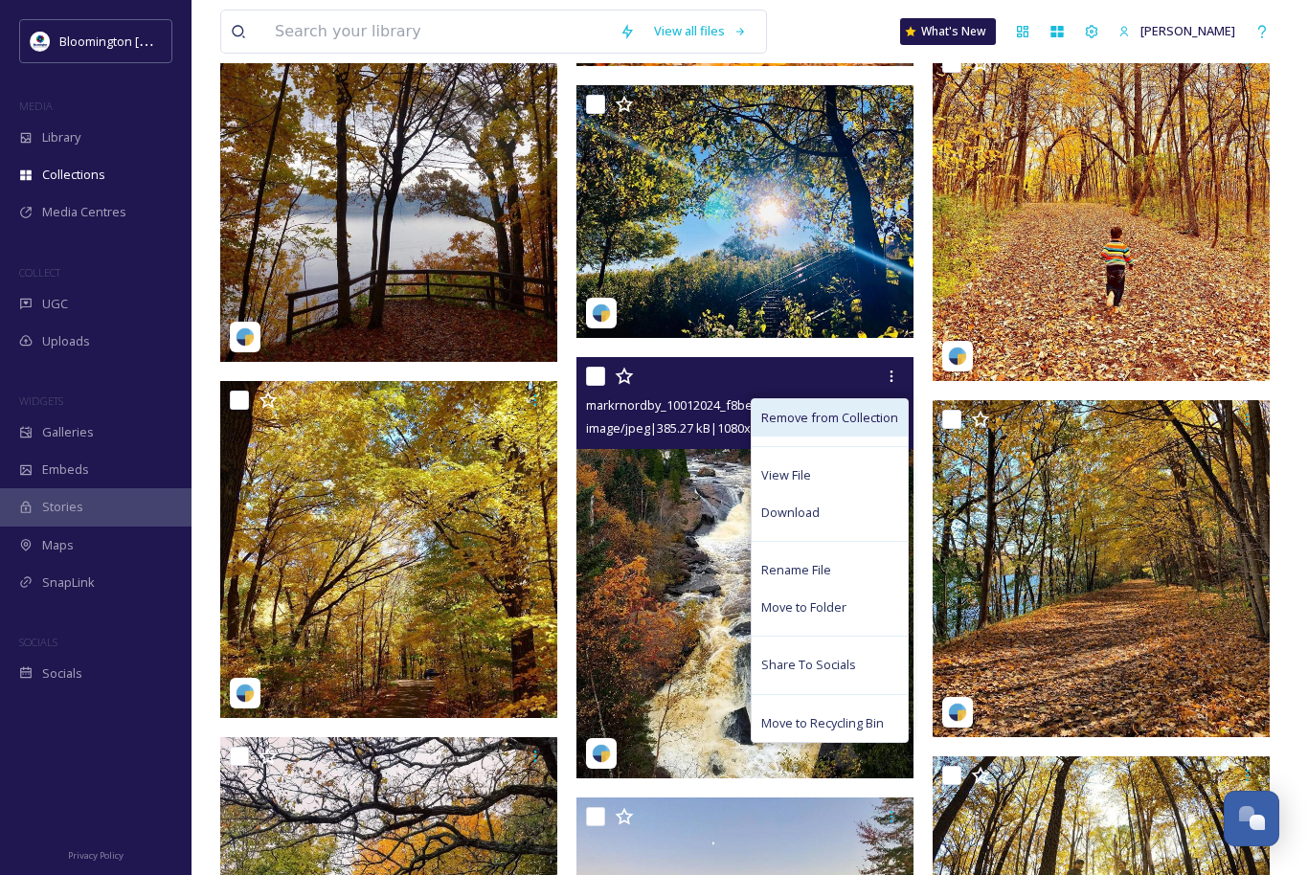
click at [852, 418] on span "Remove from Collection" at bounding box center [829, 418] width 137 height 18
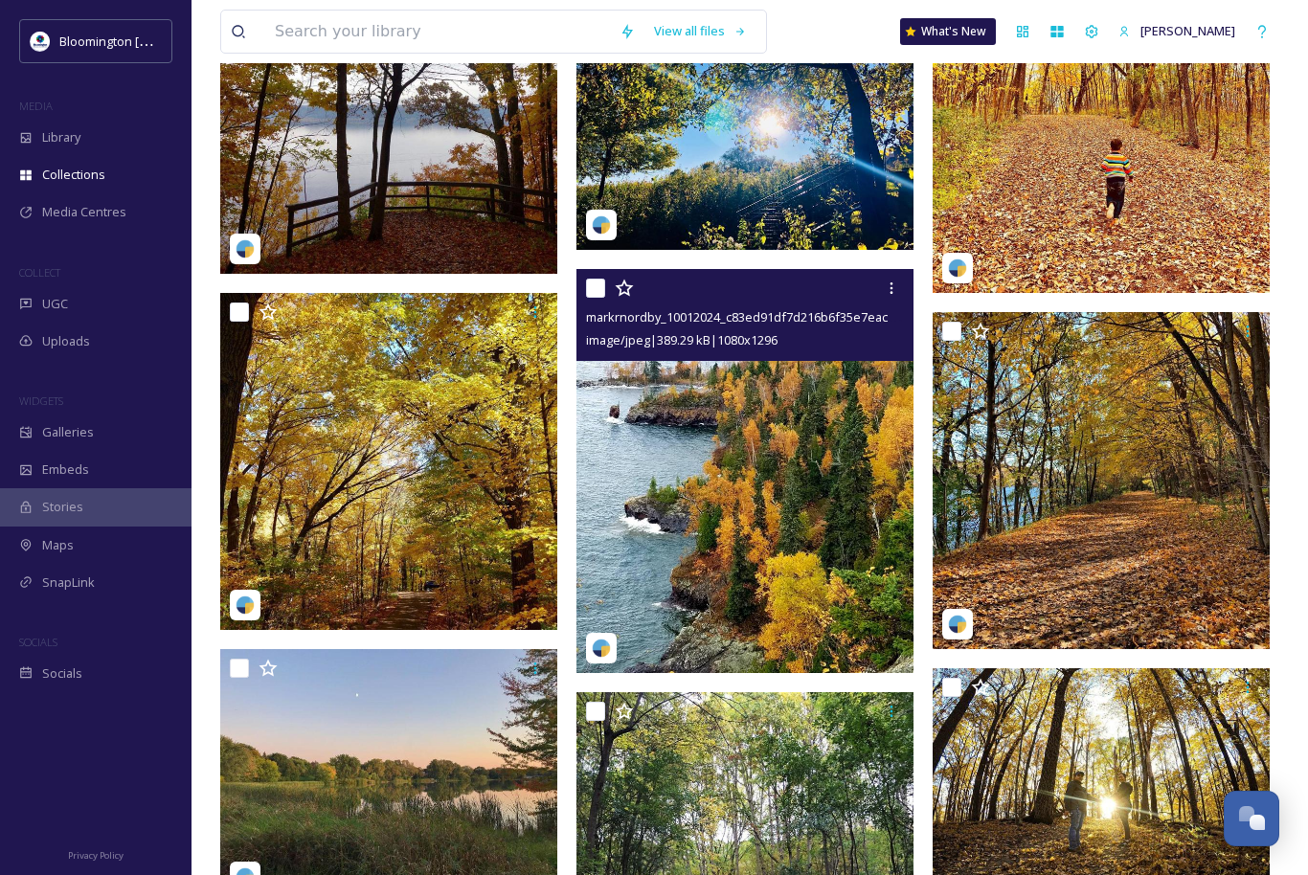
scroll to position [14197, 0]
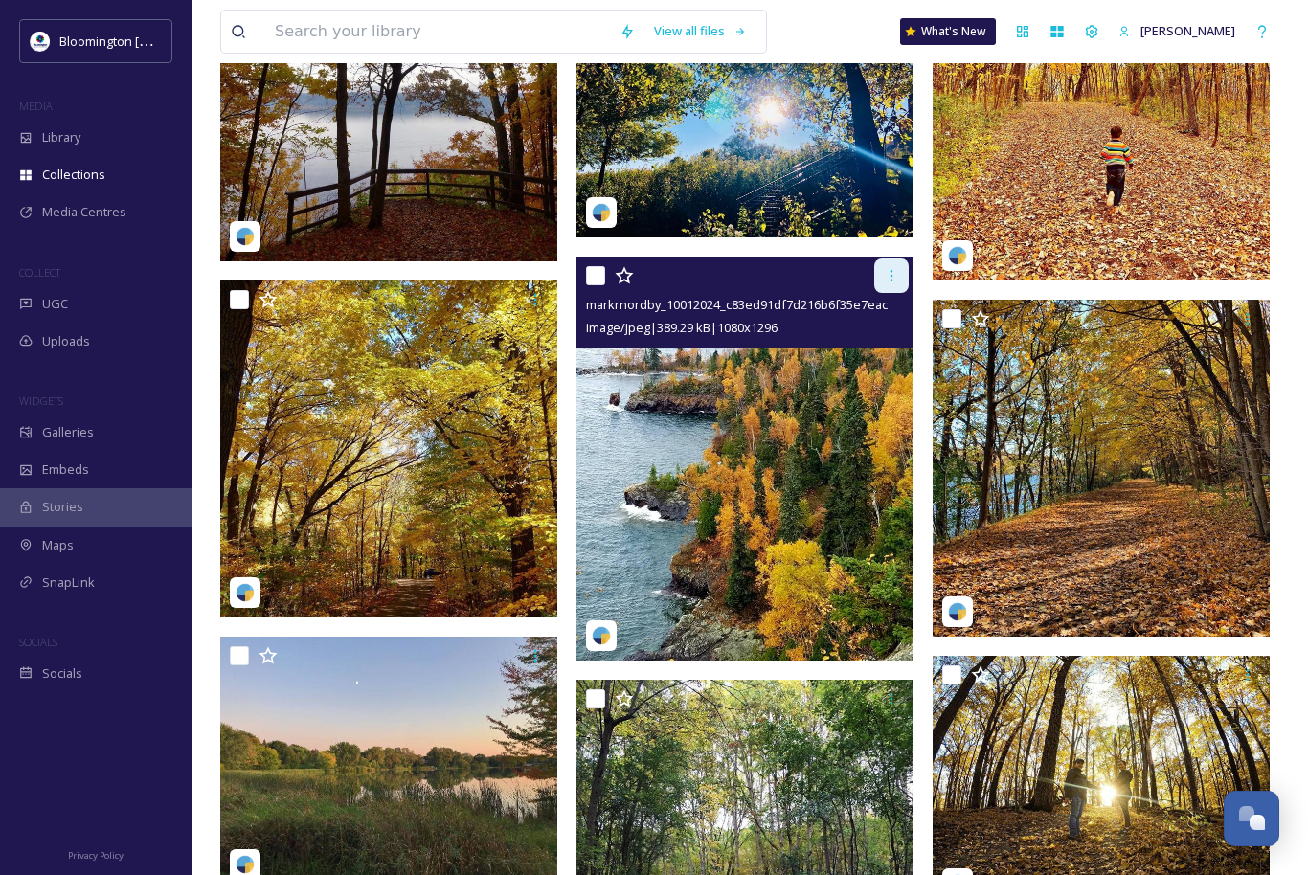
click at [894, 274] on icon at bounding box center [891, 275] width 15 height 15
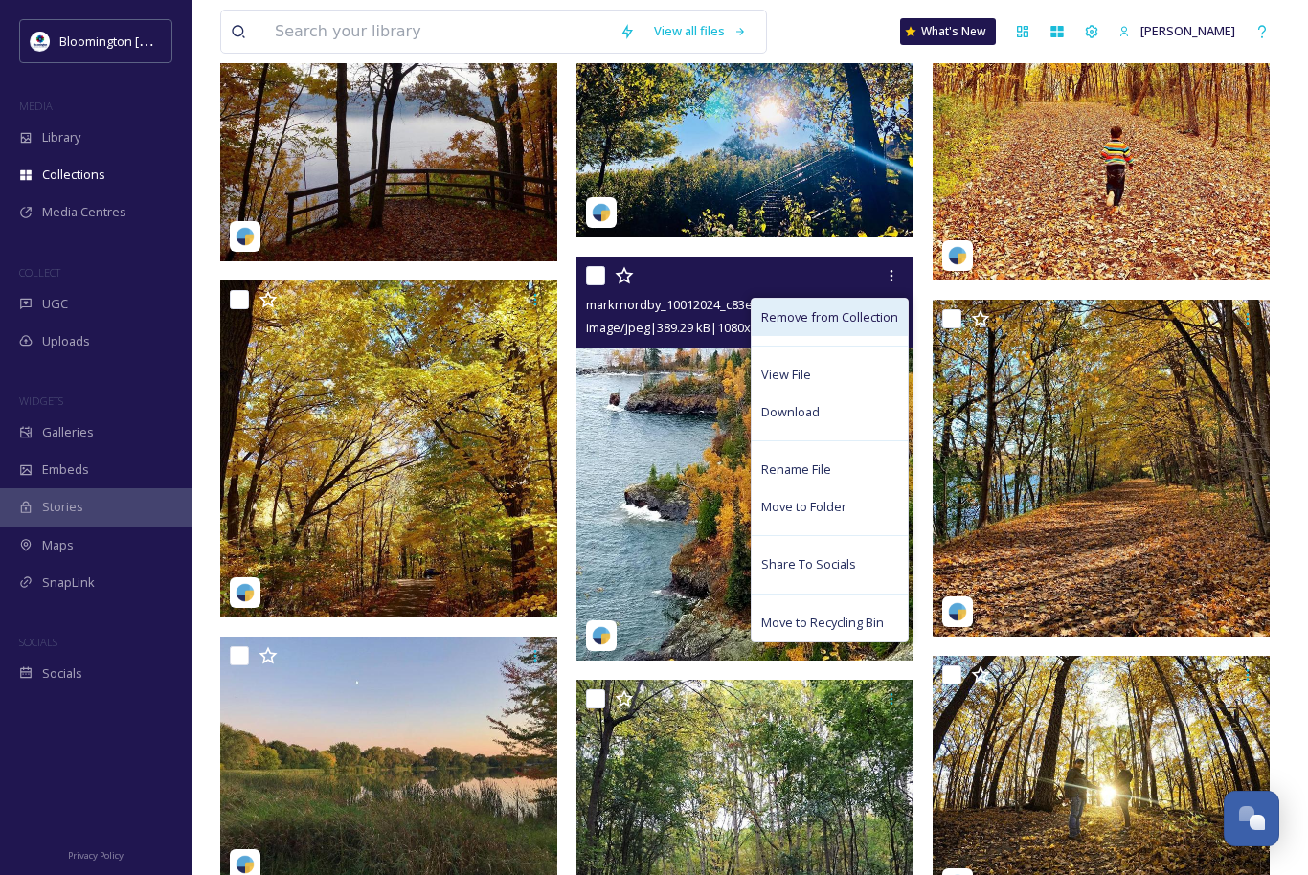
click at [874, 323] on span "Remove from Collection" at bounding box center [829, 317] width 137 height 18
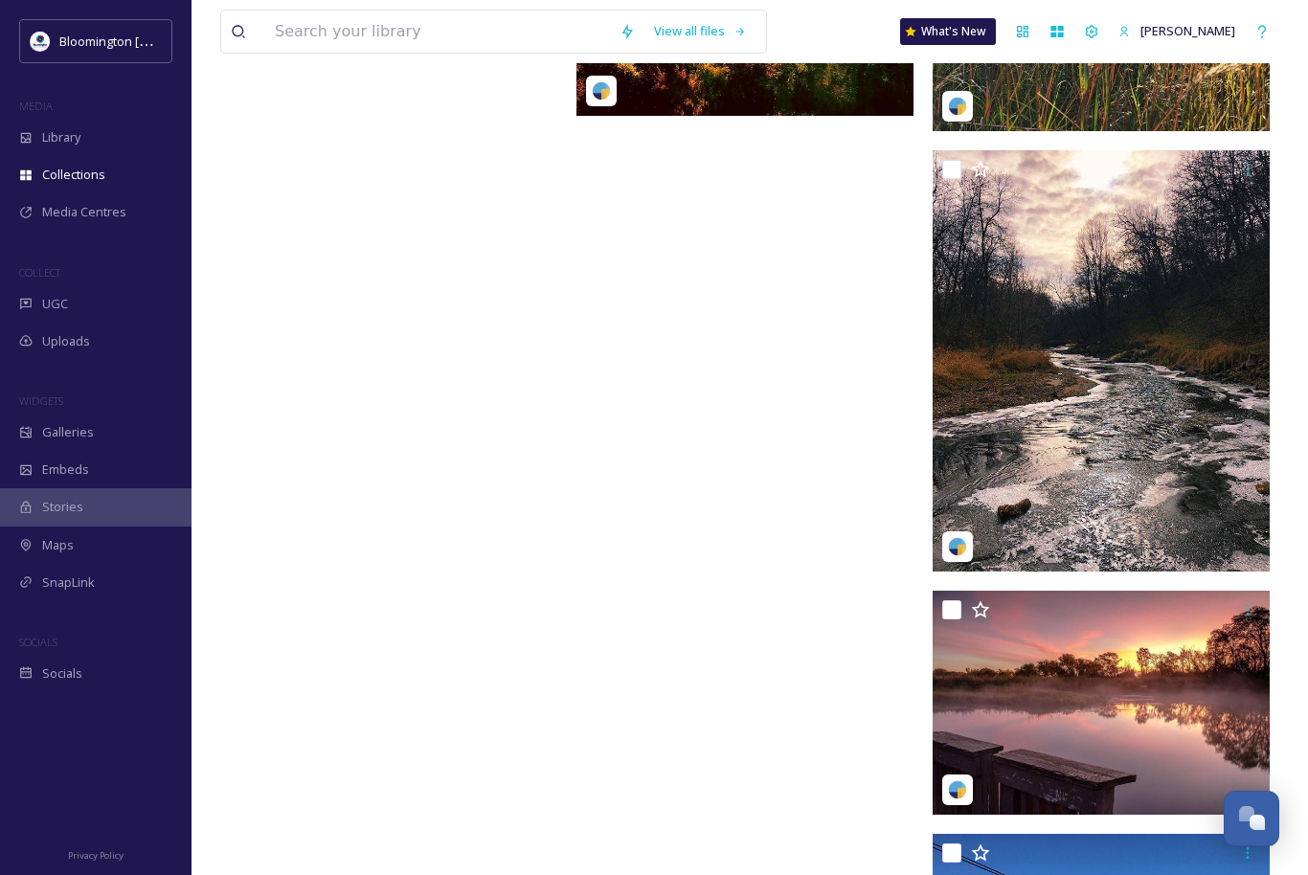
scroll to position [16372, 0]
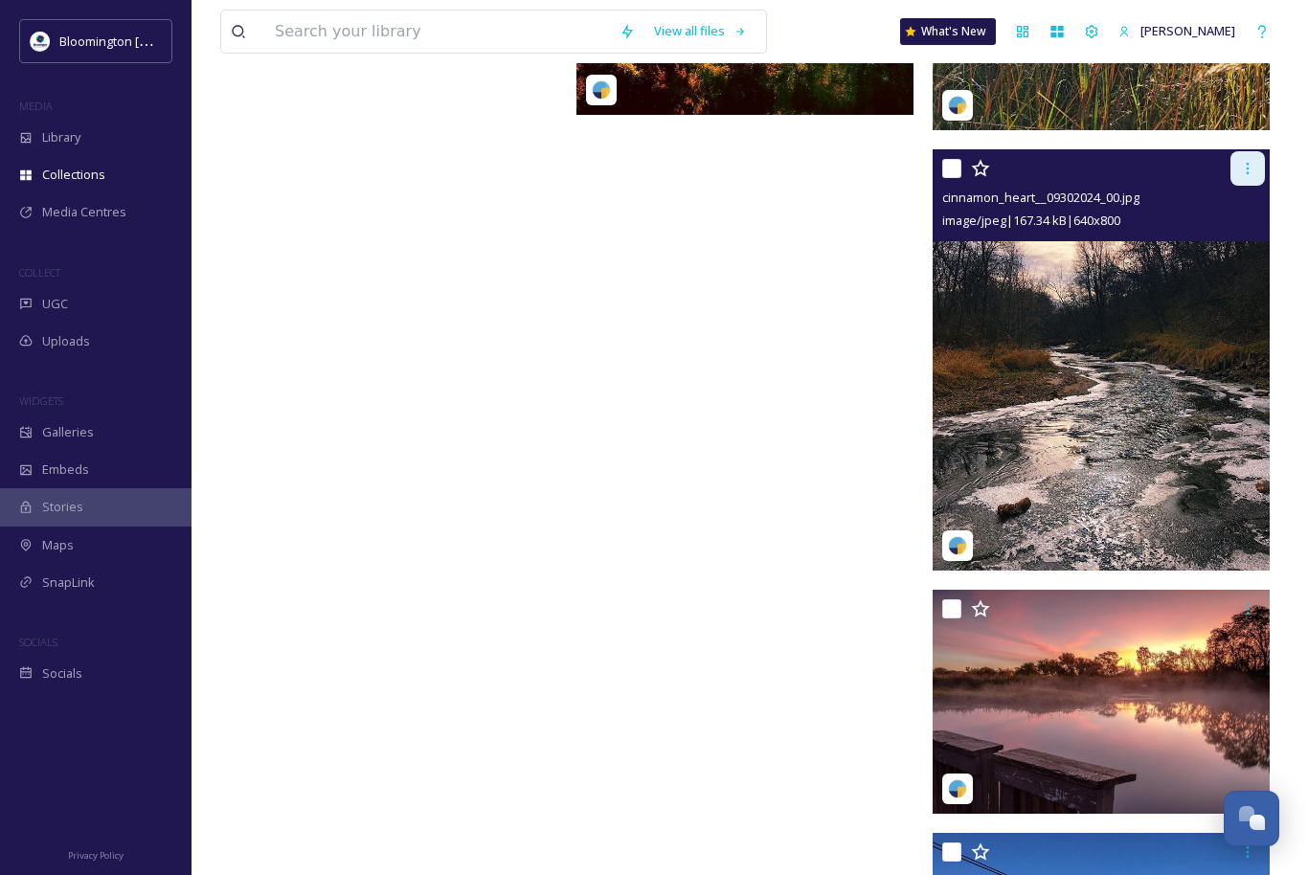
click at [1237, 176] on div at bounding box center [1248, 168] width 34 height 34
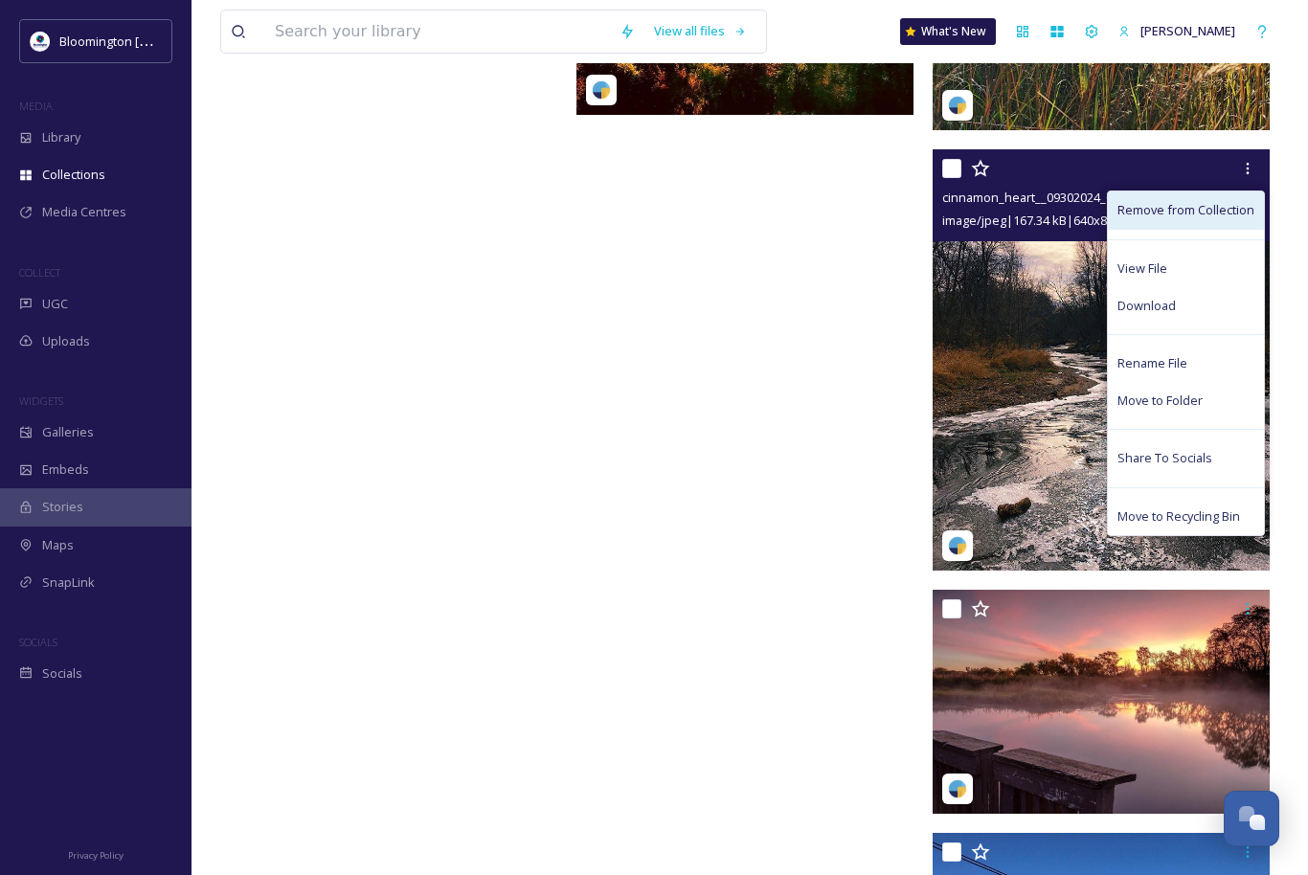
click at [1188, 211] on span "Remove from Collection" at bounding box center [1186, 210] width 137 height 18
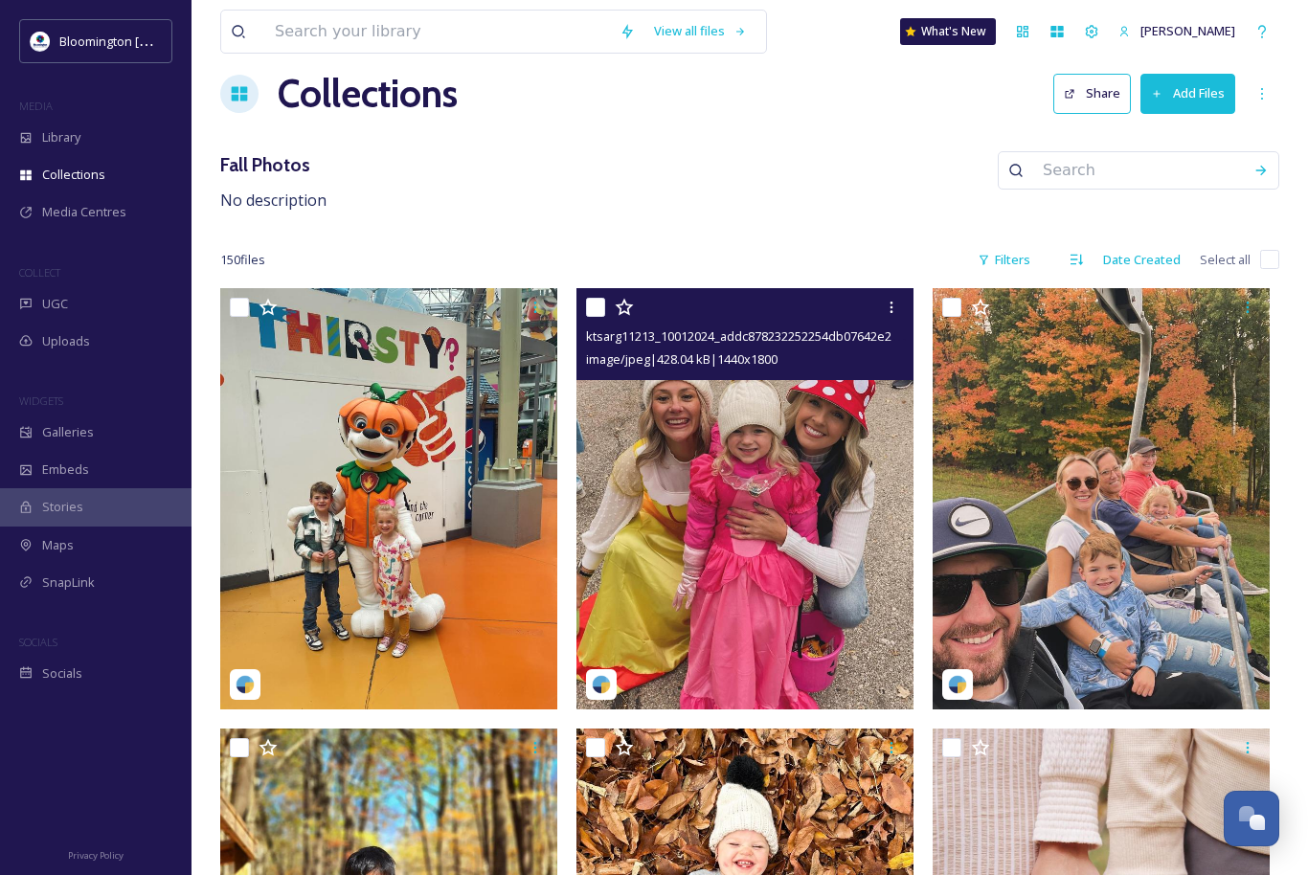
scroll to position [0, 0]
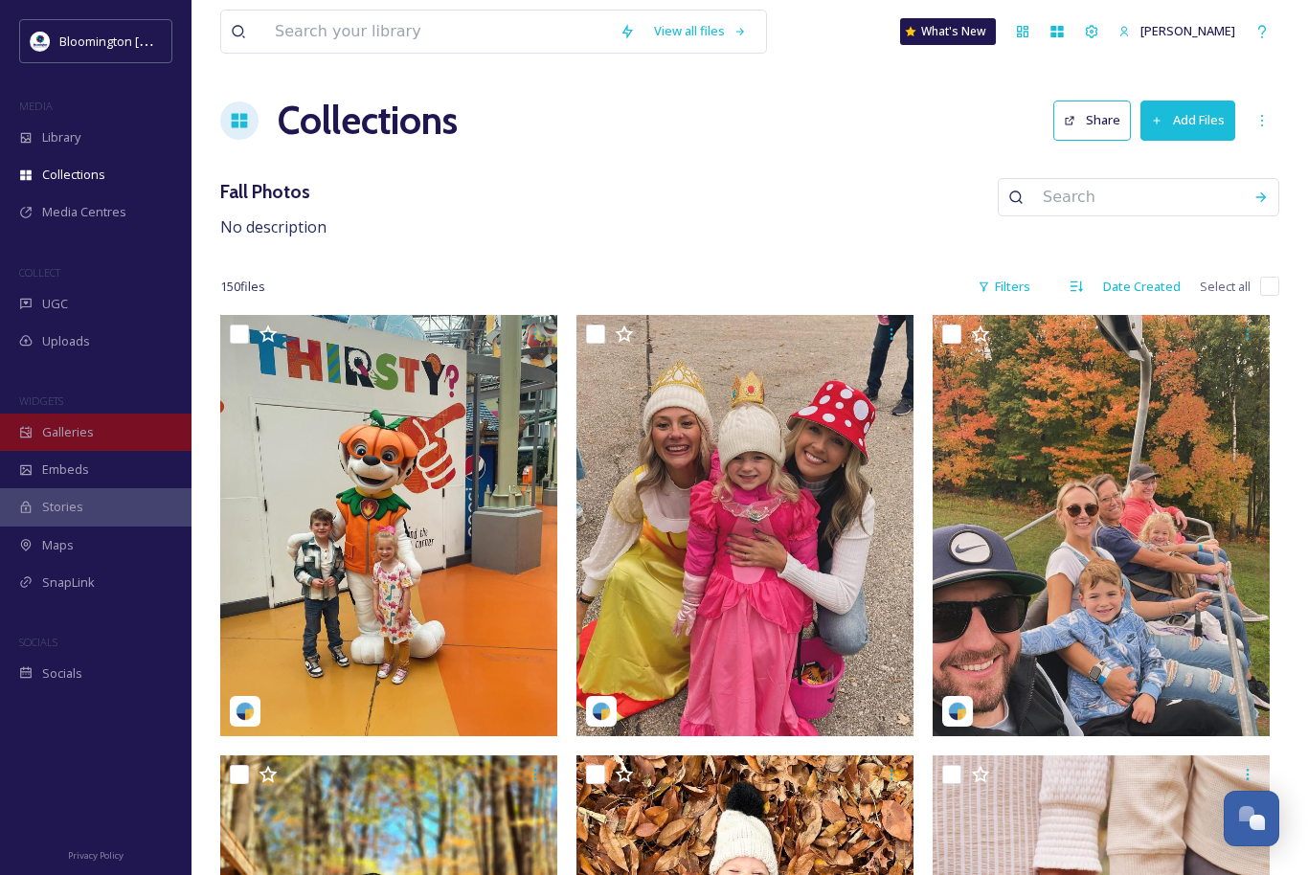
click at [113, 437] on div "Galleries" at bounding box center [96, 432] width 192 height 37
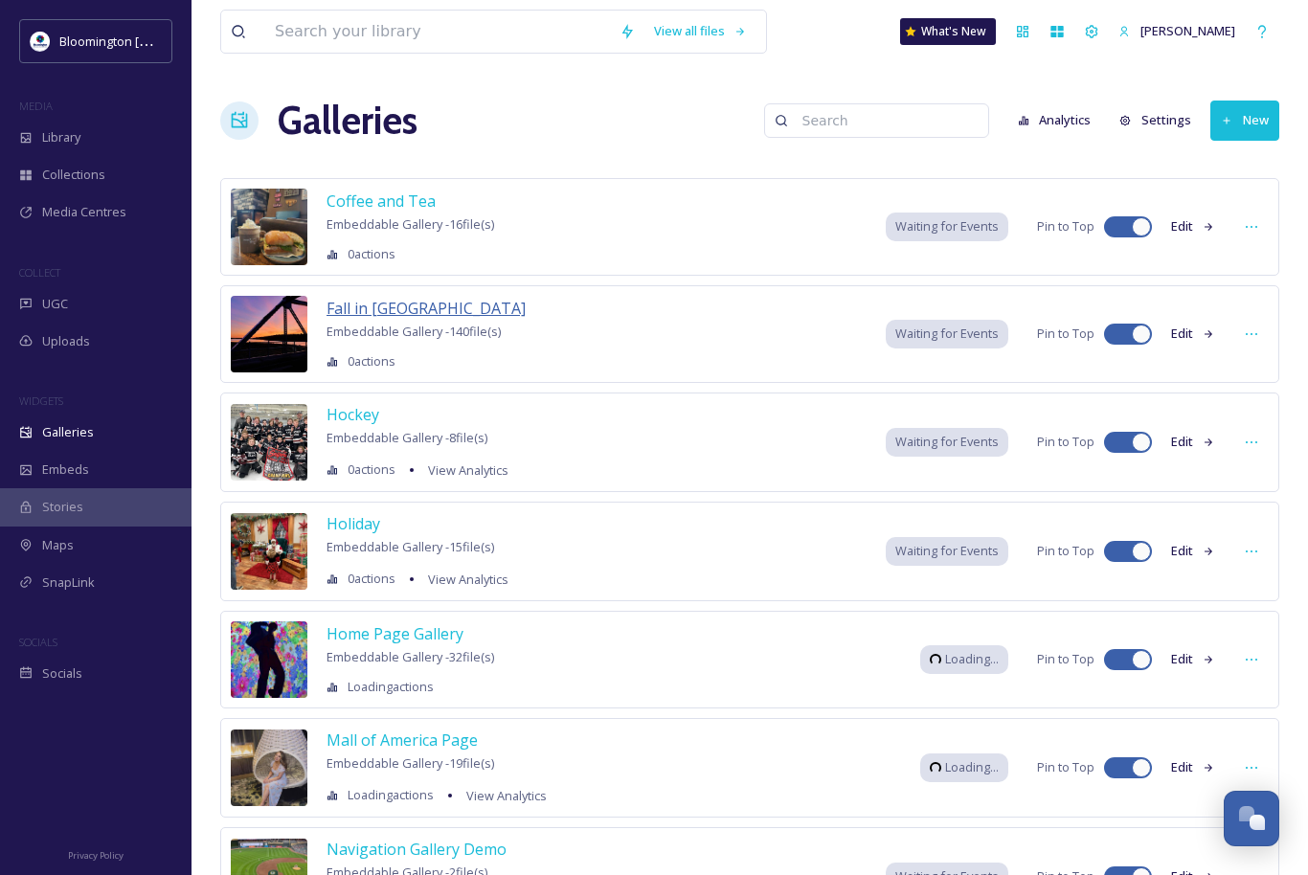
click at [431, 310] on span "Fall in [GEOGRAPHIC_DATA]" at bounding box center [426, 308] width 199 height 21
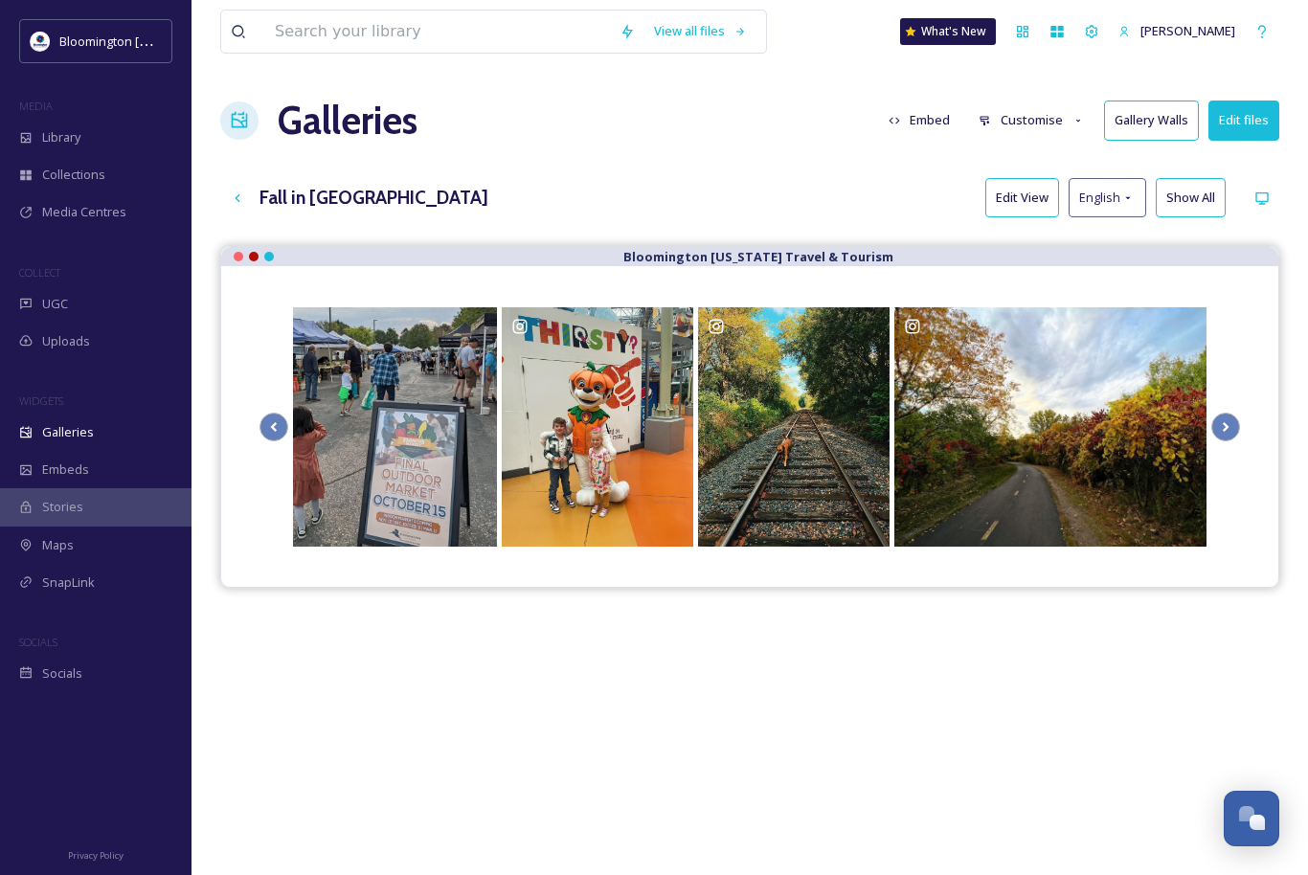
click at [1031, 130] on button "Customise" at bounding box center [1031, 120] width 125 height 37
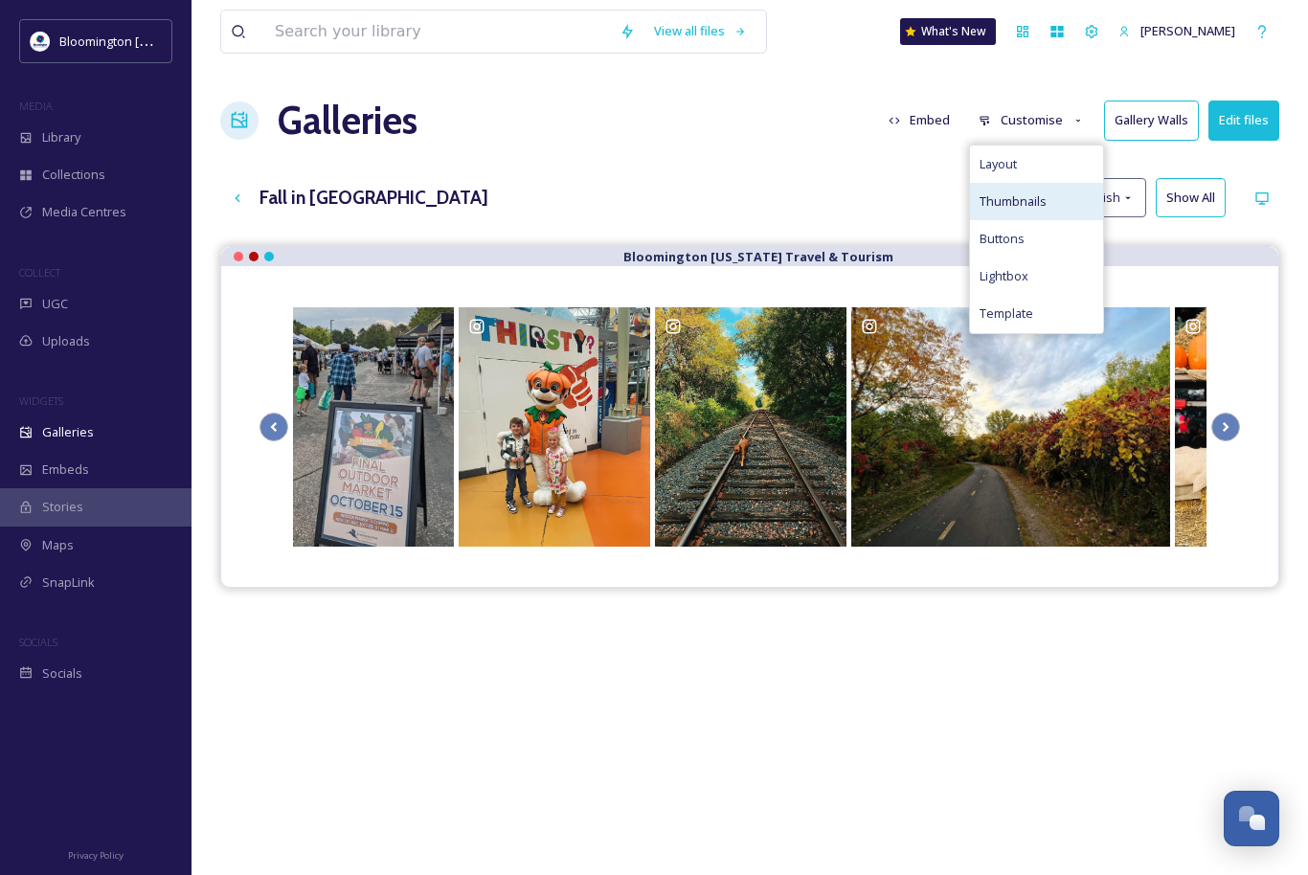
click at [1030, 183] on div "Thumbnails" at bounding box center [1036, 201] width 133 height 37
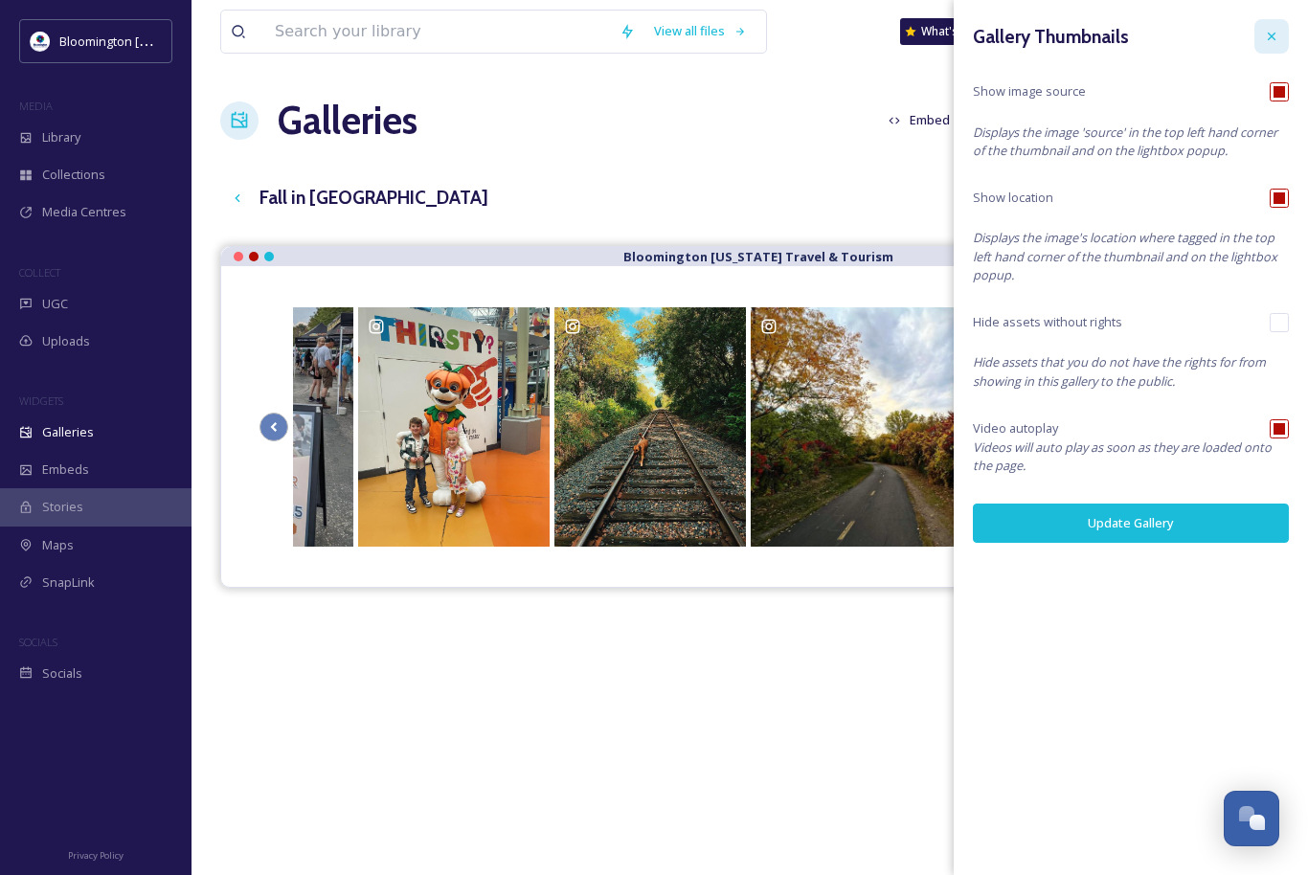
click at [1258, 35] on div at bounding box center [1272, 36] width 34 height 34
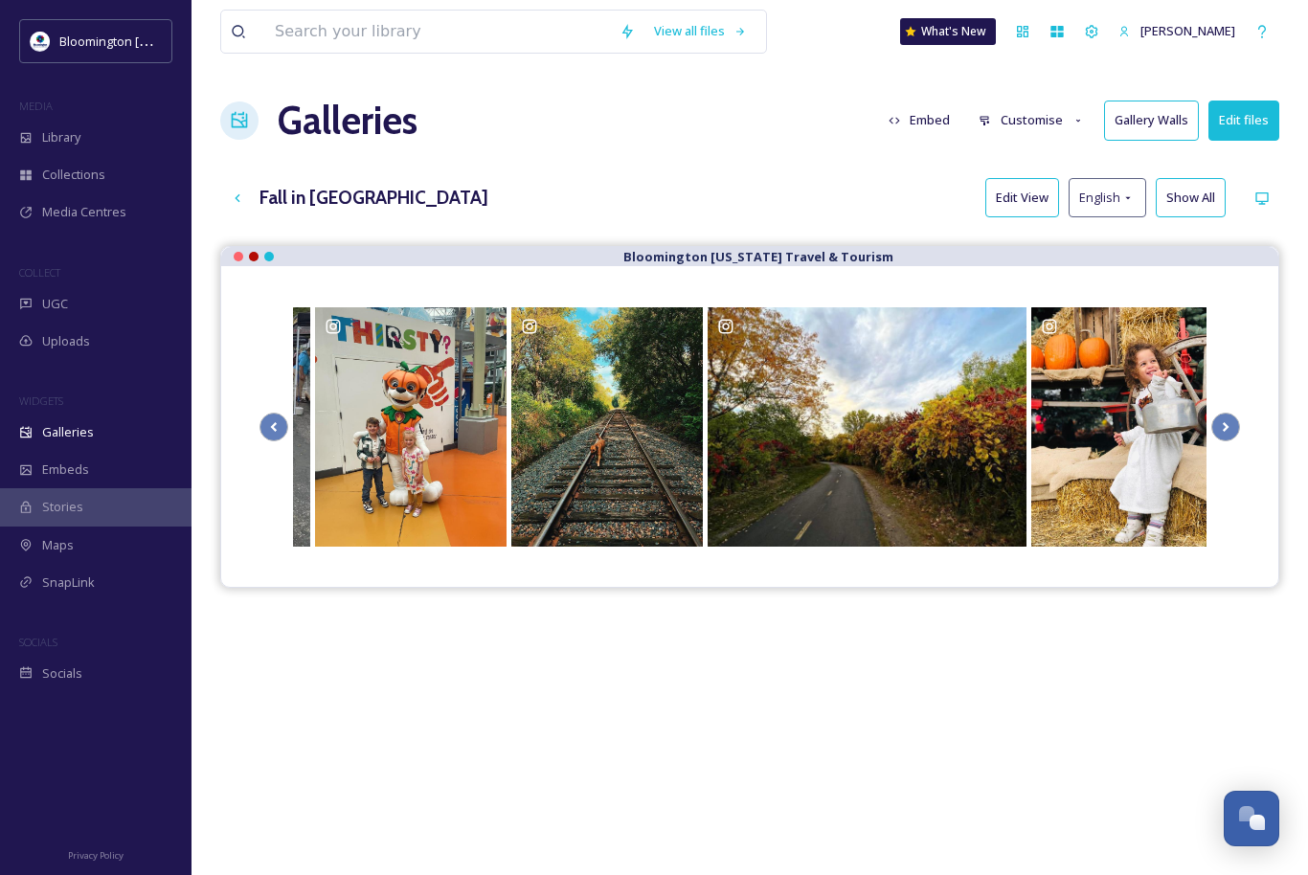
click at [1043, 108] on button "Customise" at bounding box center [1031, 120] width 125 height 37
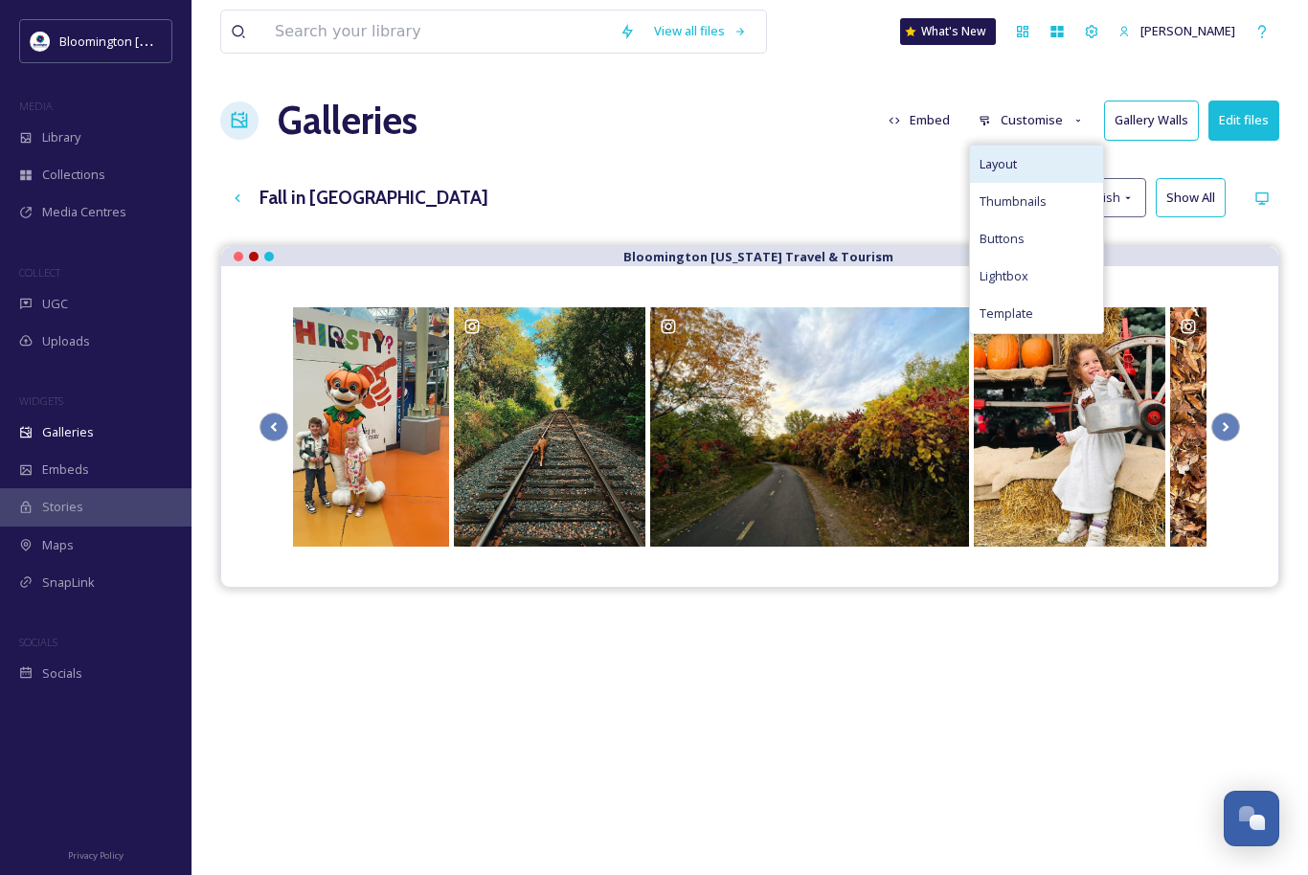
click at [1029, 169] on div "Layout" at bounding box center [1036, 164] width 133 height 37
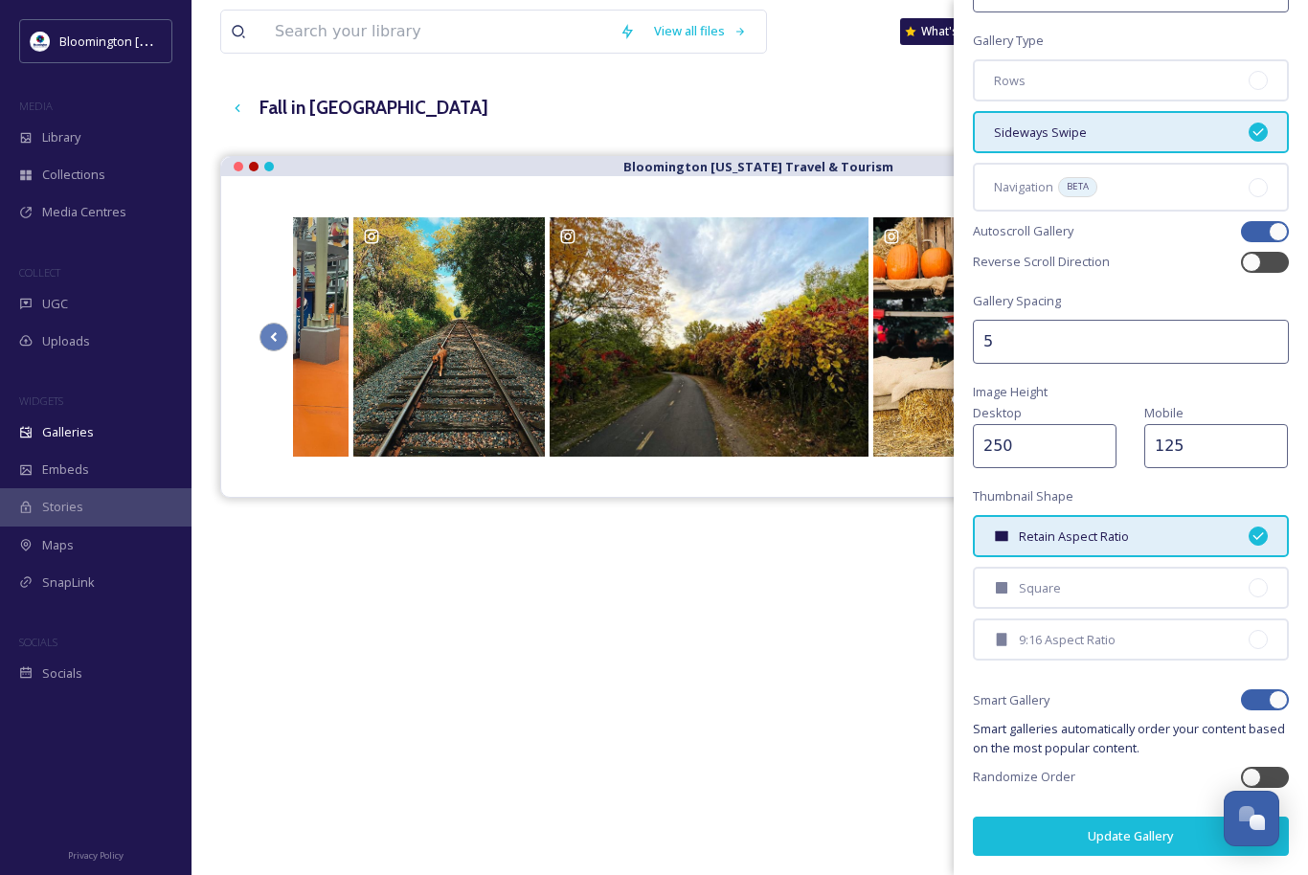
scroll to position [120, 0]
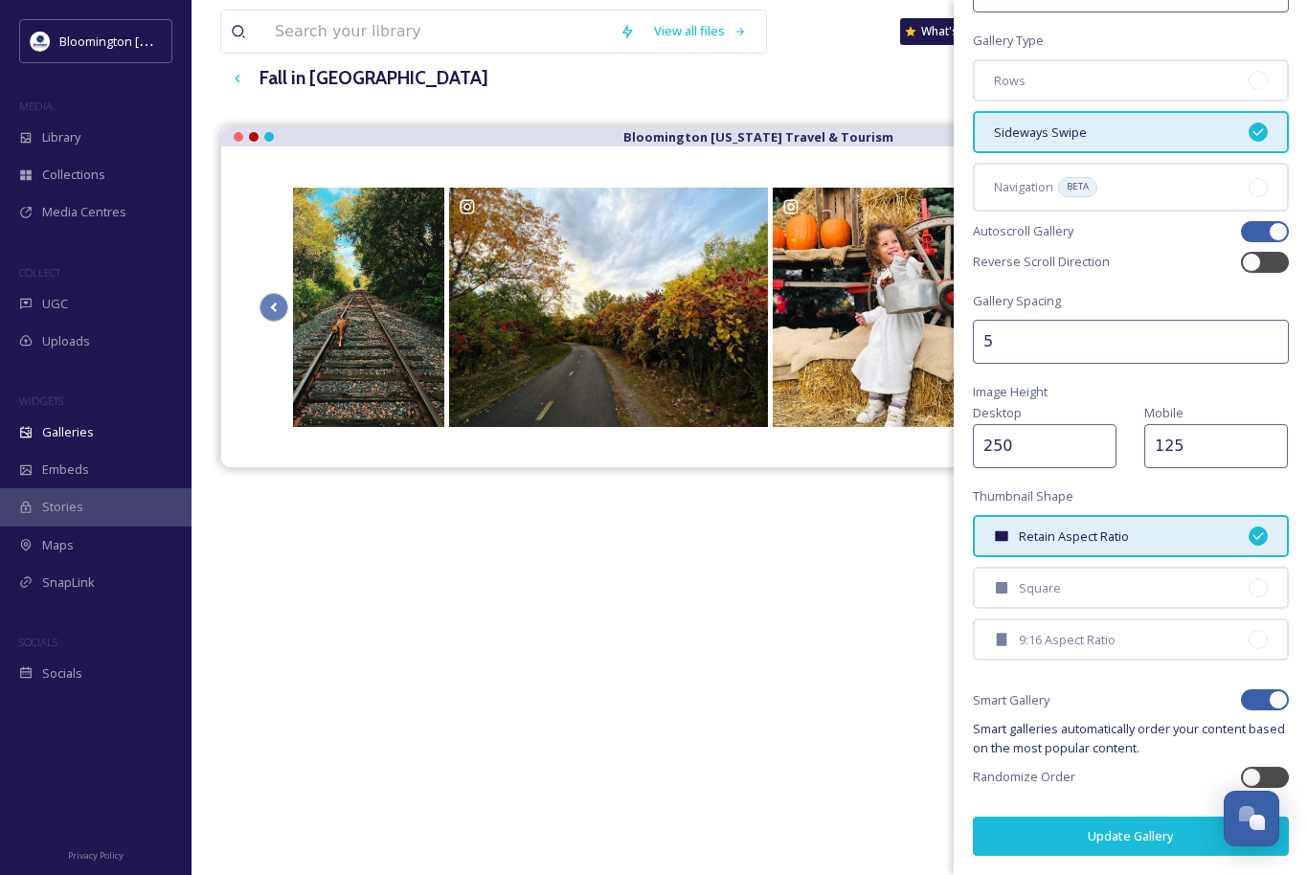
click at [1278, 699] on div at bounding box center [1278, 699] width 19 height 19
checkbox input "false"
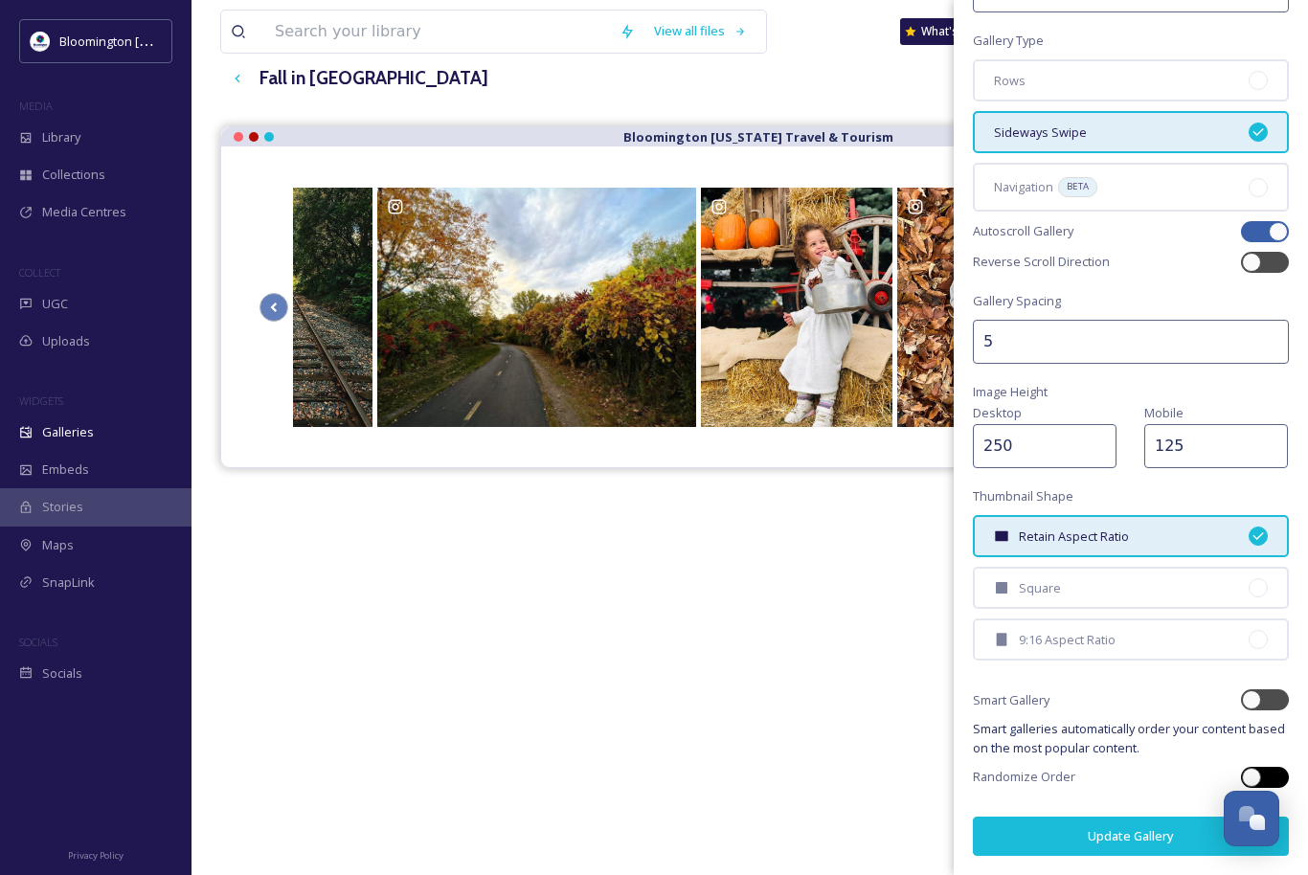
click at [1255, 773] on div at bounding box center [1251, 777] width 19 height 19
checkbox input "true"
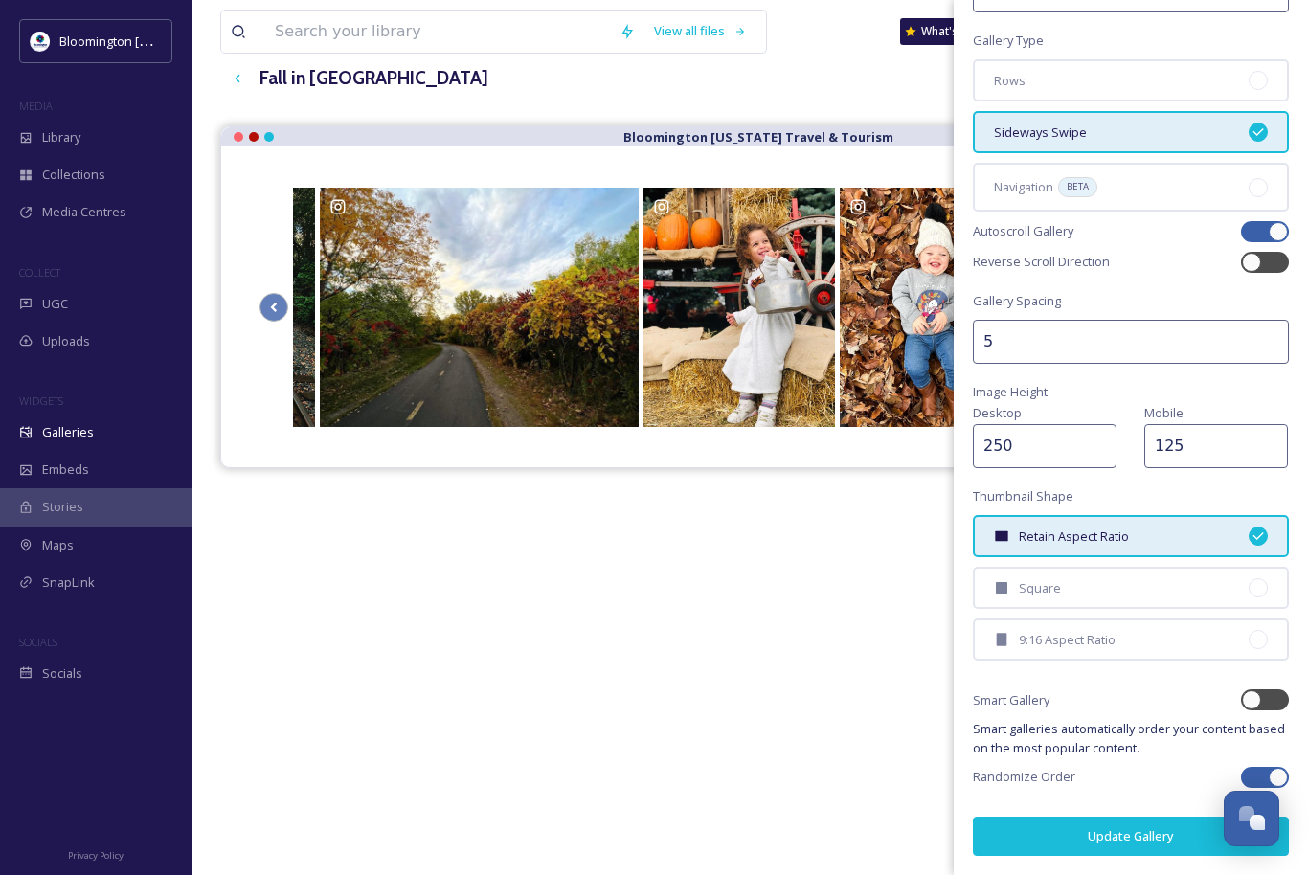
click at [1140, 834] on button "Update Gallery" at bounding box center [1131, 836] width 316 height 39
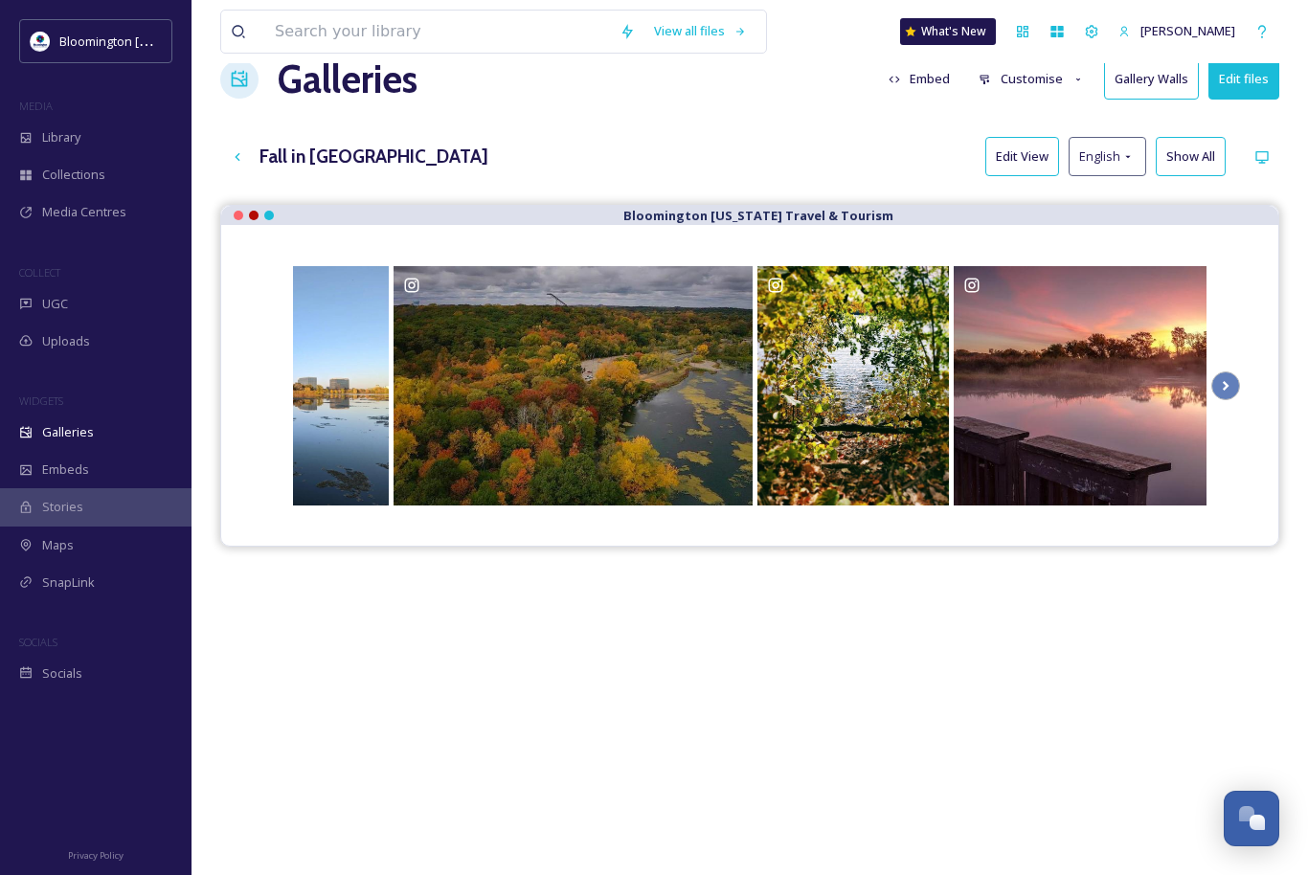
scroll to position [0, 0]
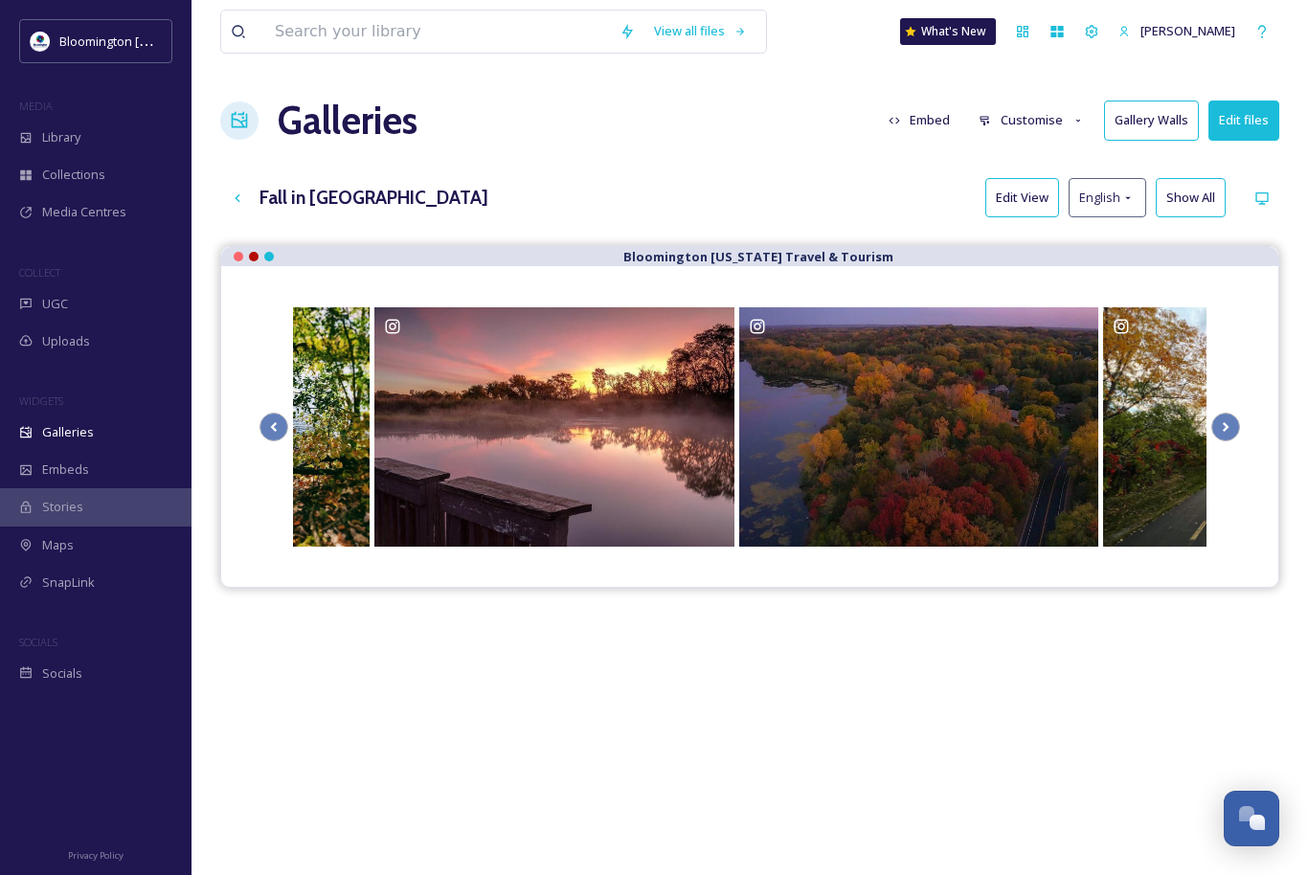
click at [1011, 121] on button "Customise" at bounding box center [1031, 120] width 125 height 37
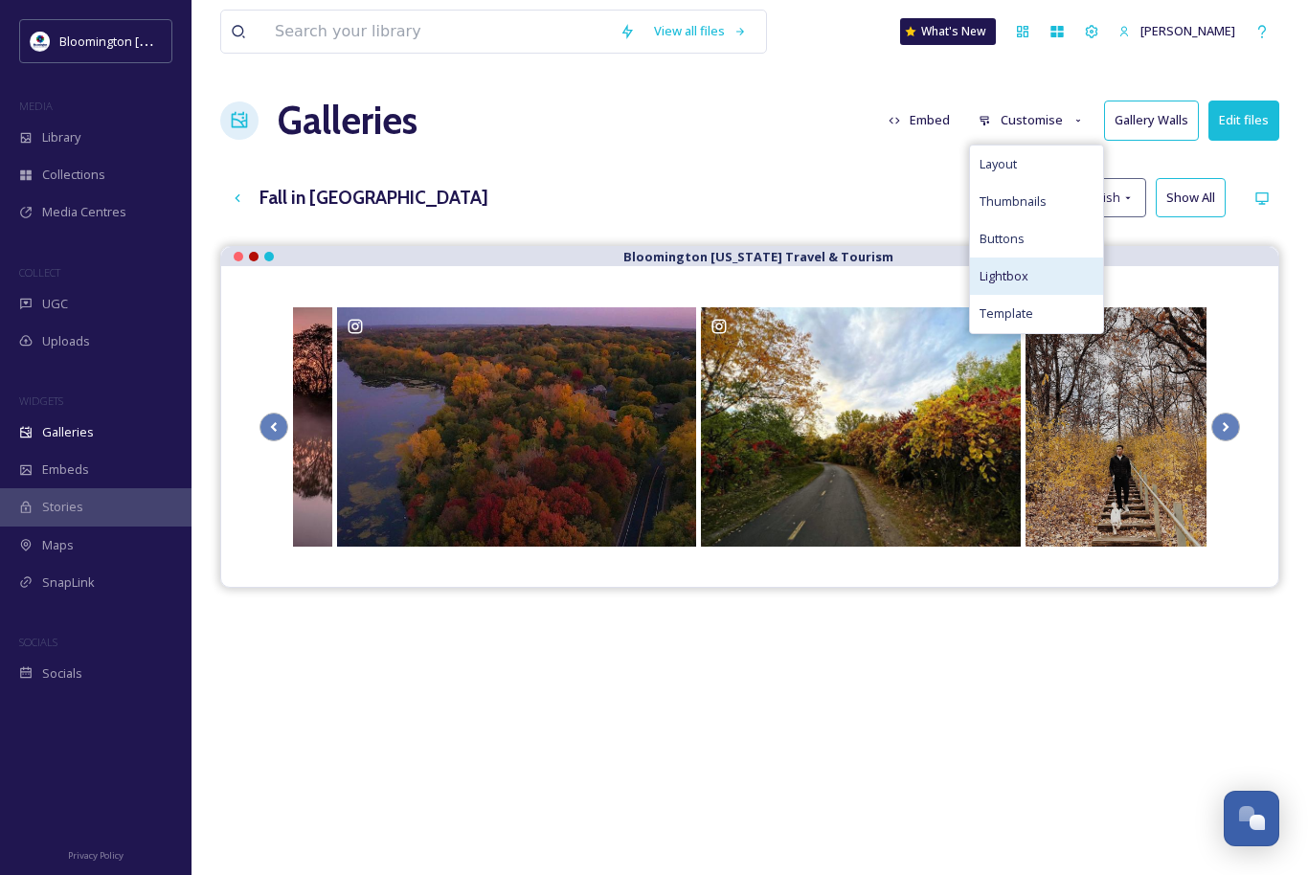
click at [1035, 269] on div "Lightbox" at bounding box center [1036, 276] width 133 height 37
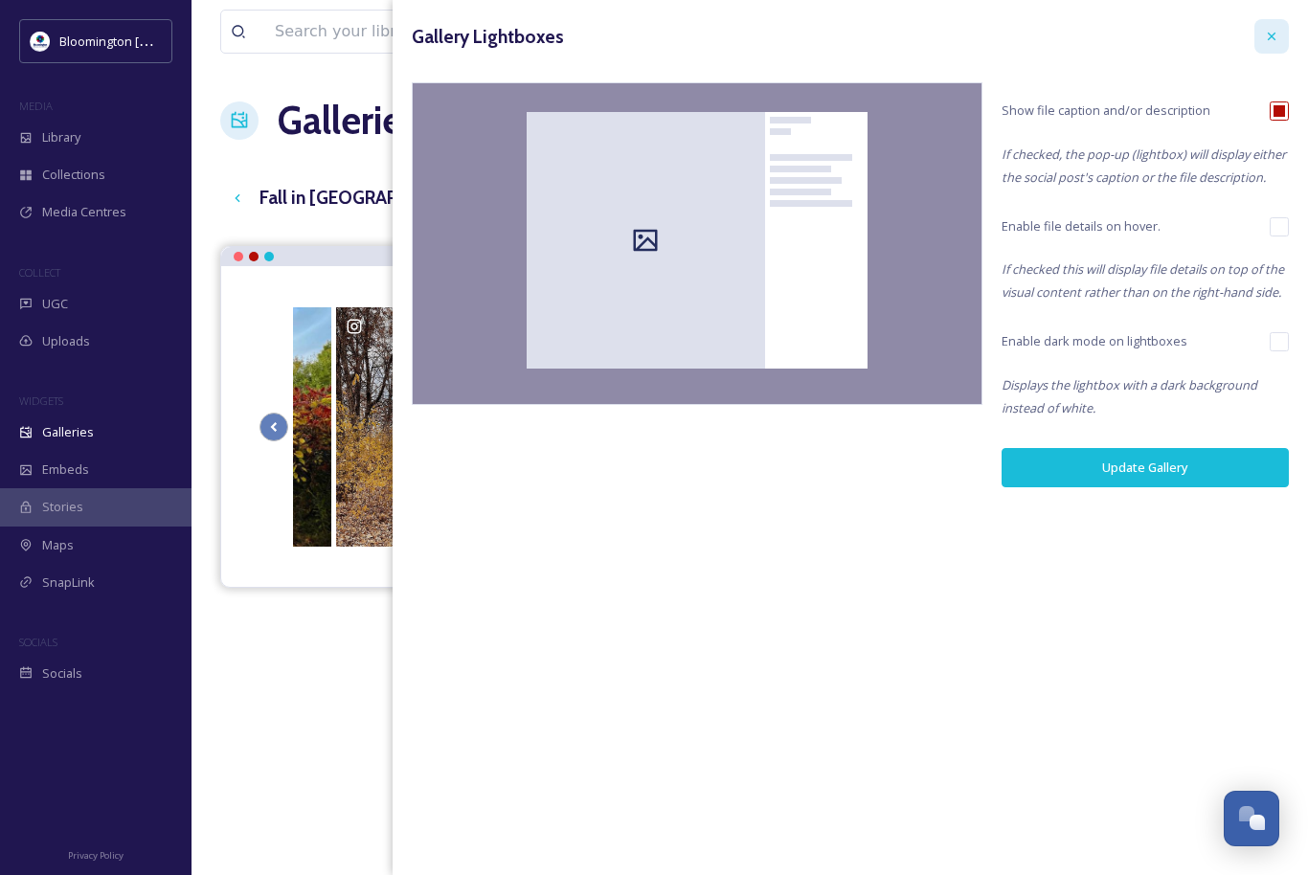
click at [1266, 34] on icon at bounding box center [1271, 36] width 15 height 15
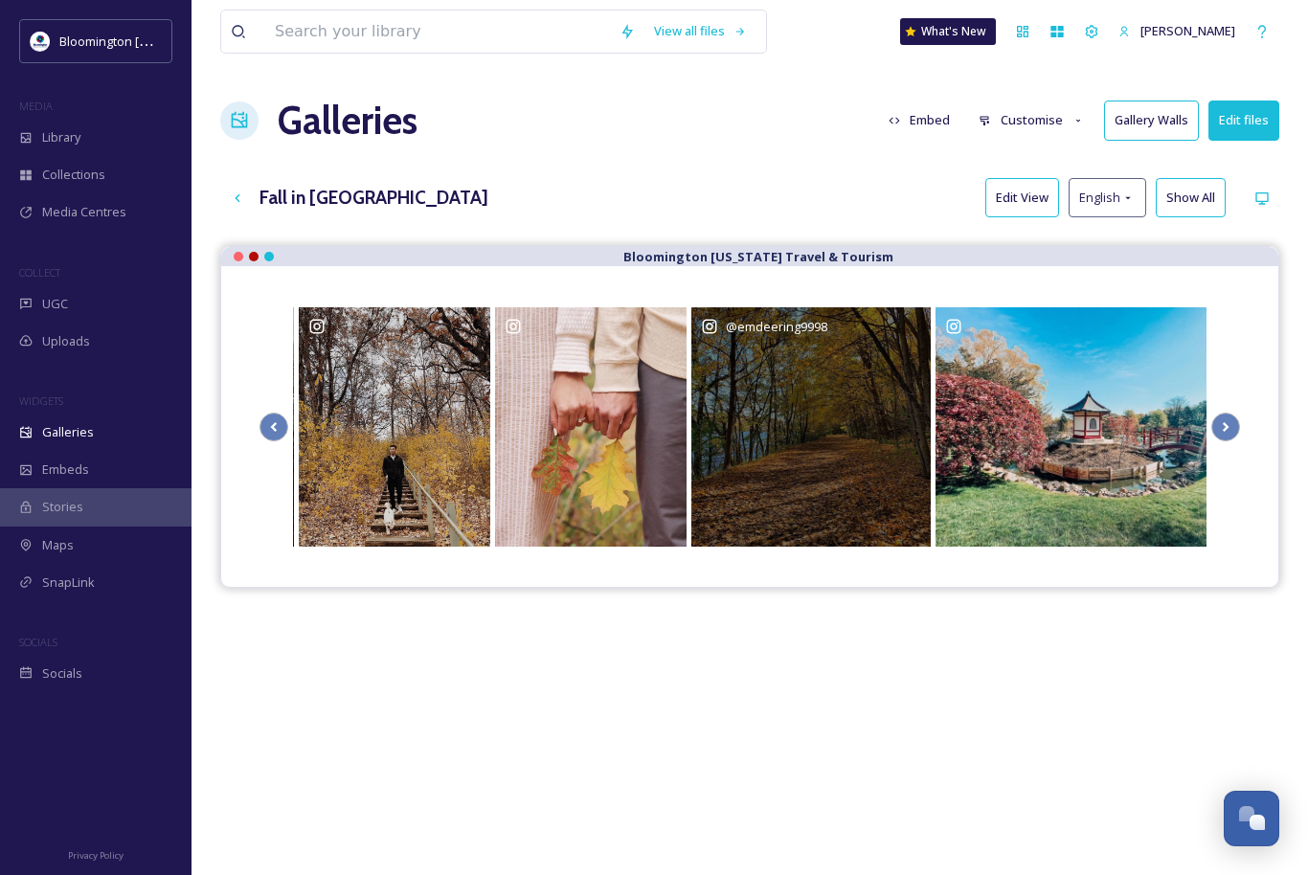
click at [858, 377] on div "@ emdeering9998" at bounding box center [810, 426] width 239 height 239
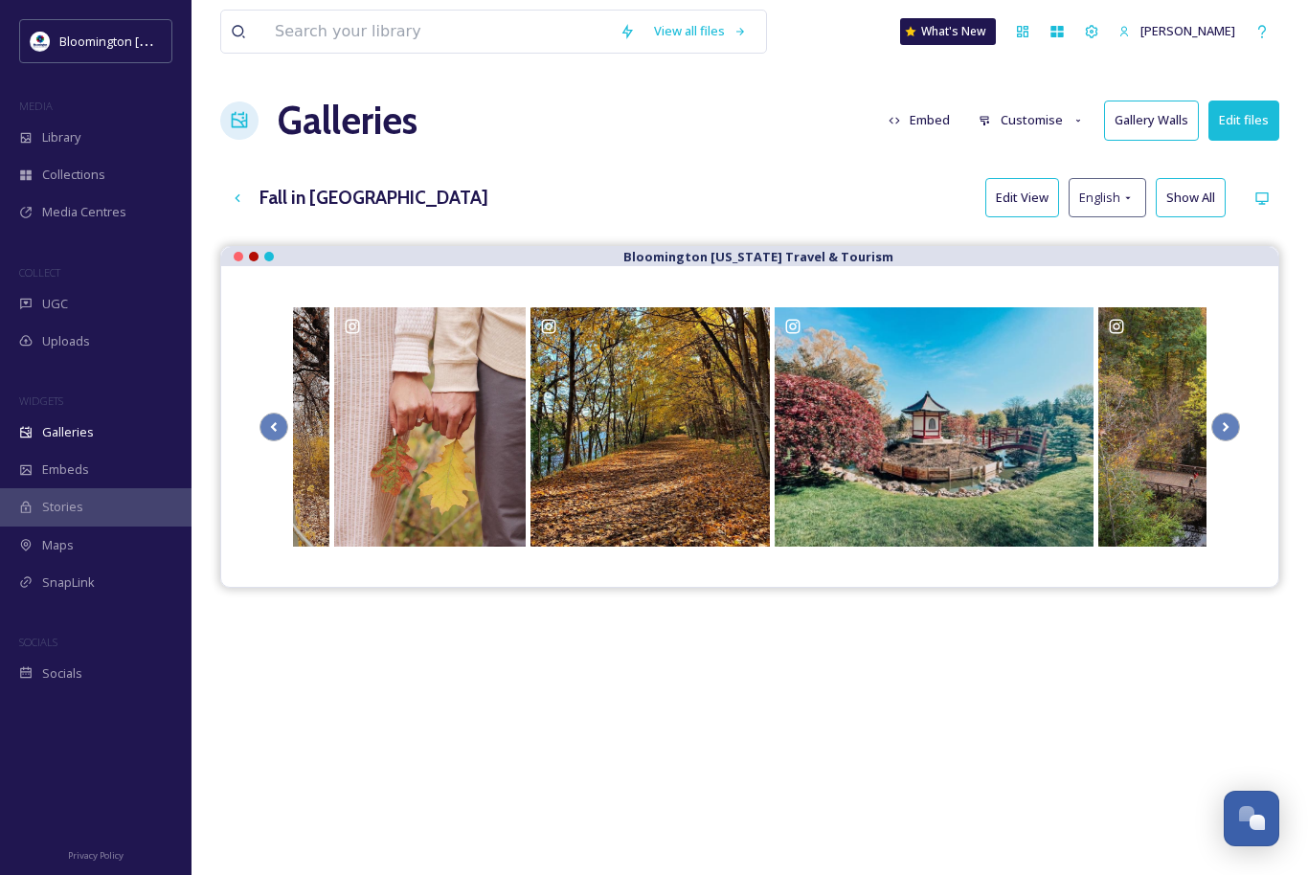
click at [934, 119] on button "Embed" at bounding box center [919, 120] width 81 height 37
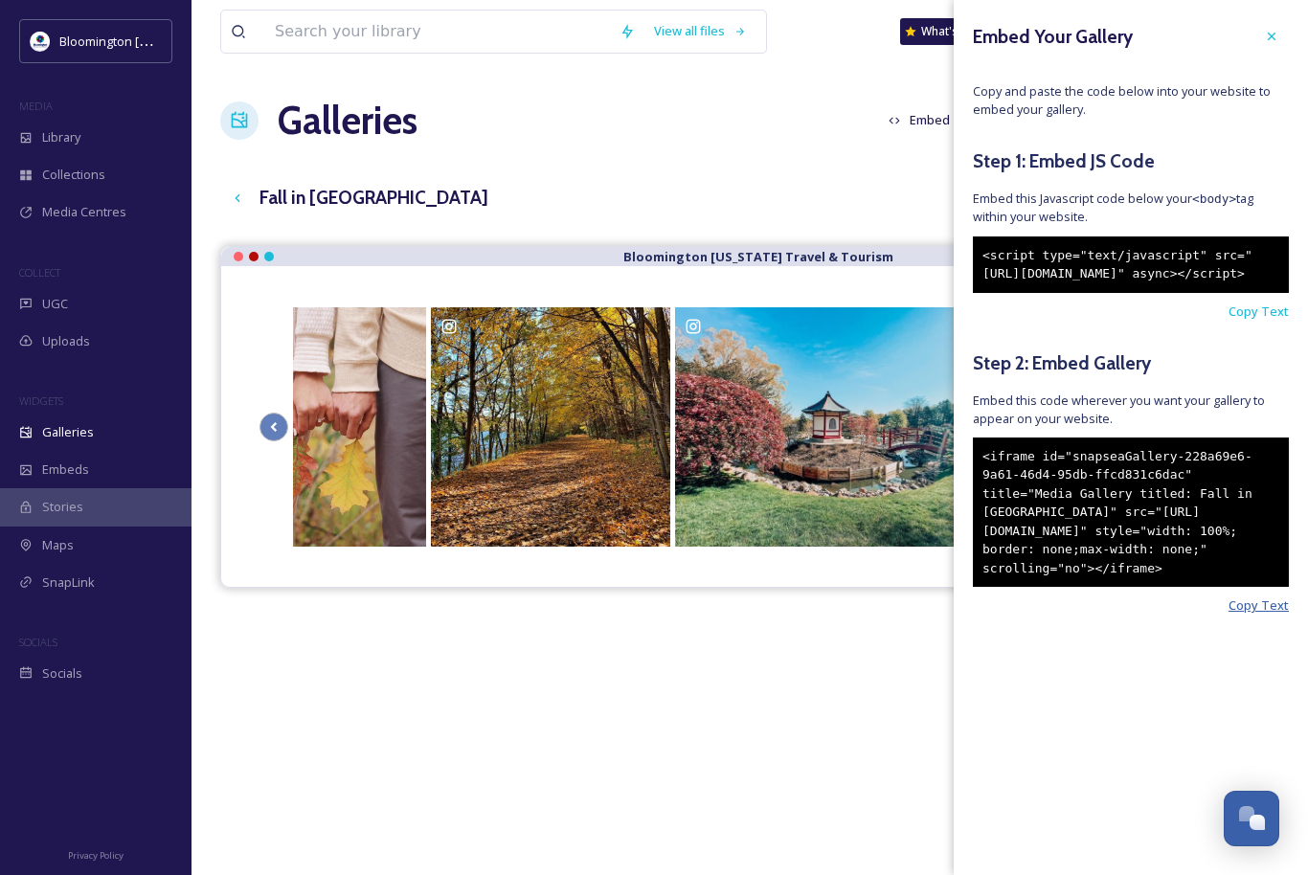
click at [1267, 615] on span "Copy Text" at bounding box center [1259, 606] width 60 height 18
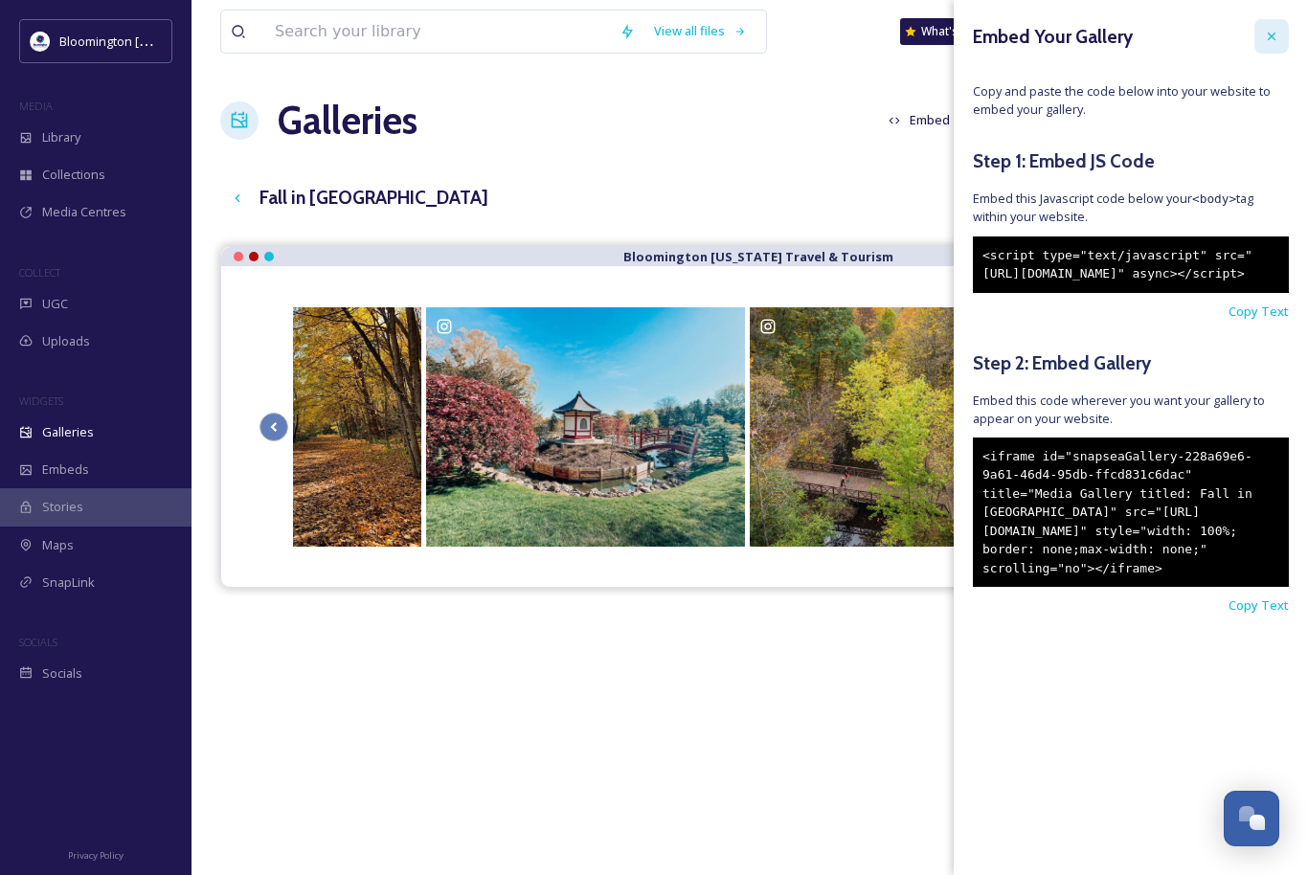
click at [1279, 34] on icon at bounding box center [1271, 36] width 15 height 15
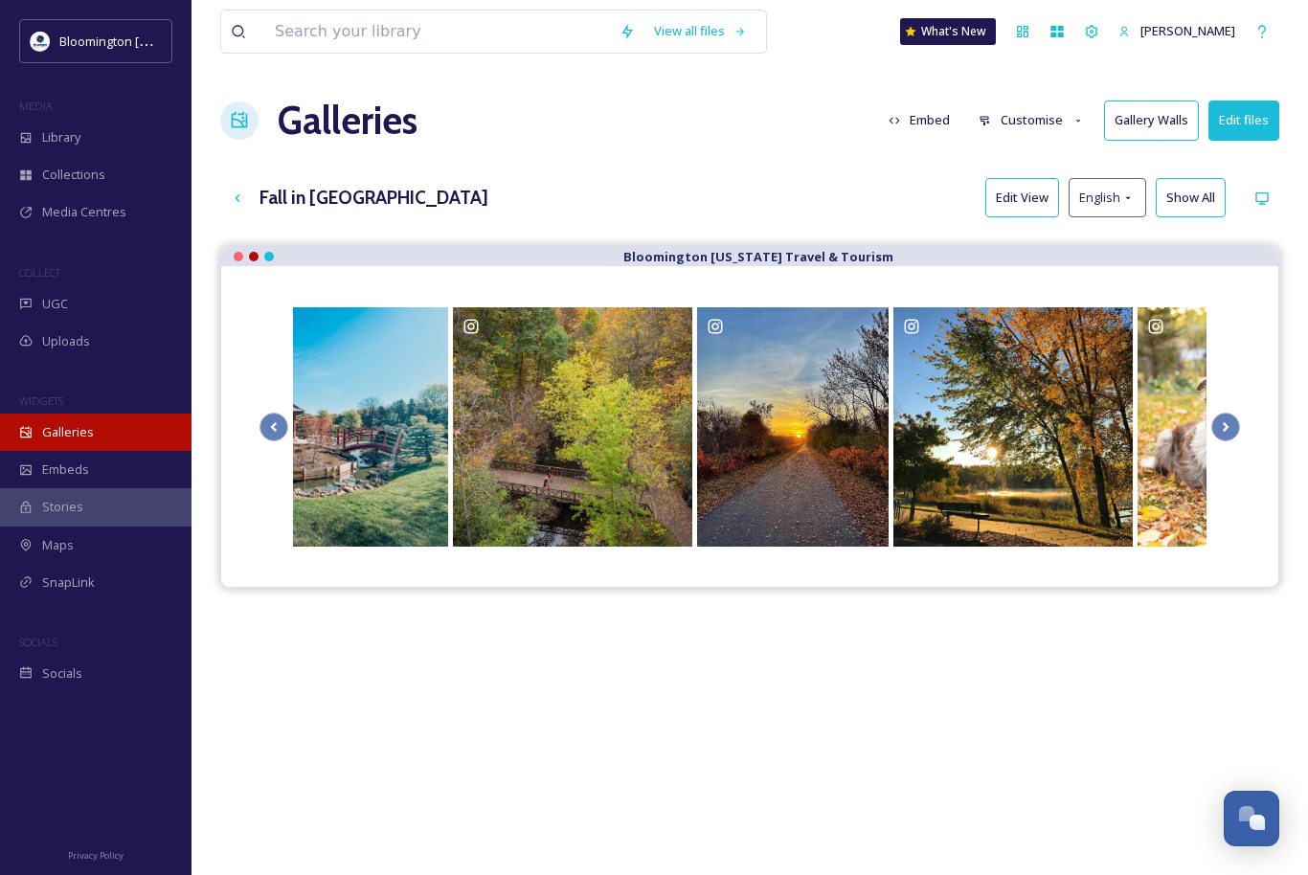
click at [127, 426] on div "Galleries" at bounding box center [96, 432] width 192 height 37
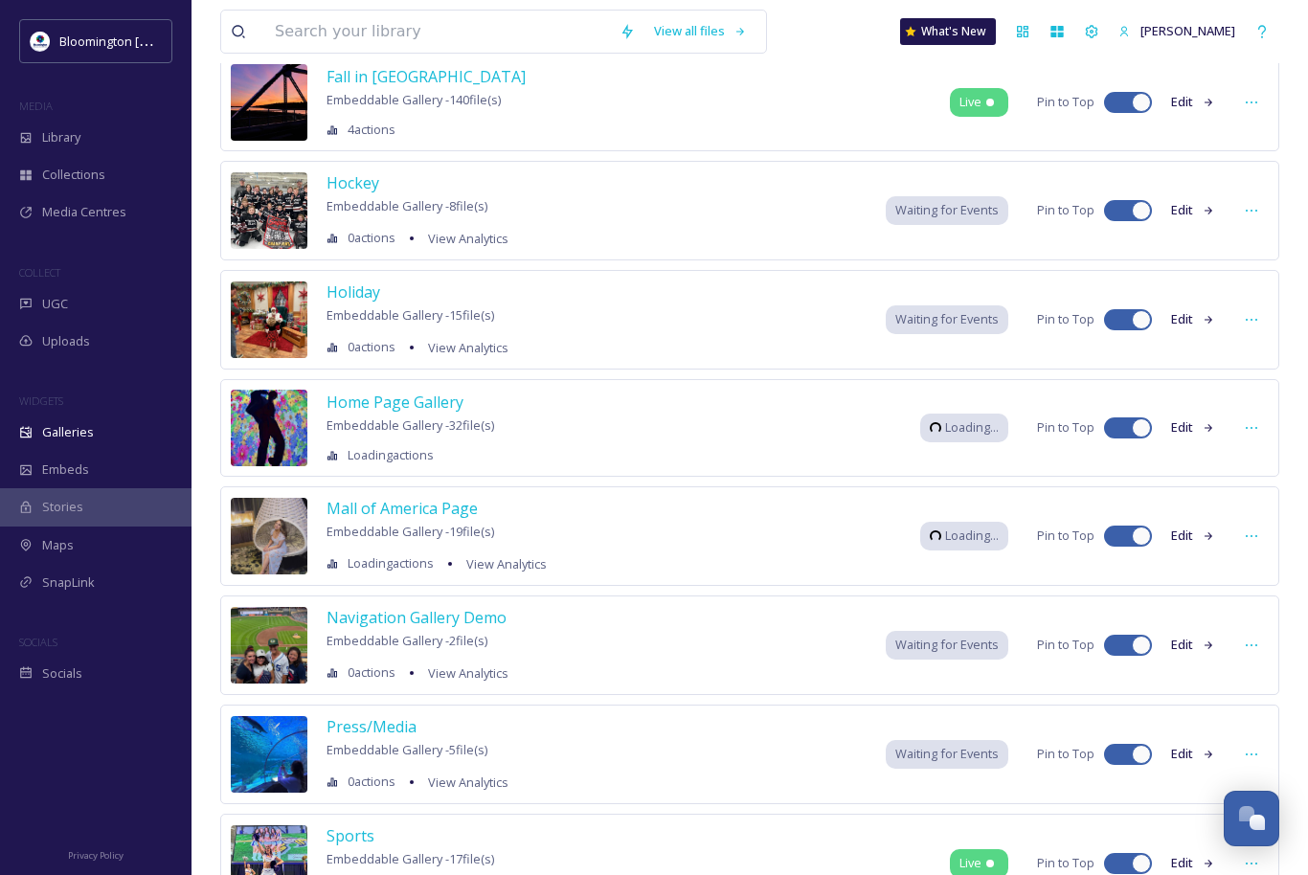
scroll to position [235, 0]
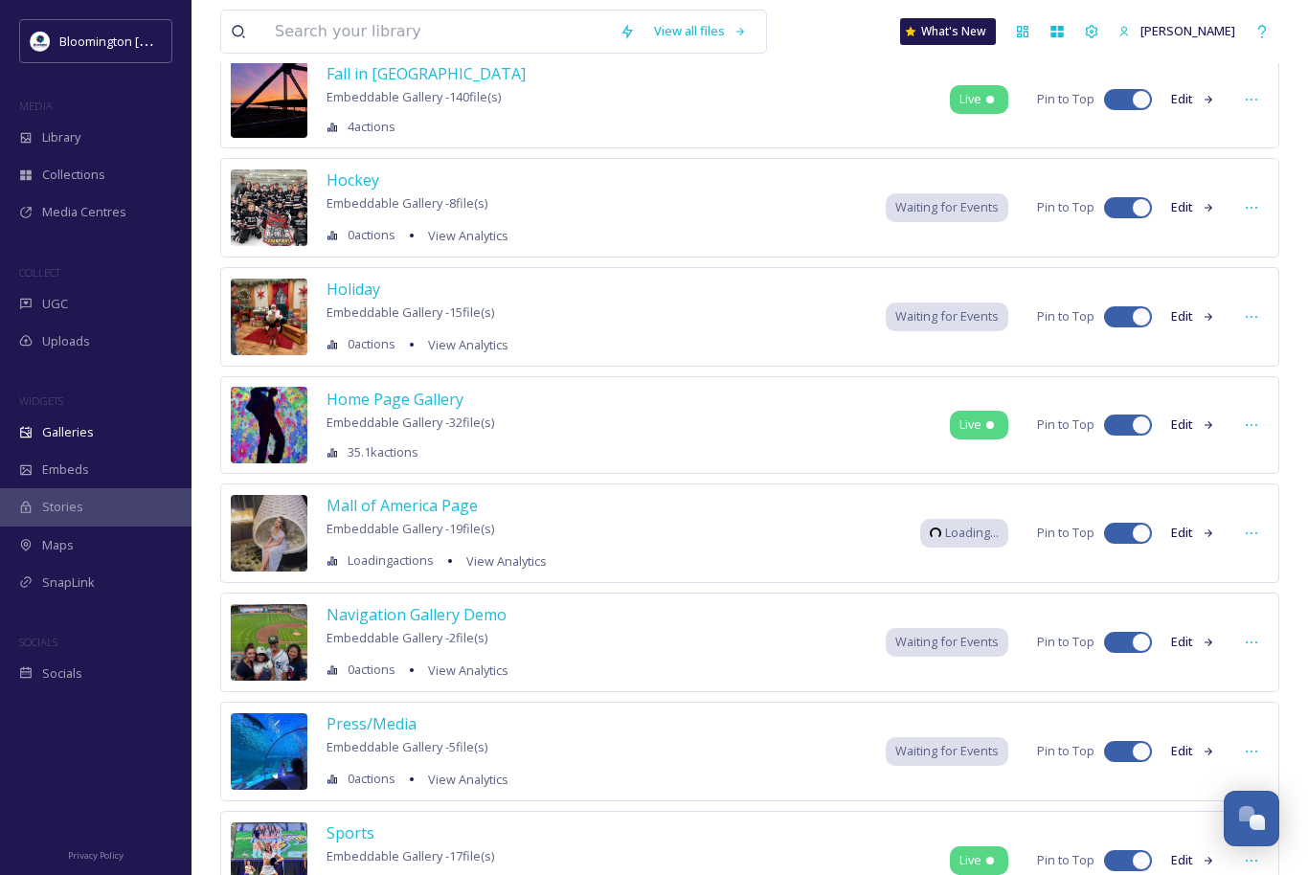
click at [1188, 532] on button "Edit" at bounding box center [1193, 532] width 63 height 37
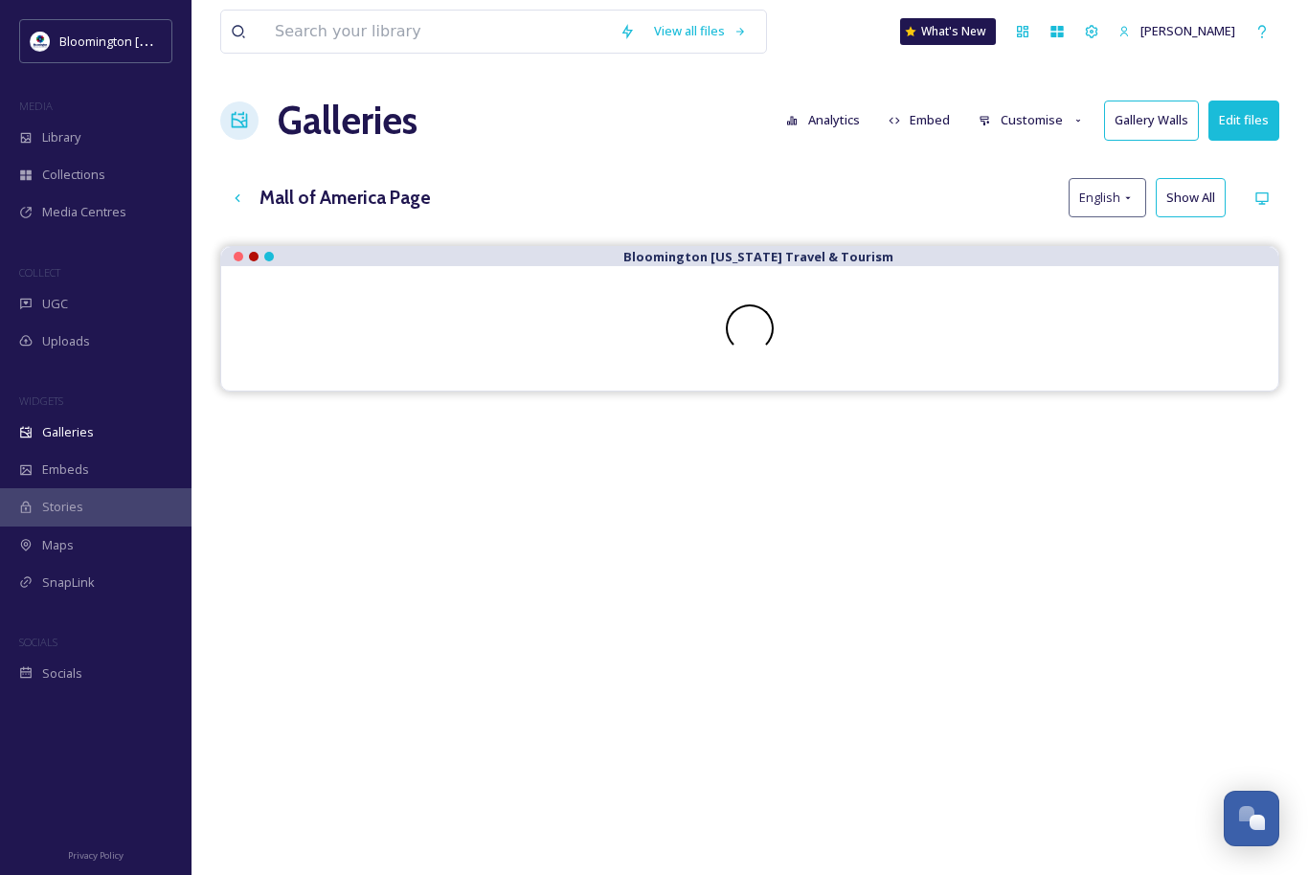
click at [1042, 120] on button "Customise" at bounding box center [1031, 120] width 125 height 37
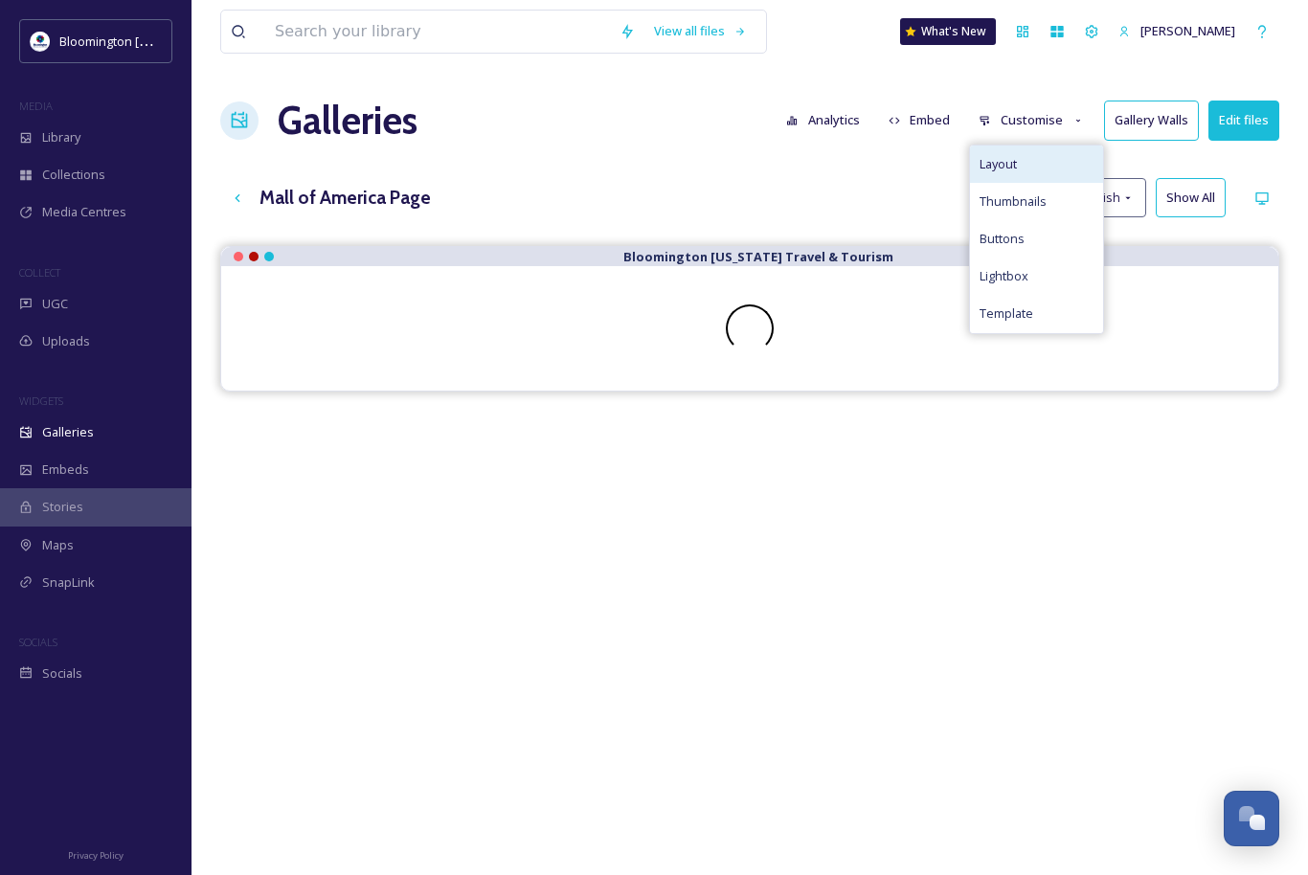
click at [1036, 156] on div "Layout" at bounding box center [1036, 164] width 133 height 37
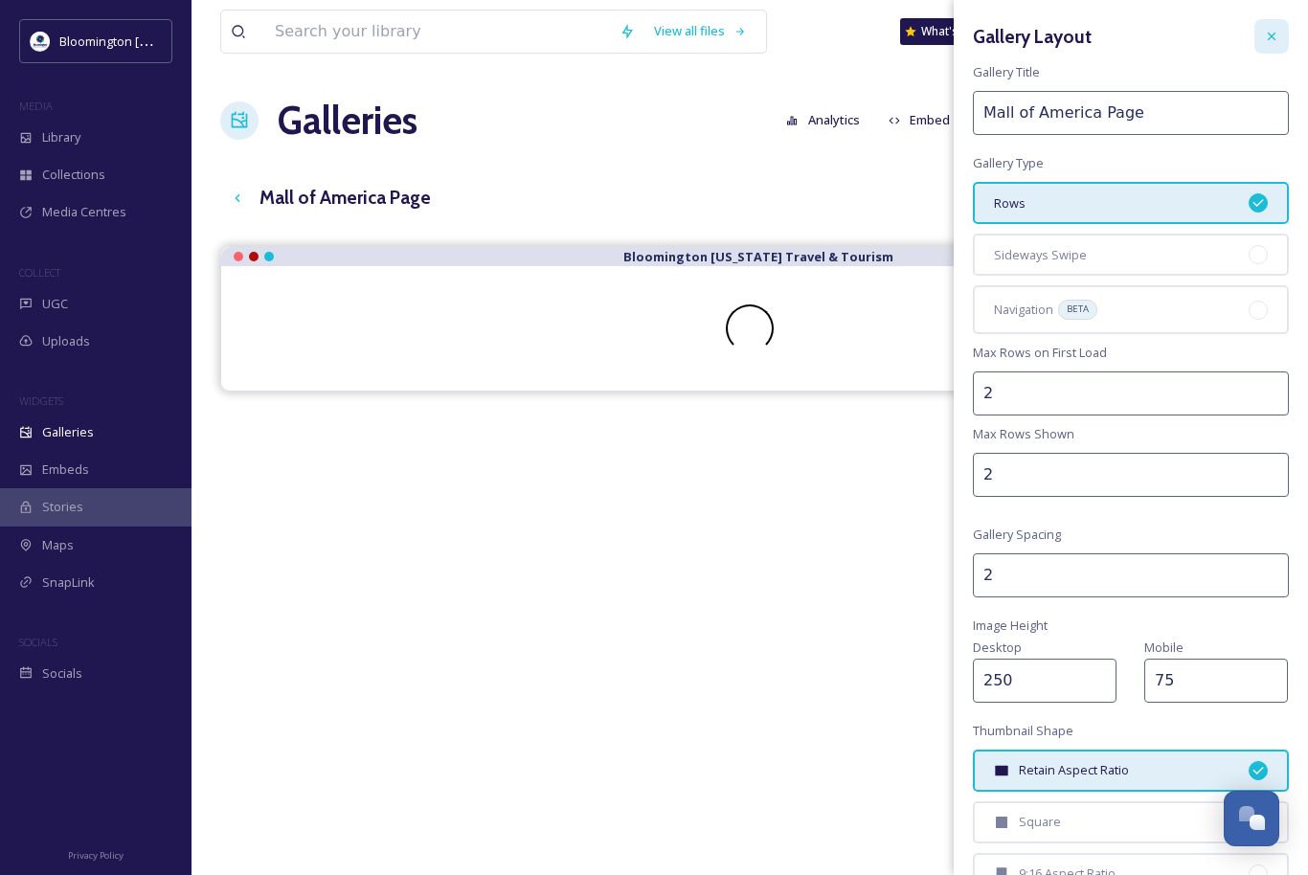
click at [1268, 34] on icon at bounding box center [1271, 36] width 15 height 15
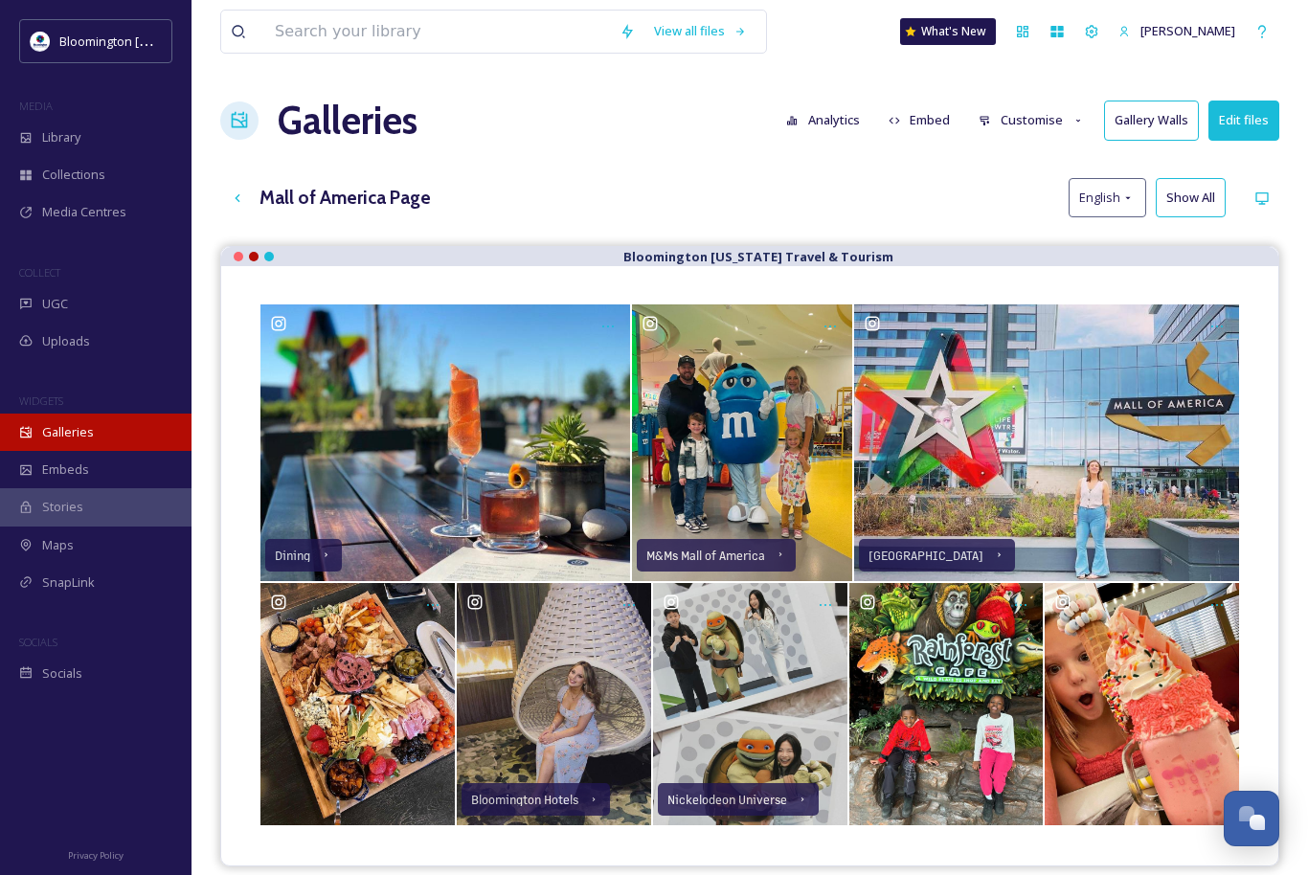
click at [79, 431] on span "Galleries" at bounding box center [68, 432] width 52 height 18
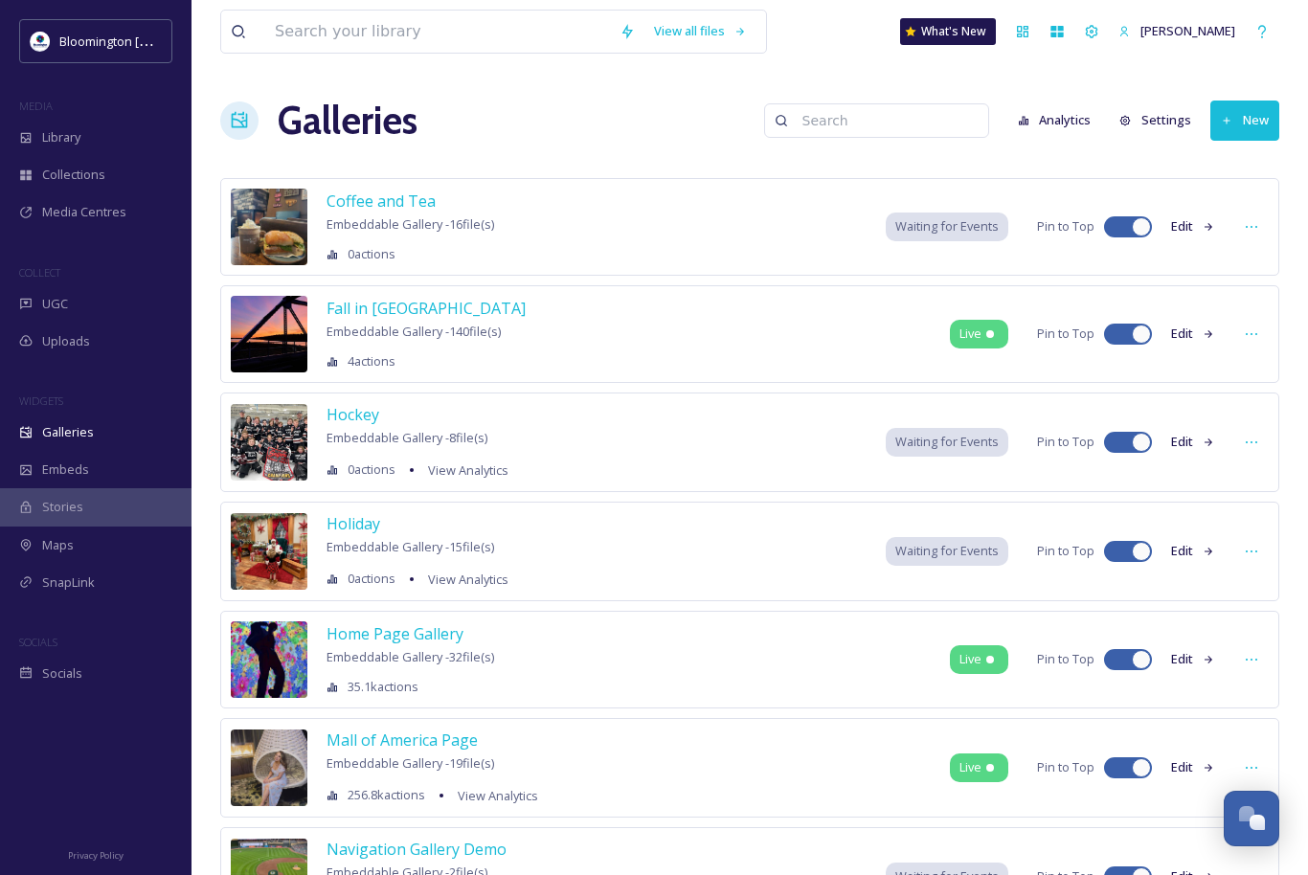
click at [1186, 330] on button "Edit" at bounding box center [1193, 333] width 63 height 37
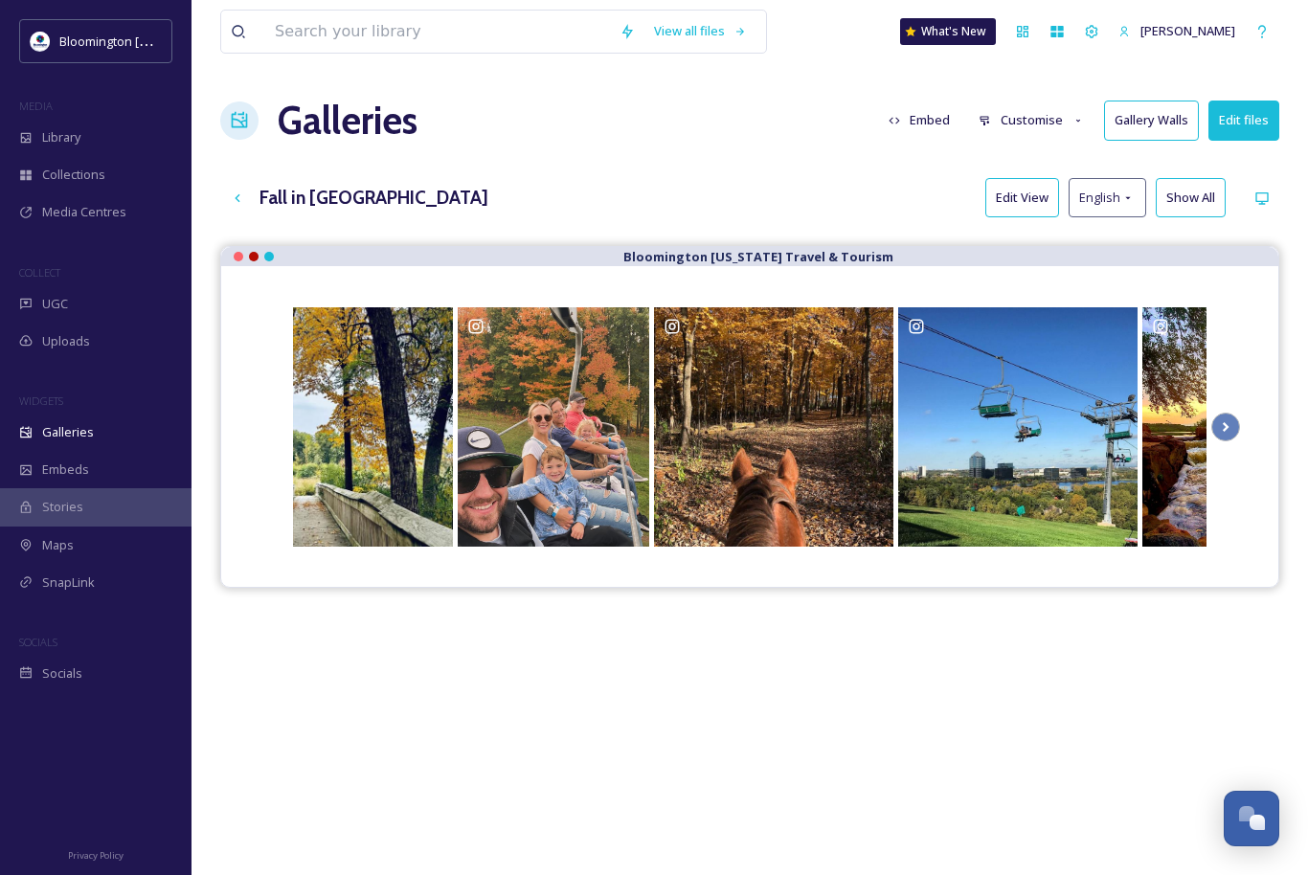
click at [1021, 199] on button "Edit View" at bounding box center [1022, 197] width 74 height 39
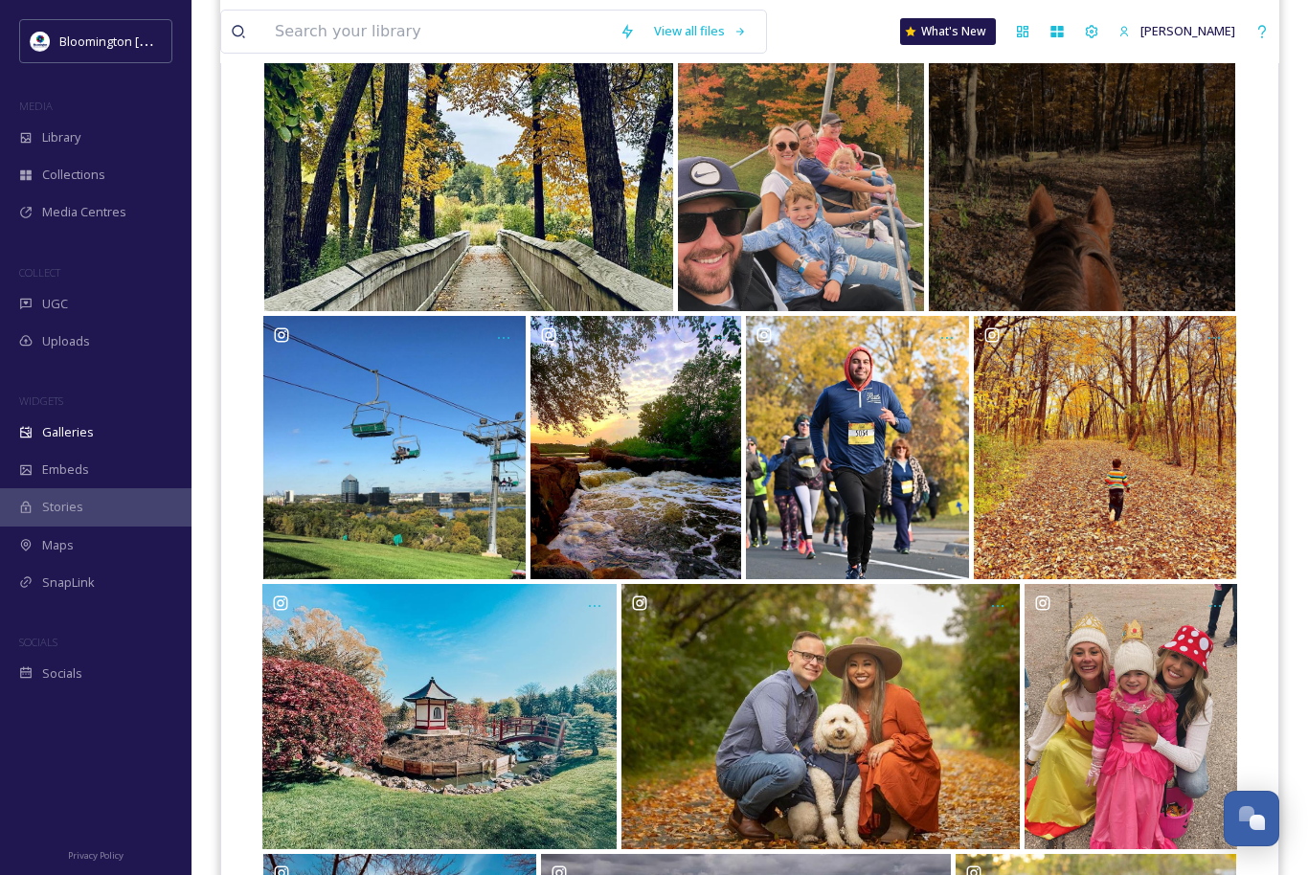
scroll to position [2, 0]
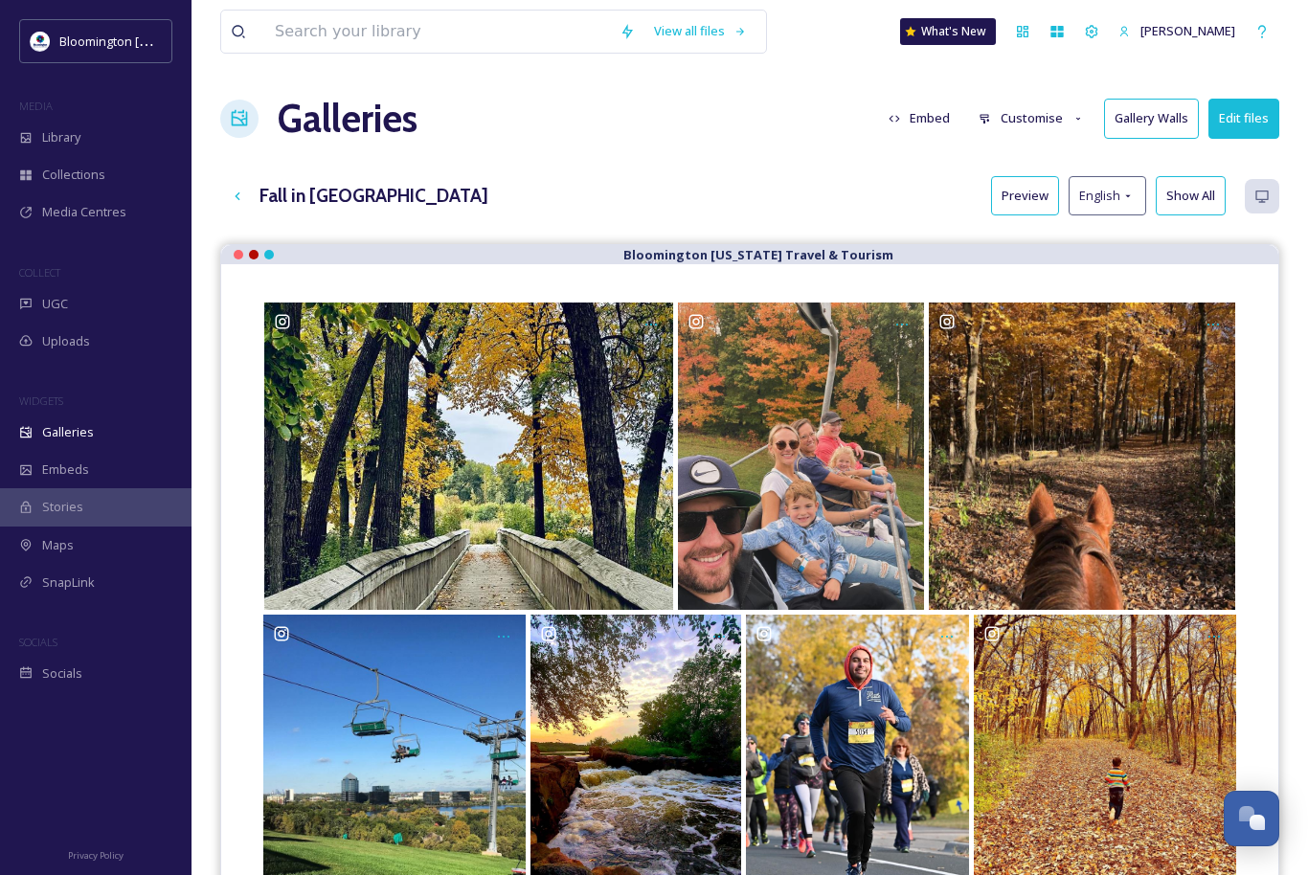
click at [1021, 191] on button "Preview" at bounding box center [1025, 195] width 68 height 39
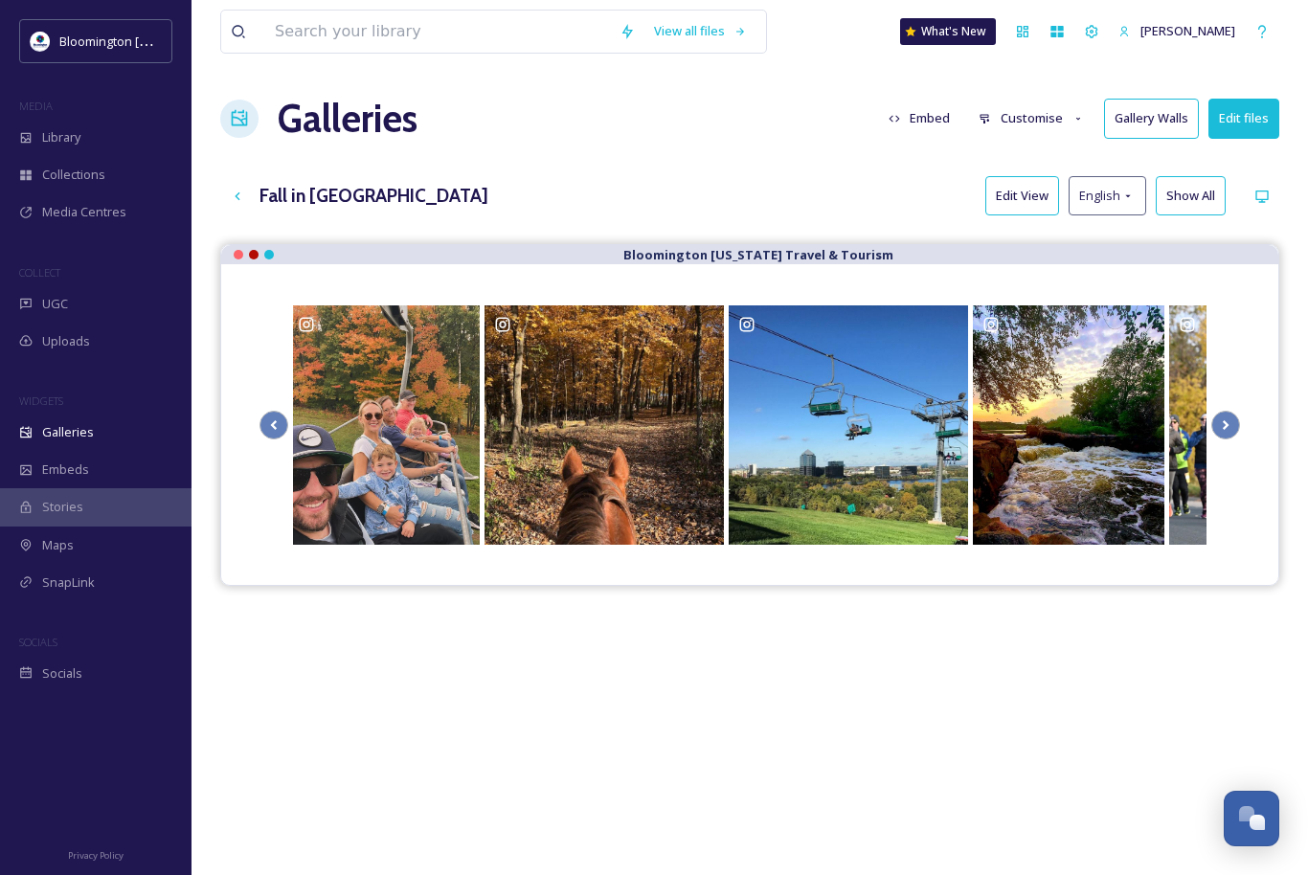
click at [1025, 118] on button "Customise" at bounding box center [1031, 118] width 125 height 37
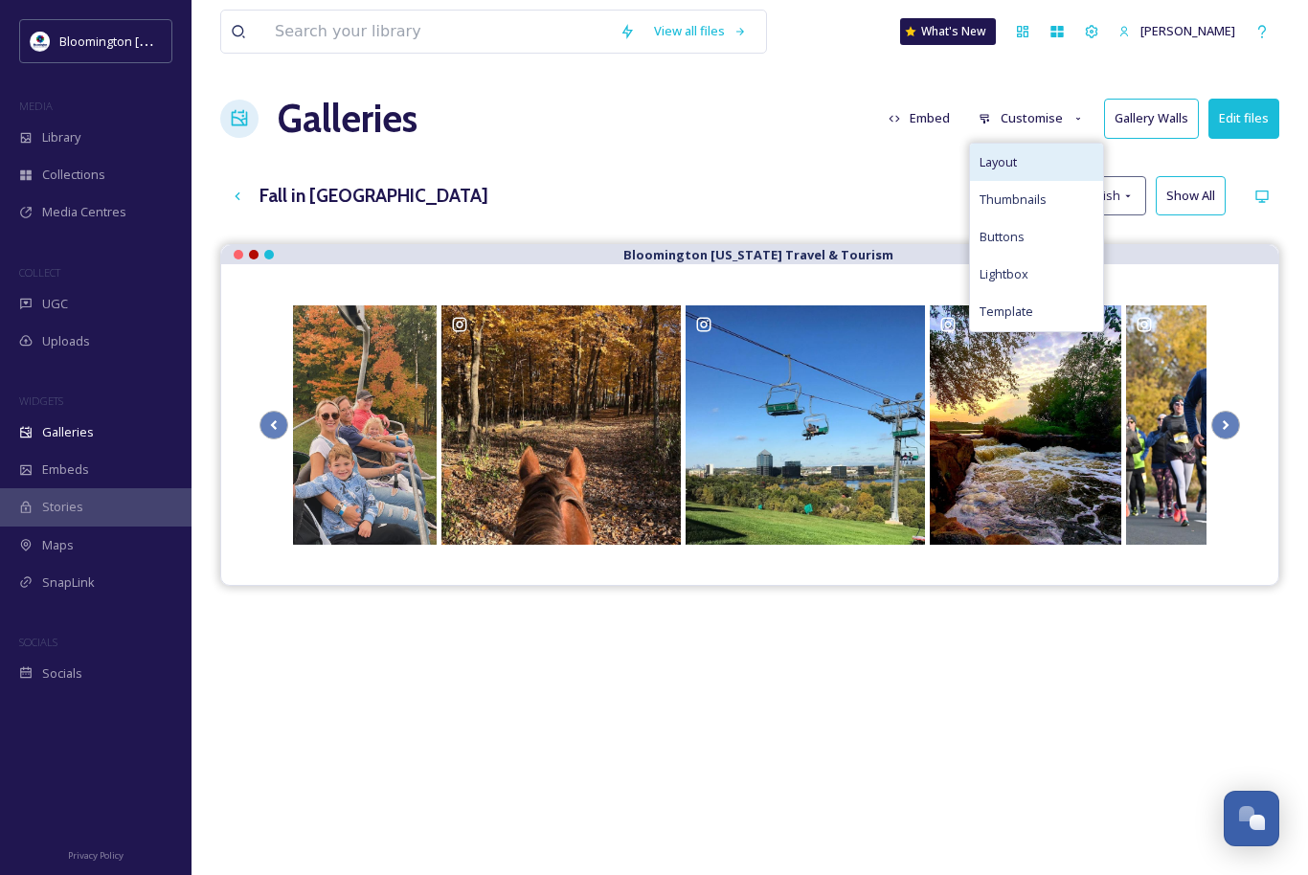
click at [1024, 158] on div "Layout" at bounding box center [1036, 162] width 133 height 37
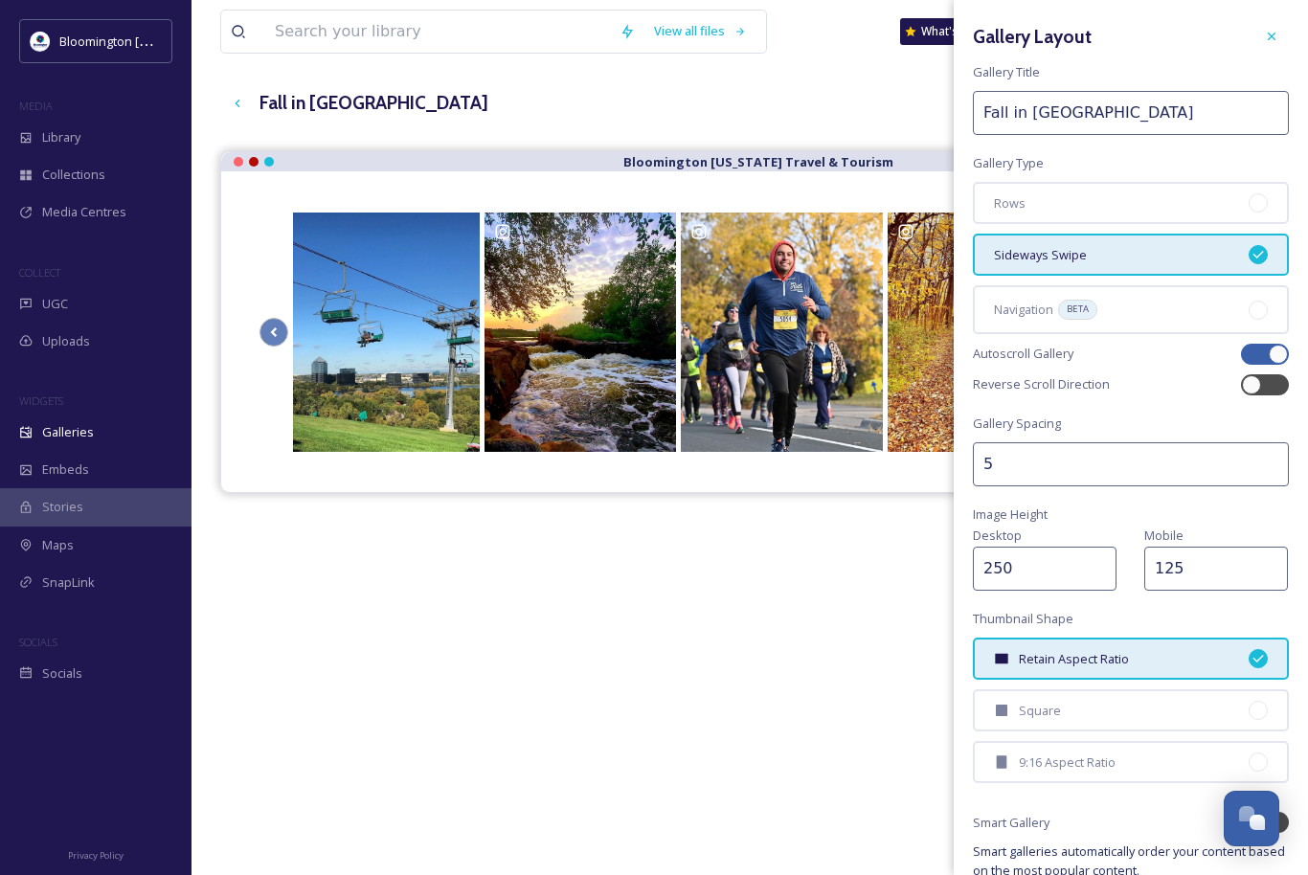
scroll to position [98, 0]
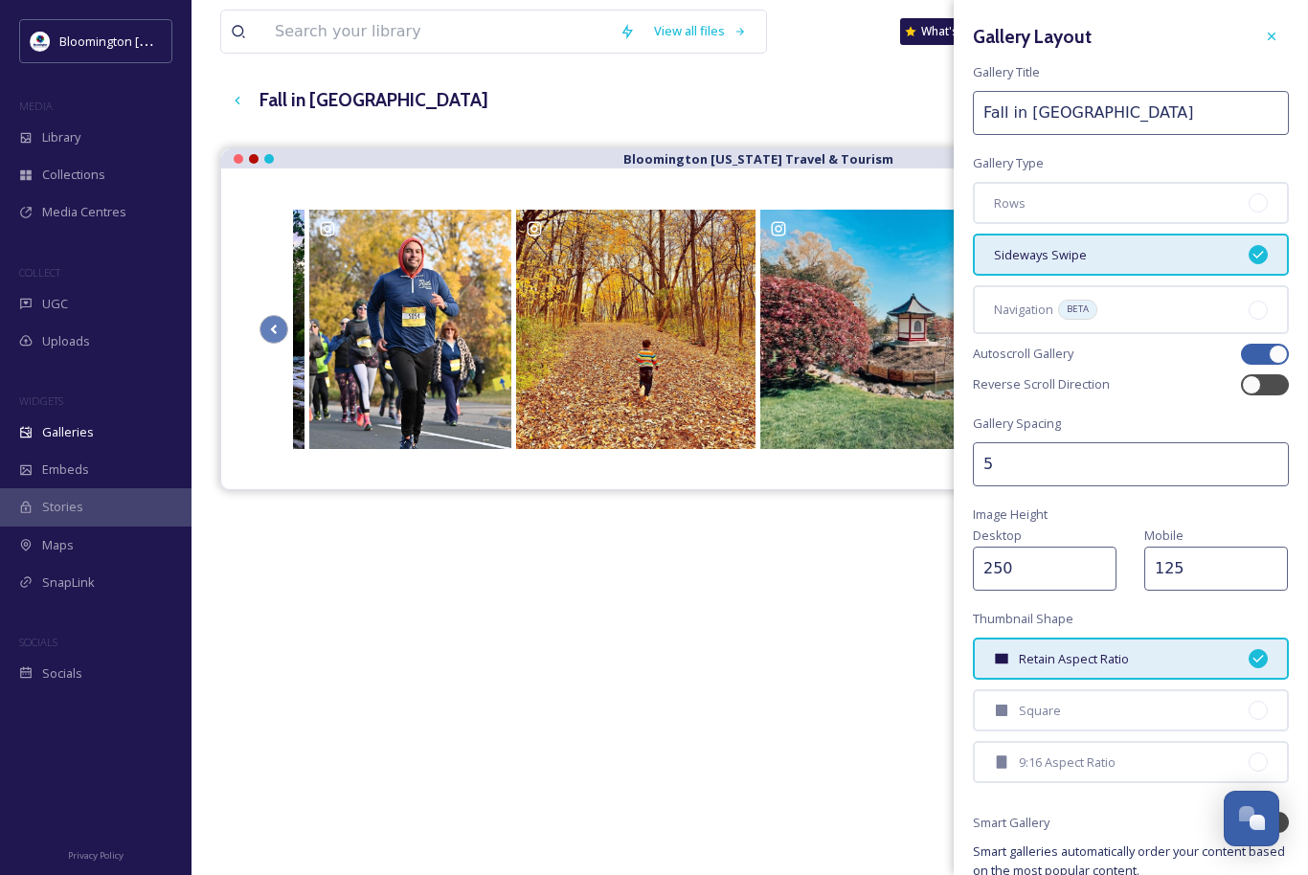
click at [992, 568] on input "250" at bounding box center [1045, 569] width 144 height 44
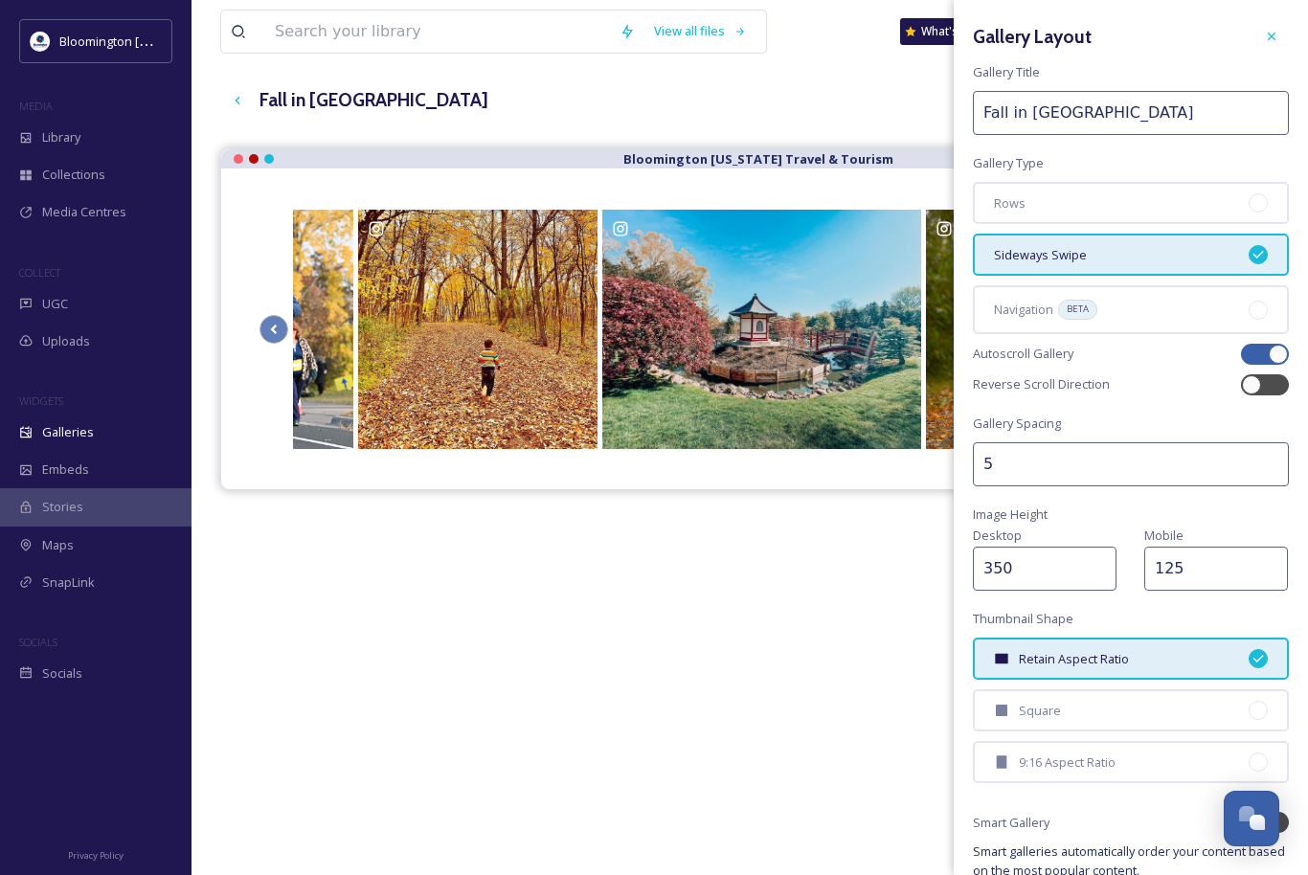
type input "350"
click at [1150, 606] on div "Gallery Layout Gallery Title Fall in [GEOGRAPHIC_DATA] Gallery Type Rows Sidewa…" at bounding box center [1131, 499] width 354 height 998
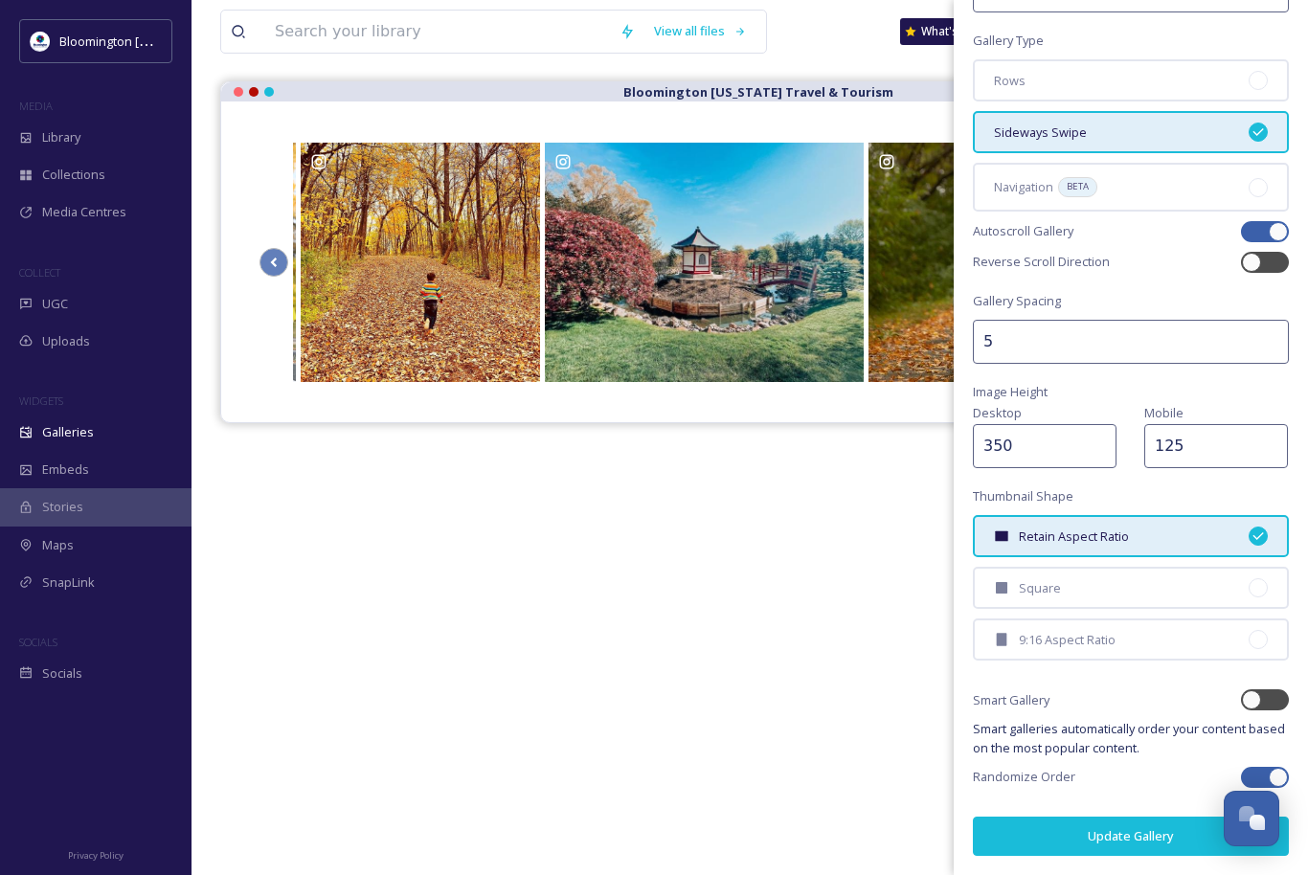
scroll to position [261, 0]
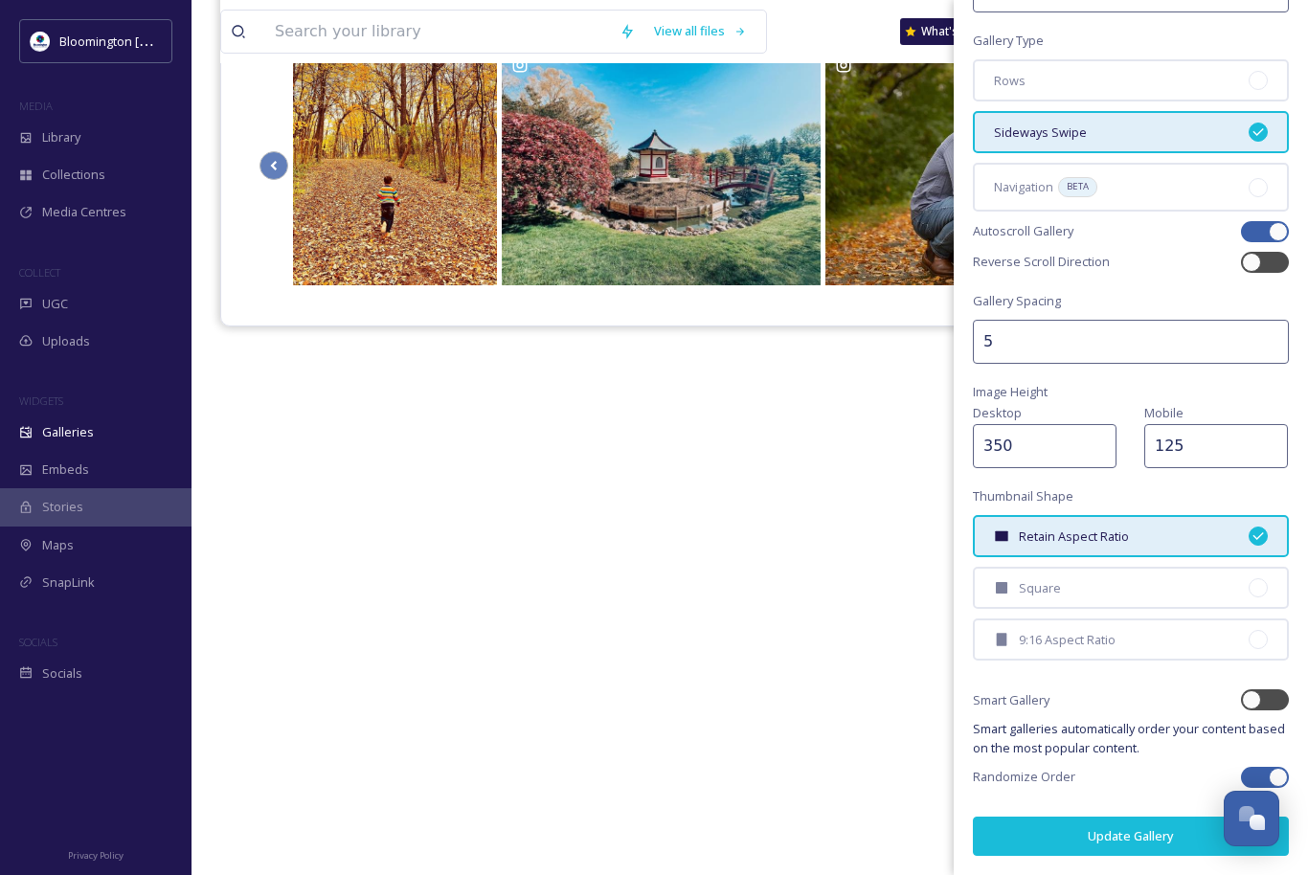
click at [1159, 834] on button "Update Gallery" at bounding box center [1131, 836] width 316 height 39
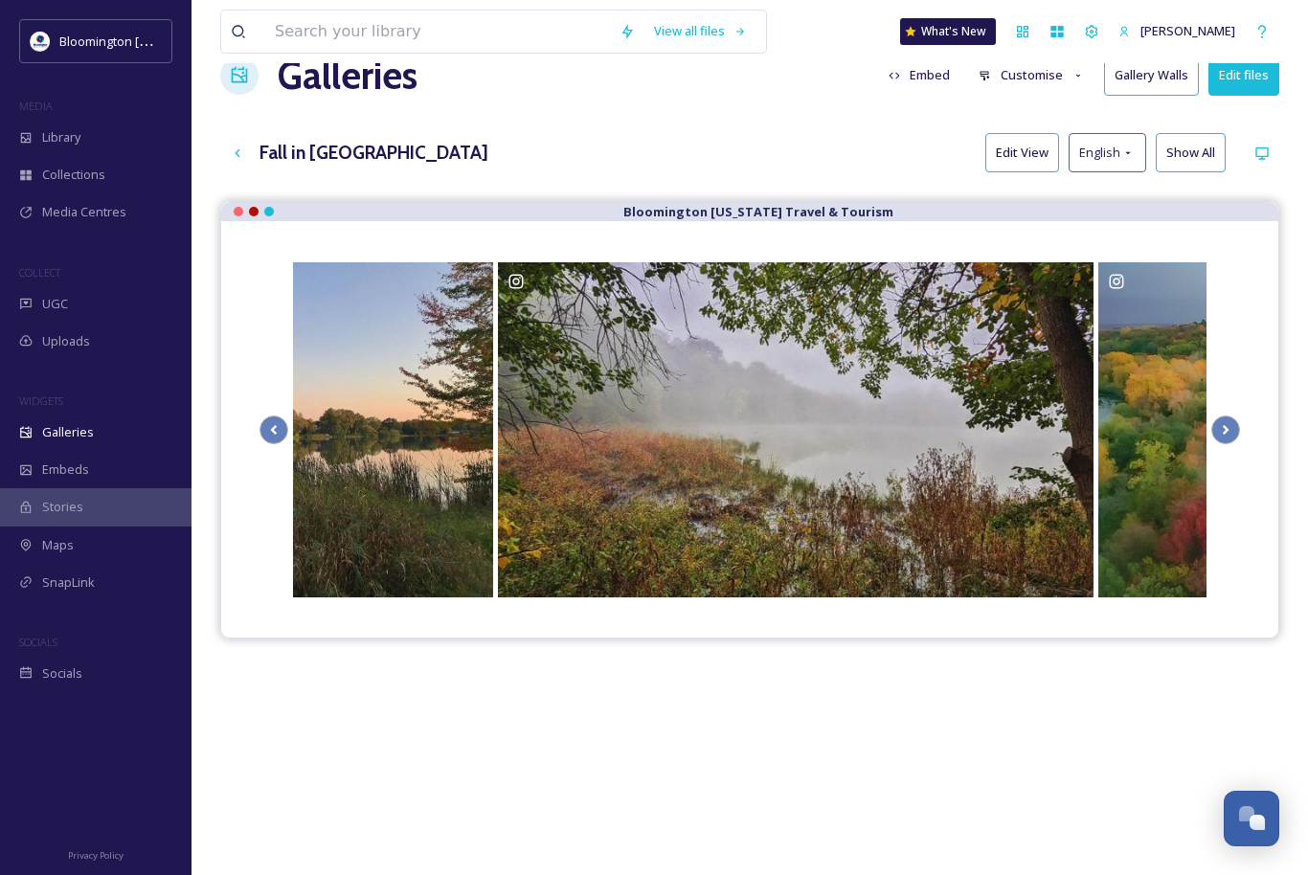
scroll to position [0, 0]
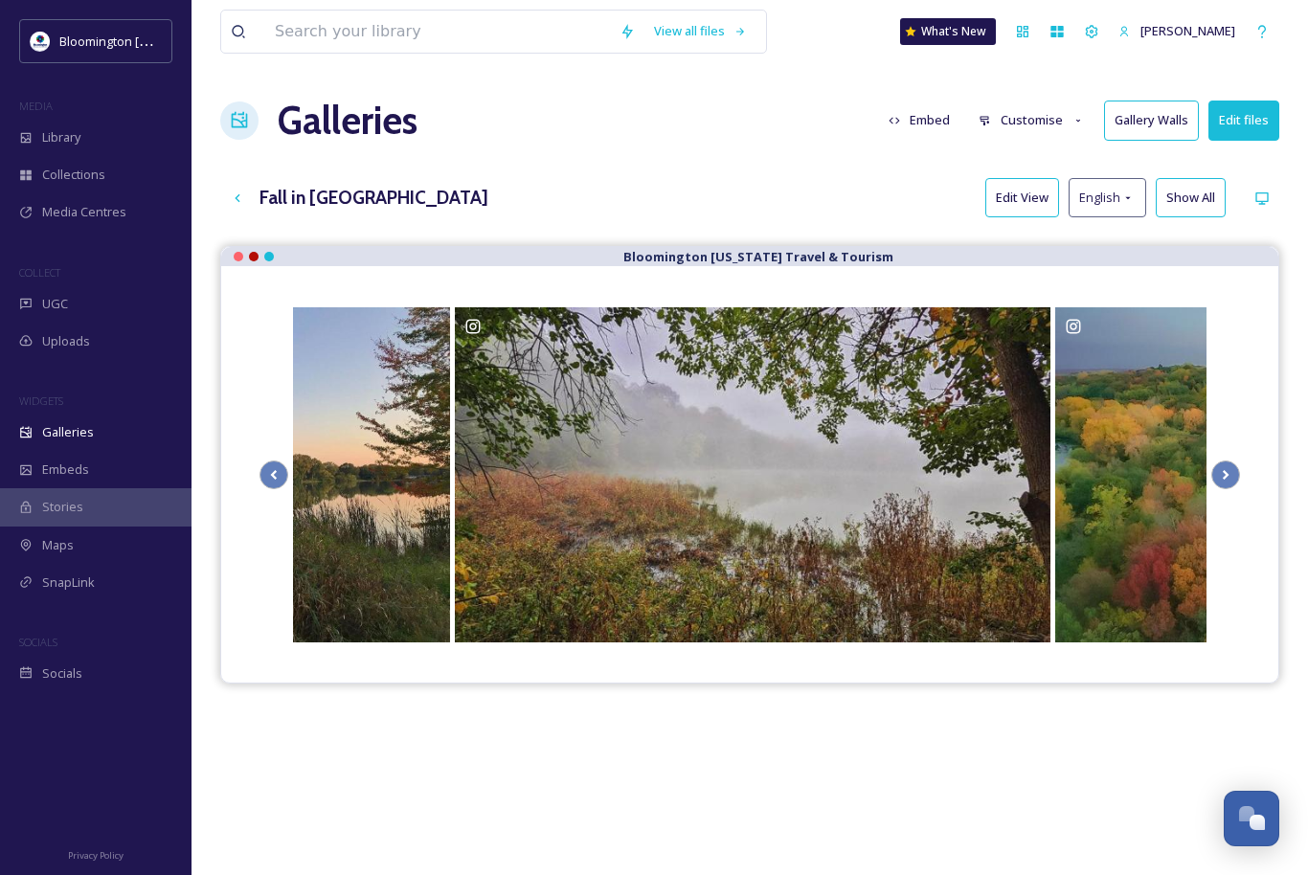
click at [931, 119] on button "Embed" at bounding box center [919, 120] width 81 height 37
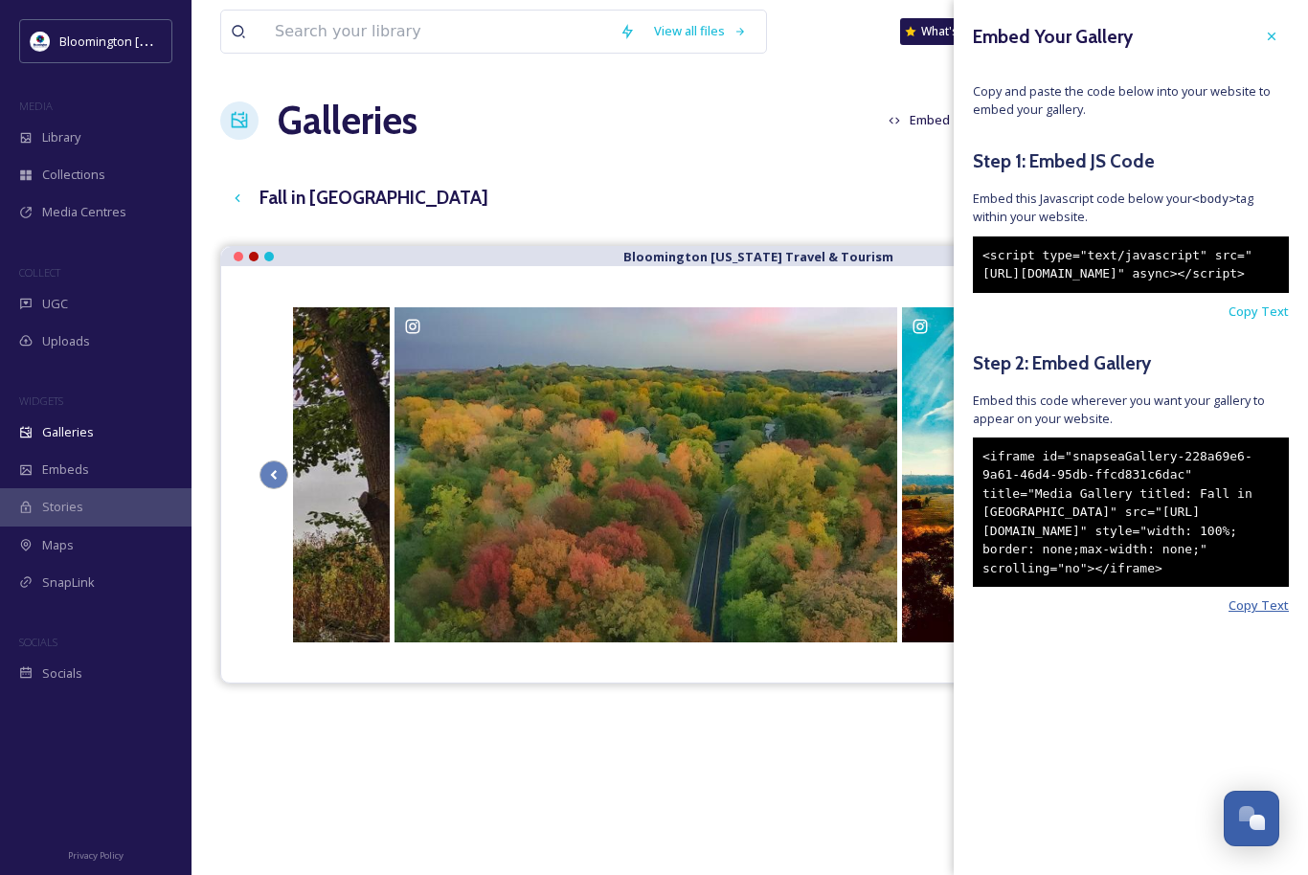
click at [1265, 615] on span "Copy Text" at bounding box center [1259, 606] width 60 height 18
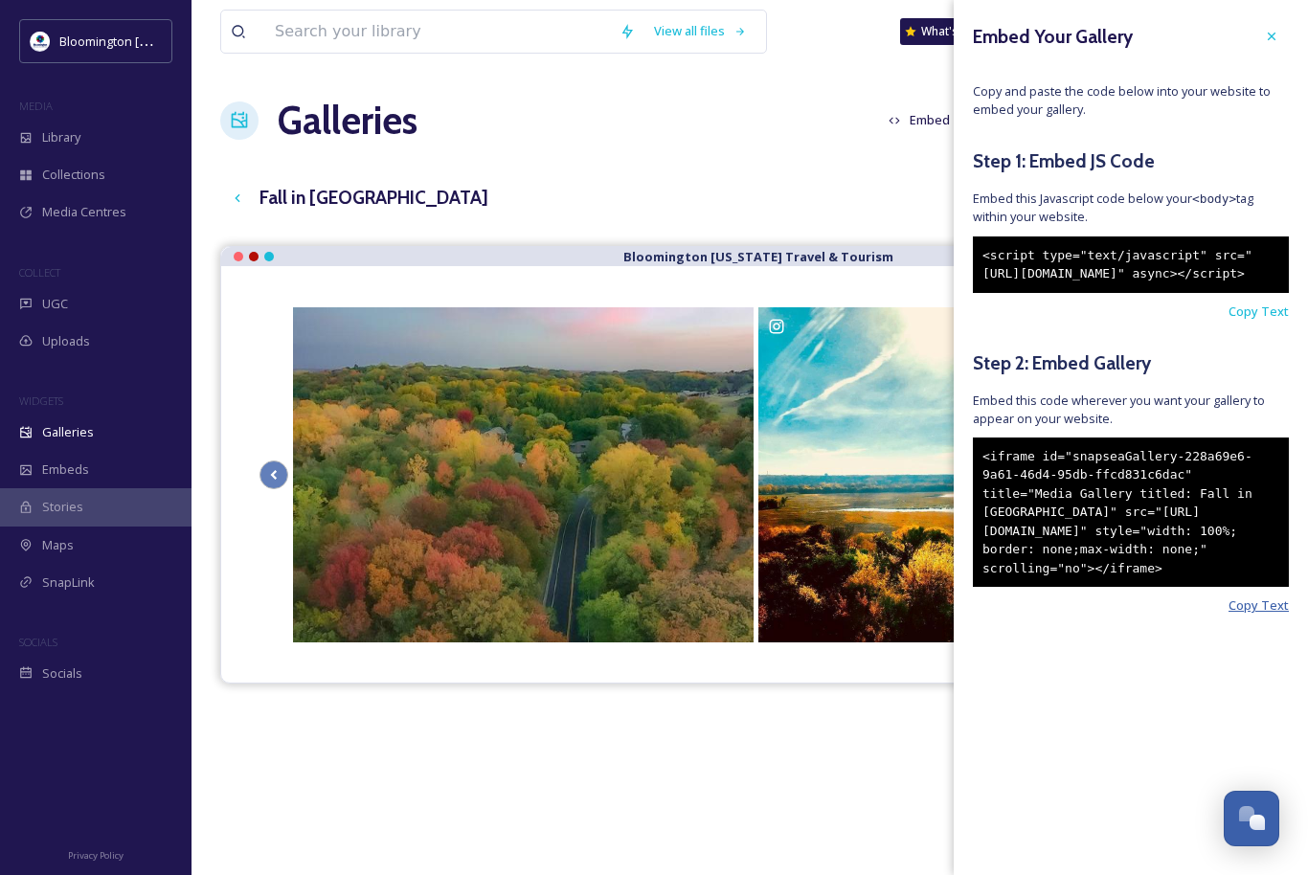
click at [1267, 615] on span "Copy Text" at bounding box center [1259, 606] width 60 height 18
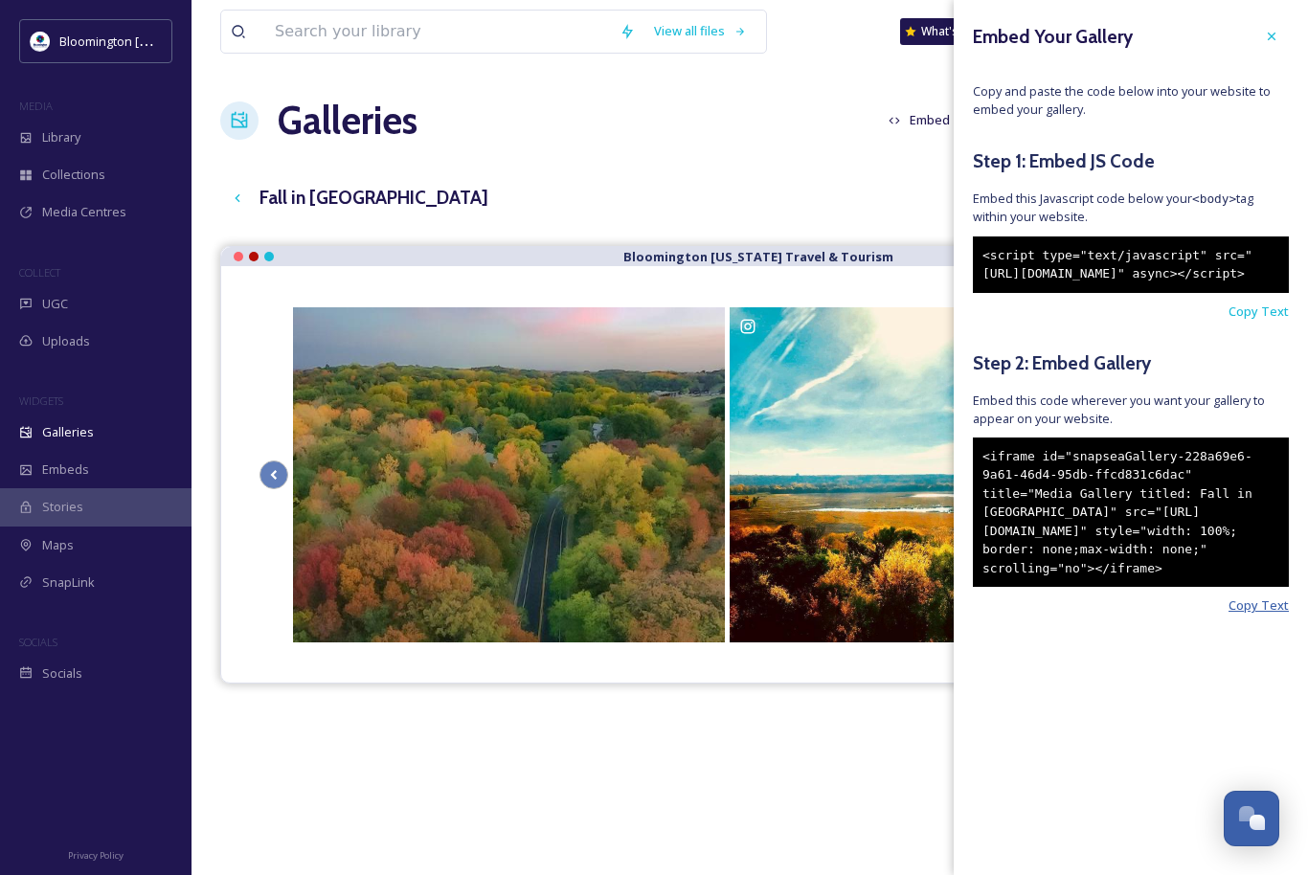
click at [1265, 615] on span "Copy Text" at bounding box center [1259, 606] width 60 height 18
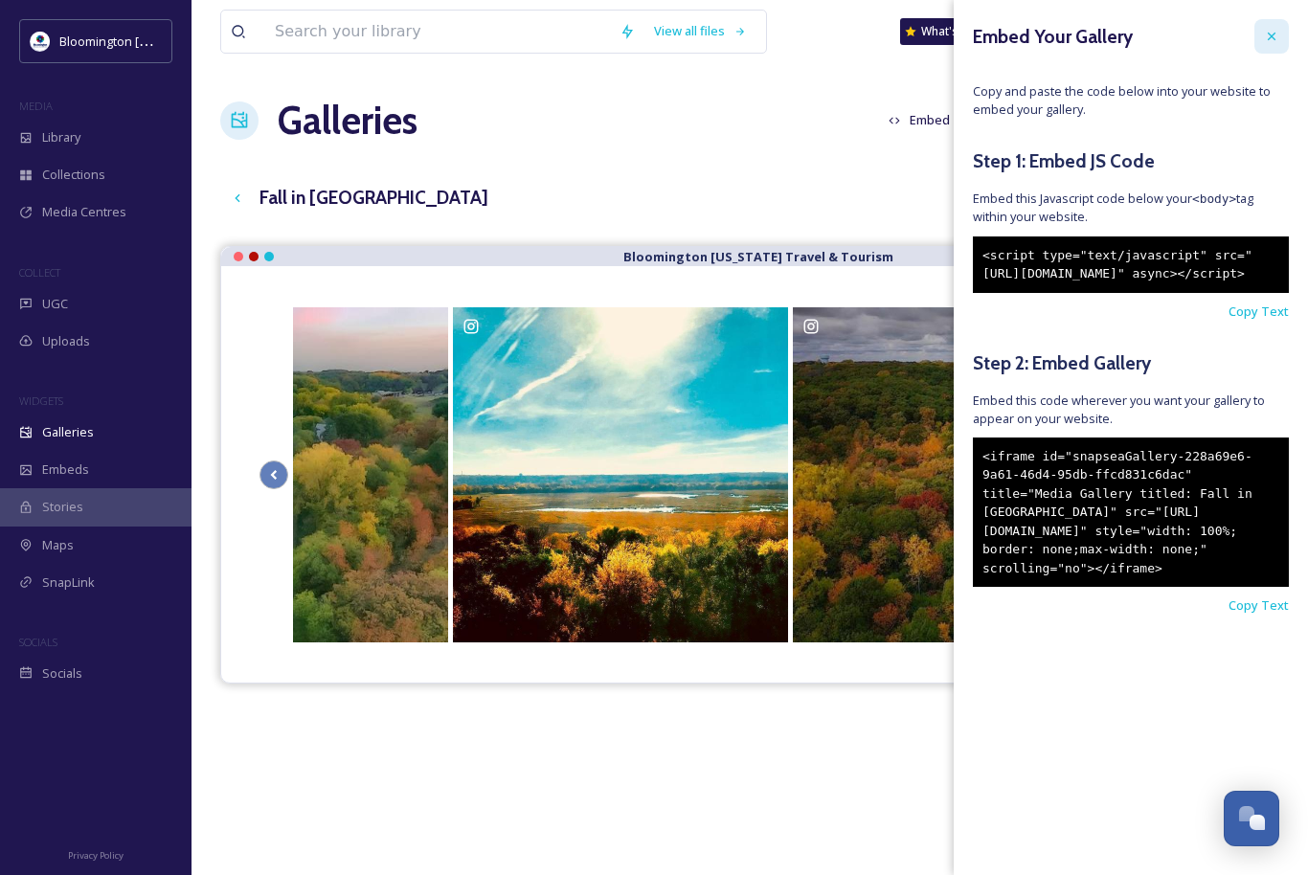
click at [1278, 34] on icon at bounding box center [1271, 36] width 15 height 15
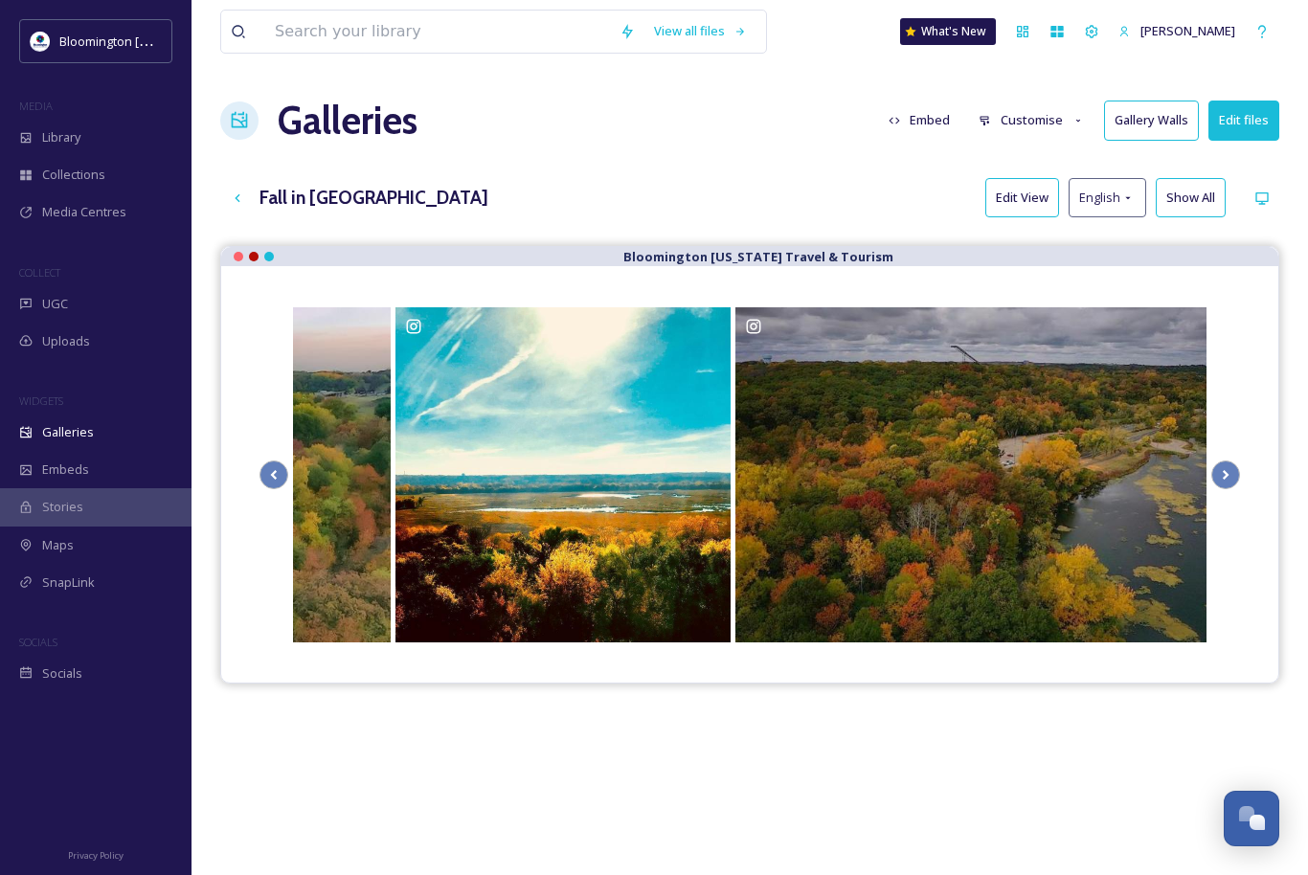
click at [1036, 114] on button "Customise" at bounding box center [1031, 120] width 125 height 37
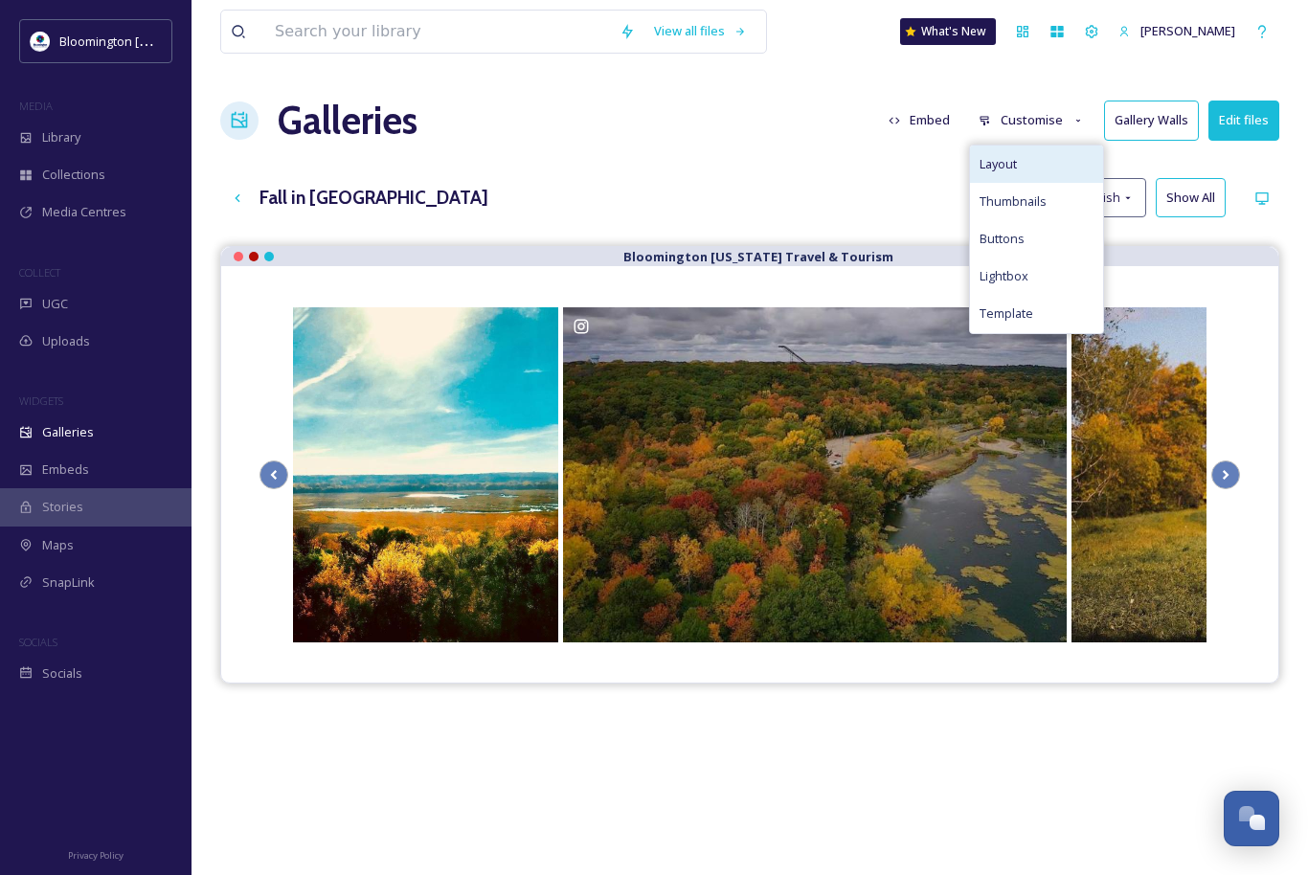
click at [1006, 163] on span "Layout" at bounding box center [998, 164] width 37 height 18
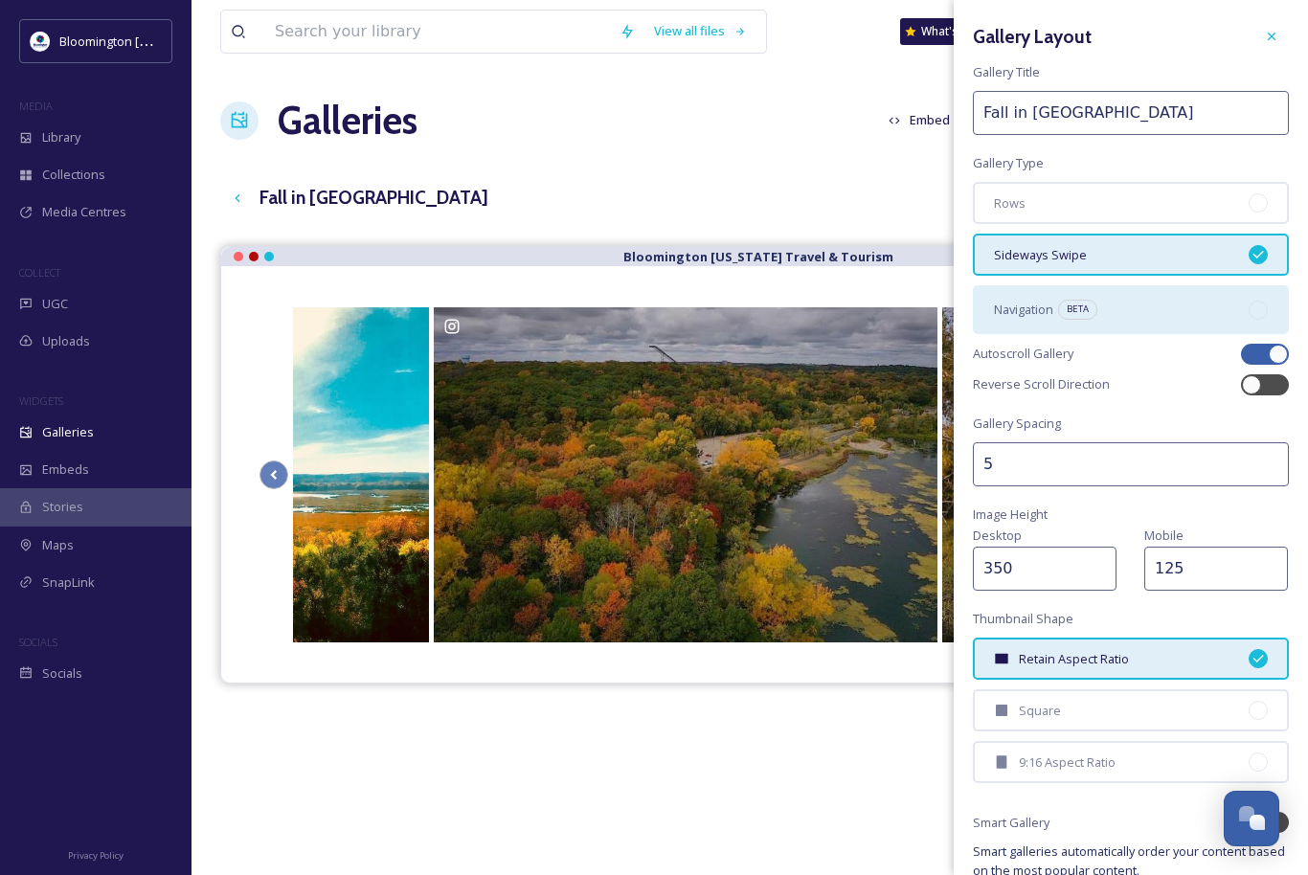
click at [1160, 307] on div "Navigation BETA" at bounding box center [1131, 309] width 316 height 48
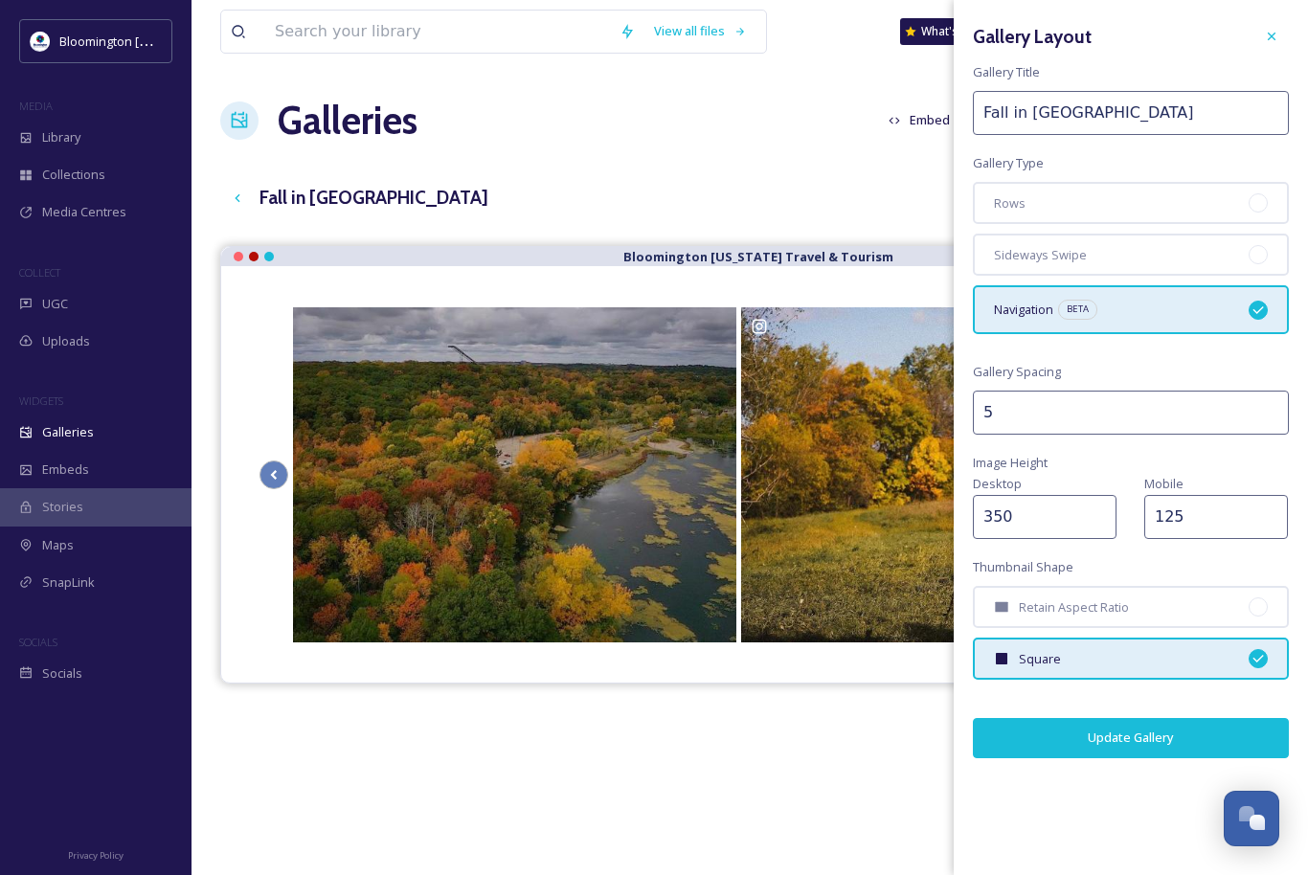
click at [1117, 748] on button "Update Gallery" at bounding box center [1131, 737] width 316 height 39
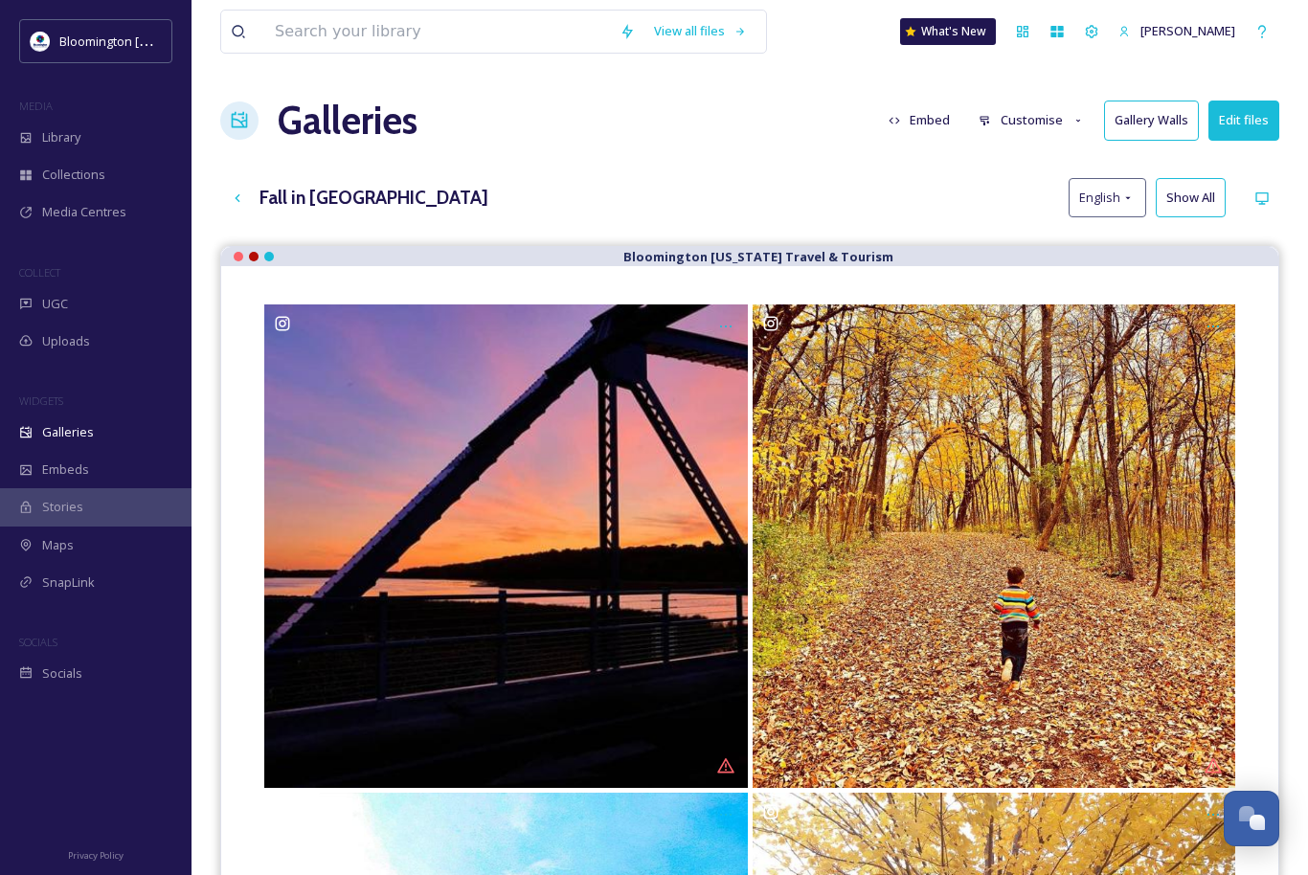
click at [1053, 117] on button "Customise" at bounding box center [1031, 120] width 125 height 37
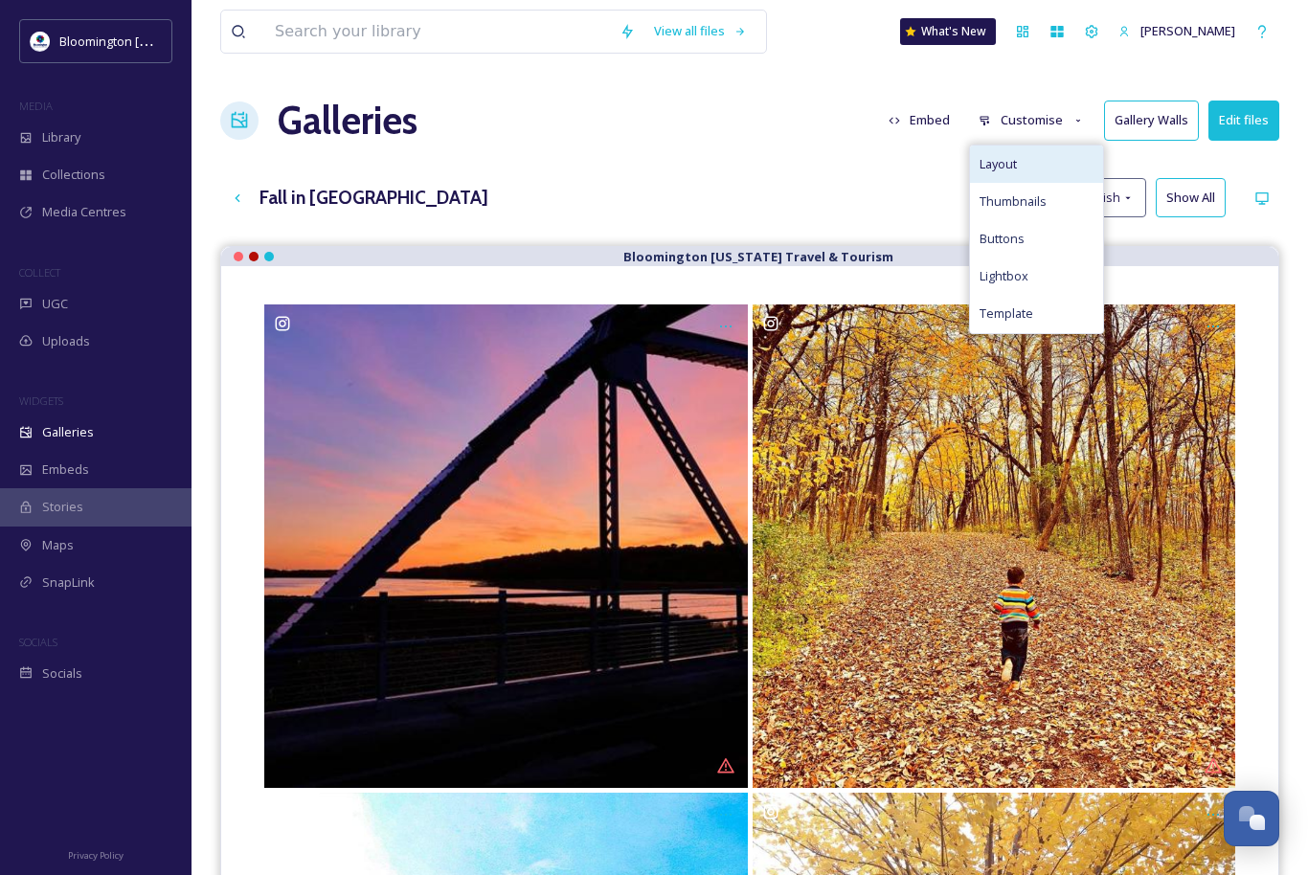
click at [1056, 166] on div "Layout" at bounding box center [1036, 164] width 133 height 37
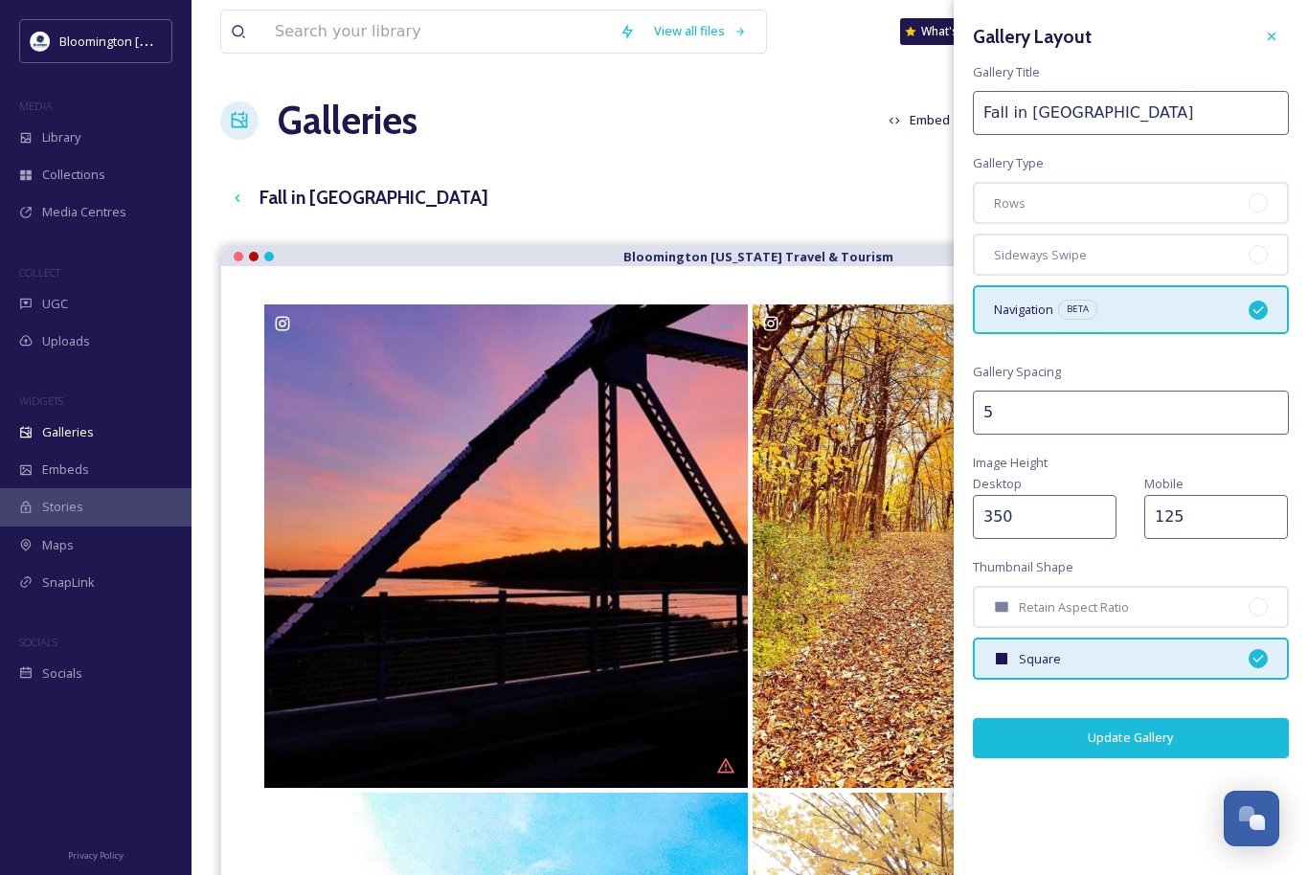
click at [996, 516] on input "350" at bounding box center [1045, 517] width 144 height 44
type input "250"
click at [1147, 738] on button "Update Gallery" at bounding box center [1131, 737] width 316 height 39
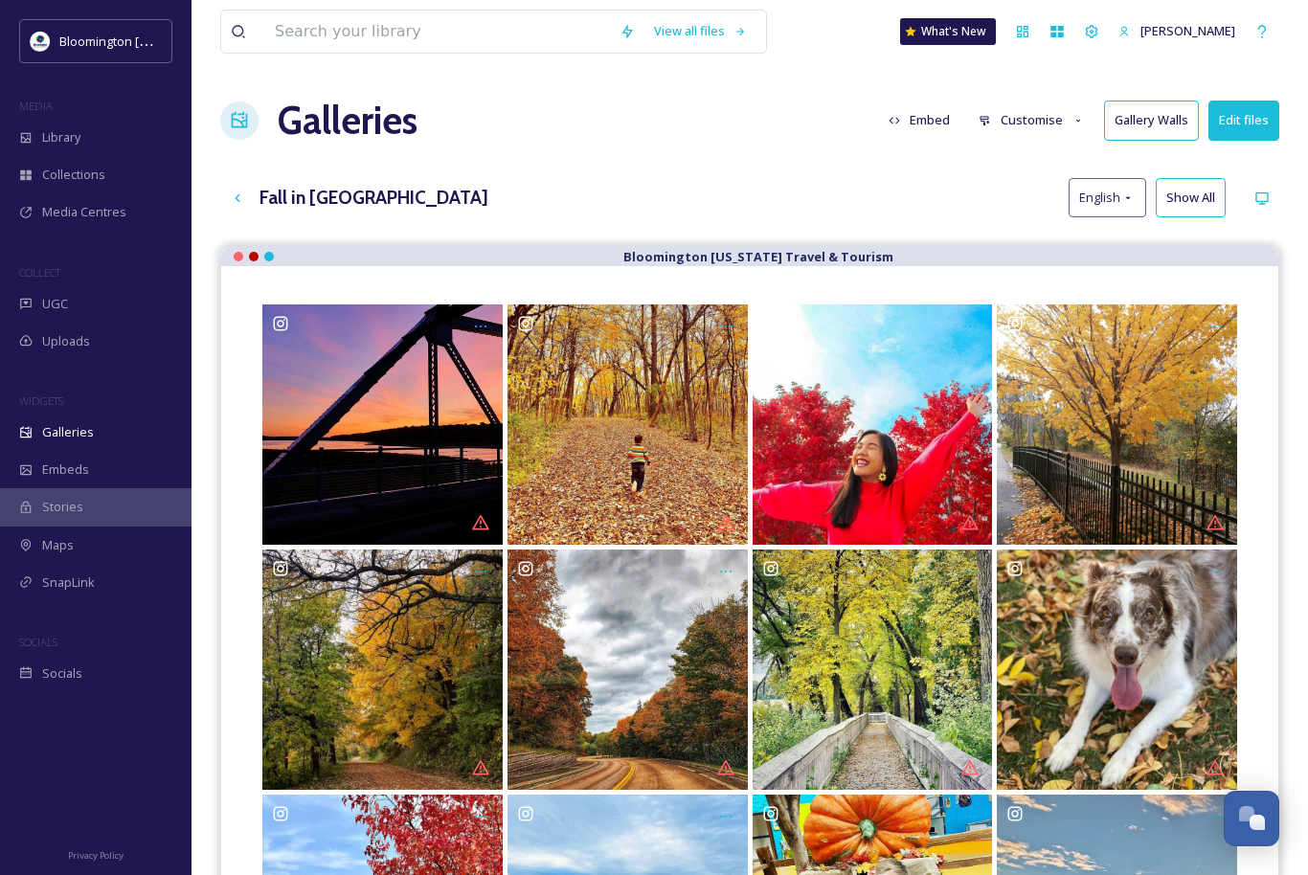
click at [1018, 118] on button "Customise" at bounding box center [1031, 120] width 125 height 37
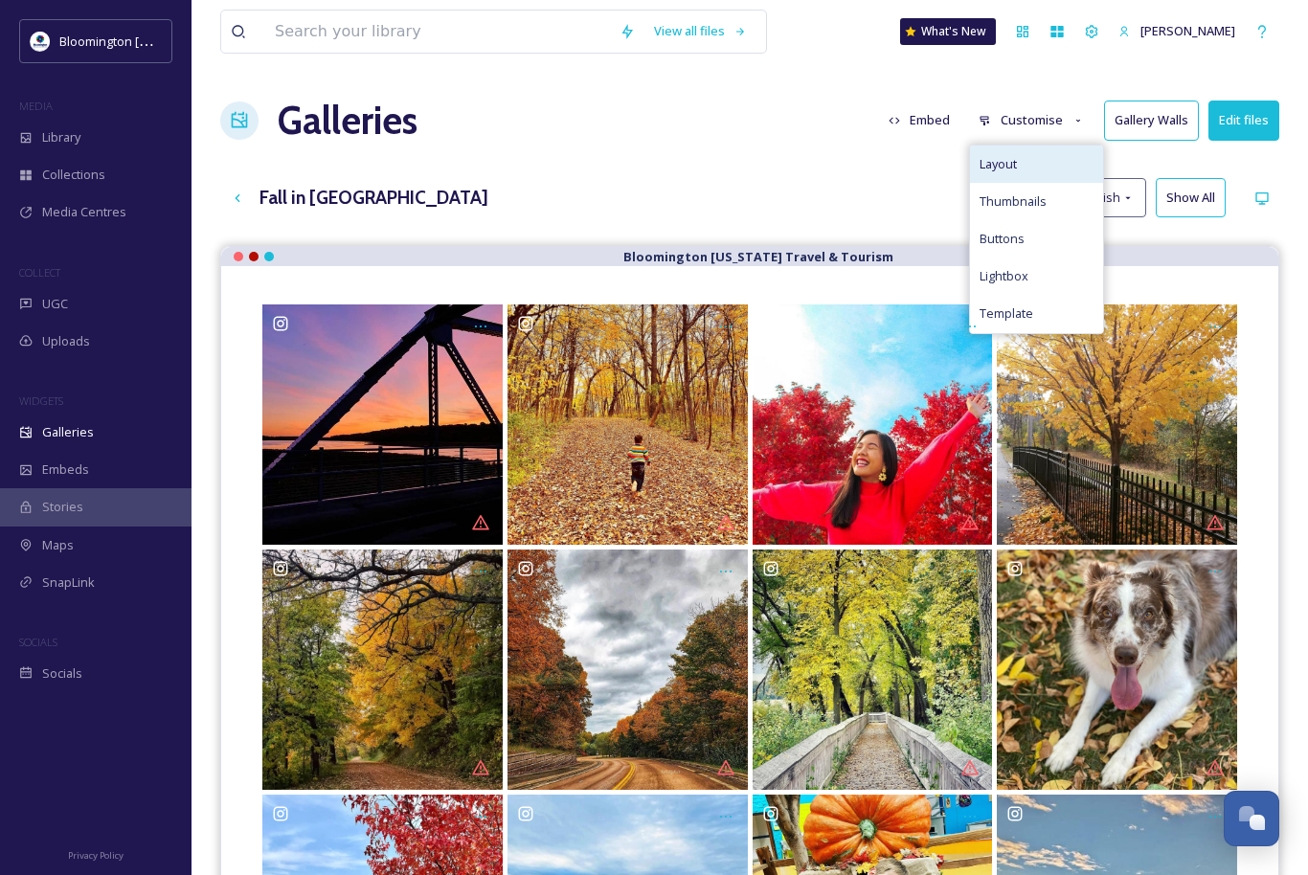
click at [1027, 157] on div "Layout" at bounding box center [1036, 164] width 133 height 37
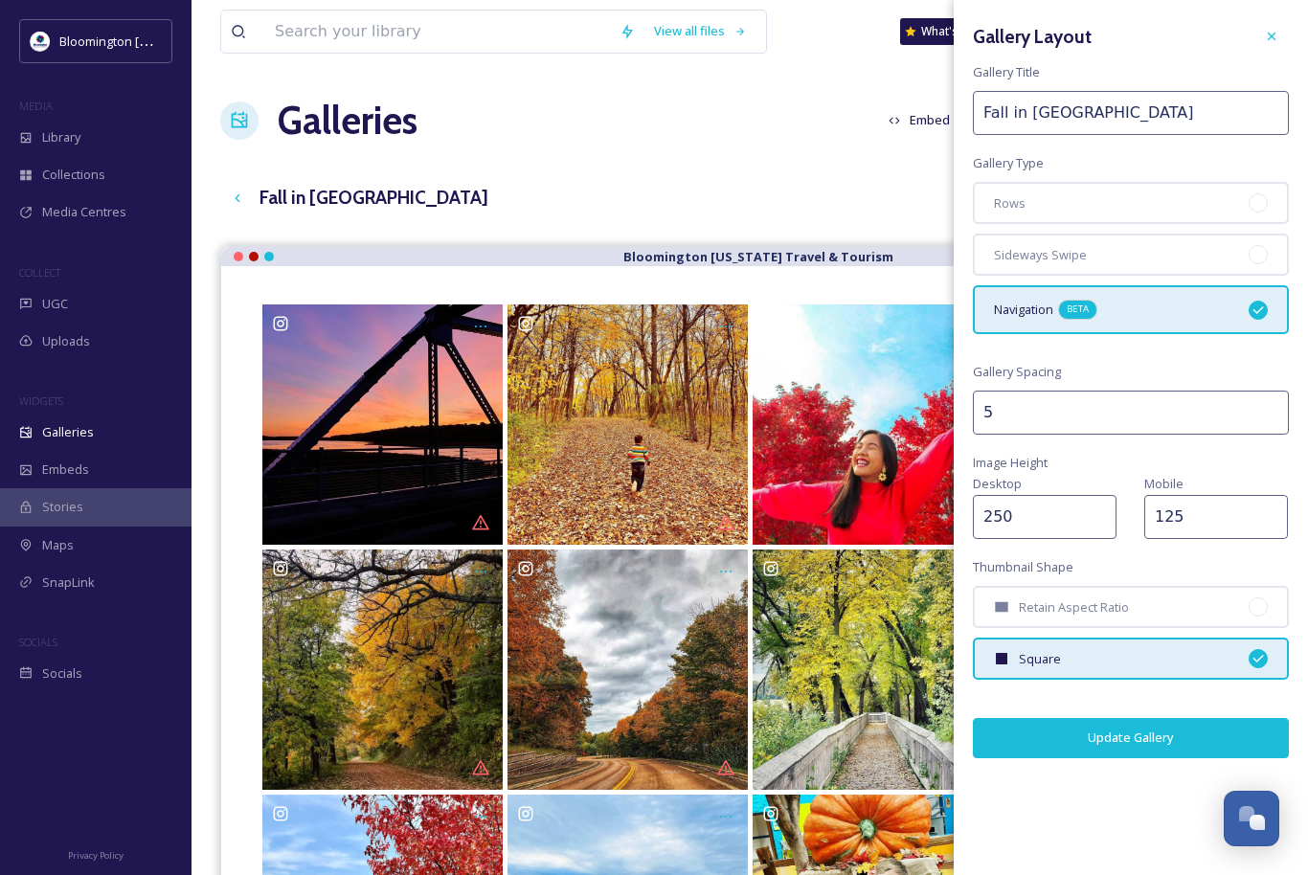
click at [1081, 308] on span "BETA" at bounding box center [1078, 309] width 22 height 13
click at [1084, 304] on span "BETA" at bounding box center [1078, 309] width 22 height 13
click at [1039, 307] on span "Navigation" at bounding box center [1023, 310] width 59 height 18
click at [1260, 42] on div at bounding box center [1272, 36] width 34 height 34
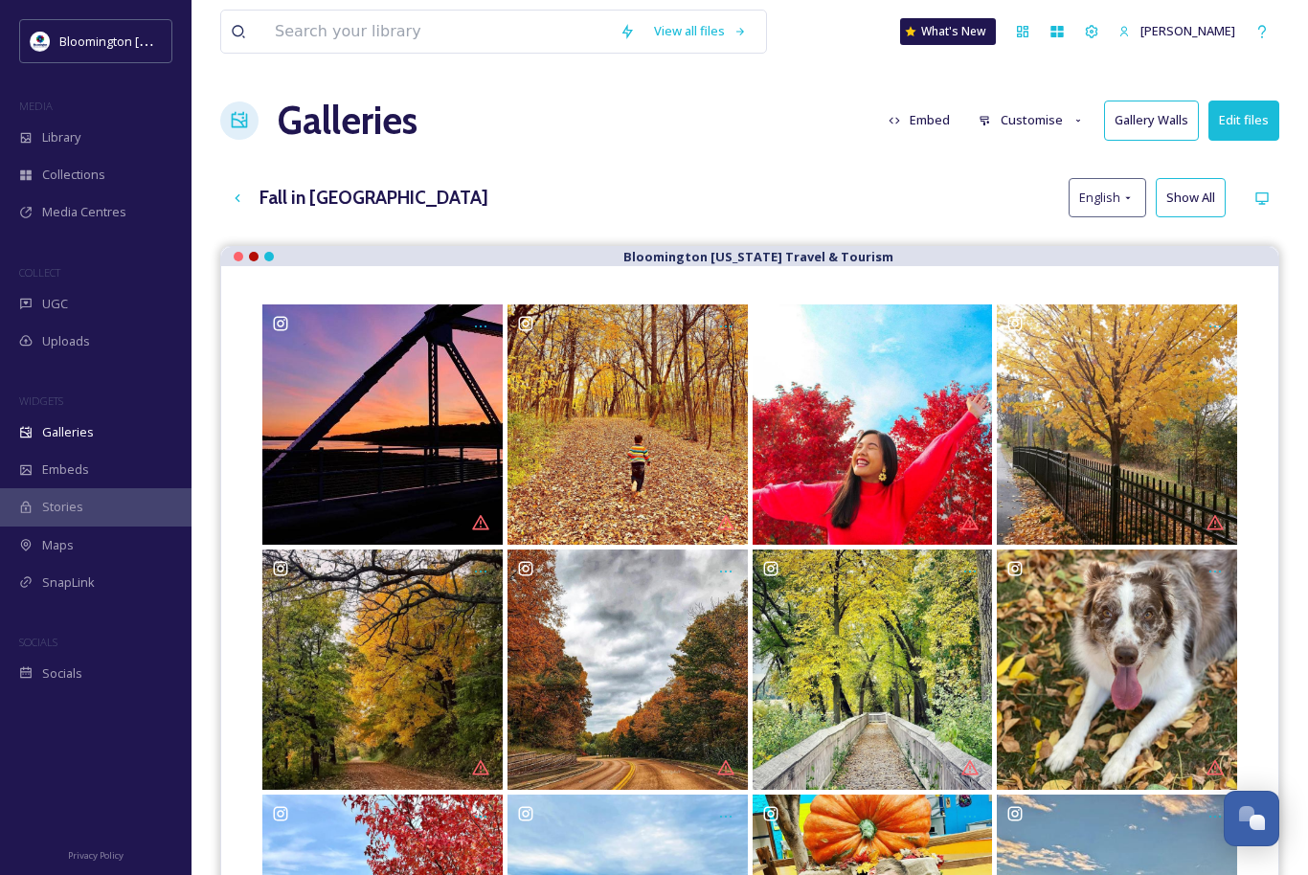
click at [1028, 113] on button "Customise" at bounding box center [1031, 120] width 125 height 37
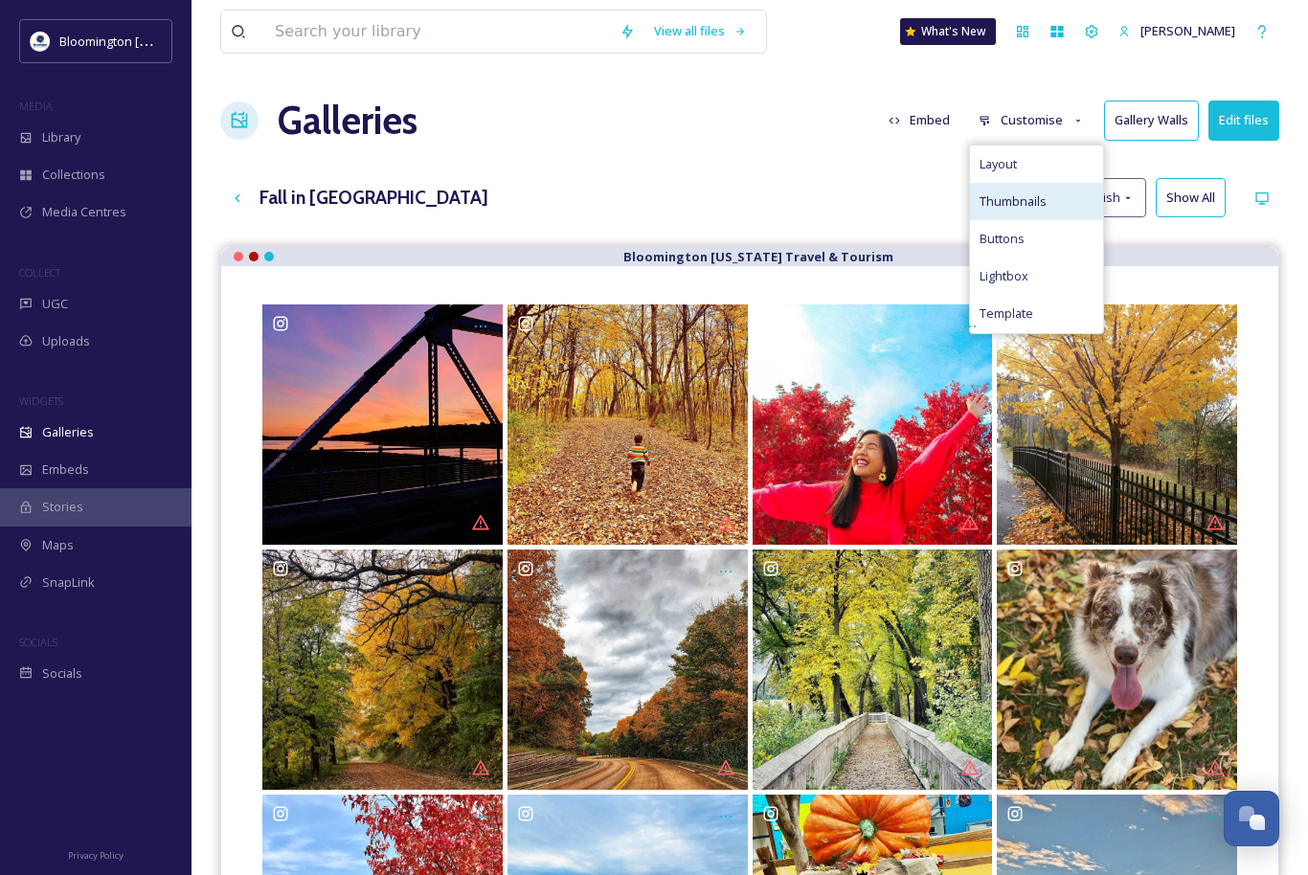
click at [1028, 198] on span "Thumbnails" at bounding box center [1013, 201] width 67 height 18
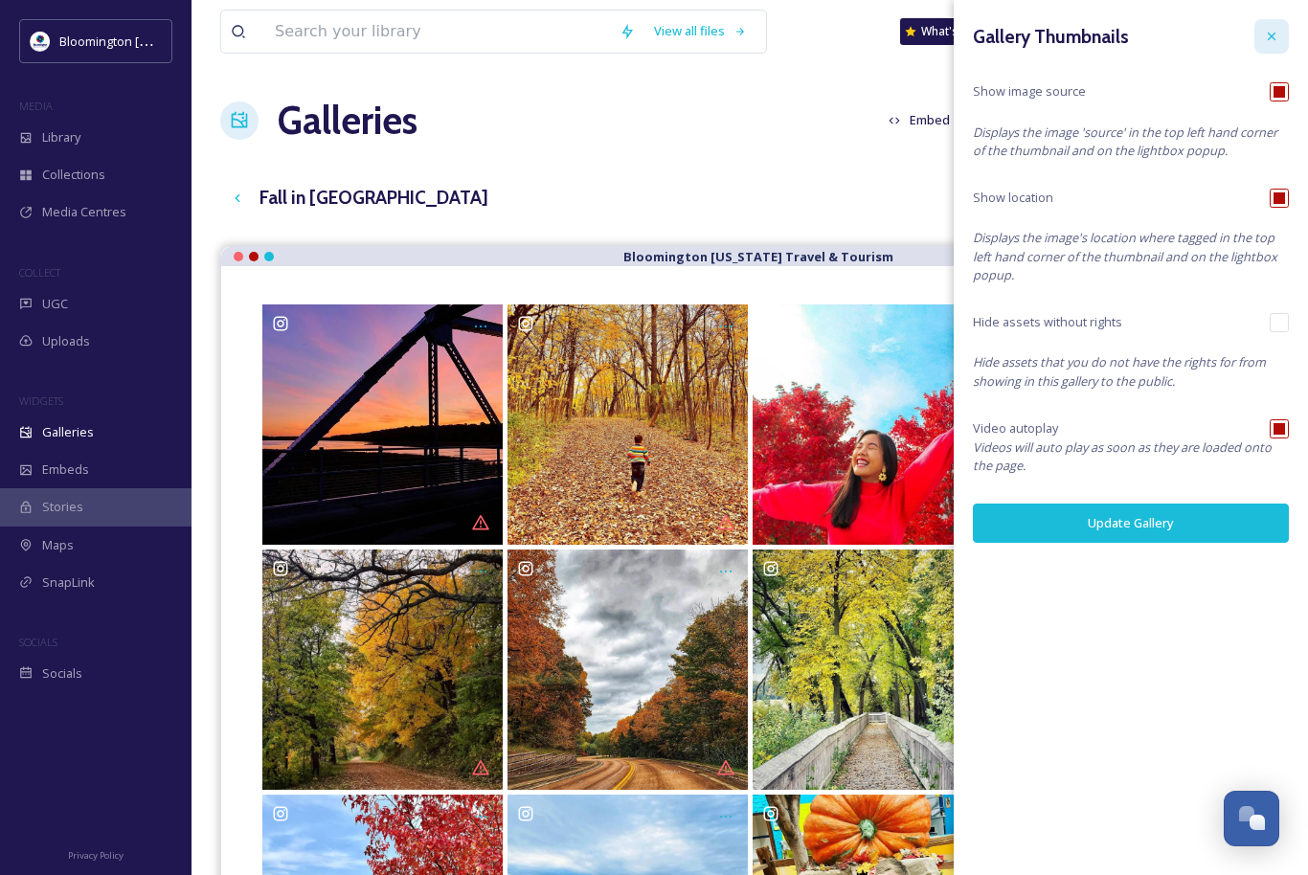
click at [1271, 41] on icon at bounding box center [1271, 36] width 15 height 15
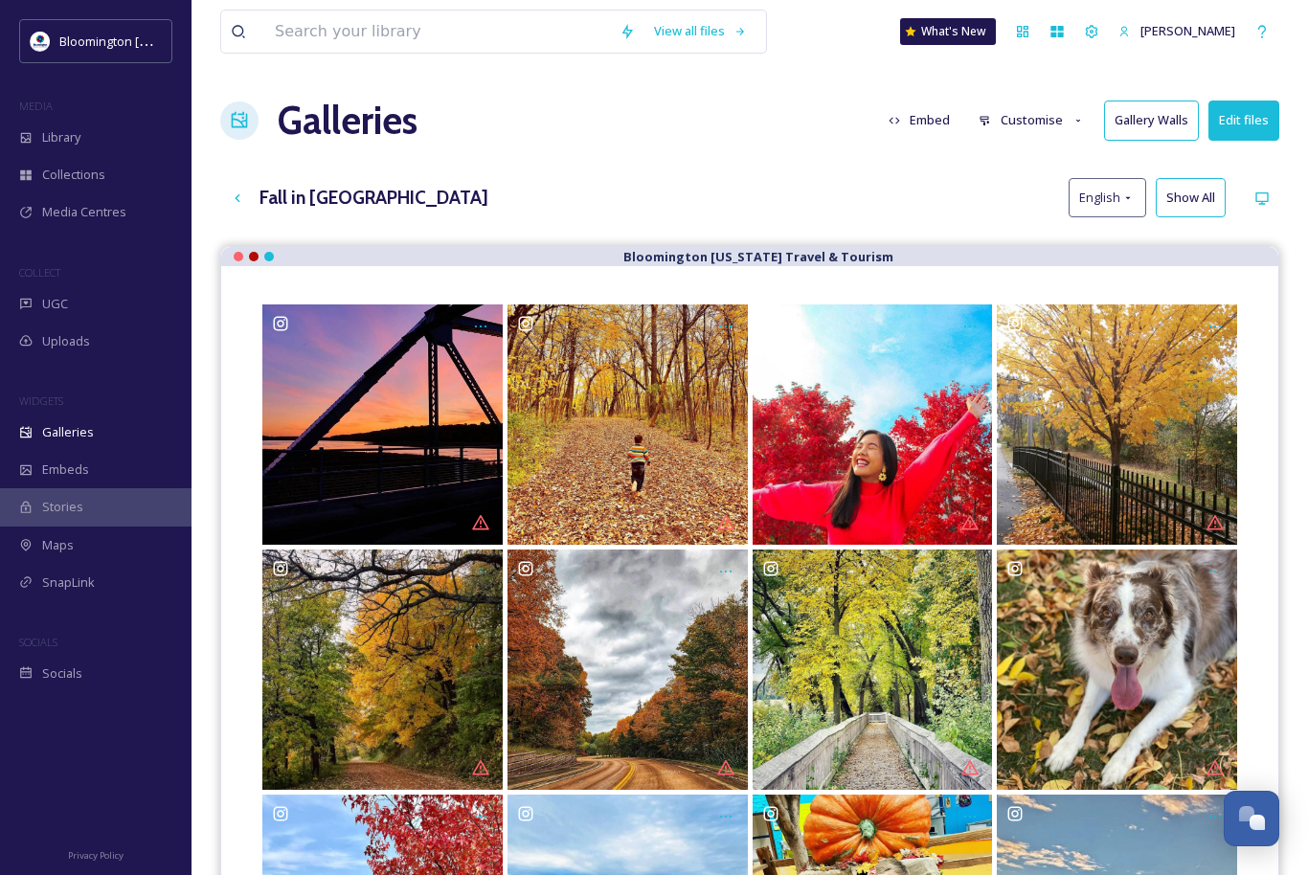
click at [1007, 120] on button "Customise" at bounding box center [1031, 120] width 125 height 37
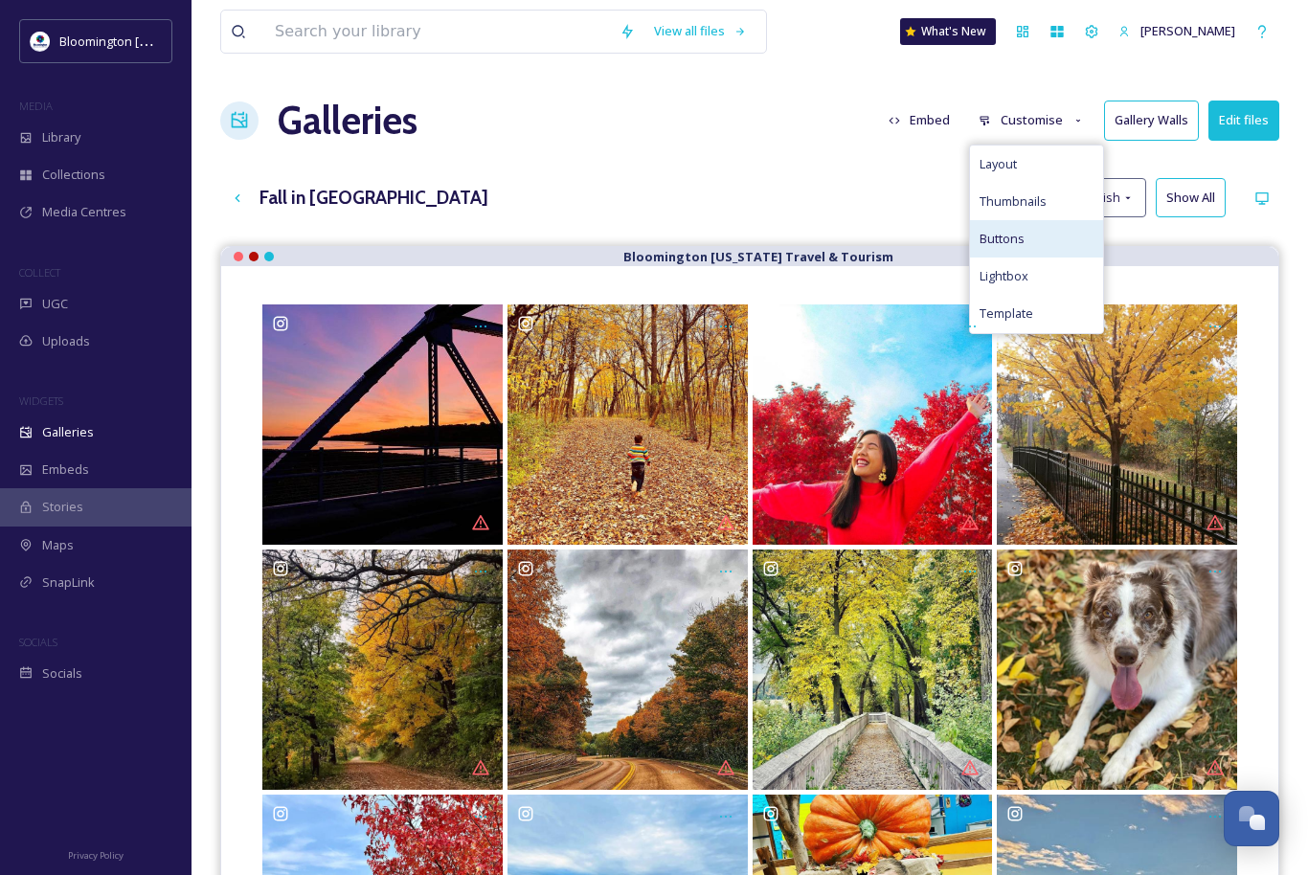
click at [1025, 232] on span "Buttons" at bounding box center [1002, 239] width 45 height 18
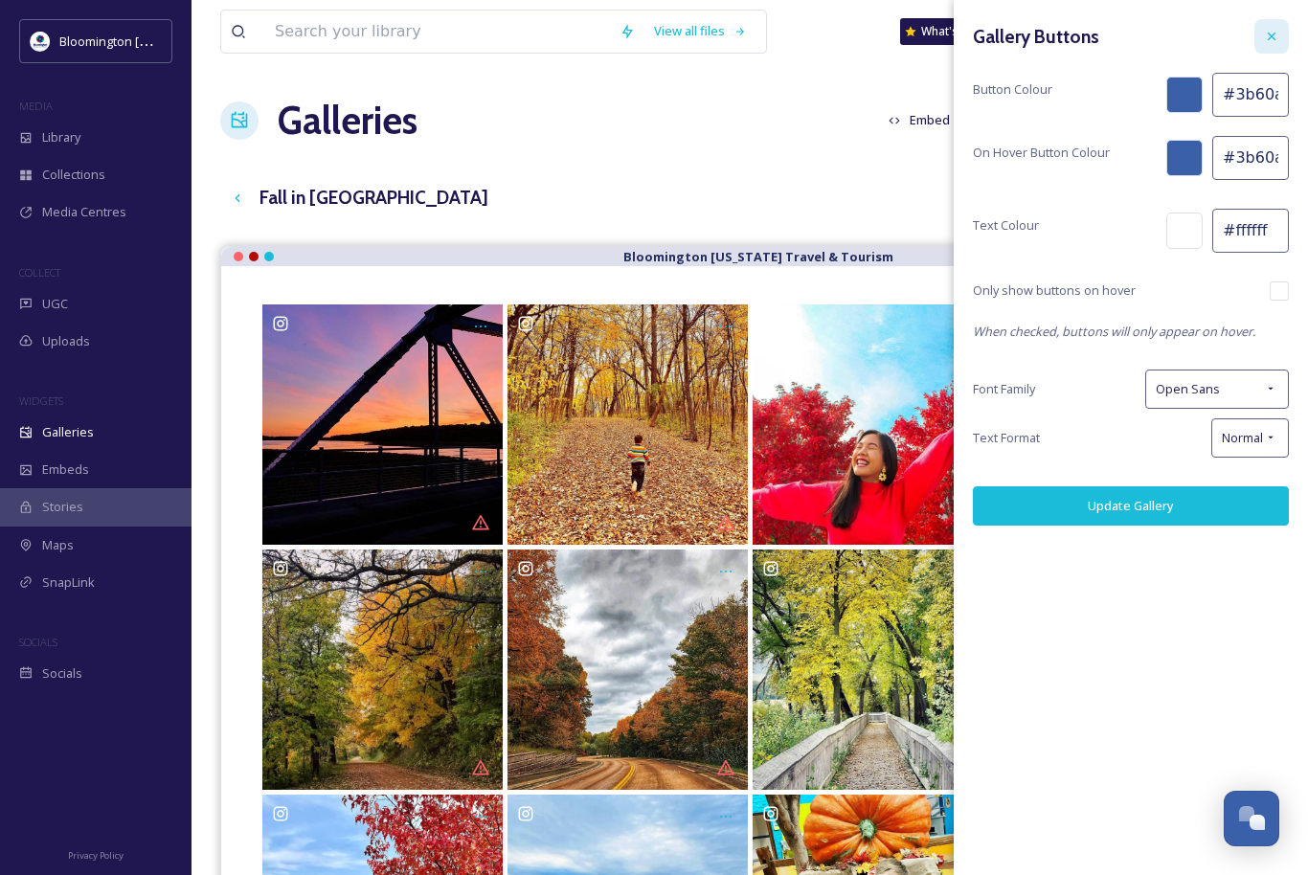
click at [1277, 30] on icon at bounding box center [1271, 36] width 15 height 15
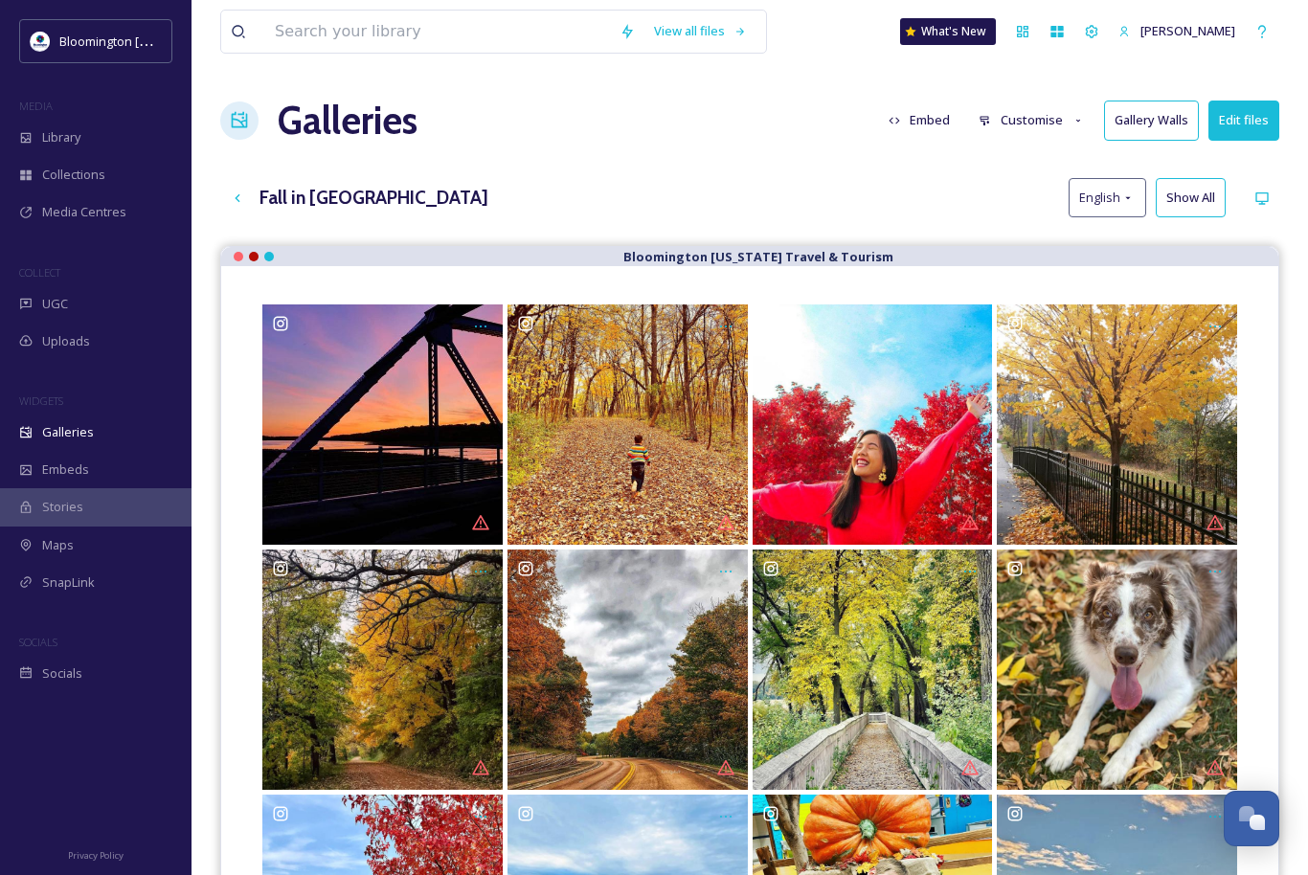
click at [1048, 123] on button "Customise" at bounding box center [1031, 120] width 125 height 37
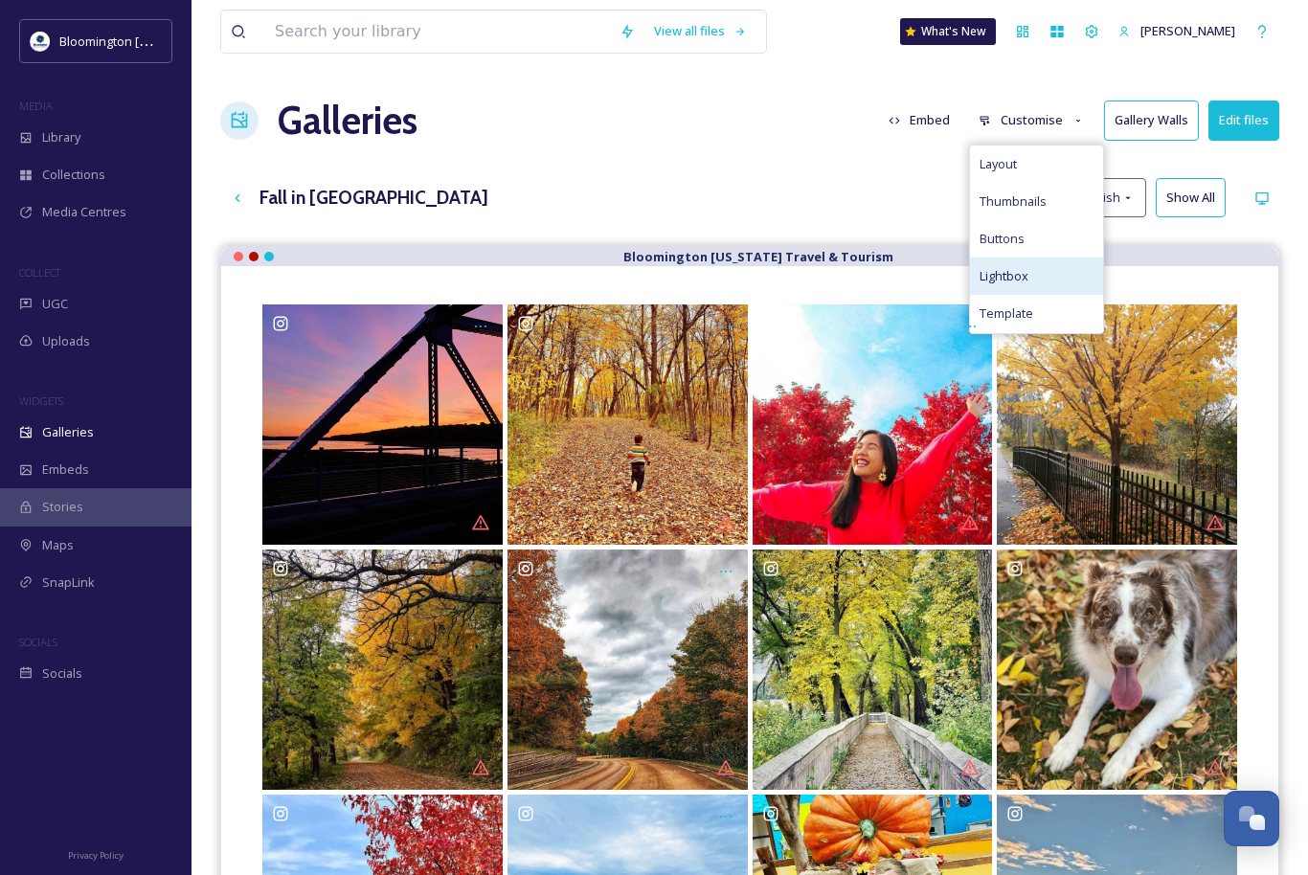
click at [1045, 275] on div "Lightbox" at bounding box center [1036, 276] width 133 height 37
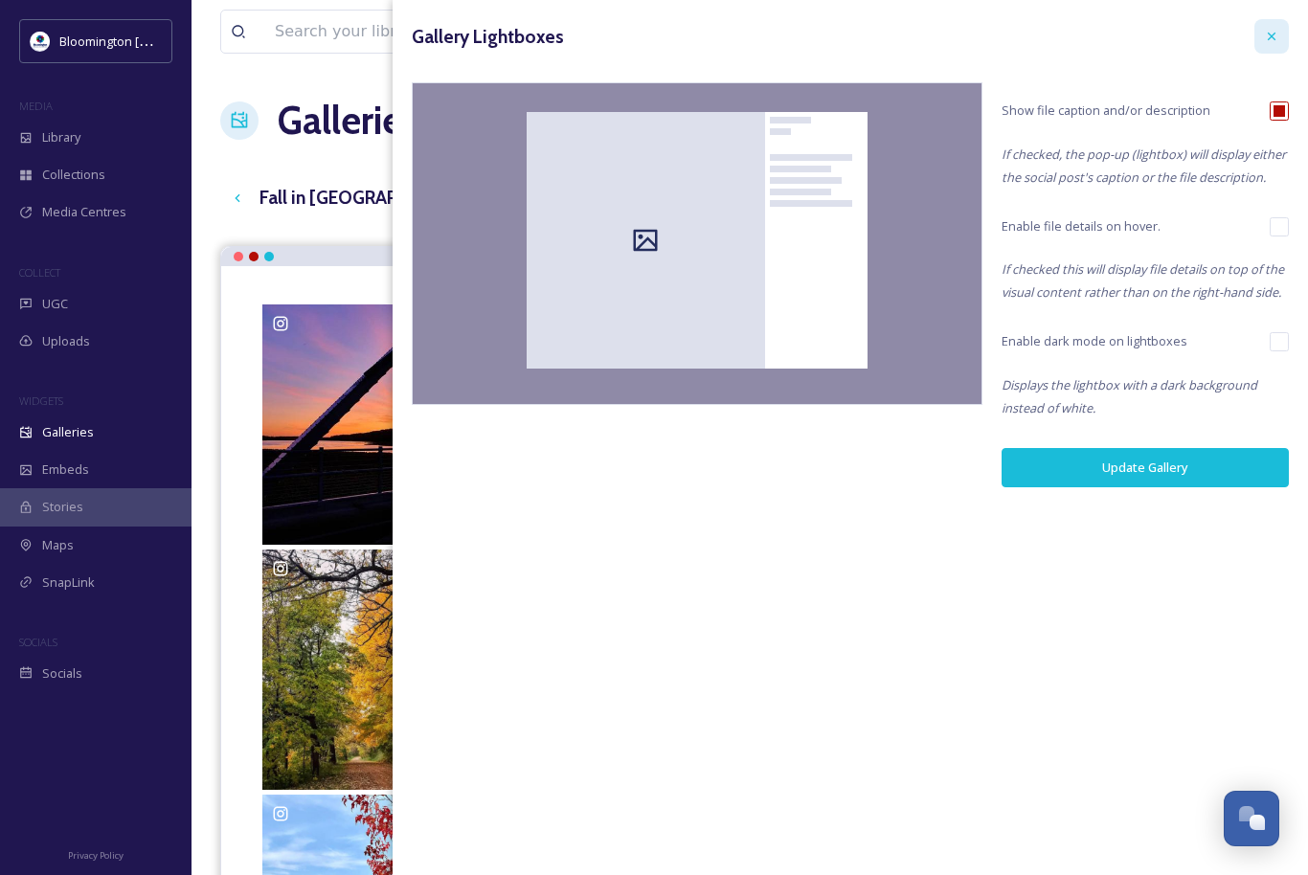
click at [1265, 34] on icon at bounding box center [1271, 36] width 15 height 15
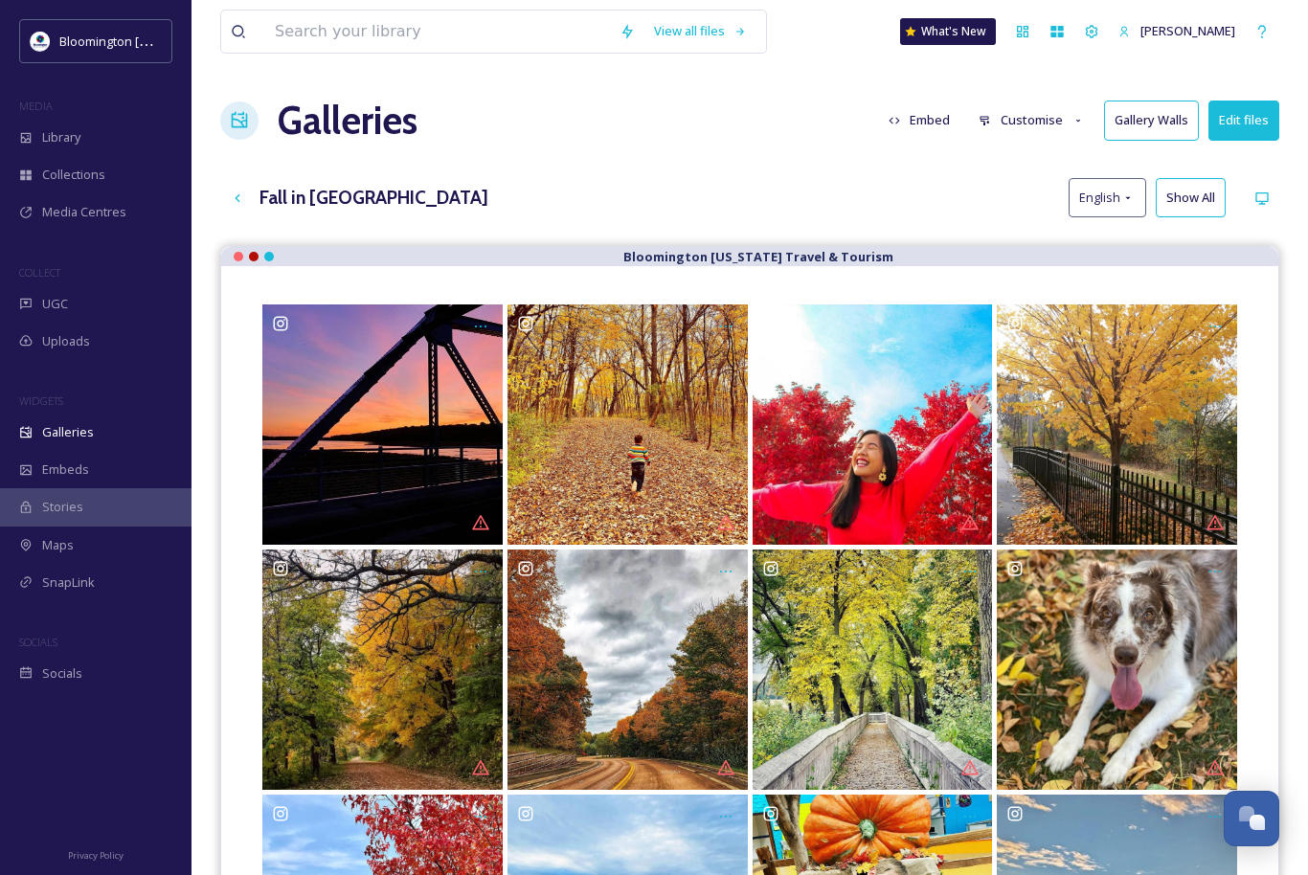
click at [1053, 116] on button "Customise" at bounding box center [1031, 120] width 125 height 37
click at [879, 188] on div "Fall in [GEOGRAPHIC_DATA] English Show All" at bounding box center [749, 197] width 1059 height 39
click at [1061, 122] on button "Customise" at bounding box center [1031, 120] width 125 height 37
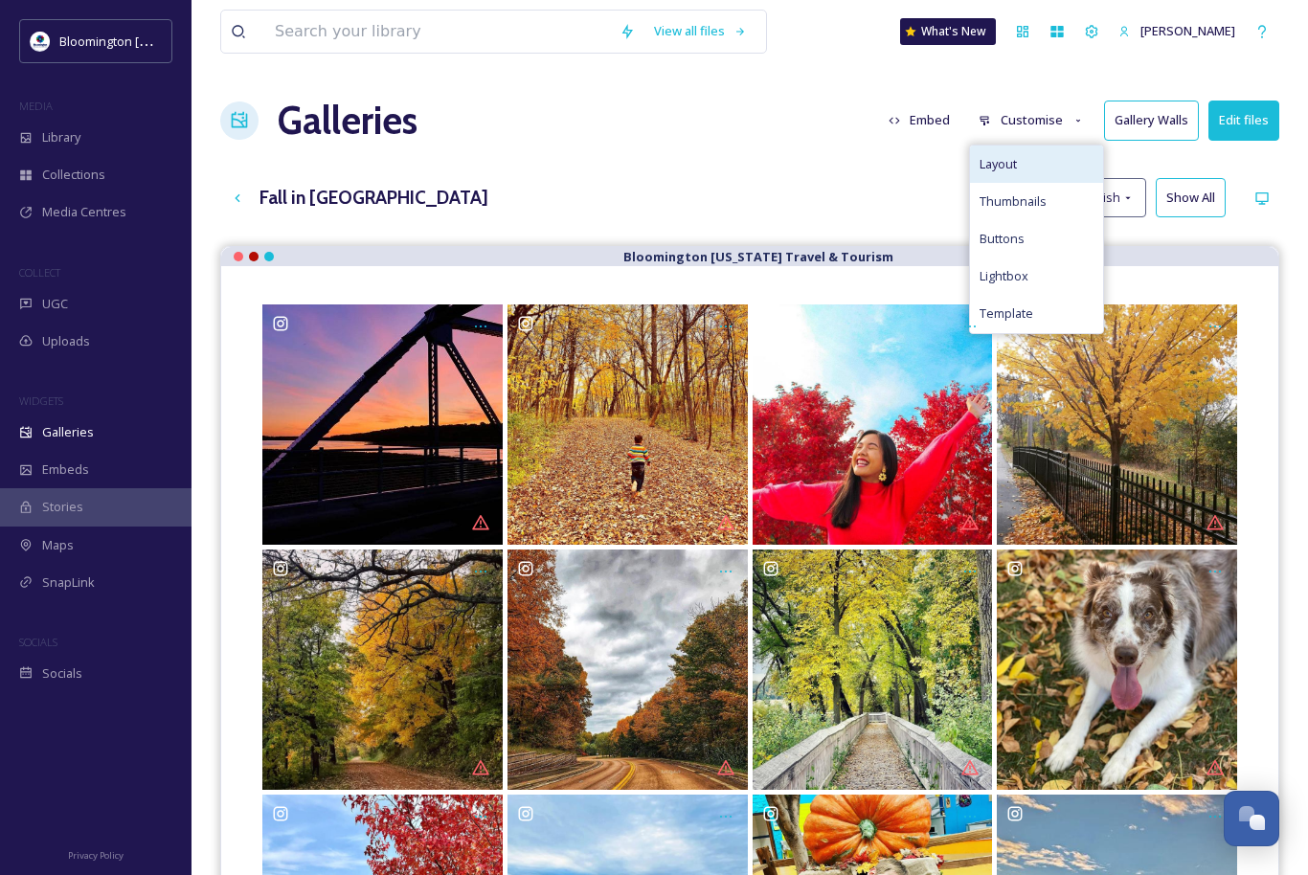
click at [1027, 161] on div "Layout" at bounding box center [1036, 164] width 133 height 37
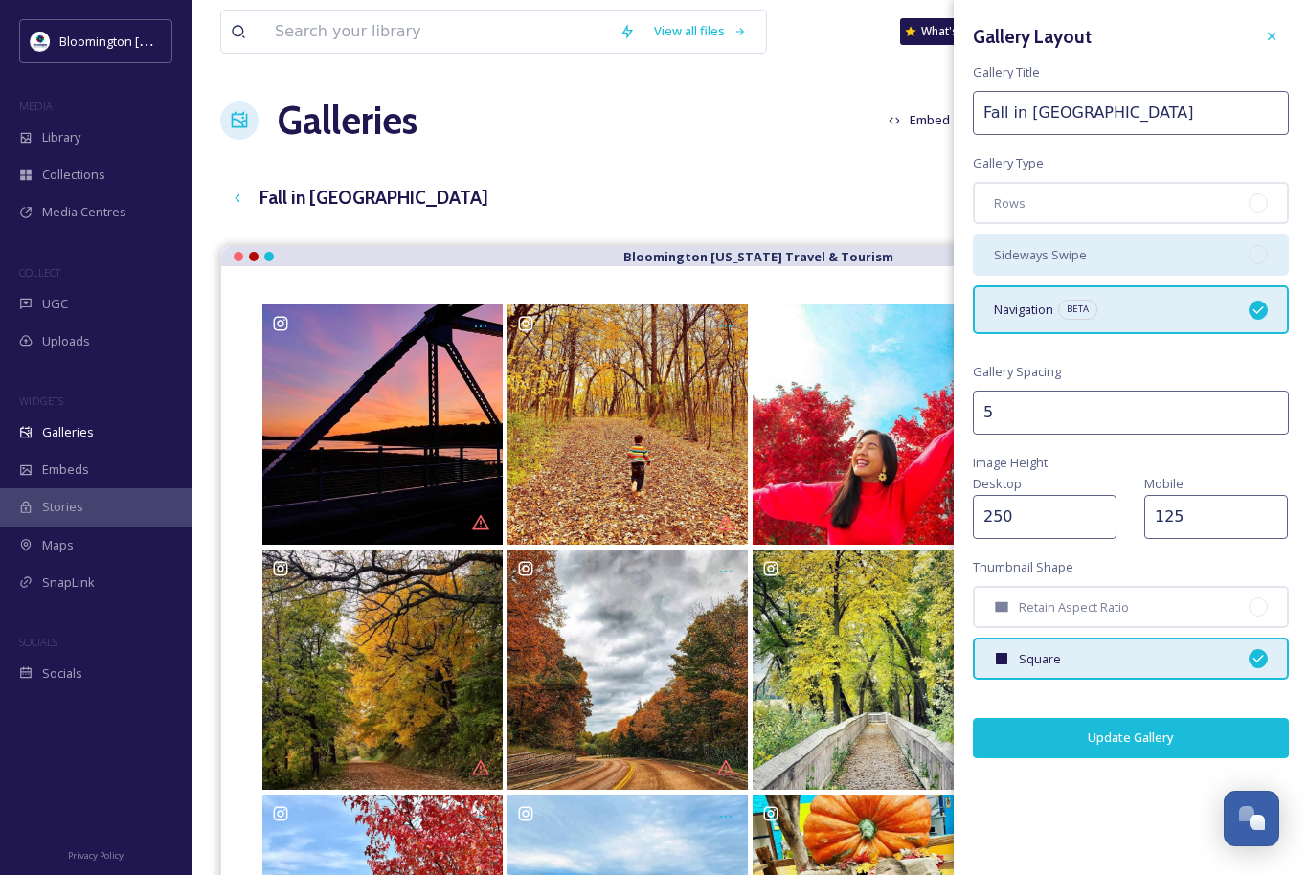
click at [1181, 251] on div "Sideways Swipe" at bounding box center [1131, 255] width 316 height 42
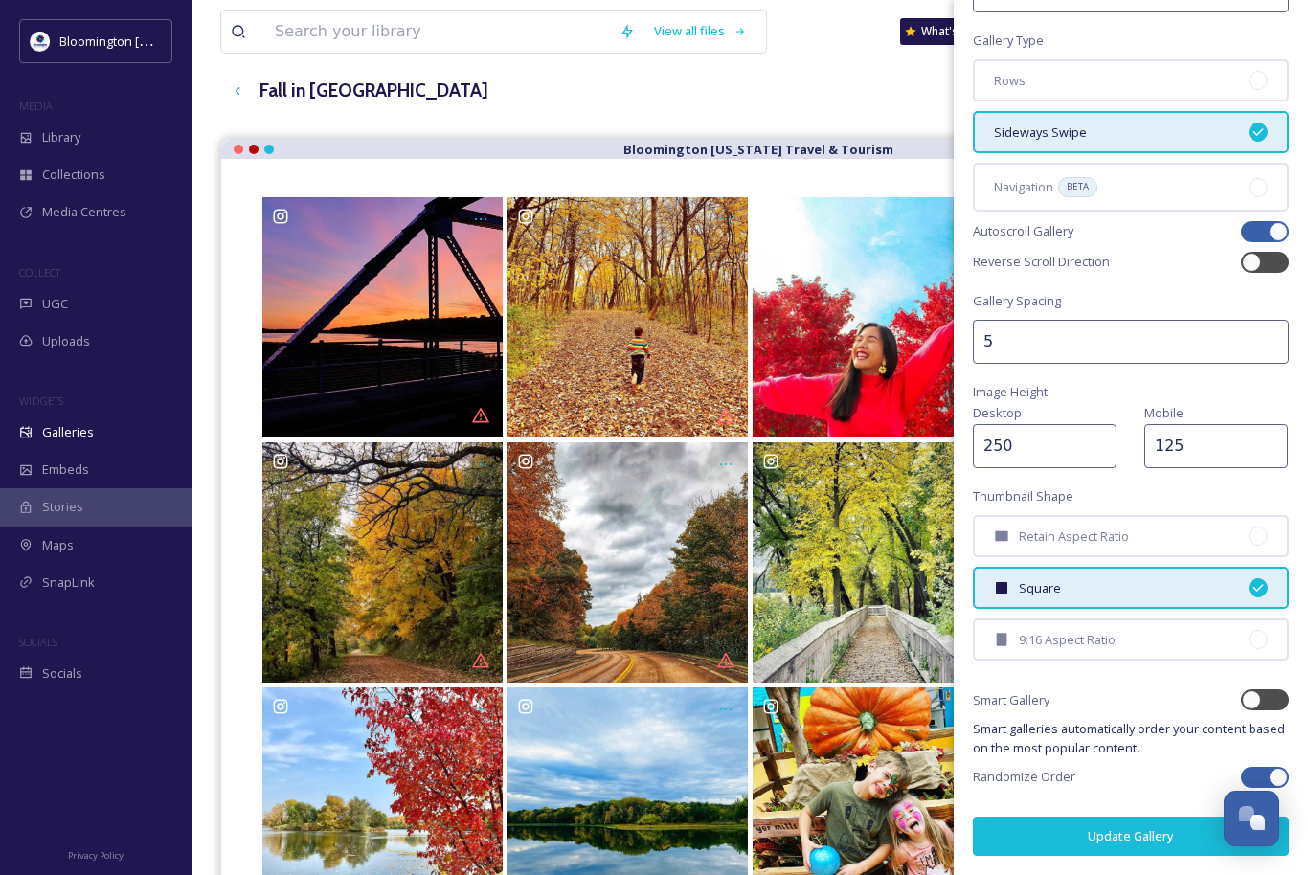
scroll to position [109, 0]
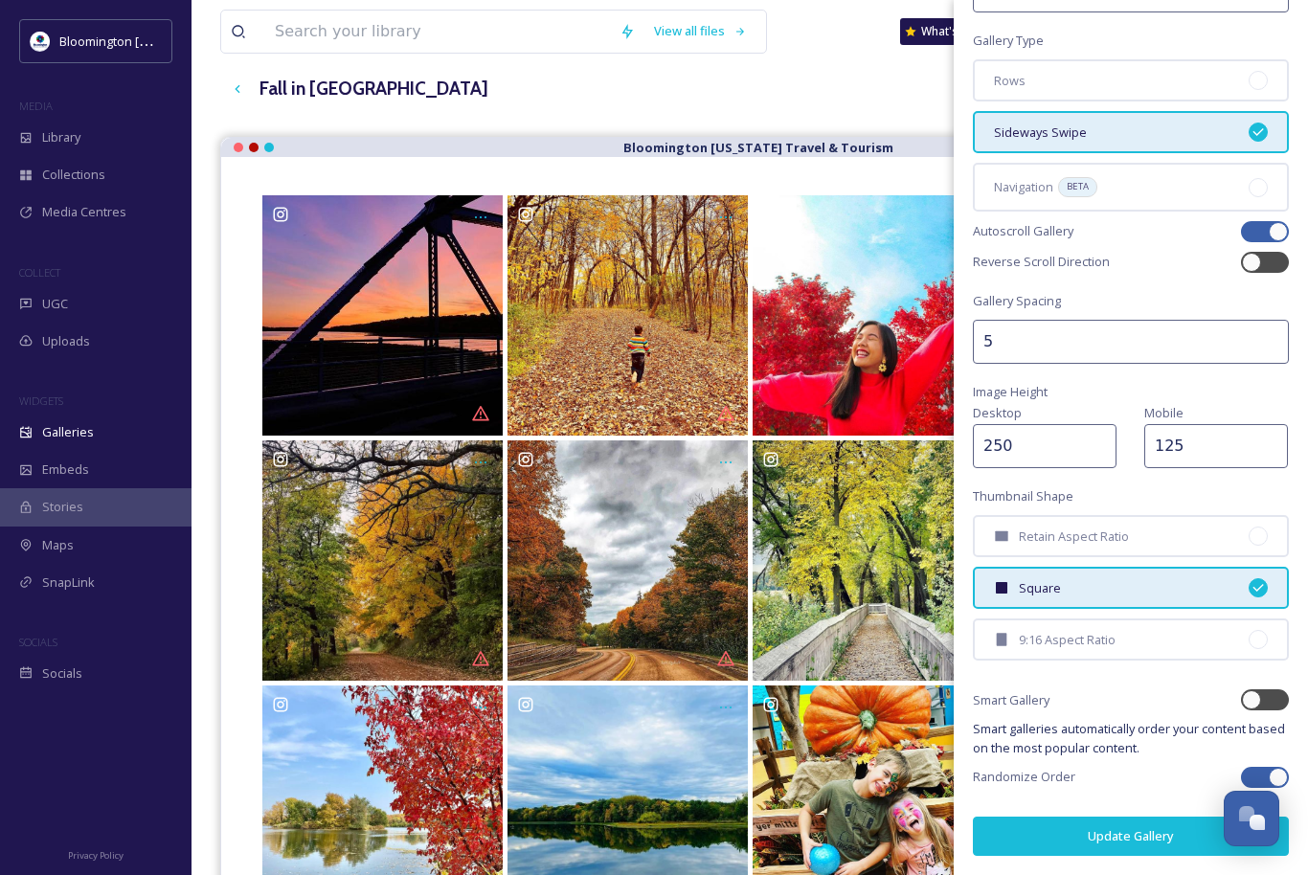
click at [1108, 837] on button "Update Gallery" at bounding box center [1131, 836] width 316 height 39
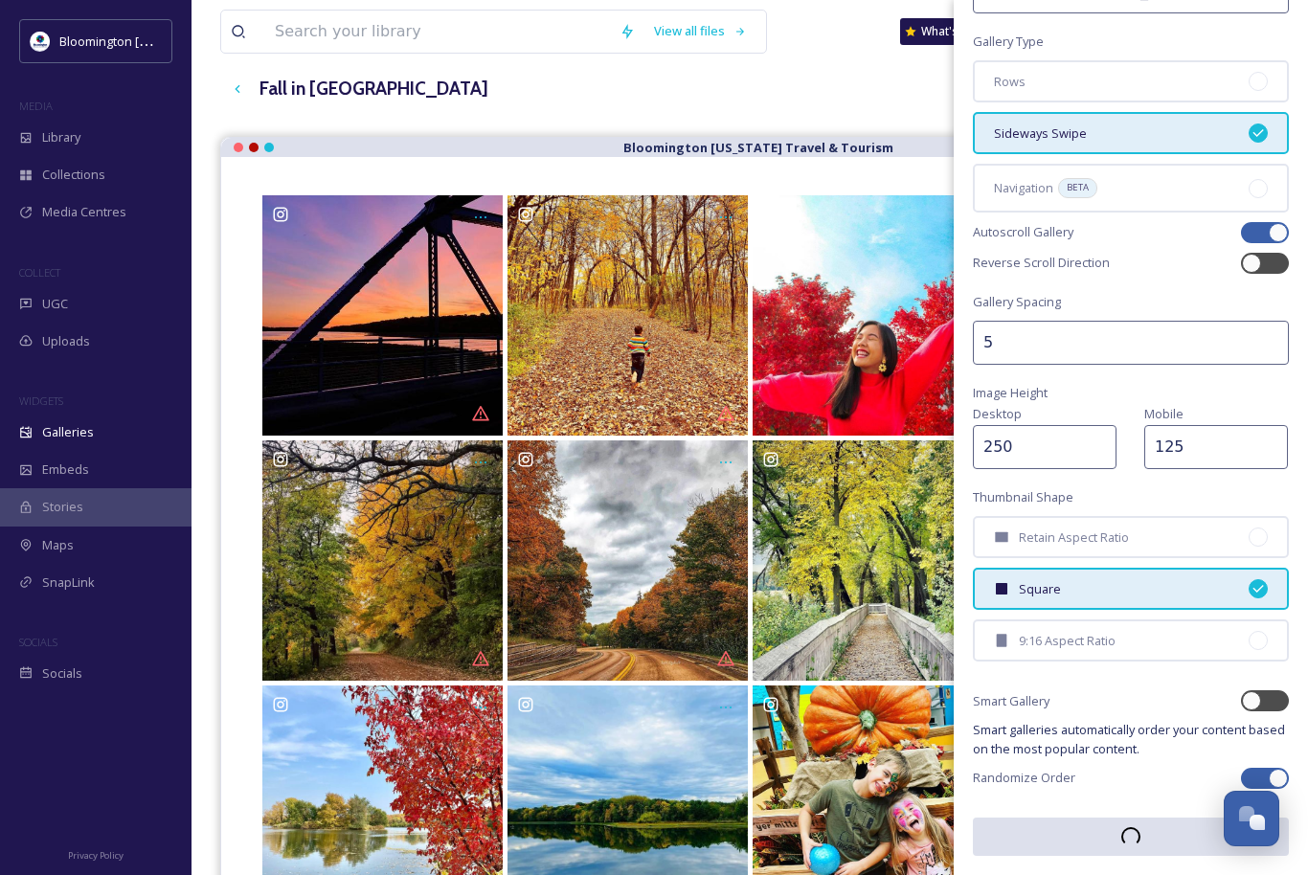
scroll to position [122, 0]
